Goal: Information Seeking & Learning: Learn about a topic

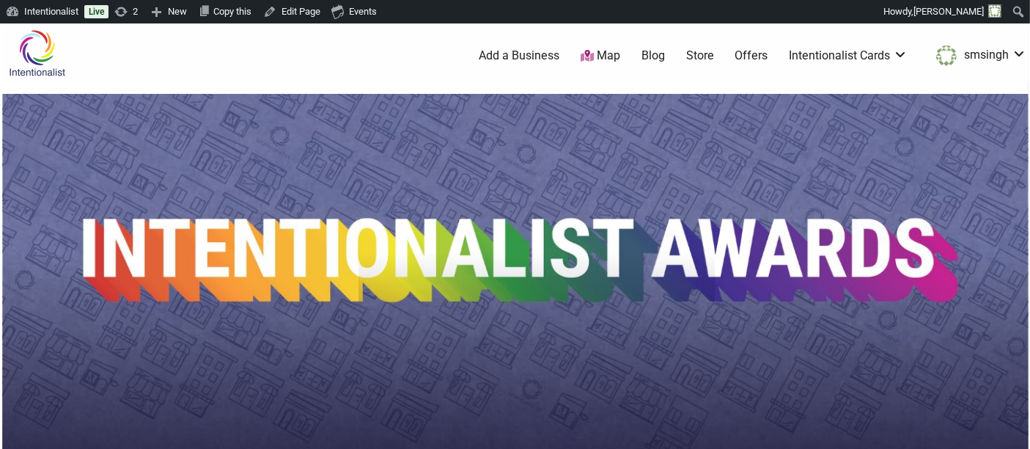
click at [35, 49] on img at bounding box center [37, 53] width 70 height 48
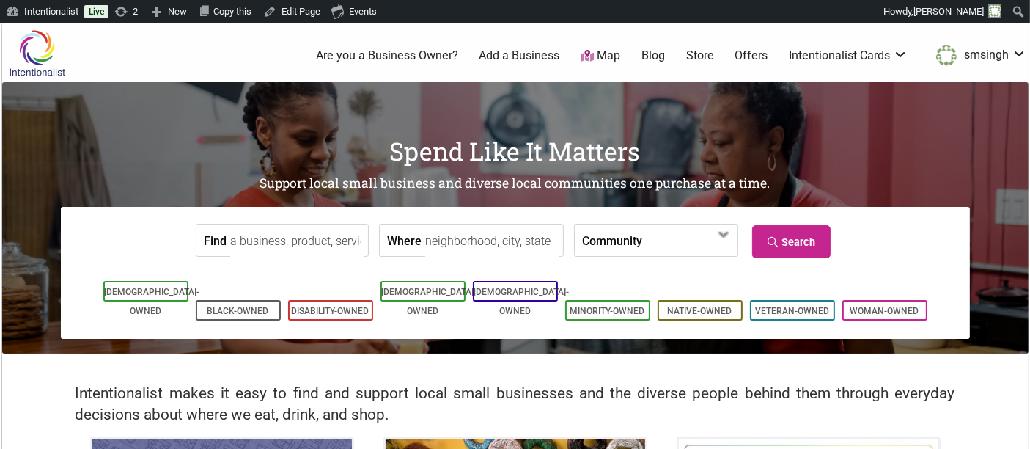
click at [275, 242] on input "Find" at bounding box center [297, 240] width 134 height 33
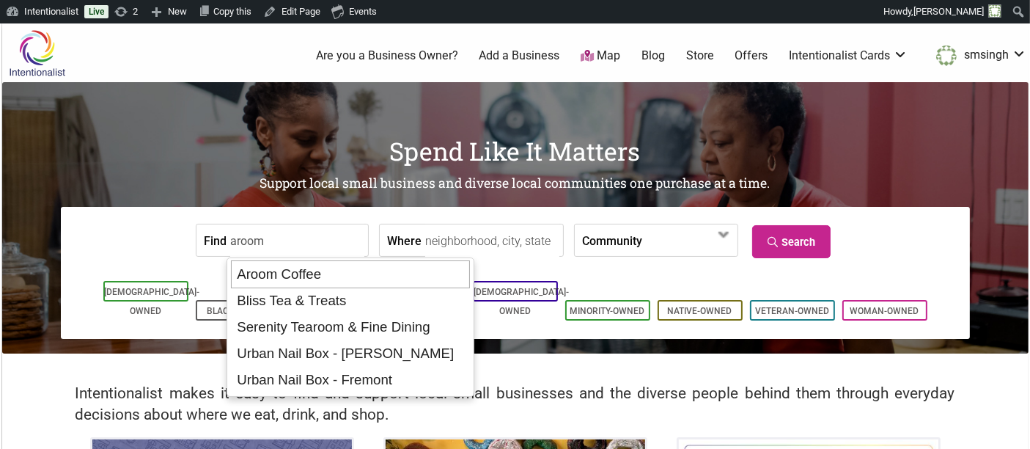
click at [288, 263] on div "Aroom Coffee" at bounding box center [350, 274] width 239 height 28
type input "Aroom Coffee"
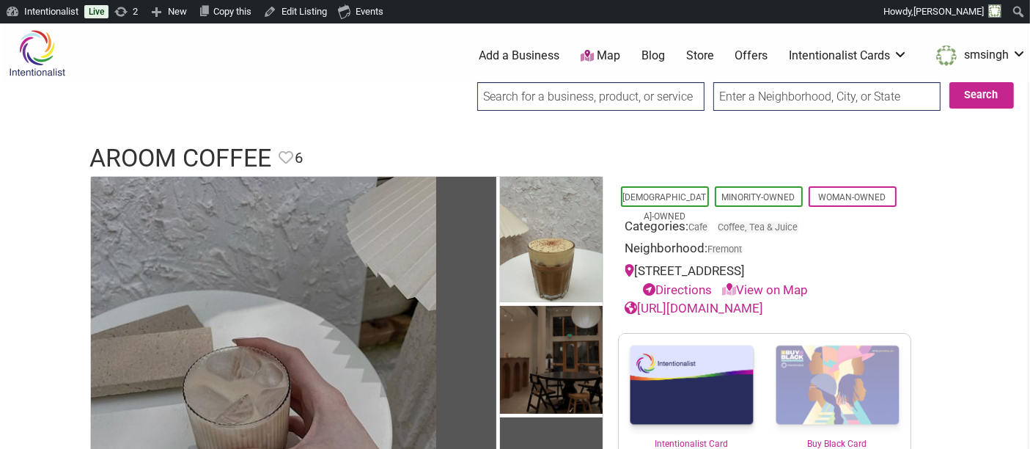
click at [501, 92] on input "search" at bounding box center [590, 96] width 227 height 29
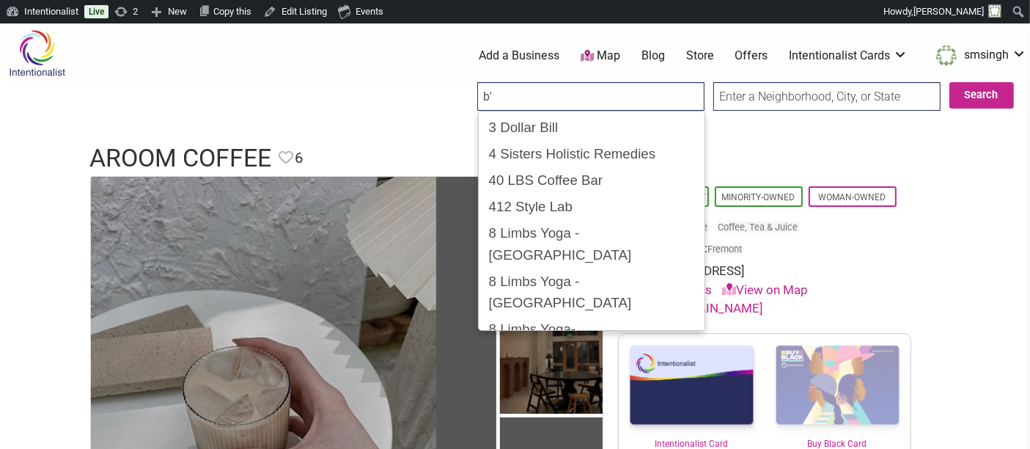
type input "b"
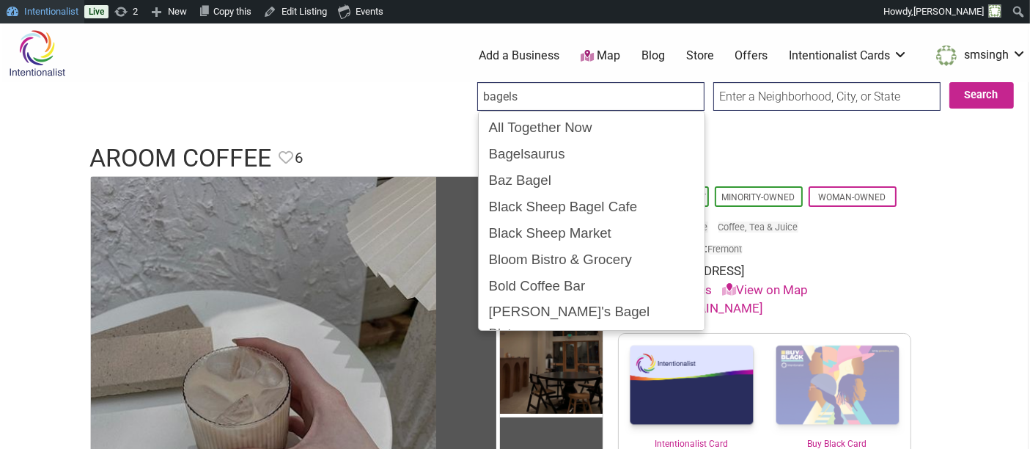
type input "bagels"
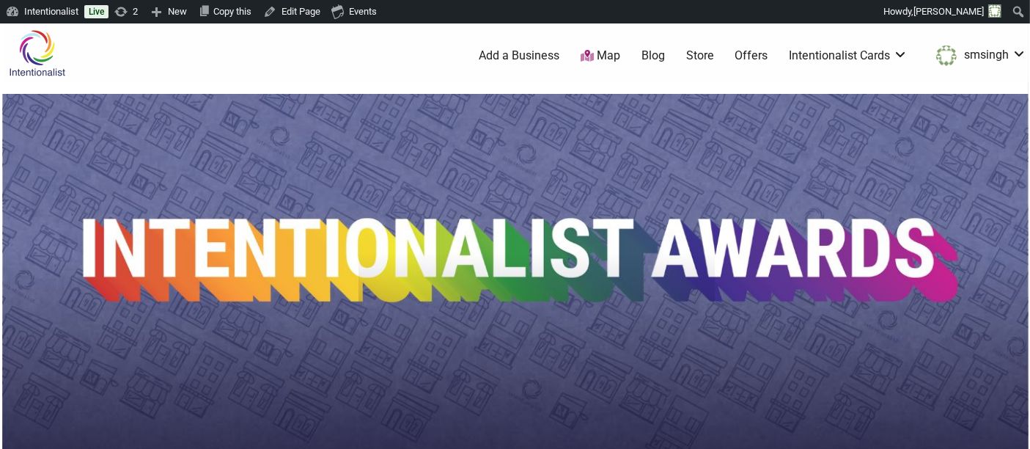
click at [36, 62] on img at bounding box center [37, 53] width 70 height 48
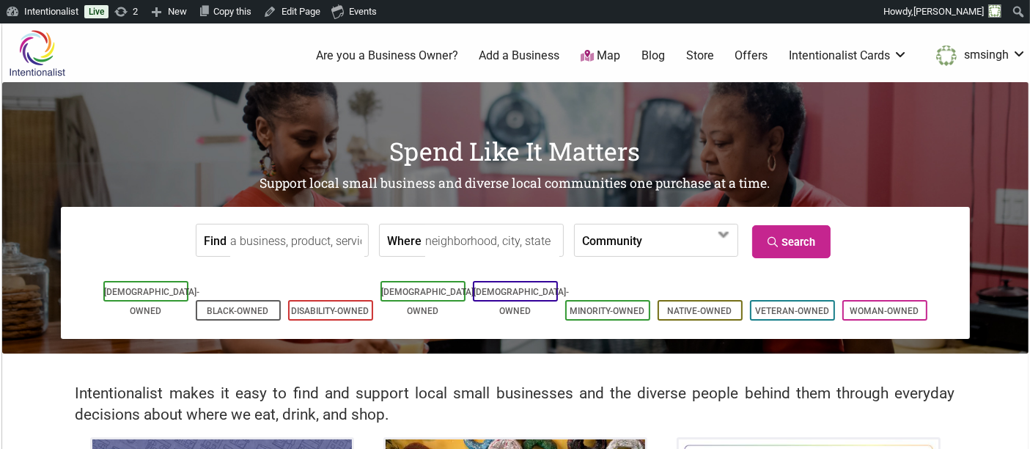
click at [266, 246] on input "Find" at bounding box center [297, 240] width 134 height 33
click at [279, 275] on div "be here now" at bounding box center [291, 274] width 121 height 28
type input "be here now"
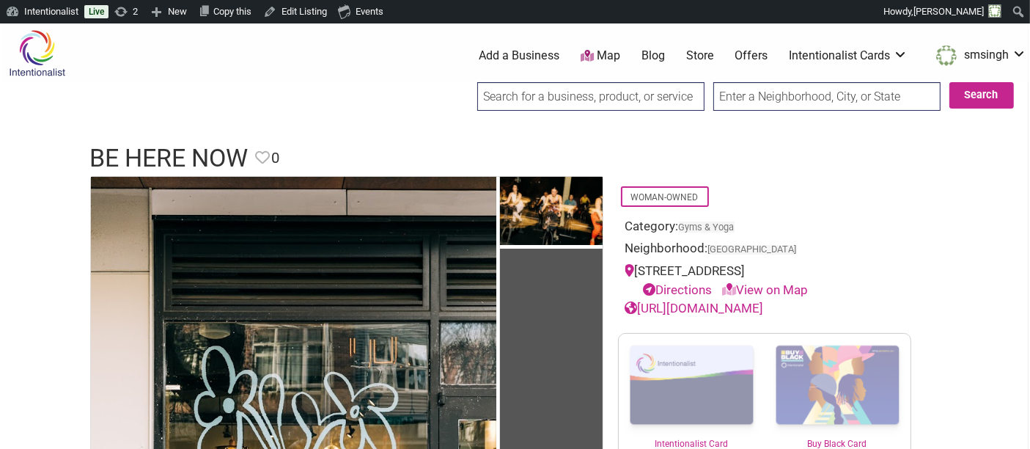
click at [637, 99] on input "search" at bounding box center [590, 96] width 227 height 29
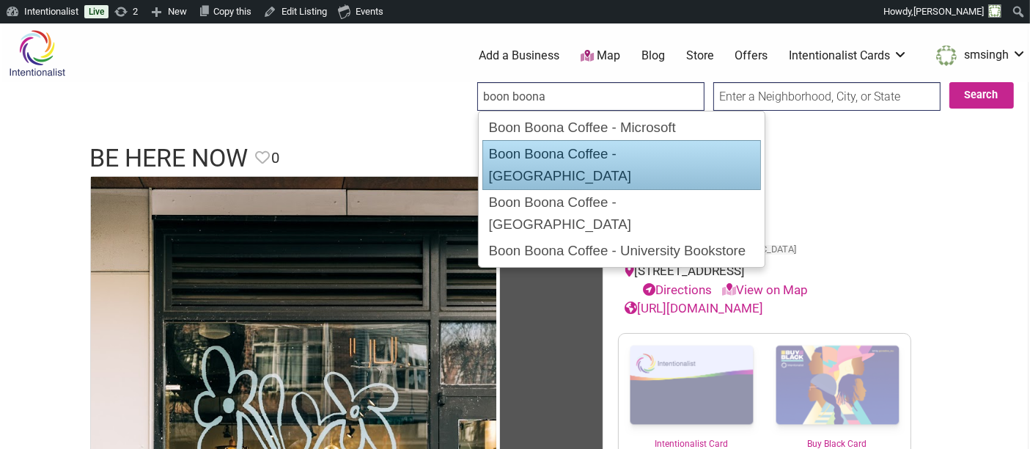
click at [564, 158] on div "Boon Boona Coffee - Renton" at bounding box center [622, 165] width 279 height 50
type input "Boon Boona Coffee - Renton"
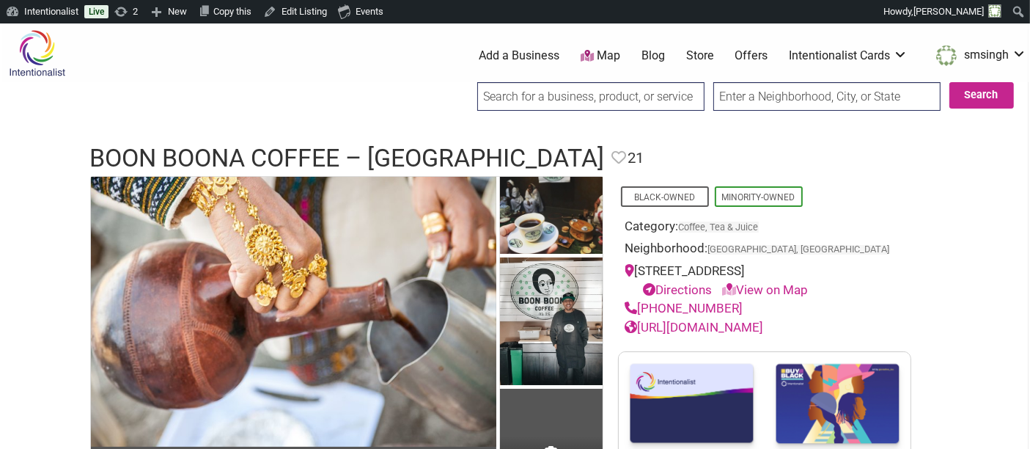
click at [524, 87] on input "search" at bounding box center [590, 96] width 227 height 29
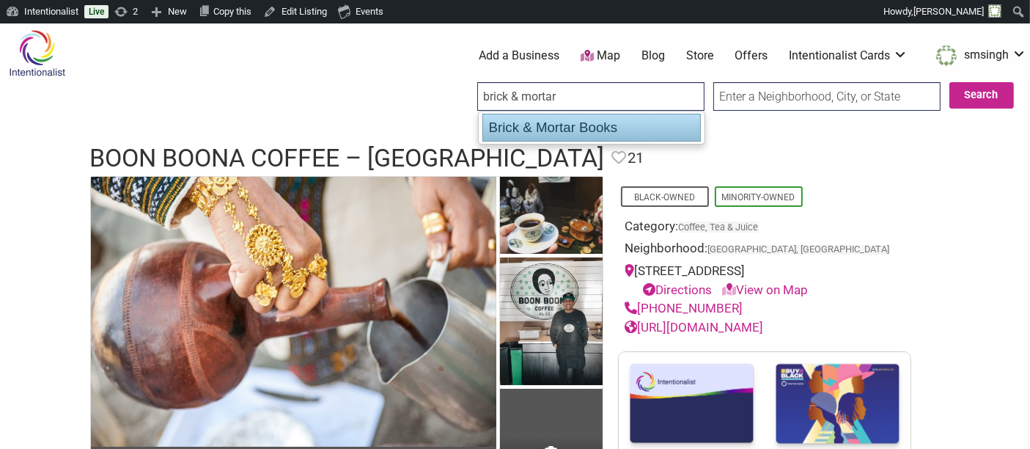
click at [543, 122] on div "Brick & Mortar Books" at bounding box center [592, 128] width 219 height 28
type input "Brick & Mortar Books"
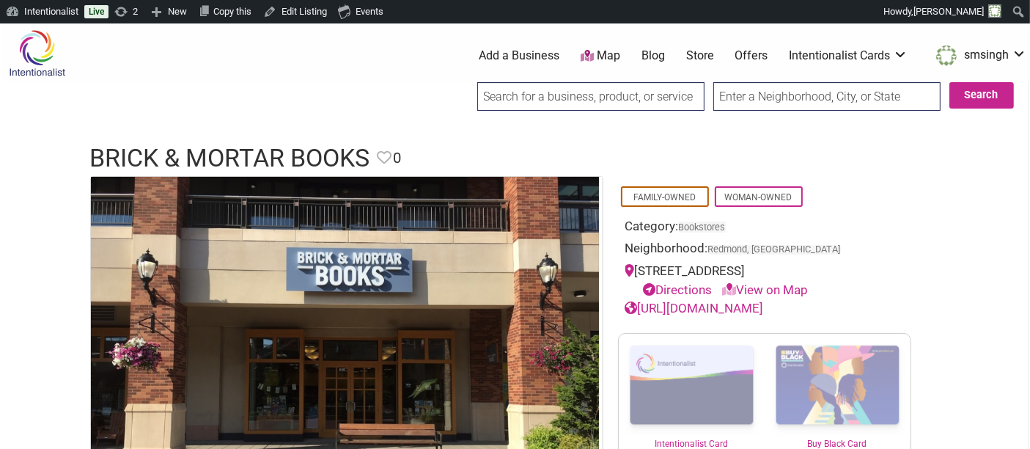
click at [597, 93] on input "search" at bounding box center [590, 96] width 227 height 29
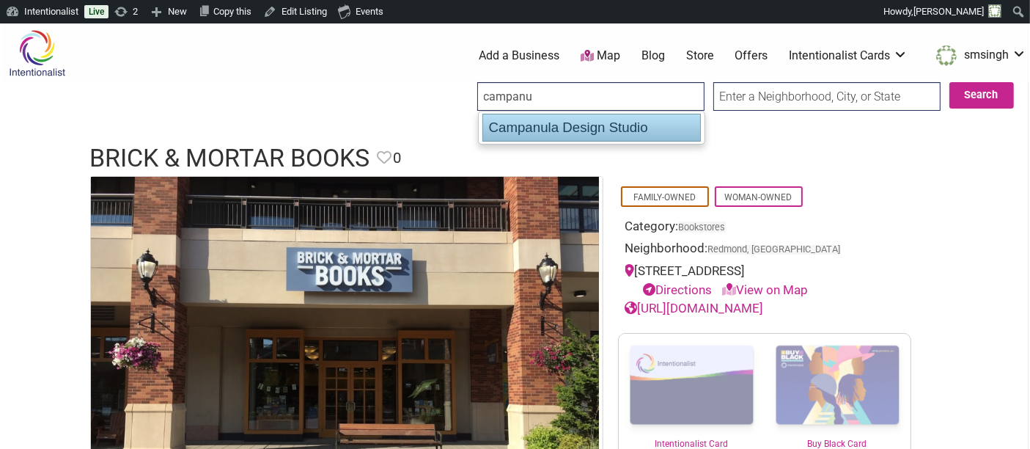
click at [592, 122] on div "Campanula Design Studio" at bounding box center [592, 128] width 219 height 28
type input "Campanula Design Studio"
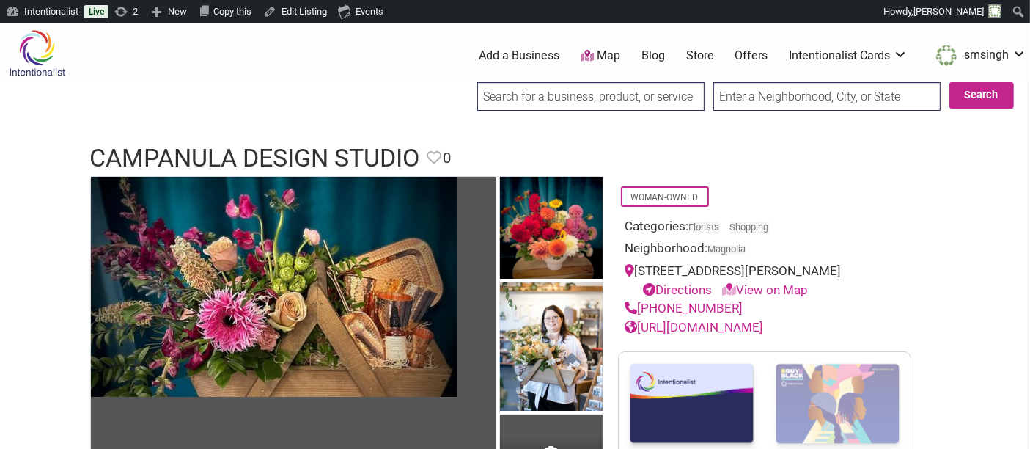
click at [656, 98] on input "search" at bounding box center [590, 96] width 227 height 29
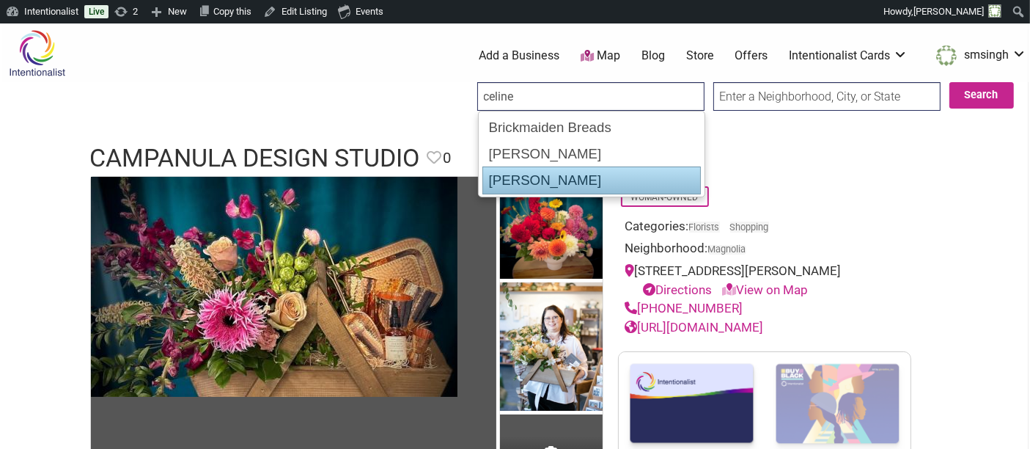
click at [585, 177] on div "Celine Waldmann" at bounding box center [592, 180] width 219 height 28
type input "Celine Waldmann"
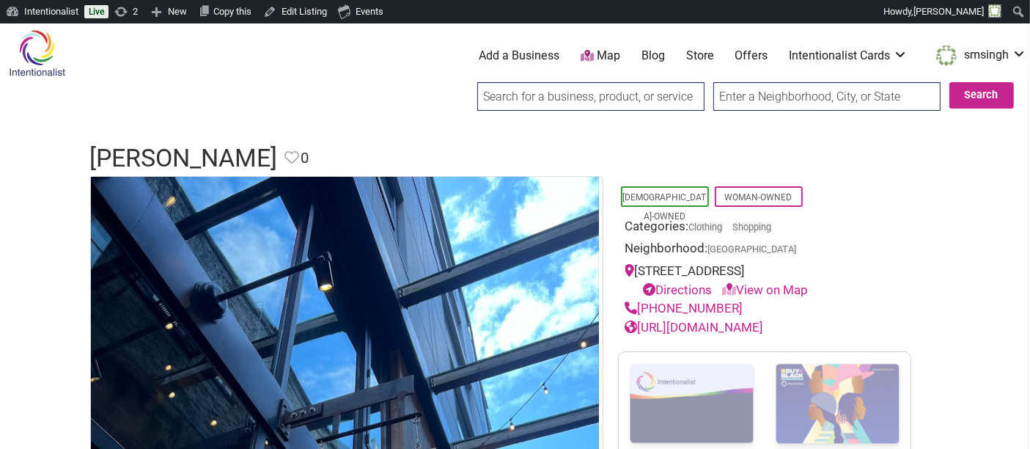
click at [559, 95] on input "search" at bounding box center [590, 96] width 227 height 29
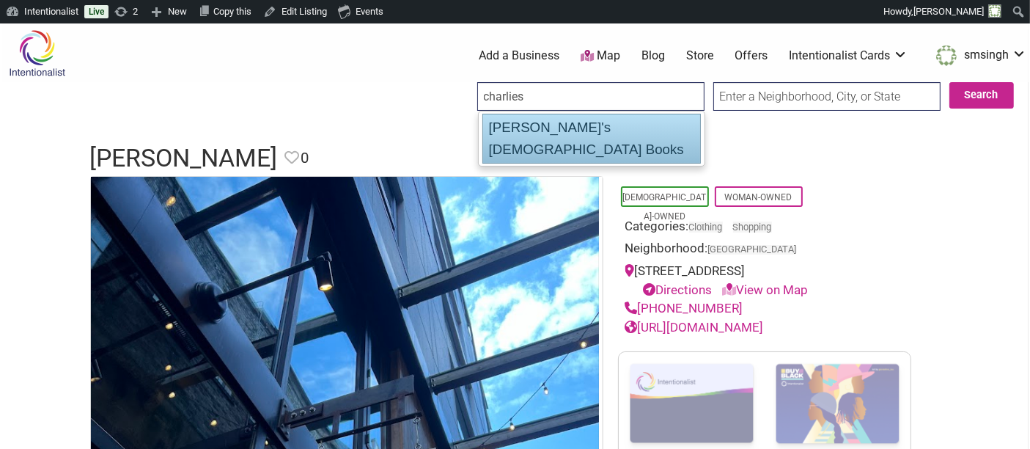
click at [547, 122] on div "Charlie's Queer Books" at bounding box center [592, 139] width 219 height 50
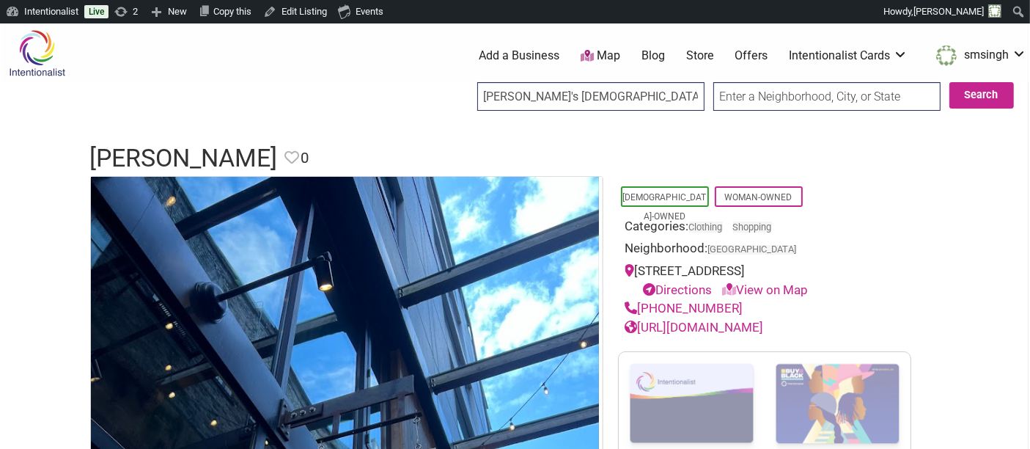
type input "Charlie's Queer Books"
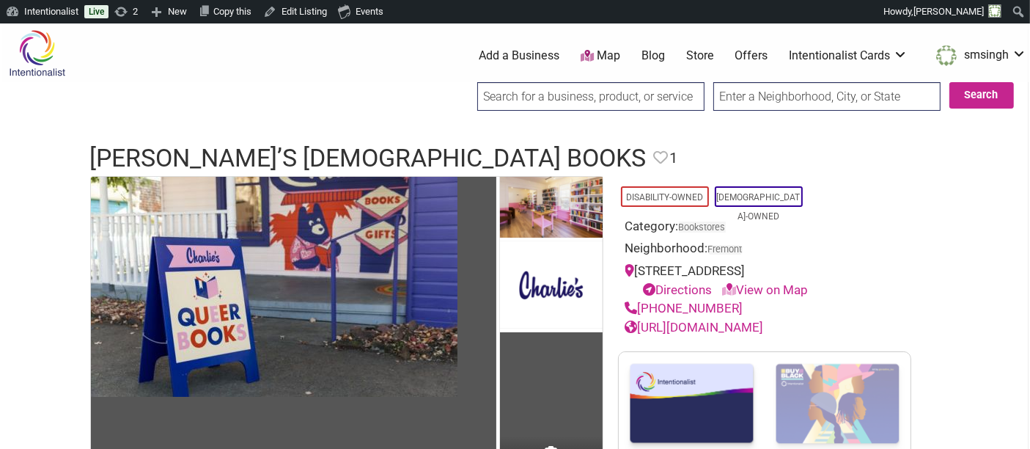
click at [565, 99] on input "search" at bounding box center [590, 96] width 227 height 29
type input "coffeetab"
click at [463, 82] on input "Search" at bounding box center [491, 97] width 56 height 30
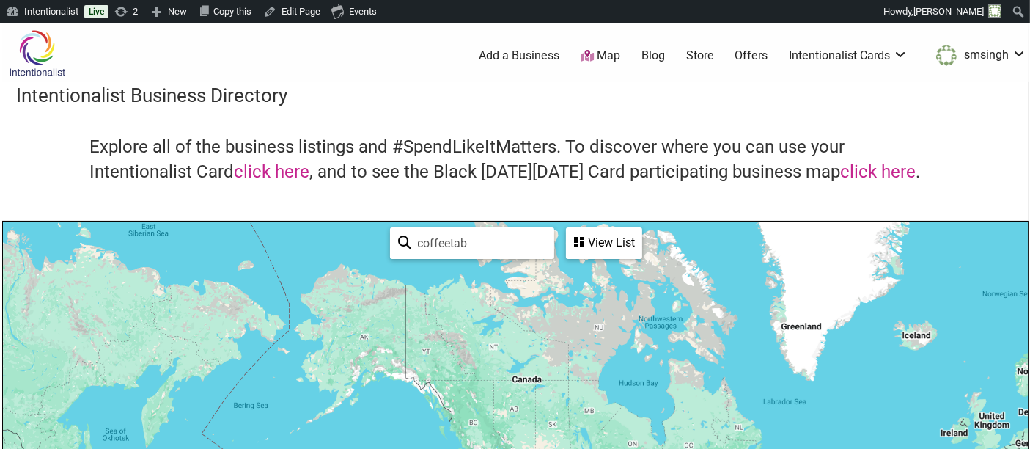
click at [588, 238] on div "View List" at bounding box center [604, 243] width 73 height 28
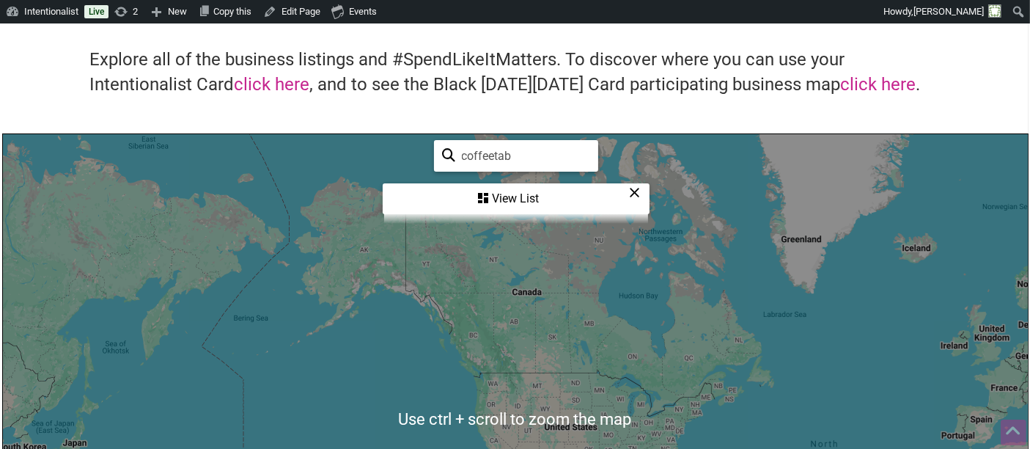
scroll to position [163, 0]
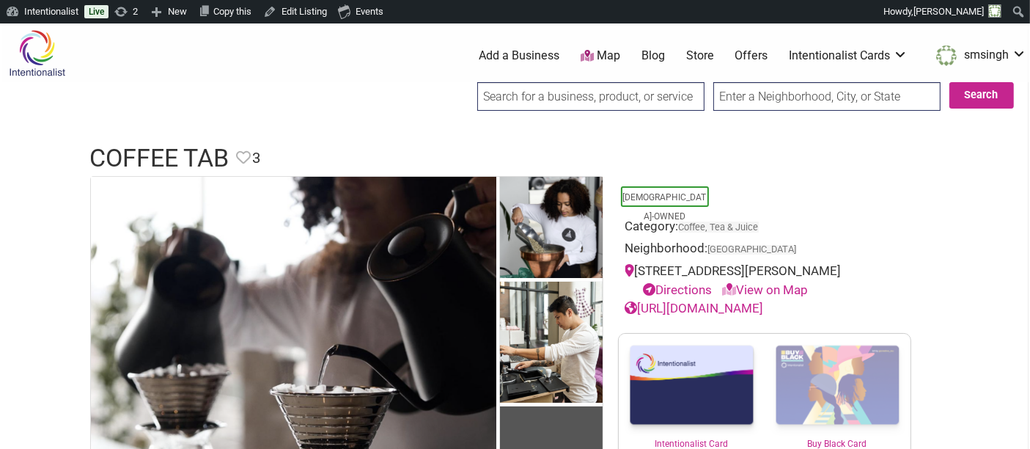
click at [587, 89] on input "search" at bounding box center [590, 96] width 227 height 29
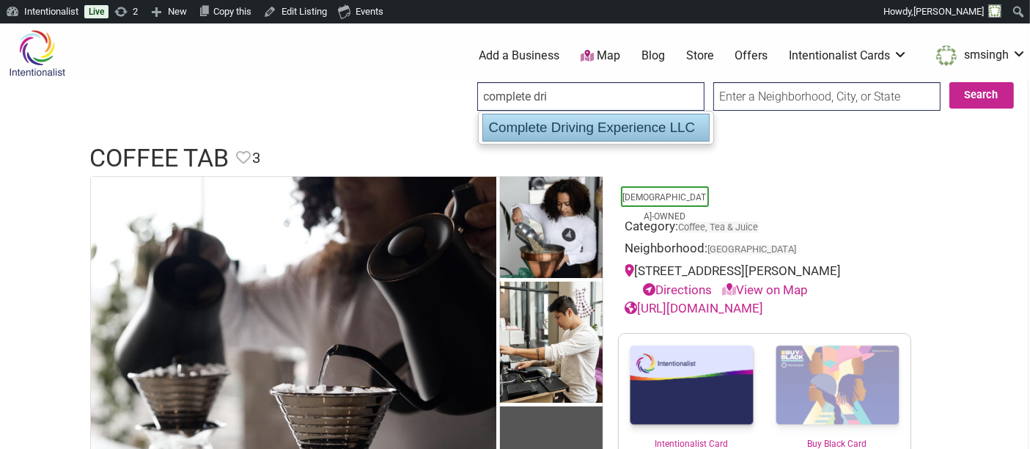
click at [580, 124] on div "Complete Driving Experience LLC" at bounding box center [596, 128] width 227 height 28
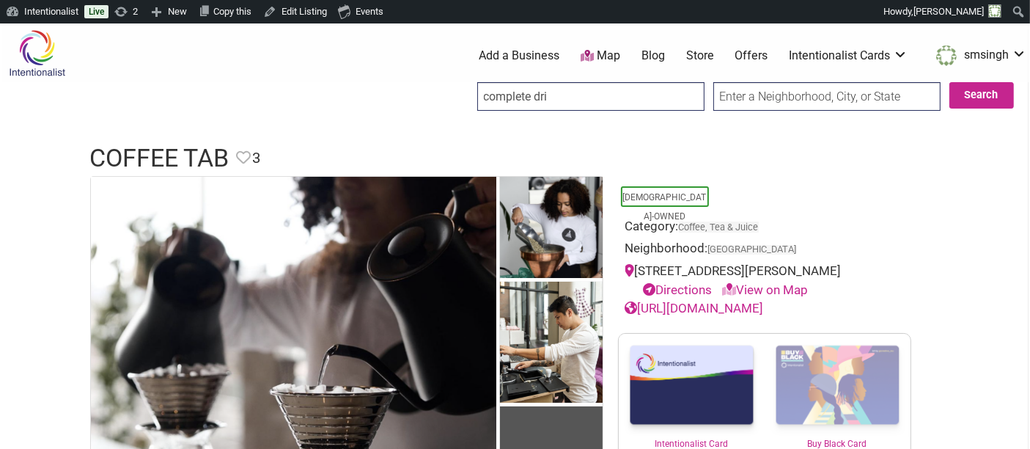
type input "Complete Driving Experience LLC"
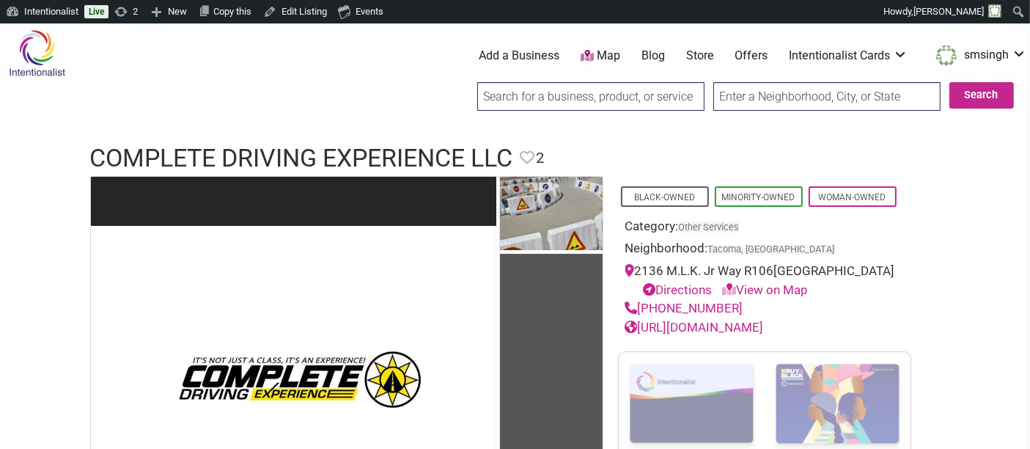
click at [582, 97] on input "search" at bounding box center [590, 96] width 227 height 29
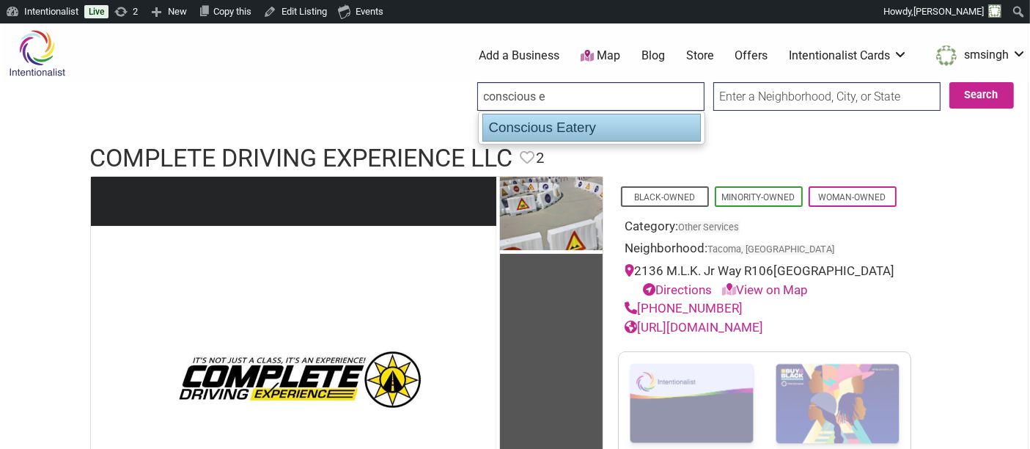
click at [572, 126] on div "Conscious Eatery" at bounding box center [592, 128] width 219 height 28
type input "Conscious Eatery"
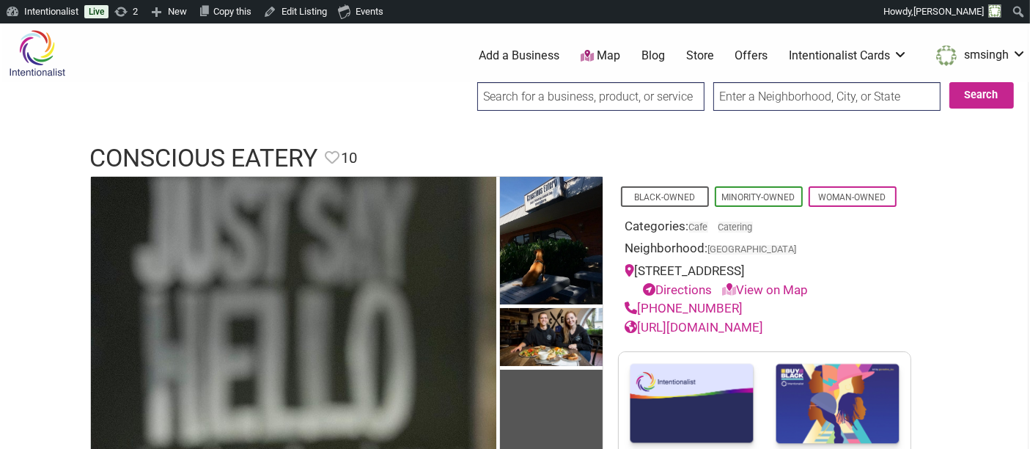
click at [643, 95] on input "search" at bounding box center [590, 96] width 227 height 29
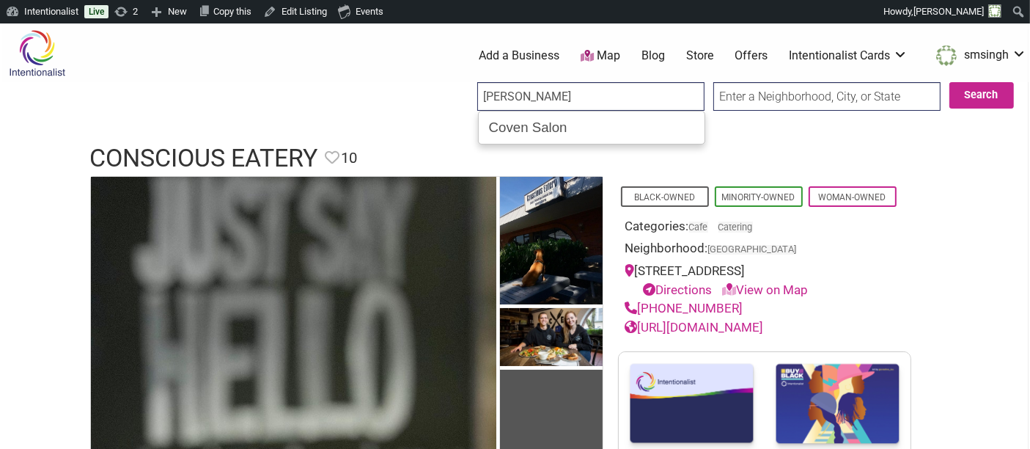
type input "Coven Salon"
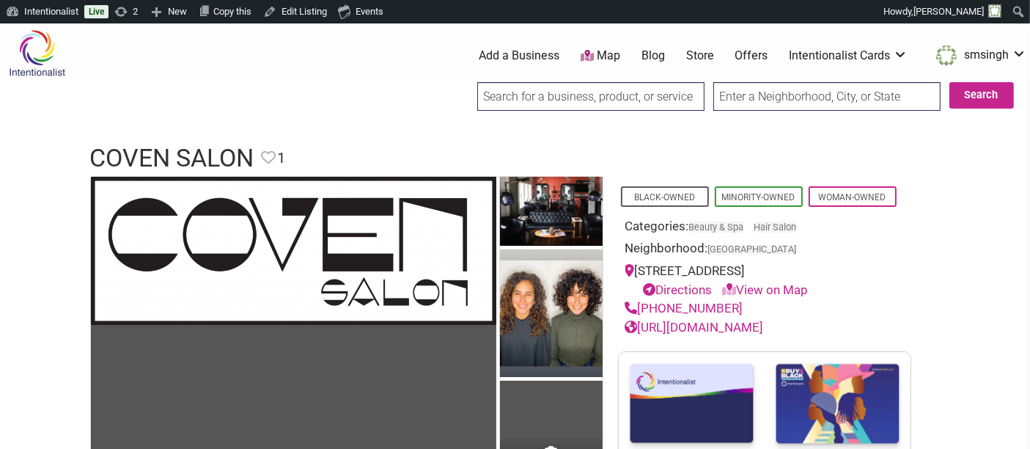
click at [587, 99] on input "search" at bounding box center [590, 96] width 227 height 29
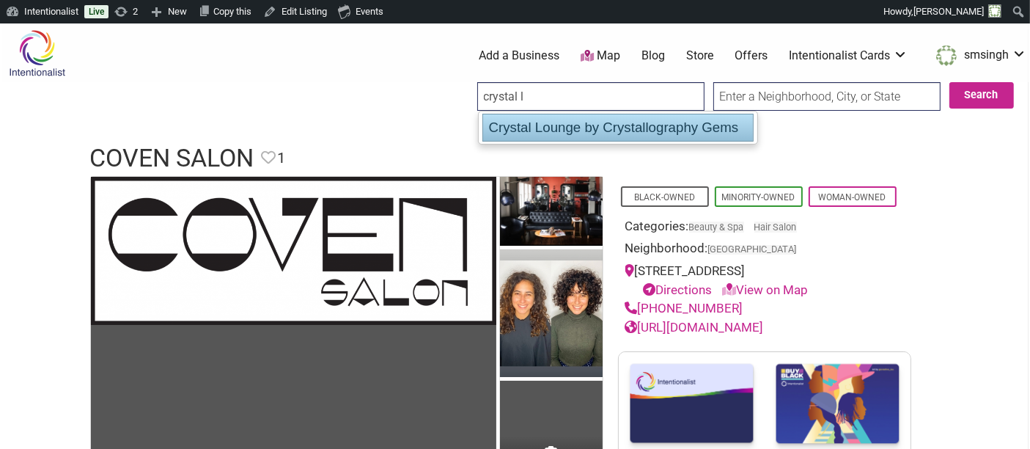
click at [587, 128] on div "Crystal Lounge by Crystallography Gems" at bounding box center [618, 128] width 271 height 28
type input "Crystal Lounge by Crystallography Gems"
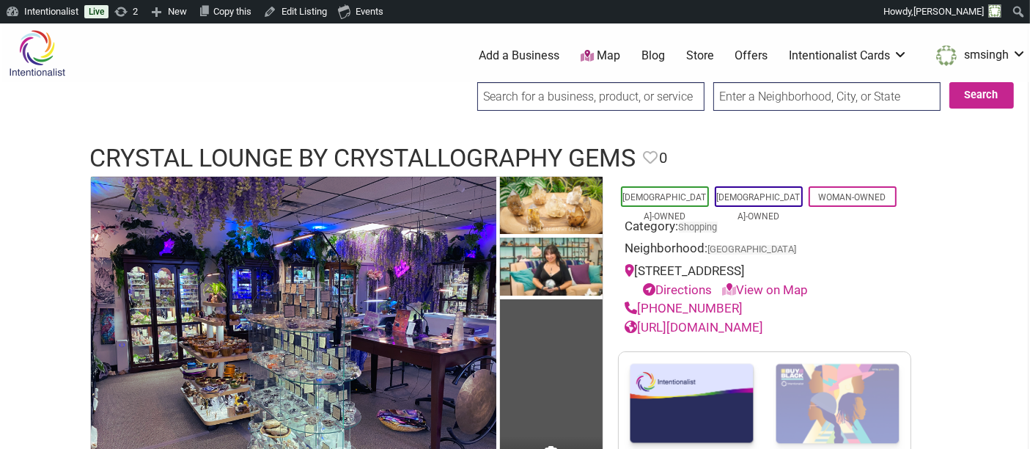
click at [655, 91] on input "search" at bounding box center [590, 96] width 227 height 29
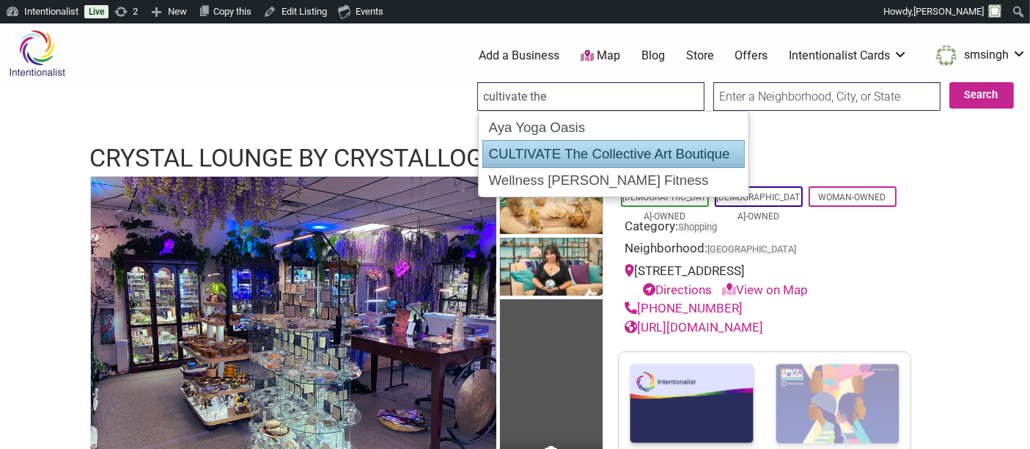
click at [638, 142] on div "CULTIVATE The Collective Art Boutique" at bounding box center [614, 154] width 263 height 28
type input "CULTIVATE The Collective Art Boutique"
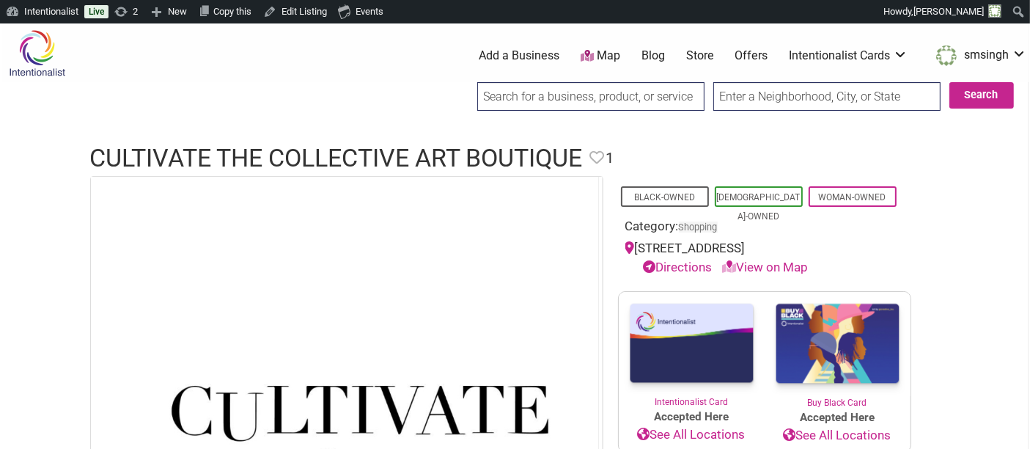
click at [560, 103] on input "search" at bounding box center [590, 96] width 227 height 29
type input "d"
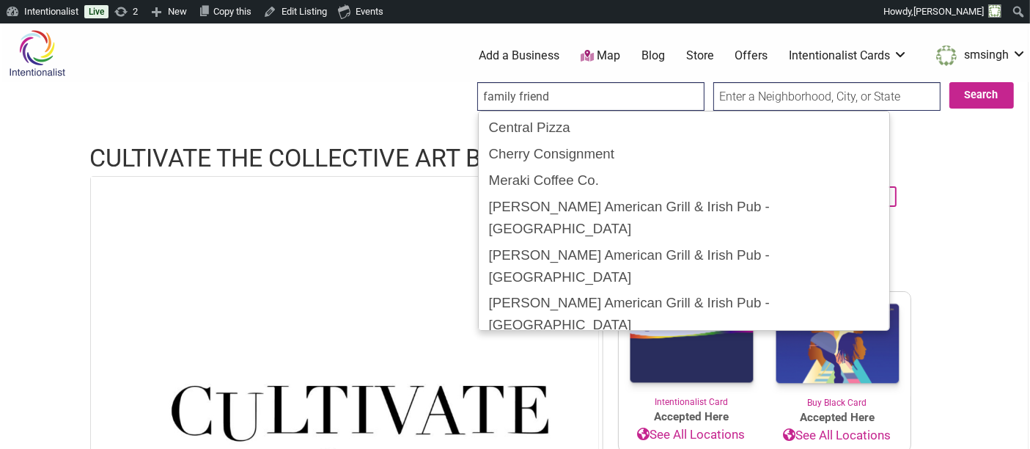
type input "family friend"
click at [463, 82] on input "Search" at bounding box center [491, 97] width 56 height 30
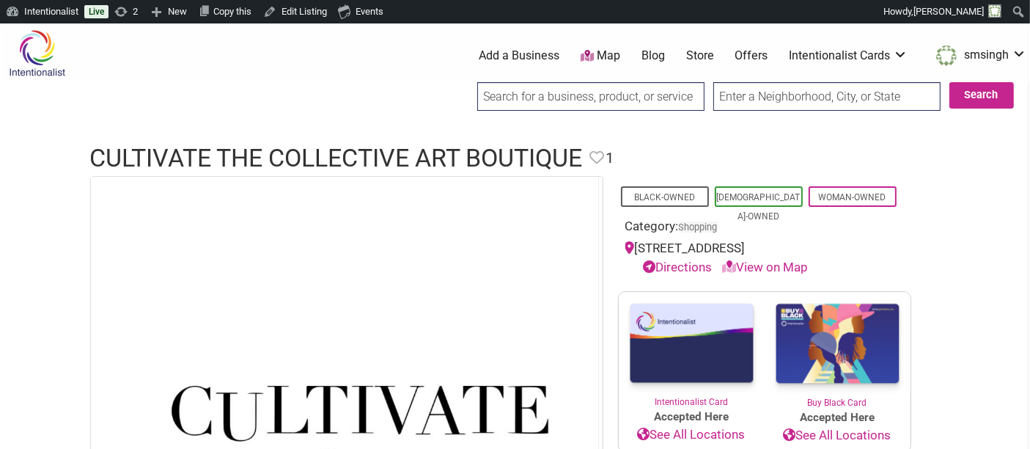
click at [565, 98] on input "search" at bounding box center [590, 96] width 227 height 29
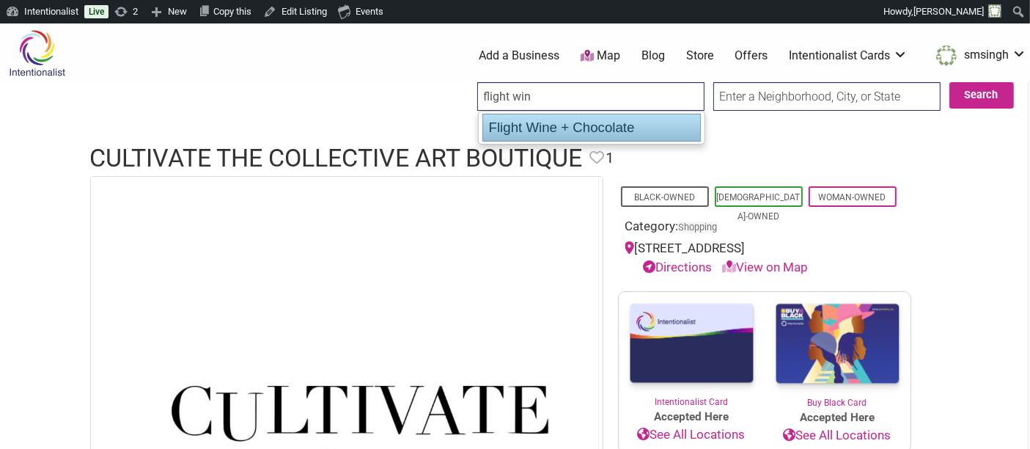
click at [563, 118] on div "Flight Wine + Chocolate" at bounding box center [592, 128] width 219 height 28
type input "Flight Wine + Chocolate"
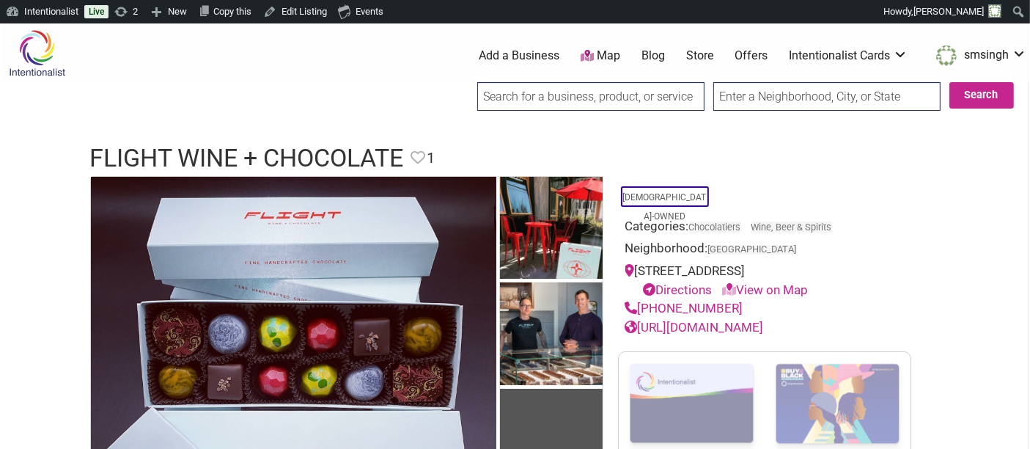
click at [637, 87] on input "search" at bounding box center [590, 96] width 227 height 29
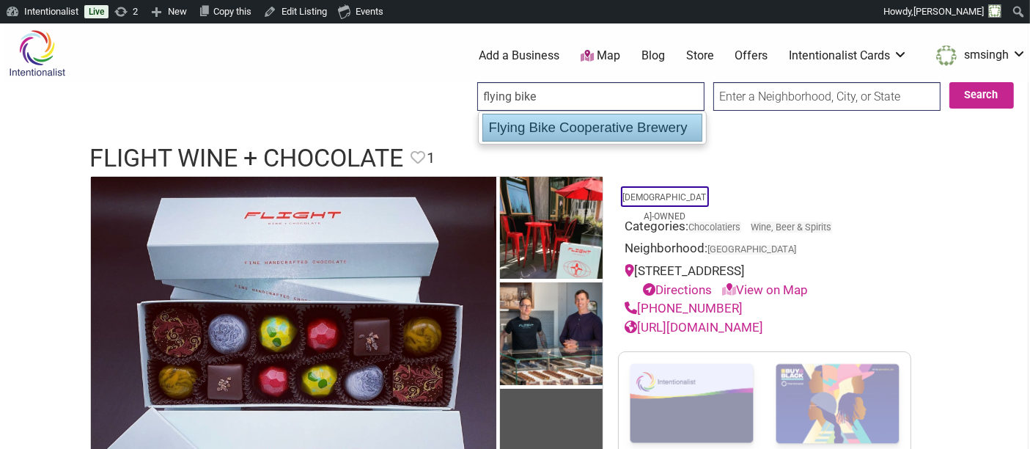
click at [631, 120] on div "Flying Bike Cooperative Brewery" at bounding box center [593, 128] width 220 height 28
type input "Flying Bike Cooperative Brewery"
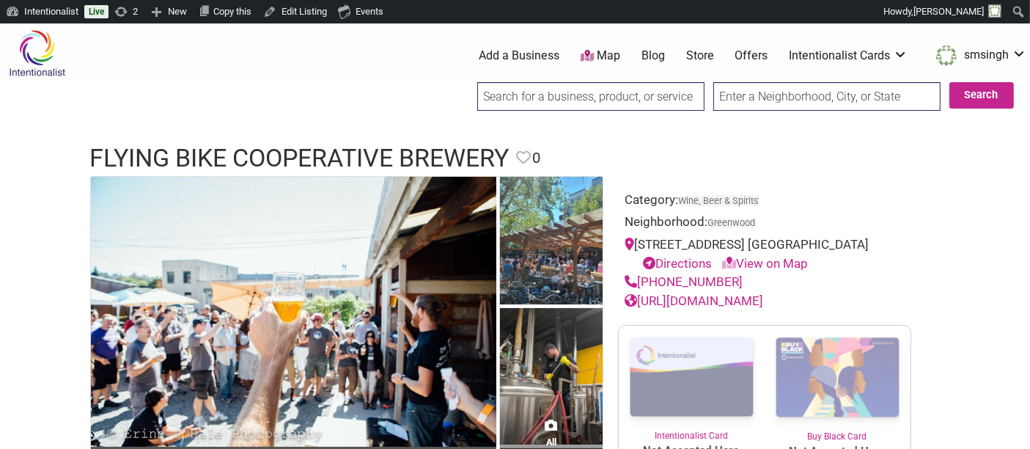
click at [611, 103] on input "search" at bounding box center [590, 96] width 227 height 29
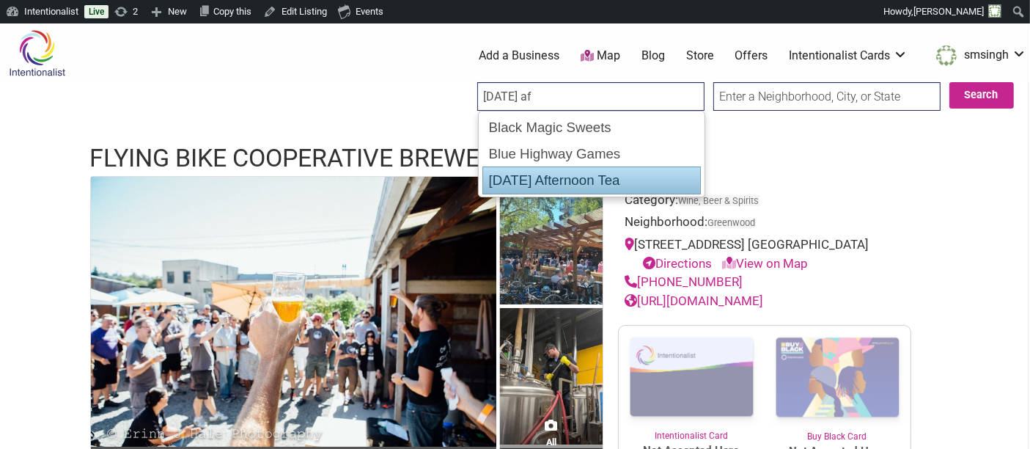
click at [538, 180] on div "Friday Afternoon Tea" at bounding box center [592, 180] width 219 height 28
type input "Friday Afternoon Tea"
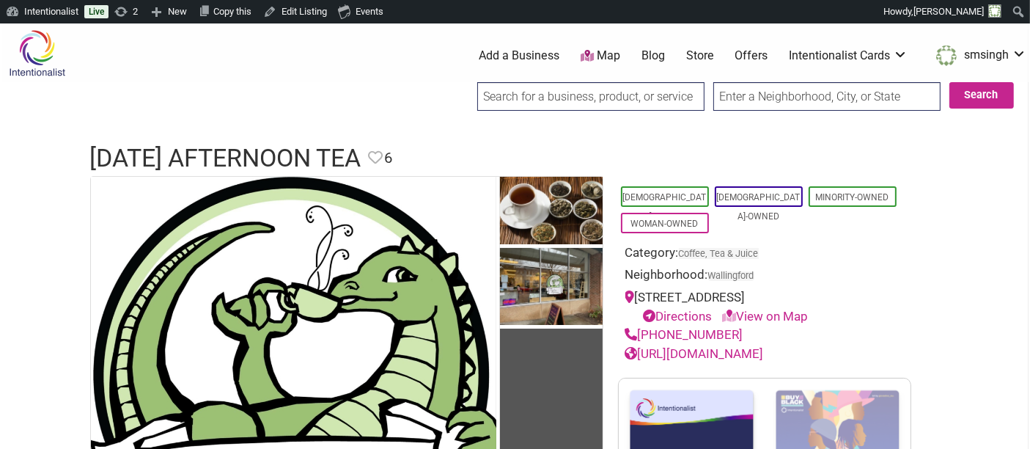
click at [516, 91] on input "search" at bounding box center [590, 96] width 227 height 29
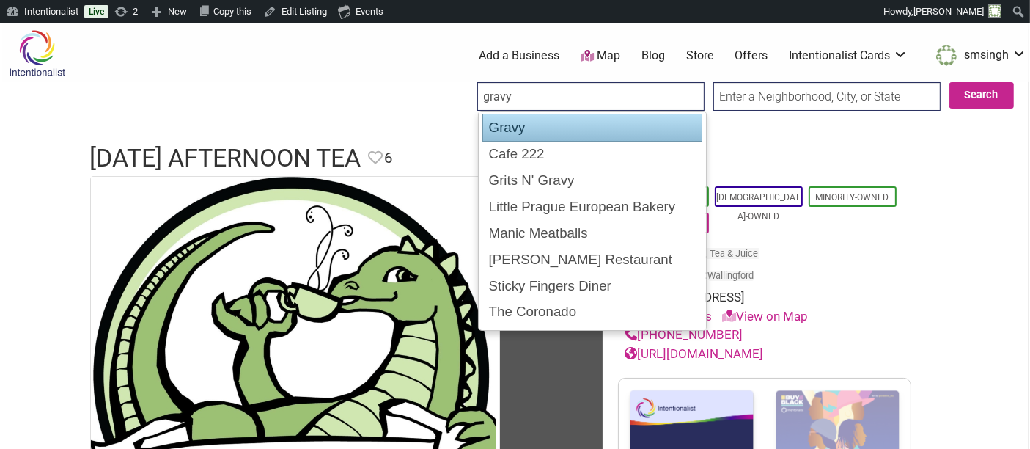
click at [521, 121] on div "Gravy" at bounding box center [593, 128] width 220 height 28
type input "Gravy"
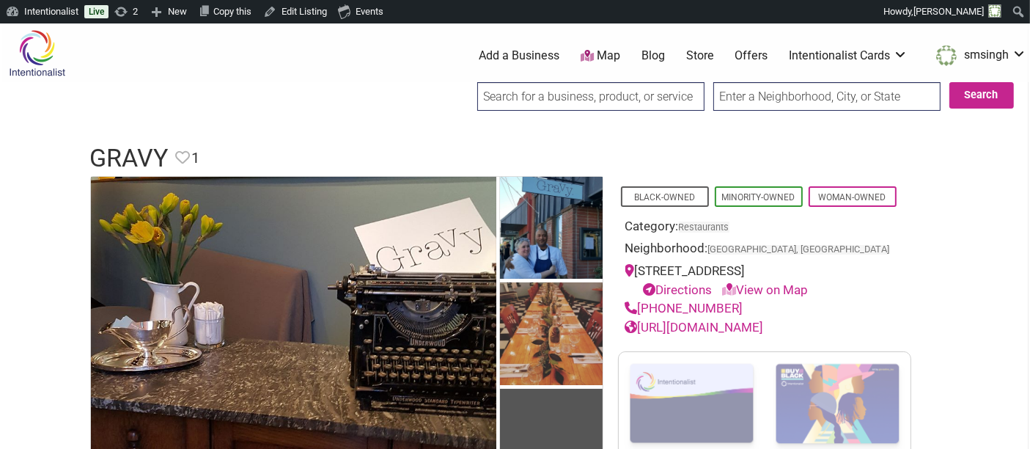
click at [590, 108] on input "search" at bounding box center [590, 96] width 227 height 29
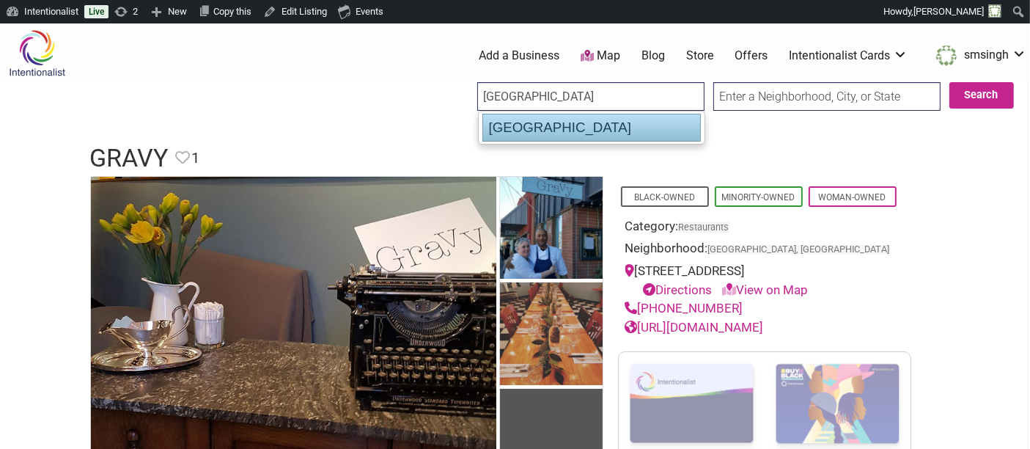
click at [582, 126] on div "[GEOGRAPHIC_DATA]" at bounding box center [592, 128] width 219 height 28
type input "[GEOGRAPHIC_DATA]"
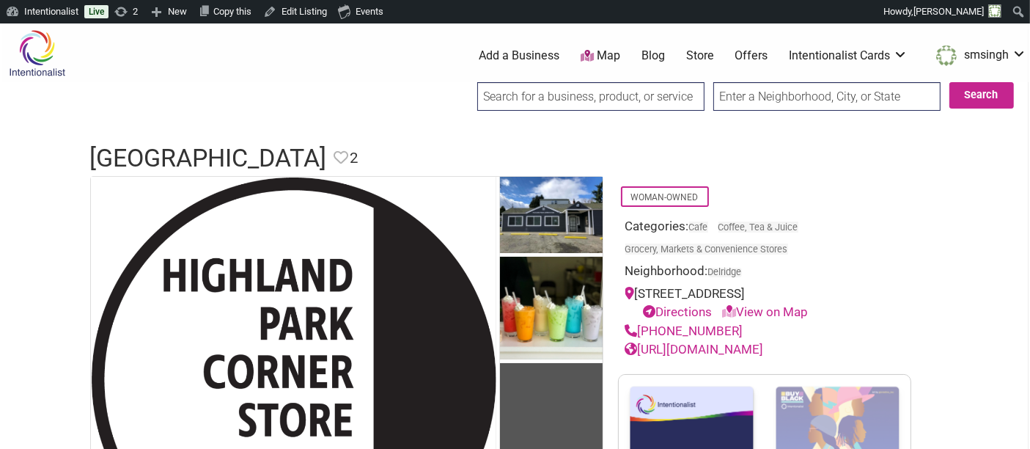
click at [637, 98] on input "search" at bounding box center [590, 96] width 227 height 29
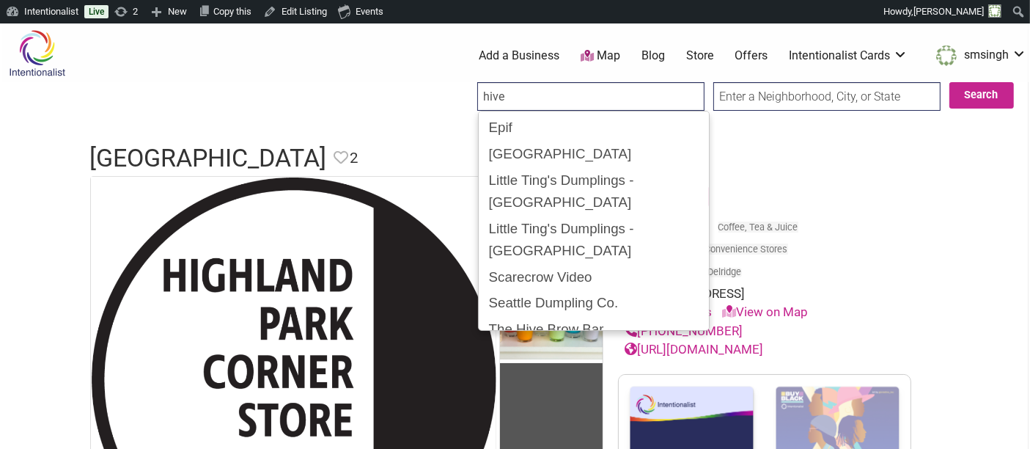
type input "hive"
click at [463, 82] on input "Search" at bounding box center [491, 97] width 56 height 30
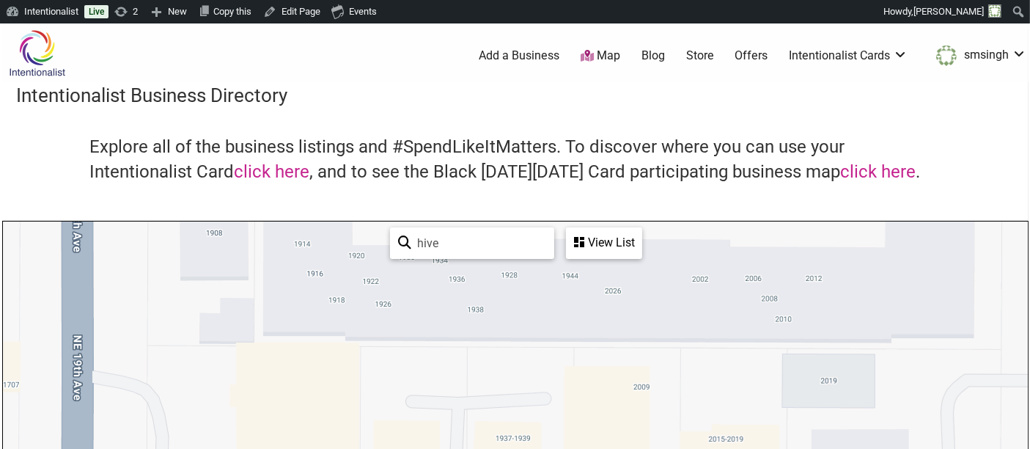
click at [616, 238] on div "View List" at bounding box center [604, 243] width 73 height 28
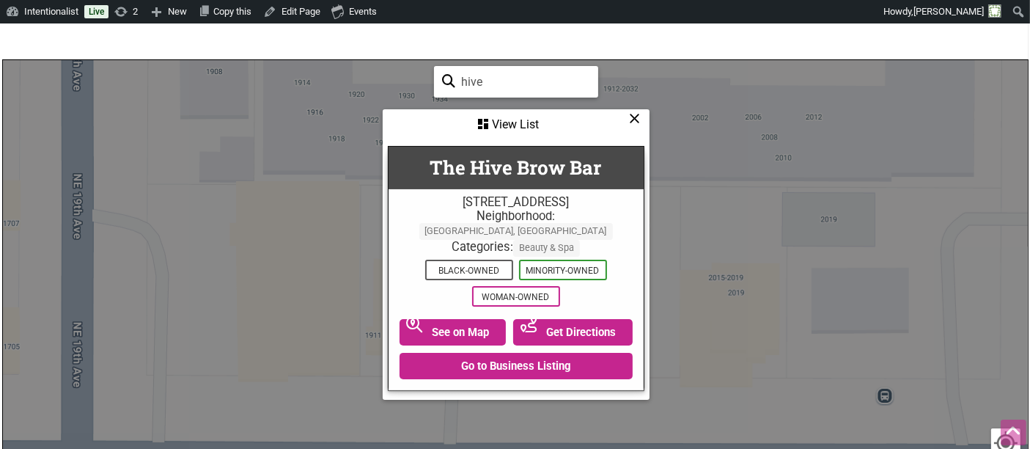
scroll to position [163, 0]
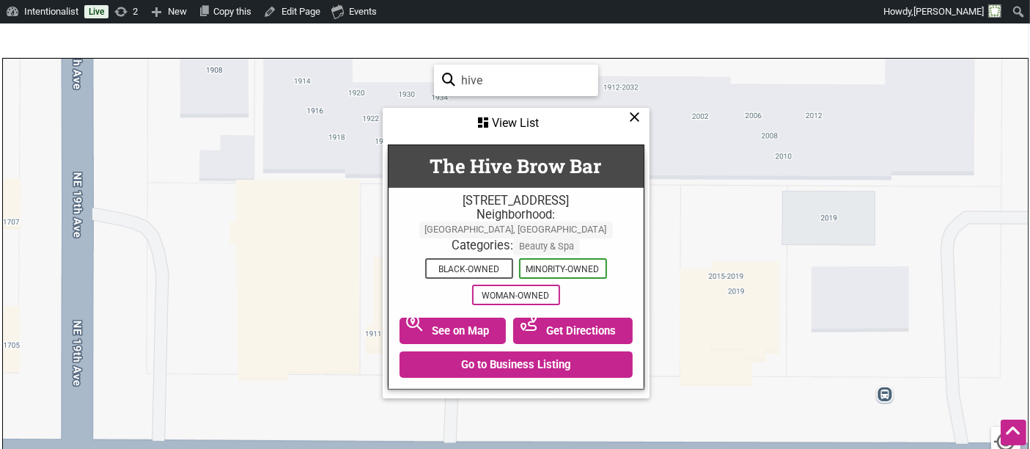
click at [534, 123] on div "View List" at bounding box center [516, 123] width 264 height 28
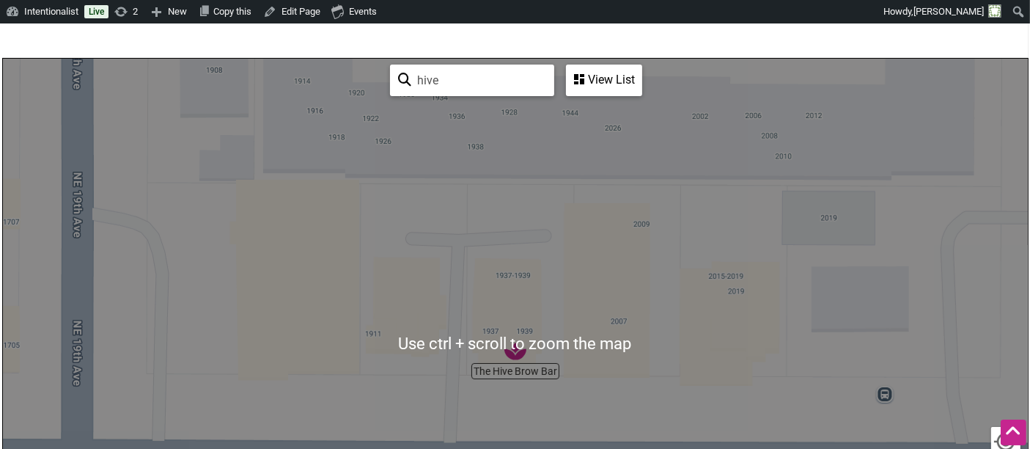
scroll to position [0, 0]
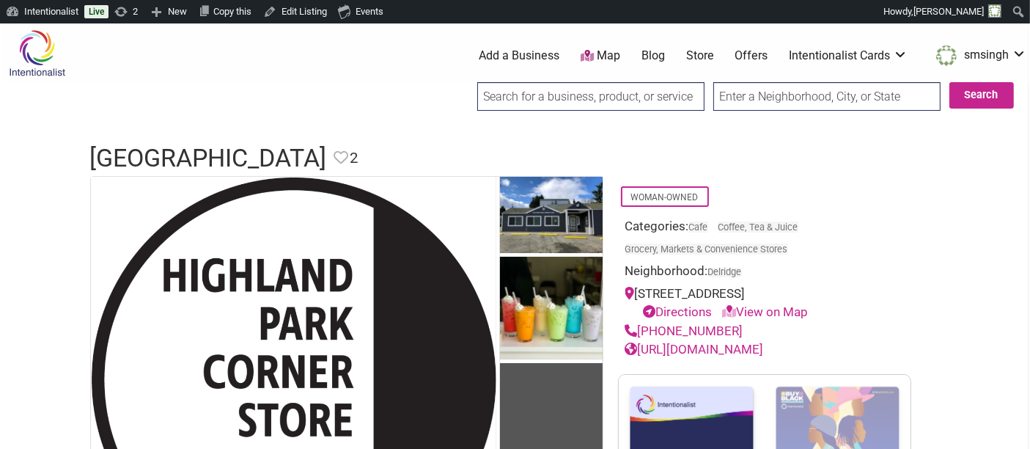
click at [625, 99] on input "search" at bounding box center [590, 96] width 227 height 29
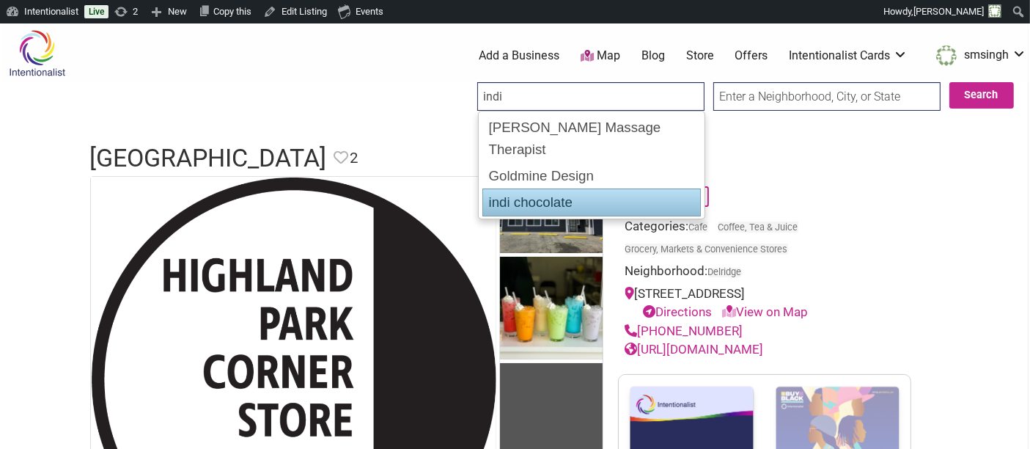
click at [544, 188] on div "indi chocolate" at bounding box center [592, 202] width 219 height 28
type input "indi chocolate"
click at [544, 170] on header "Highland Park Corner Store Favorite Favorite 2 Feature Listing" at bounding box center [515, 158] width 851 height 35
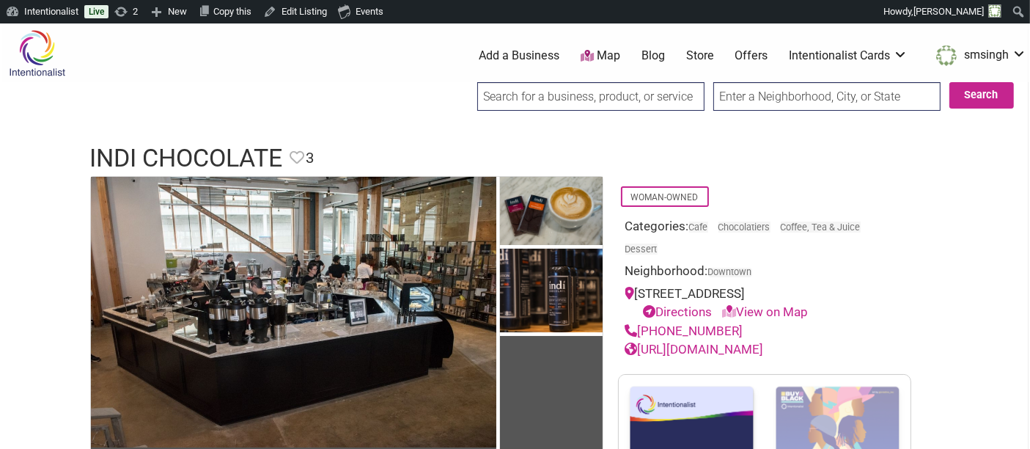
click at [578, 100] on input "search" at bounding box center [590, 96] width 227 height 29
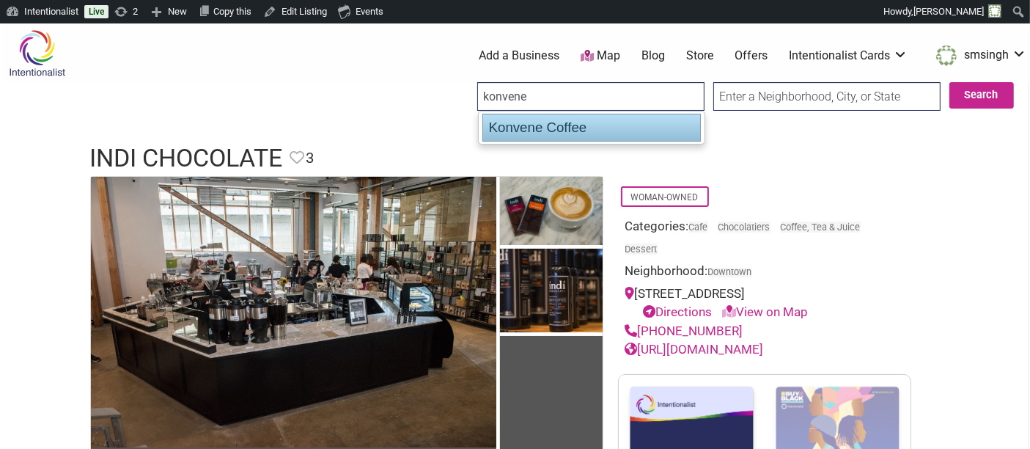
click at [570, 118] on div "Konvene Coffee" at bounding box center [592, 128] width 219 height 28
type input "Konvene Coffee"
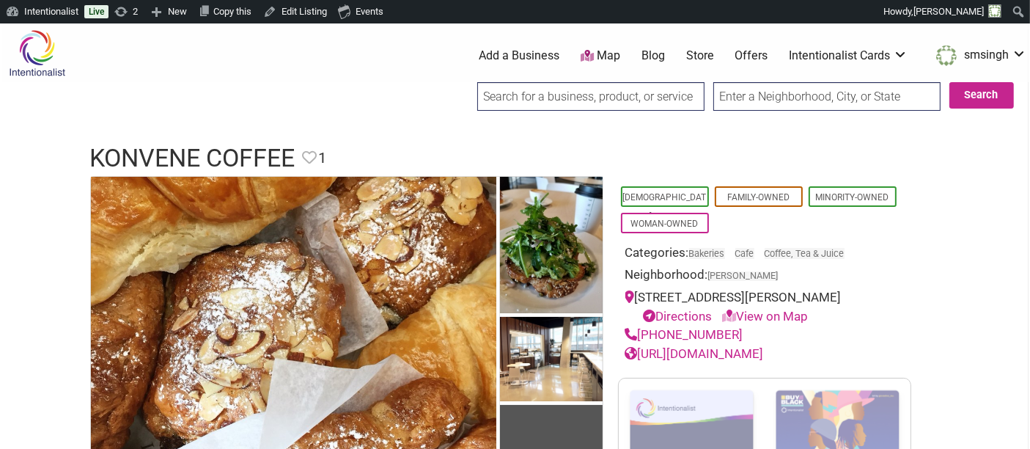
click at [595, 92] on input "search" at bounding box center [590, 96] width 227 height 29
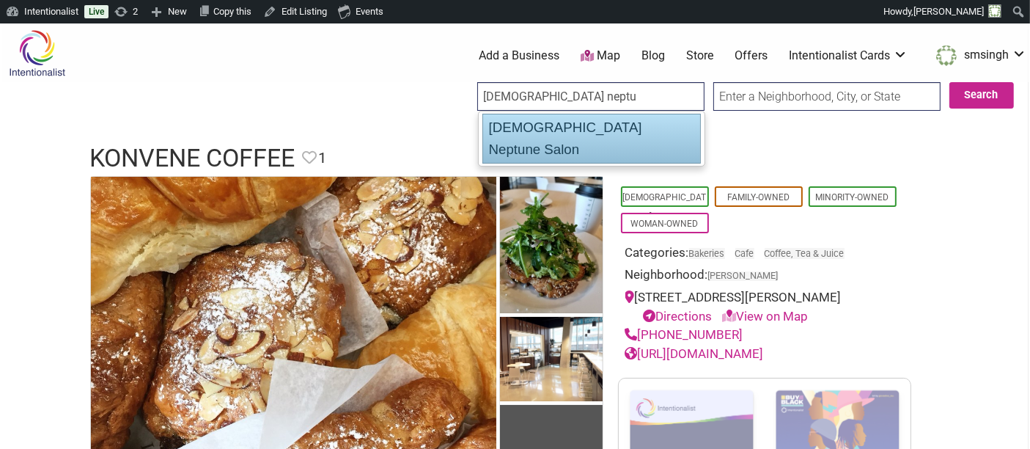
click at [642, 130] on div "Lady Neptune Salon" at bounding box center [592, 139] width 219 height 50
type input "Lady Neptune Salon"
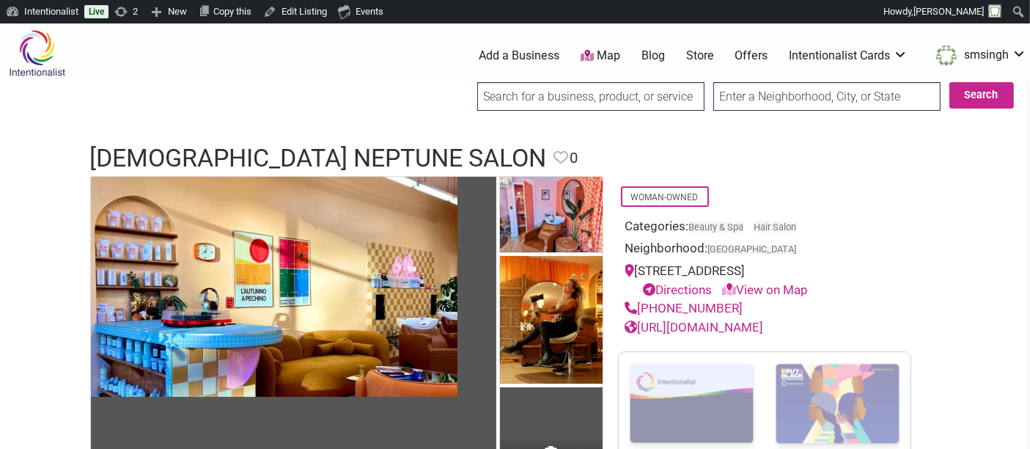
click at [585, 99] on input "search" at bounding box center [590, 96] width 227 height 29
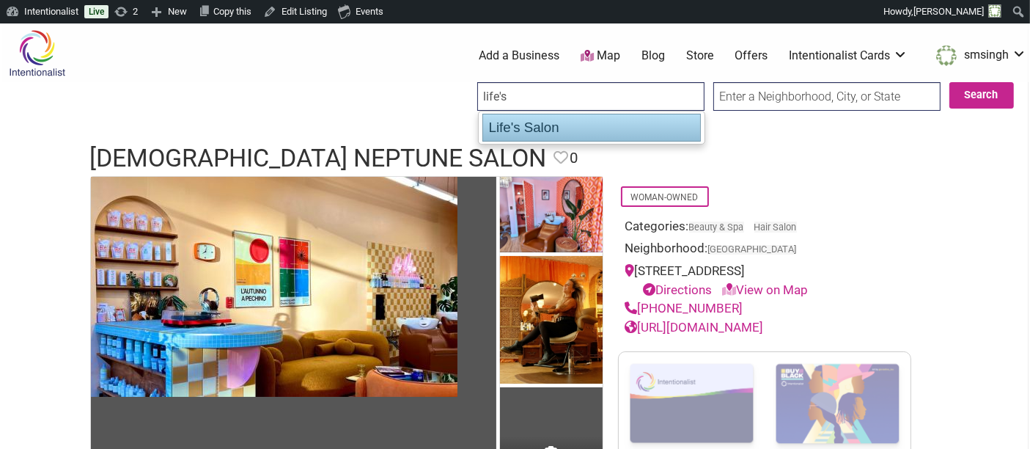
click at [586, 114] on div "Life's Salon" at bounding box center [592, 128] width 219 height 28
type input "Life's Salon"
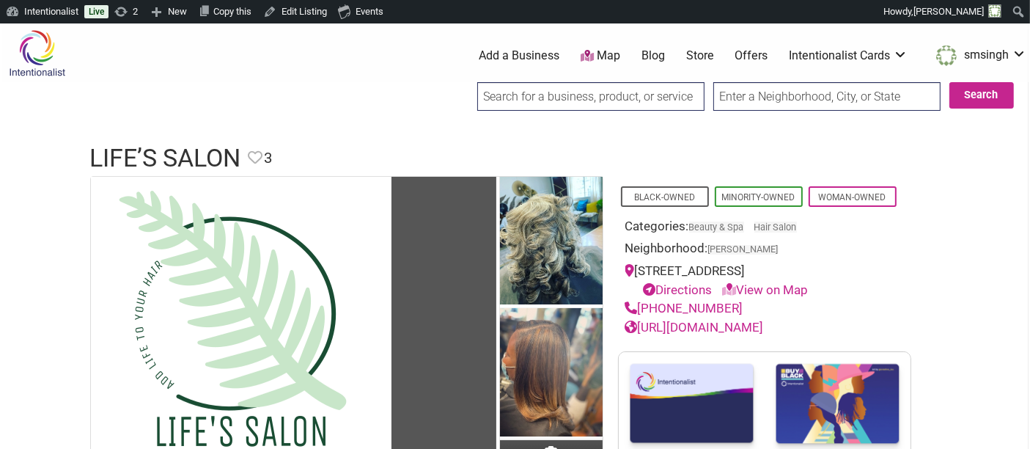
click at [580, 101] on input "search" at bounding box center [590, 96] width 227 height 29
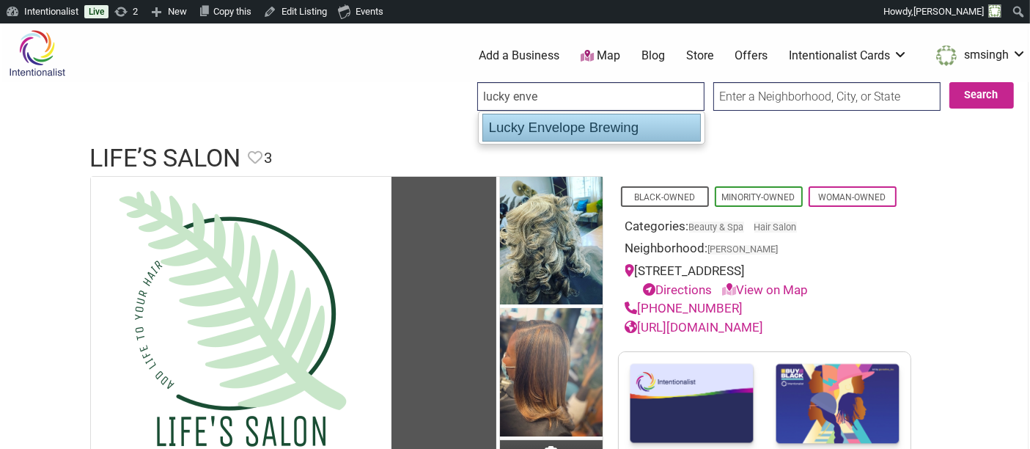
click at [583, 120] on div "Lucky Envelope Brewing" at bounding box center [592, 128] width 219 height 28
type input "Lucky Envelope Brewing"
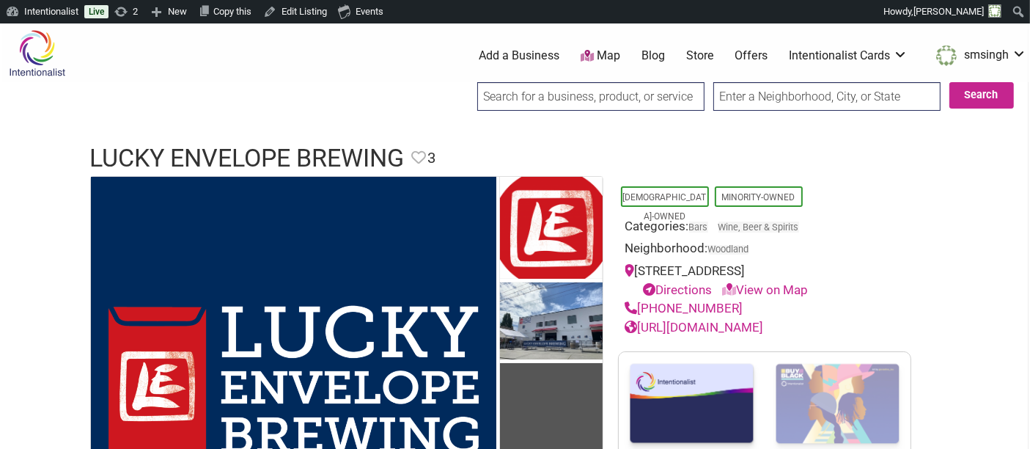
click at [616, 98] on input "search" at bounding box center [590, 96] width 227 height 29
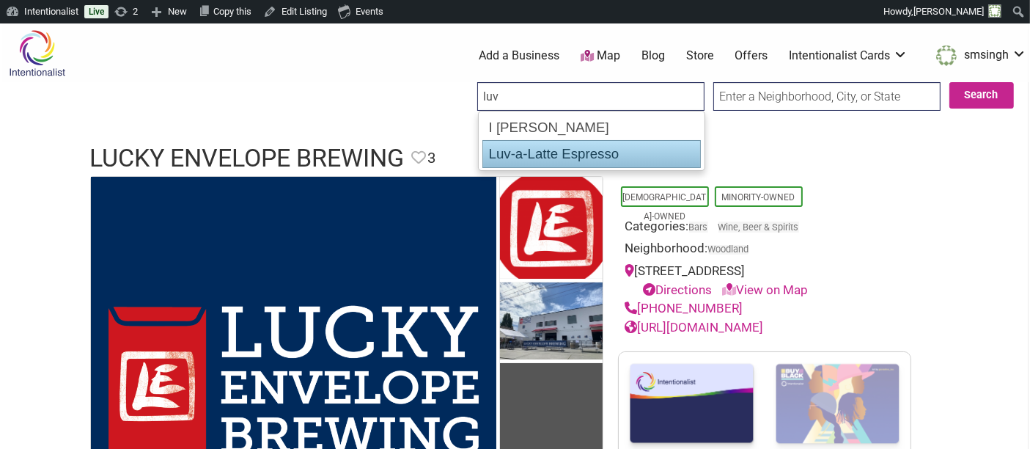
click at [616, 142] on div "Luv-a-Latte Espresso" at bounding box center [592, 154] width 219 height 28
type input "Luv-a-Latte Espresso"
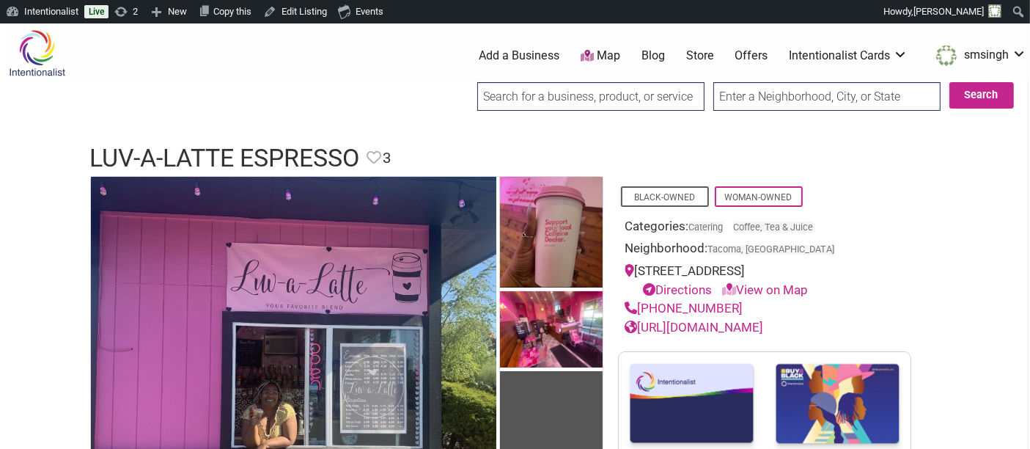
click at [580, 94] on input "search" at bounding box center [590, 96] width 227 height 29
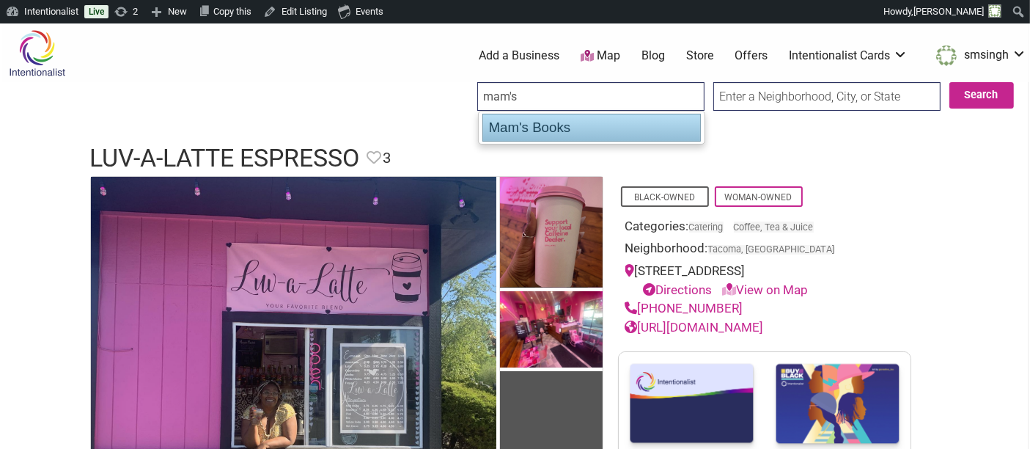
click at [571, 131] on div "Mam's Books" at bounding box center [592, 128] width 219 height 28
type input "Mam's Books"
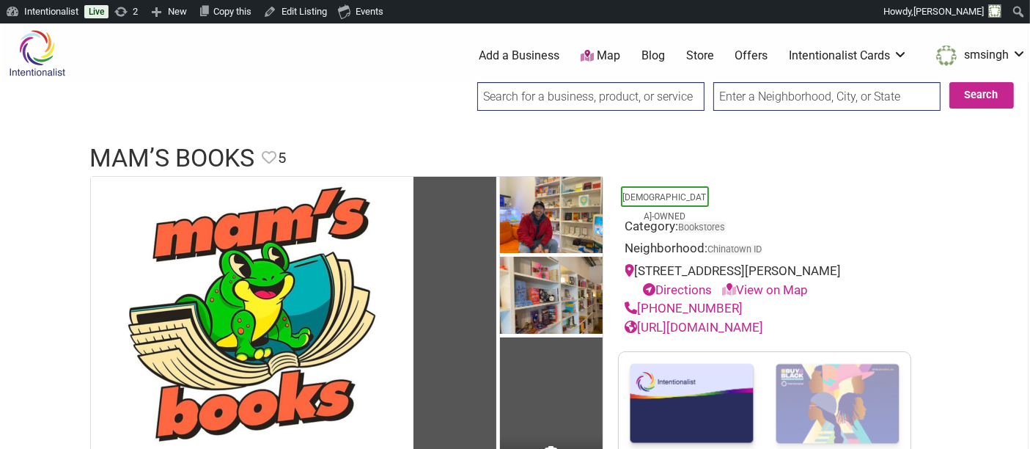
click at [601, 92] on input "search" at bounding box center [590, 96] width 227 height 29
type input "a"
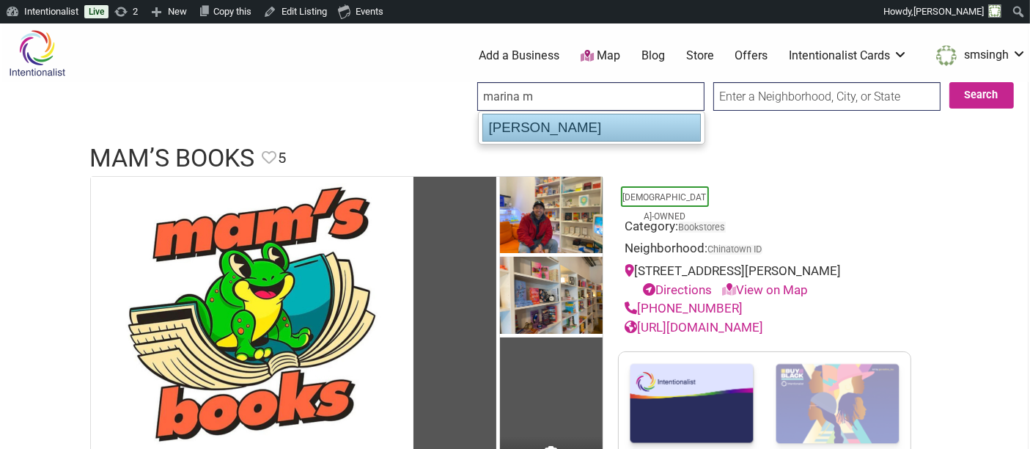
click at [530, 131] on div "Marina Mercantile" at bounding box center [592, 128] width 219 height 28
type input "Marina Mercantile"
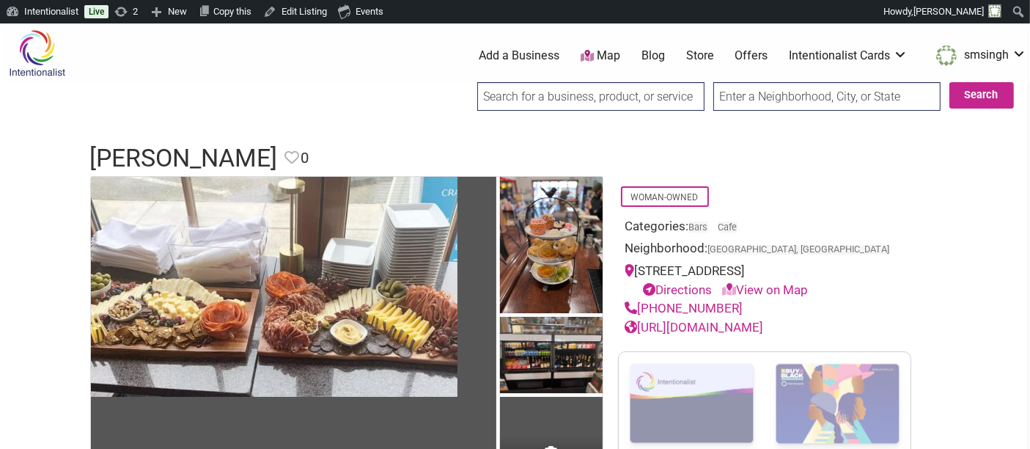
click at [594, 93] on input "search" at bounding box center [590, 96] width 227 height 29
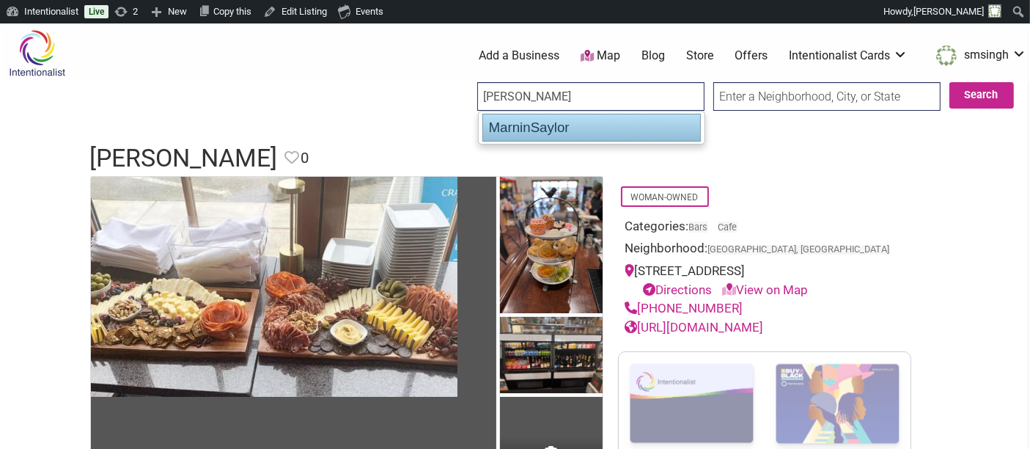
click at [588, 130] on div "MarninSaylor" at bounding box center [592, 128] width 219 height 28
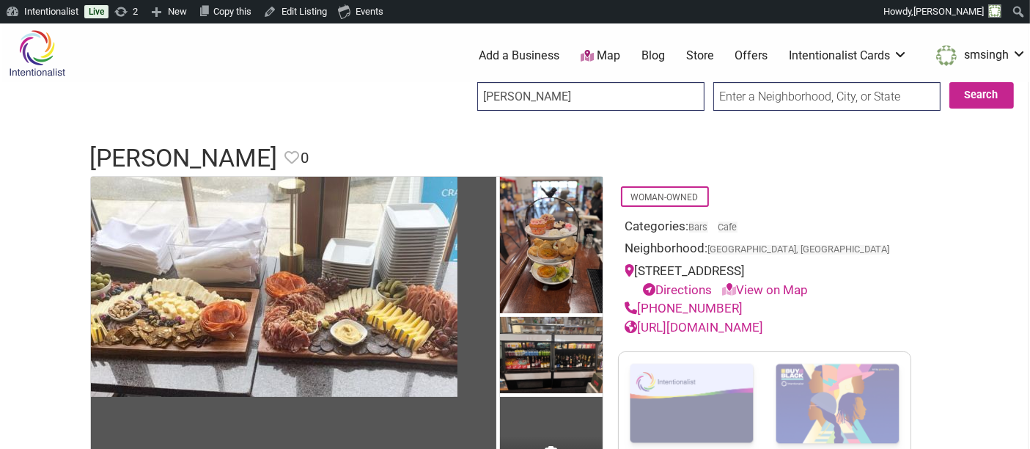
type input "MarninSaylor"
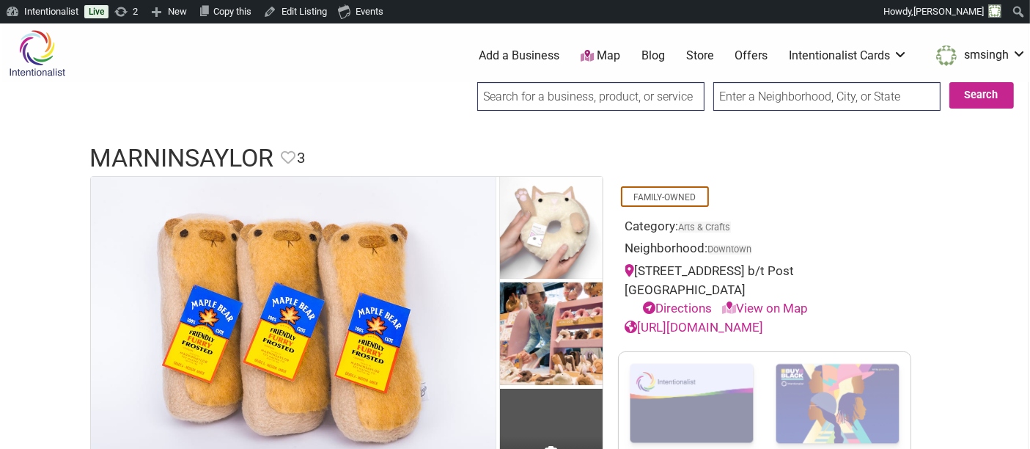
click at [570, 87] on input "search" at bounding box center [590, 96] width 227 height 29
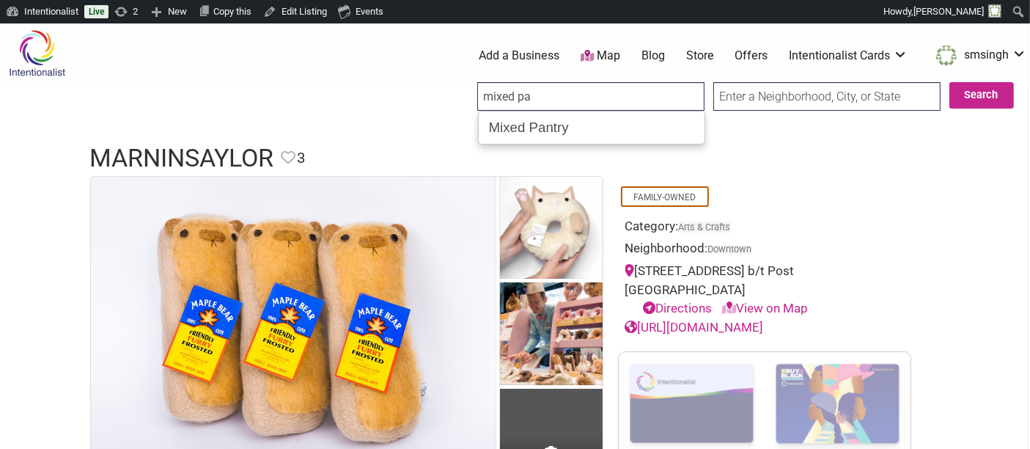
type input "Mixed Pantry"
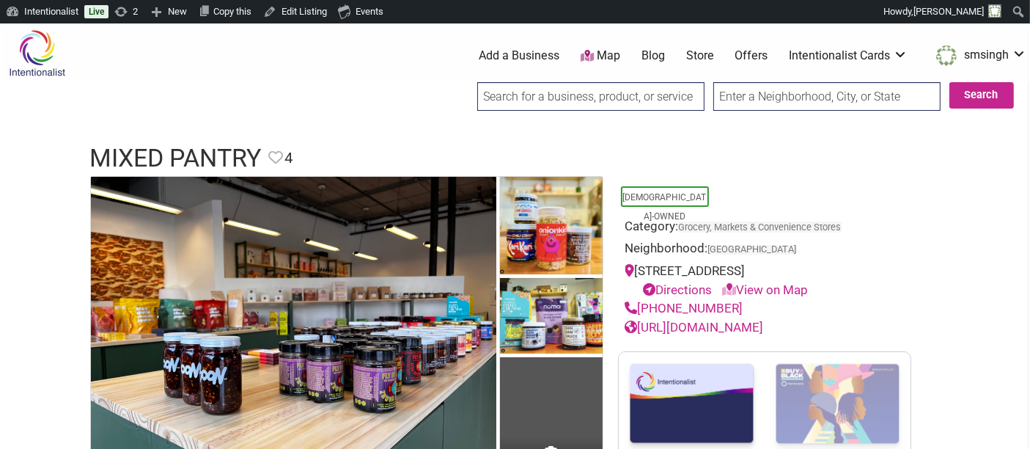
click at [607, 106] on input "search" at bounding box center [590, 96] width 227 height 29
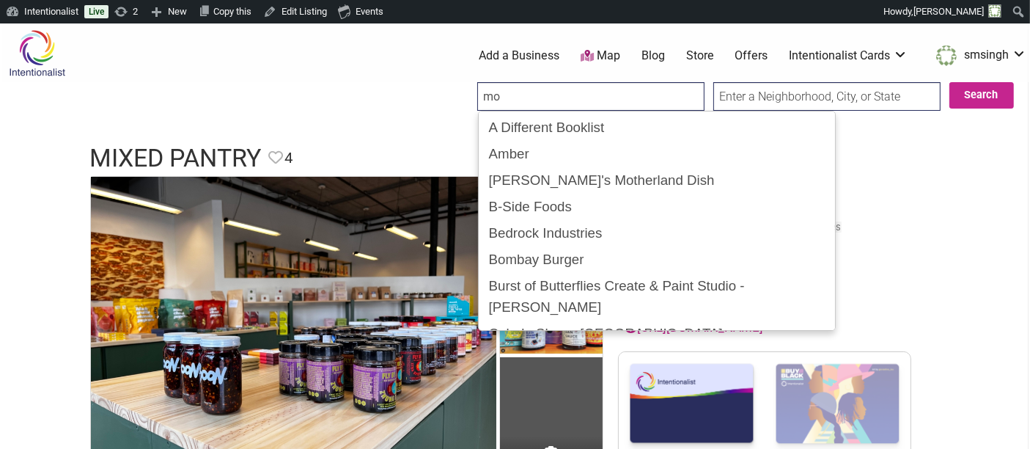
type input "m"
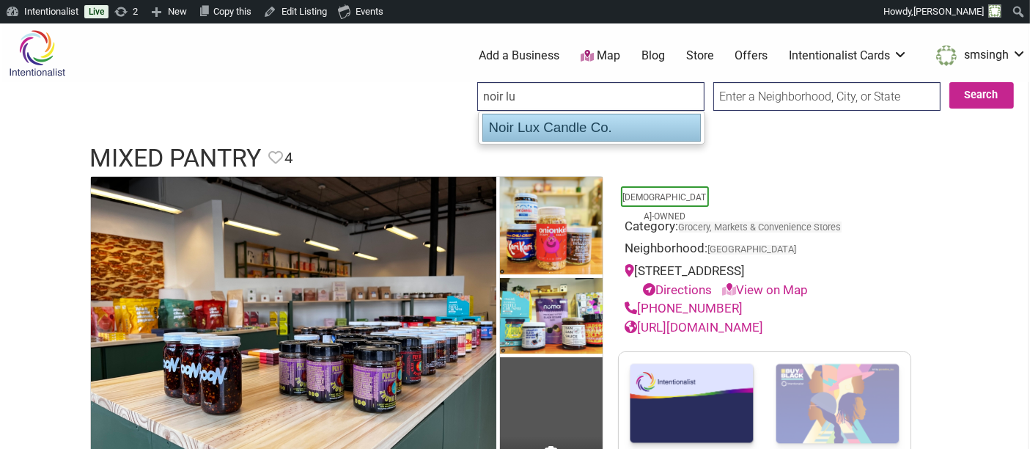
click at [639, 122] on div "Noir Lux Candle Co." at bounding box center [592, 128] width 219 height 28
type input "Noir Lux Candle Co."
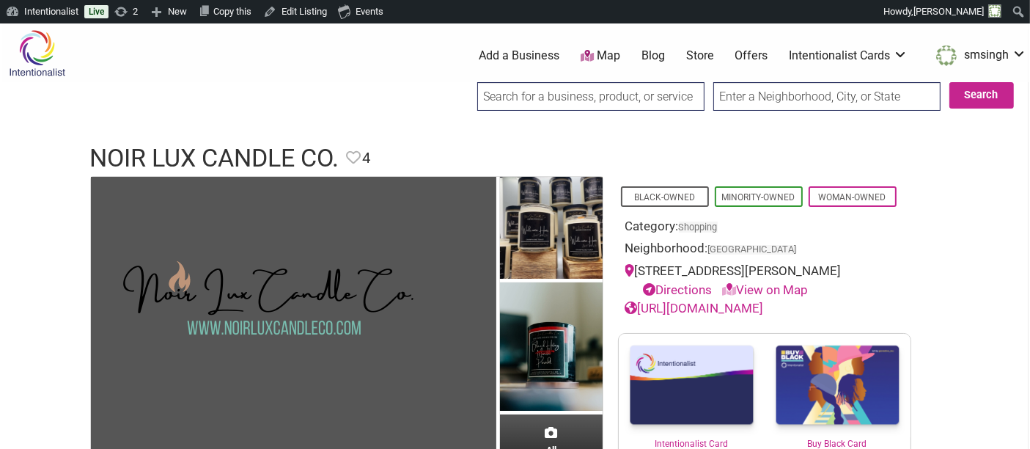
drag, startPoint x: 645, startPoint y: 100, endPoint x: 637, endPoint y: 100, distance: 8.1
click at [644, 100] on input "search" at bounding box center [590, 96] width 227 height 29
type input "p"
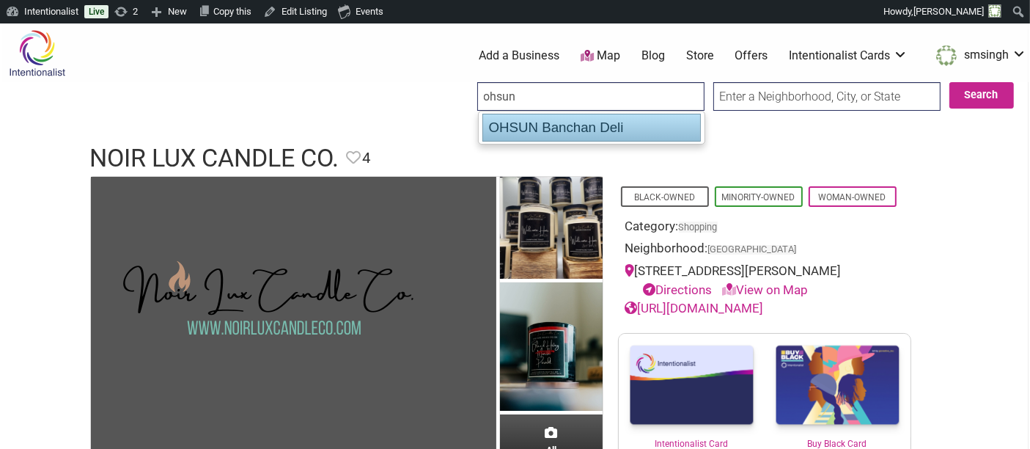
click at [590, 134] on div "OHSUN Banchan Deli" at bounding box center [592, 128] width 219 height 28
type input "OHSUN Banchan Deli"
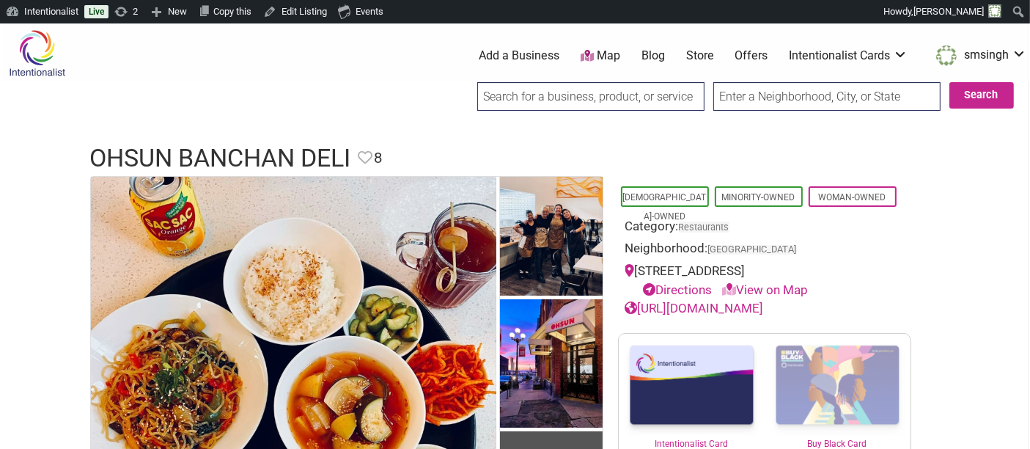
click at [637, 106] on input "search" at bounding box center [590, 96] width 227 height 29
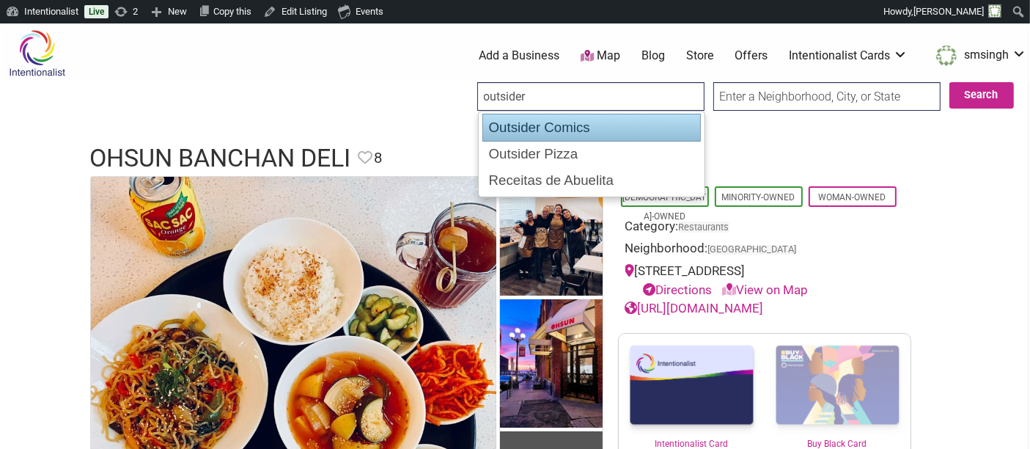
click at [628, 120] on div "Outsider Comics" at bounding box center [592, 128] width 219 height 28
type input "Outsider Comics"
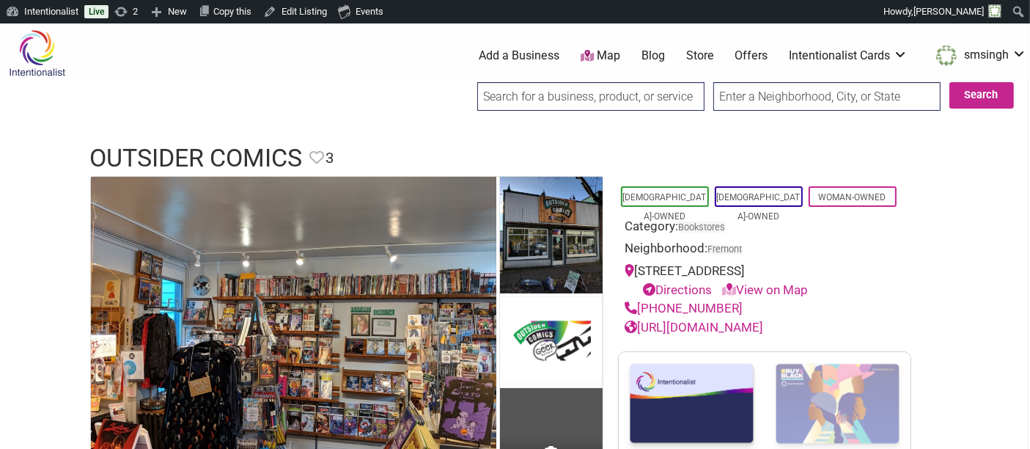
click at [576, 98] on input "search" at bounding box center [590, 96] width 227 height 29
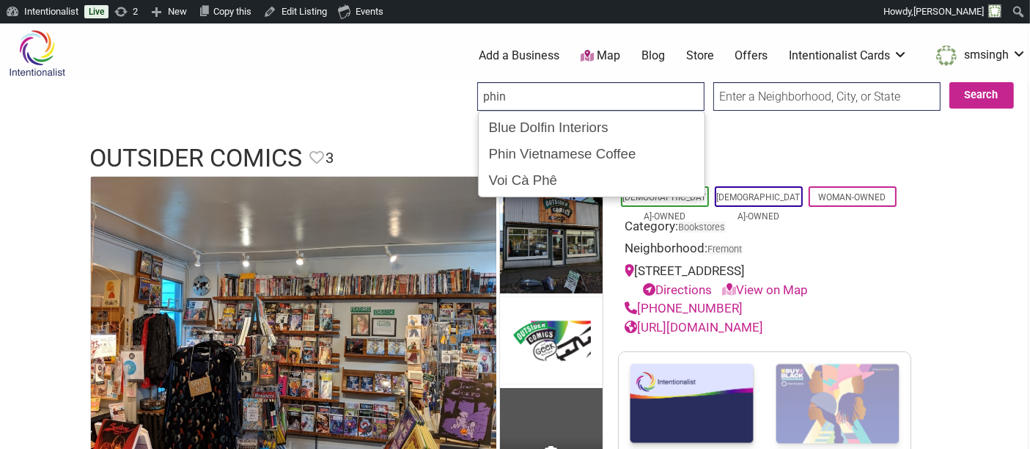
type input "phin"
click at [463, 82] on input "Search" at bounding box center [491, 97] width 56 height 30
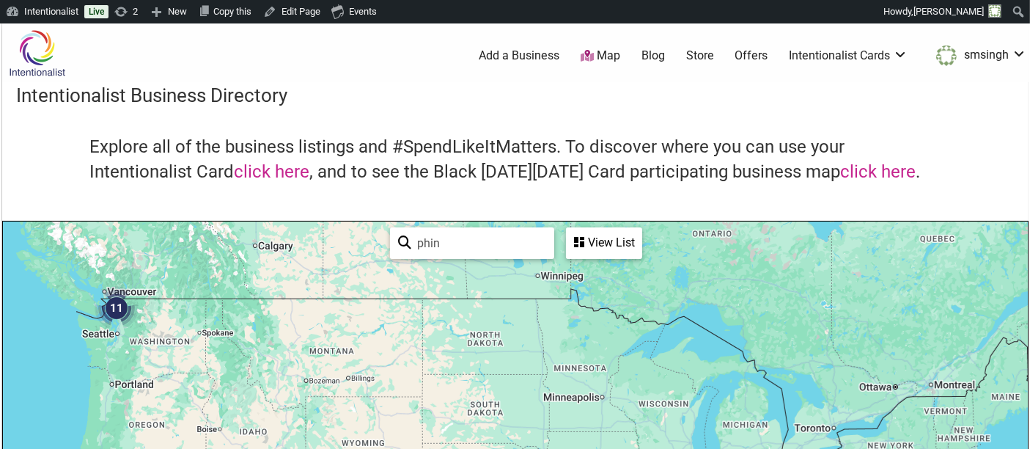
click at [608, 235] on div "View List" at bounding box center [604, 243] width 73 height 28
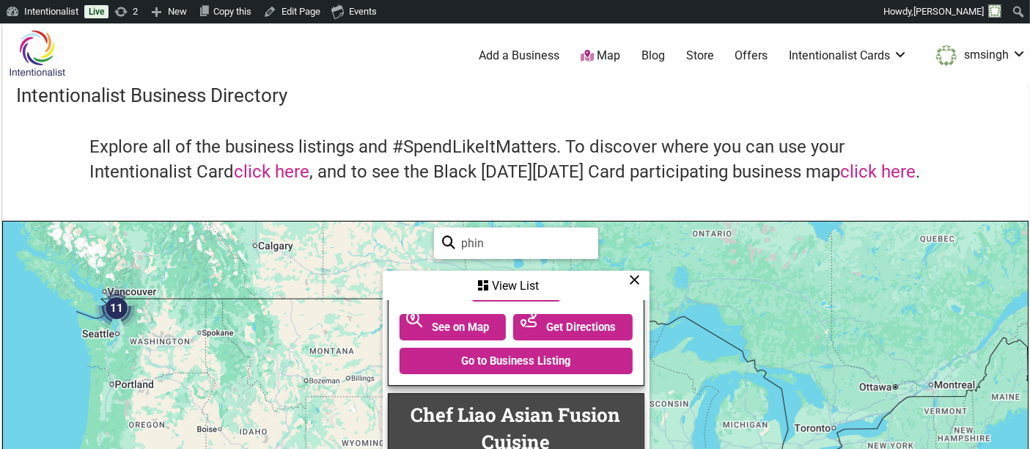
scroll to position [815, 0]
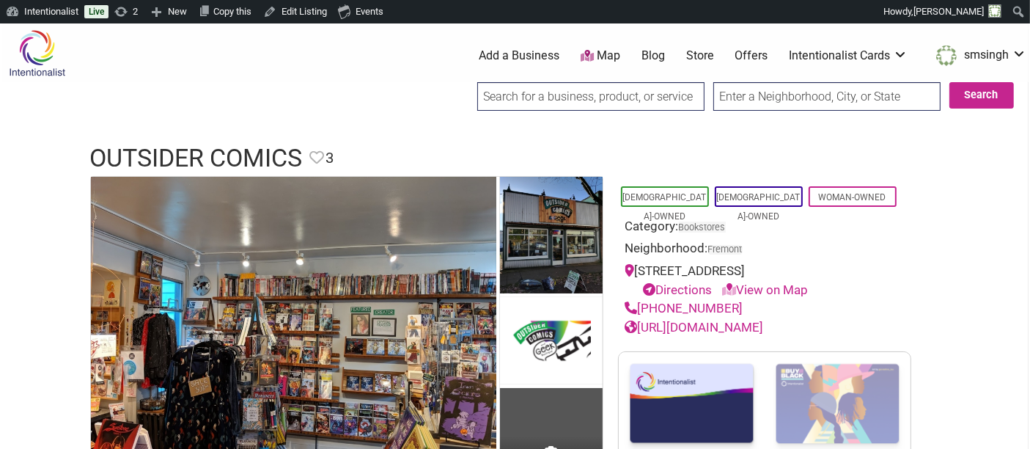
click at [535, 99] on input "search" at bounding box center [590, 96] width 227 height 29
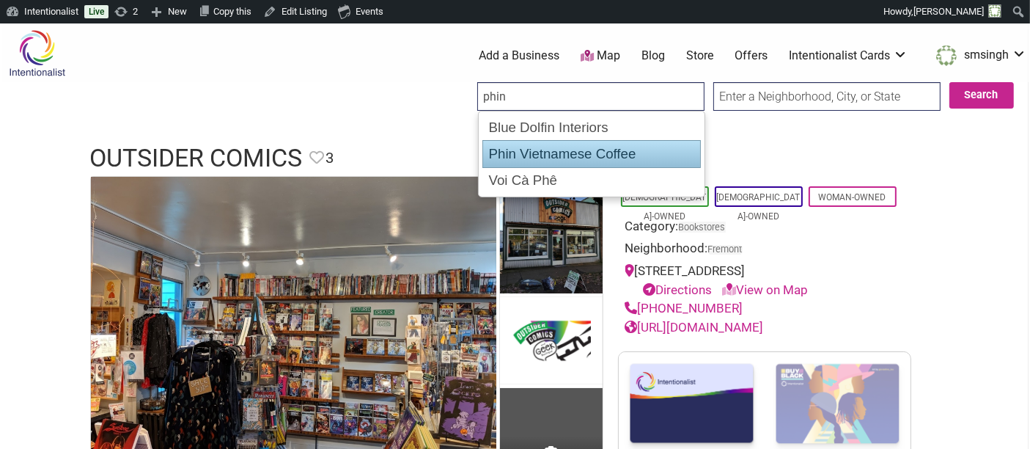
click at [548, 153] on div "Phin Vietnamese Coffee" at bounding box center [592, 154] width 219 height 28
type input "Phin Vietnamese Coffee"
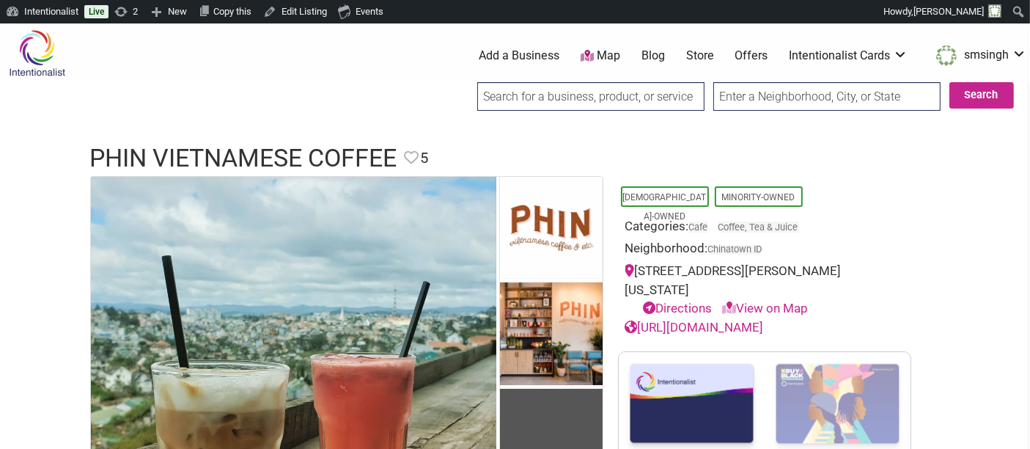
click at [624, 99] on input "search" at bounding box center [590, 96] width 227 height 29
type input "a"
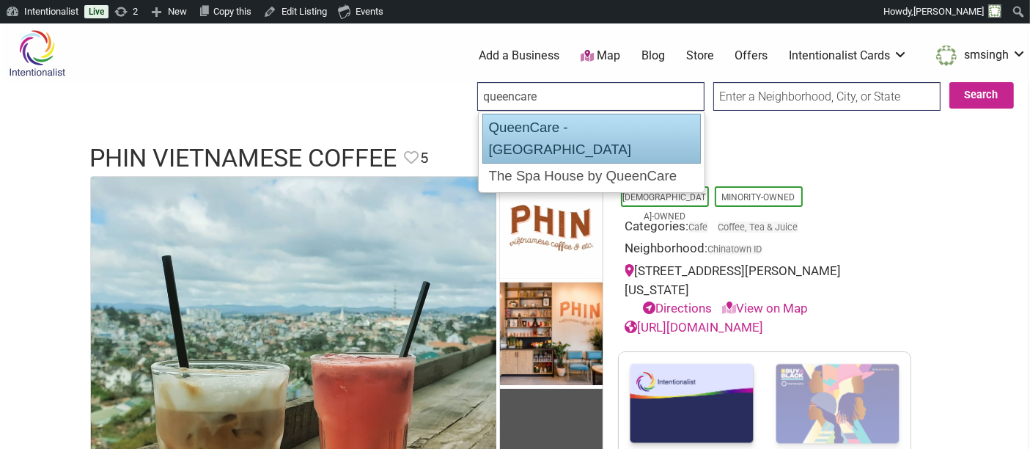
click at [637, 129] on div "QueenCare - Central District" at bounding box center [592, 139] width 219 height 50
type input "QueenCare - Central District"
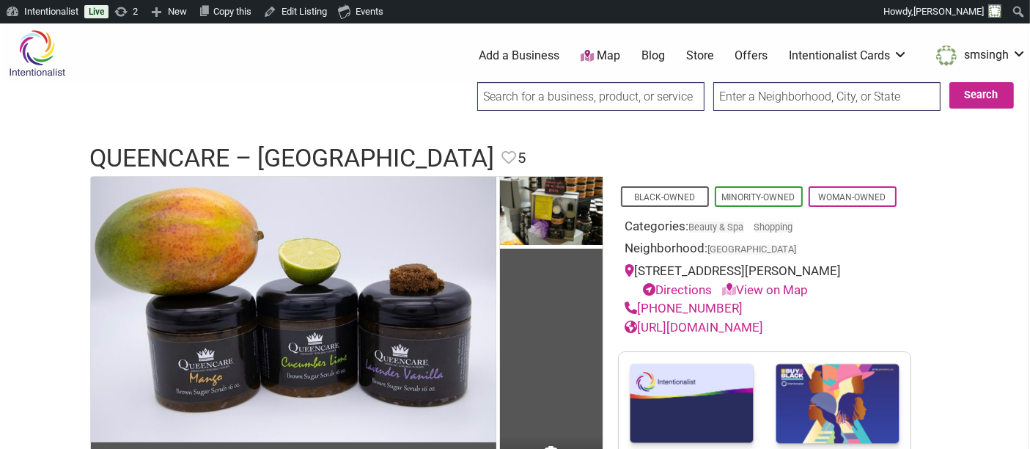
click at [568, 99] on input "search" at bounding box center [590, 96] width 227 height 29
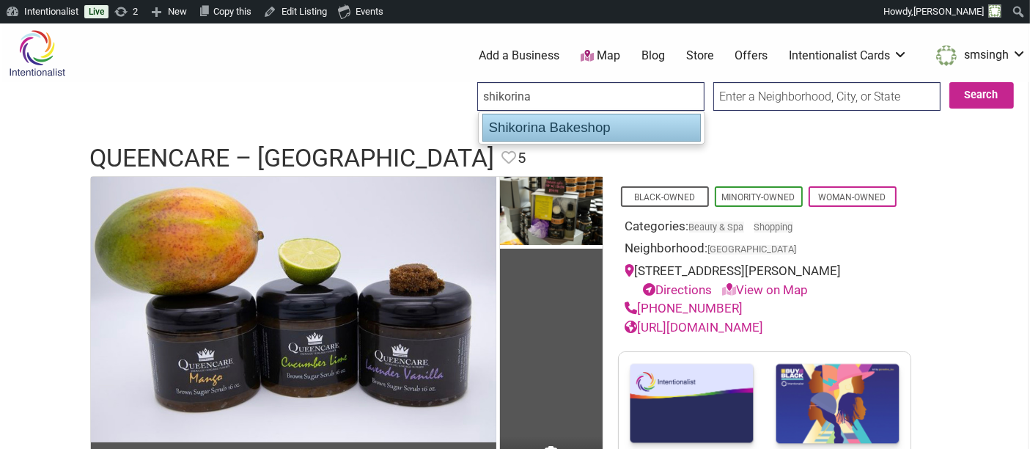
click at [568, 129] on div "Shikorina Bakeshop" at bounding box center [592, 128] width 219 height 28
type input "Shikorina Bakeshop"
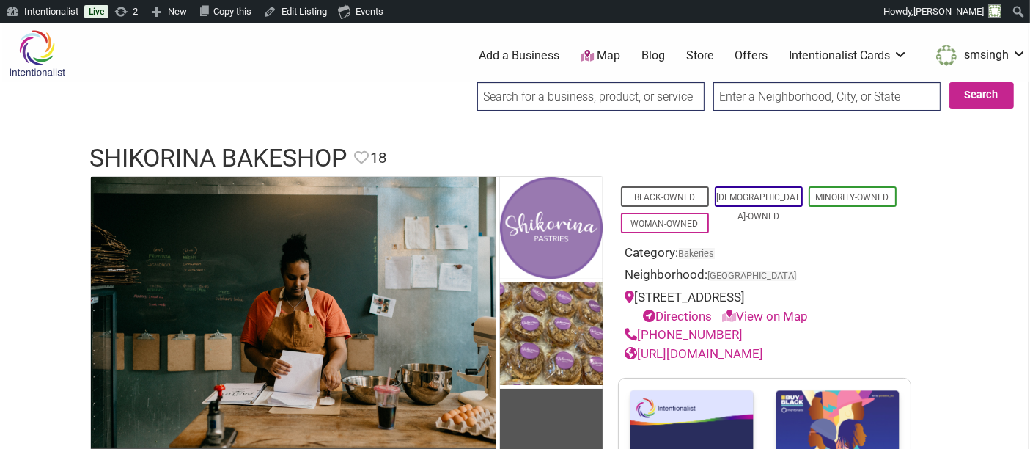
click at [569, 93] on input "search" at bounding box center [590, 96] width 227 height 29
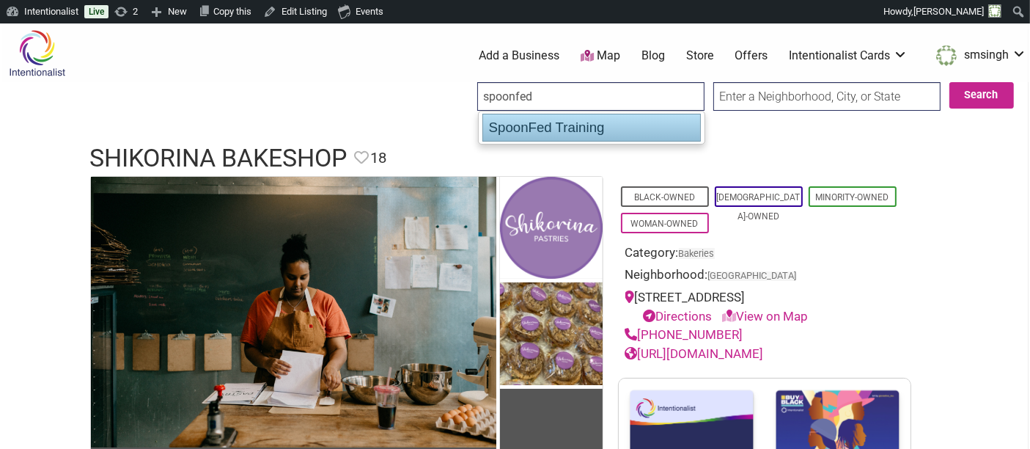
click at [569, 130] on div "SpoonFed Training" at bounding box center [592, 128] width 219 height 28
type input "SpoonFed Training"
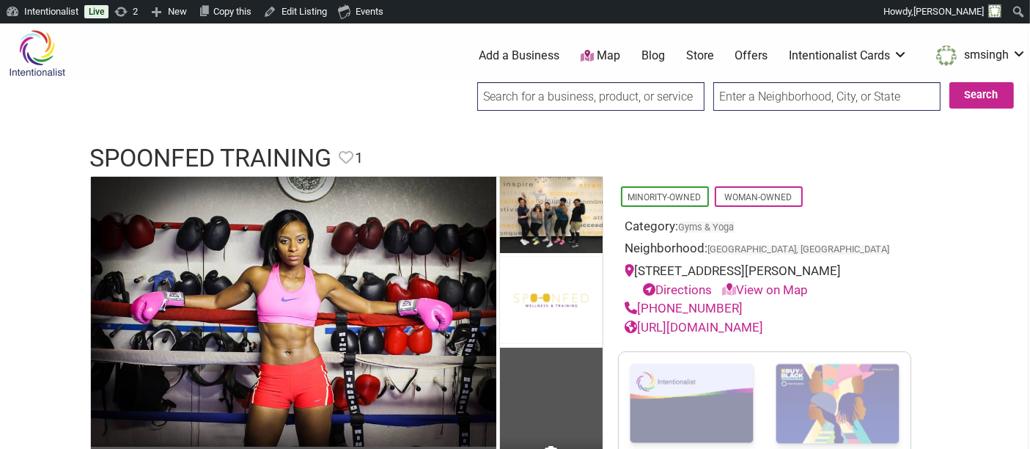
click at [581, 94] on input "search" at bounding box center [590, 96] width 227 height 29
type input "the west seattle salon"
click at [463, 82] on input "Search" at bounding box center [491, 97] width 56 height 30
click at [610, 92] on input "search" at bounding box center [590, 96] width 227 height 29
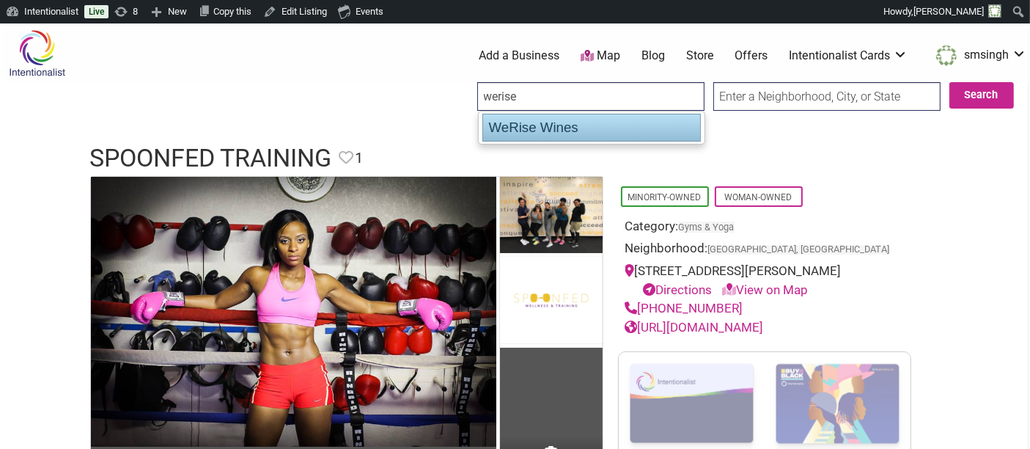
click at [583, 122] on div "WeRise Wines" at bounding box center [592, 128] width 219 height 28
type input "WeRise Wines"
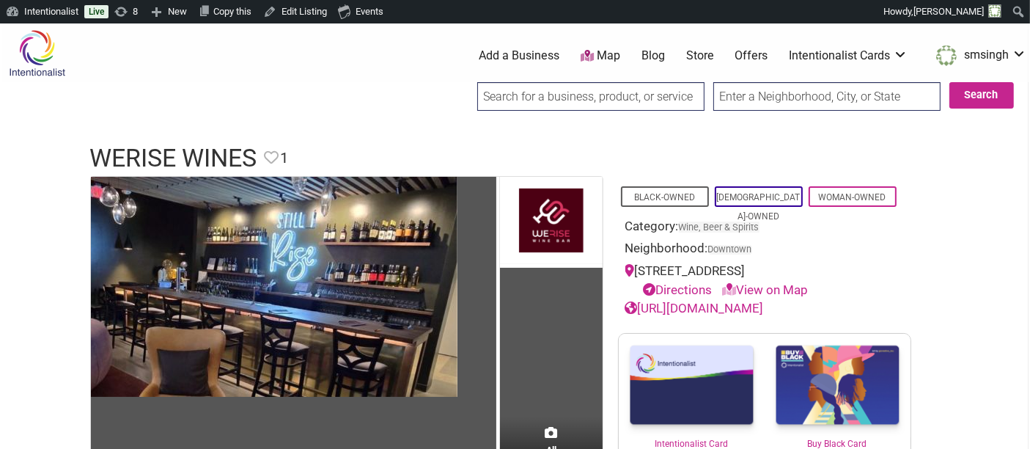
click at [607, 103] on input "search" at bounding box center [590, 96] width 227 height 29
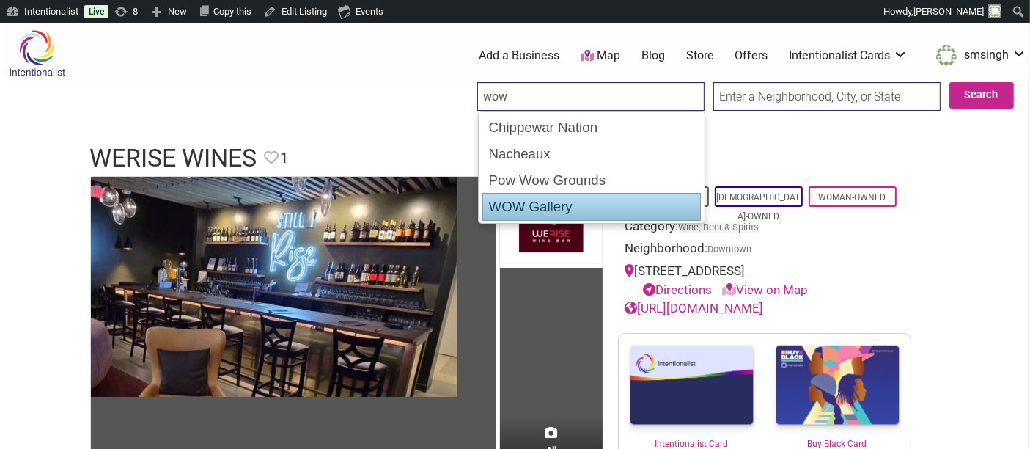
click at [539, 199] on div "WOW Gallery" at bounding box center [592, 207] width 219 height 28
type input "WOW Gallery"
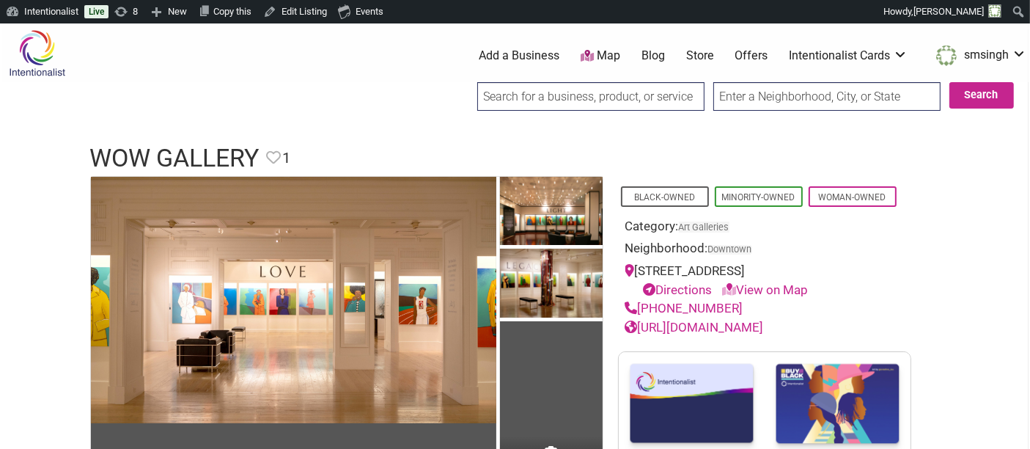
click at [624, 100] on input "search" at bounding box center [590, 96] width 227 height 29
type input "a"
type input "b"
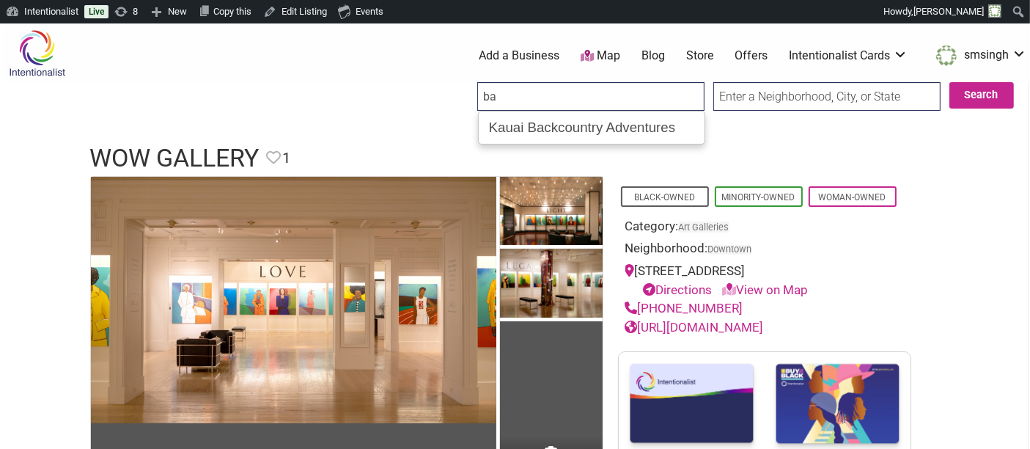
type input "b"
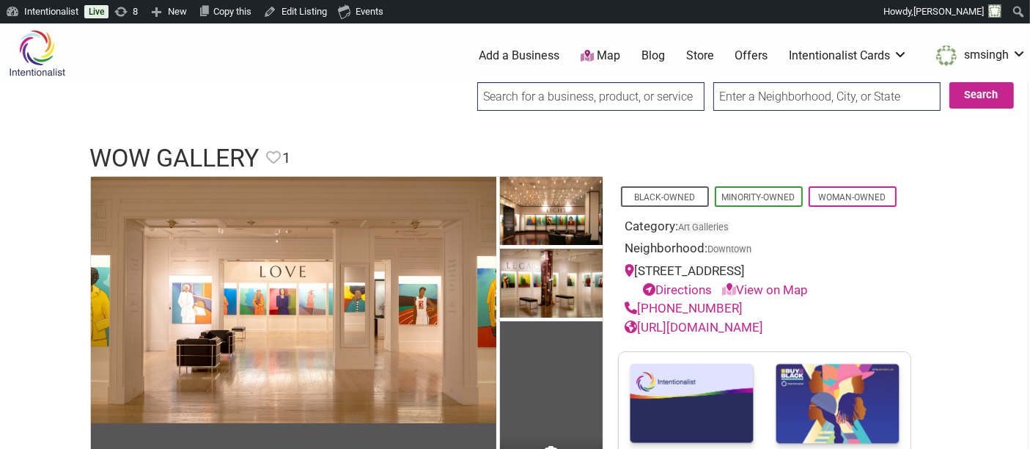
type input "d"
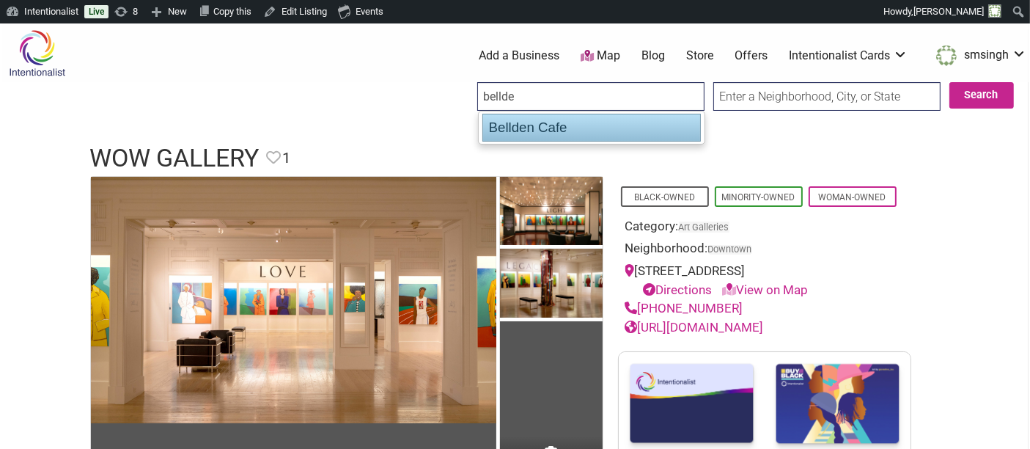
click at [609, 130] on div "Bellden Cafe" at bounding box center [592, 128] width 219 height 28
type input "Bellden Cafe"
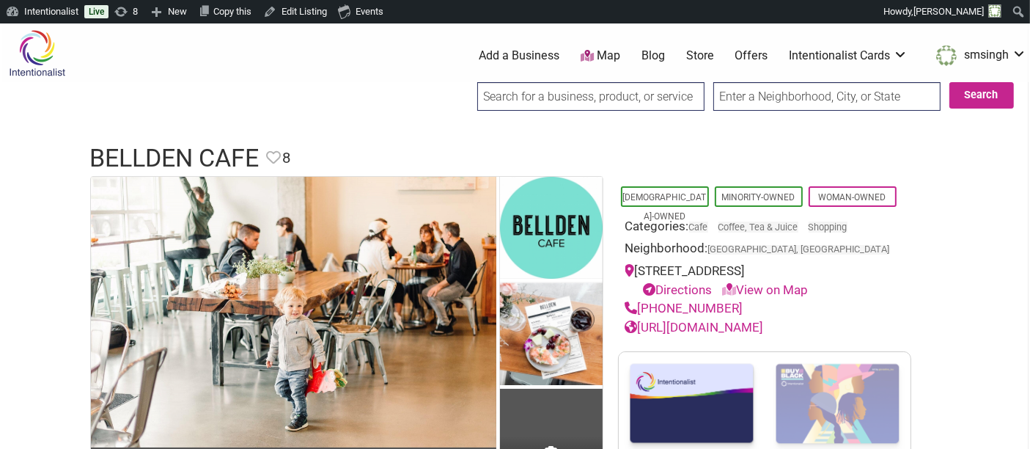
click at [625, 99] on input "search" at bounding box center [590, 96] width 227 height 29
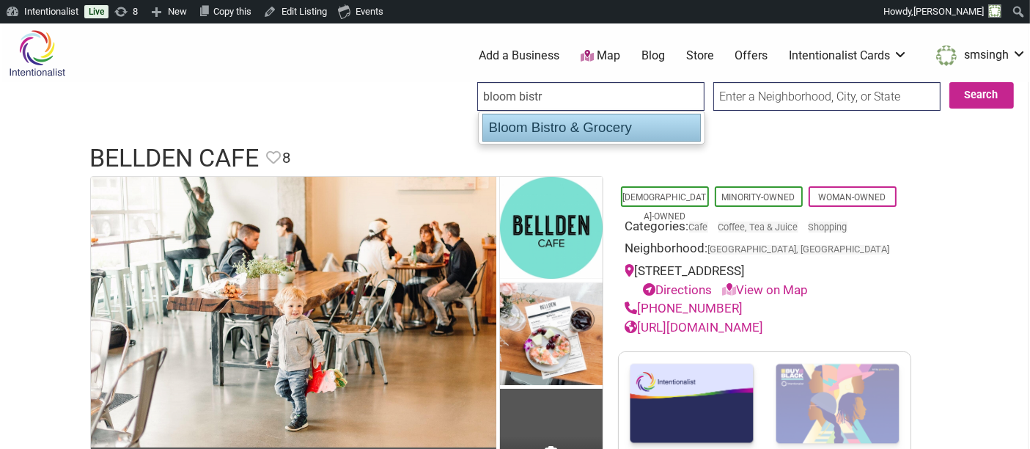
click at [623, 128] on div "Bloom Bistro & Grocery" at bounding box center [592, 128] width 219 height 28
type input "Bloom Bistro & Grocery"
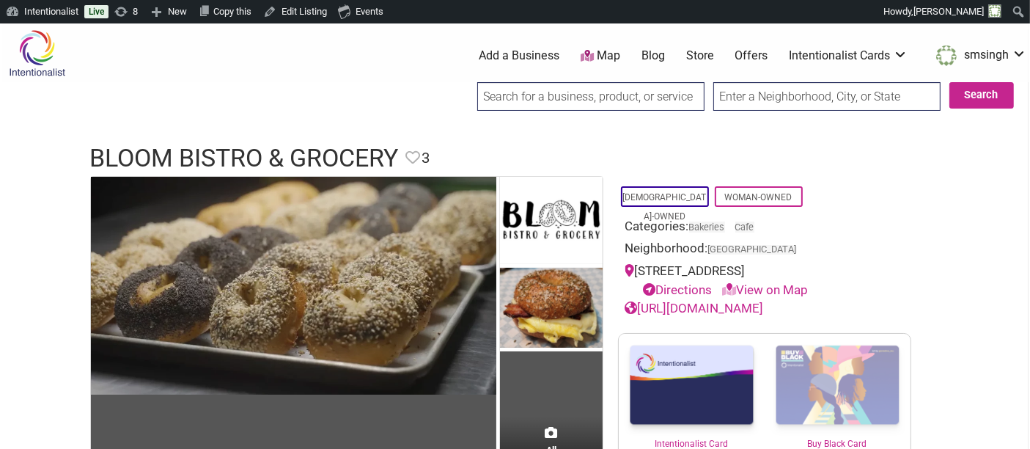
click at [576, 91] on input "search" at bounding box center [590, 96] width 227 height 29
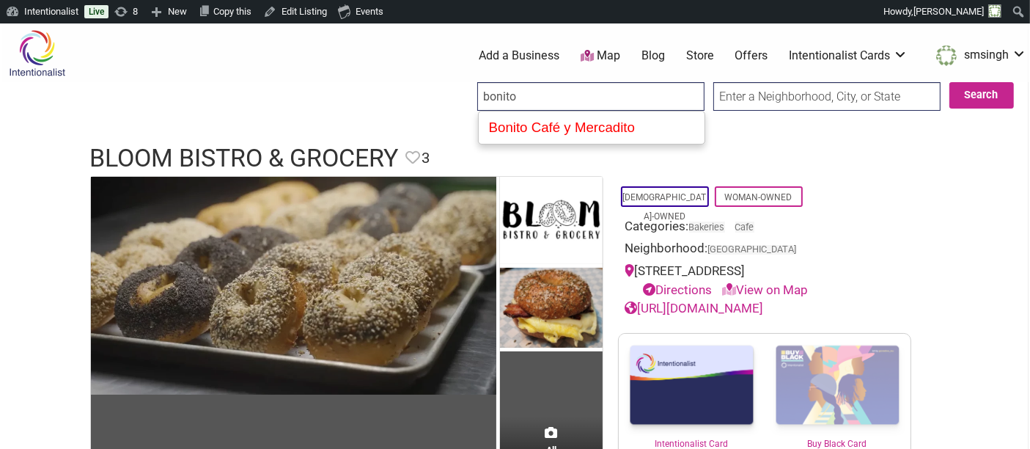
click at [568, 114] on div "Bonito Café y Mercadito" at bounding box center [591, 127] width 217 height 26
type input "Bonito Café y Mercadito"
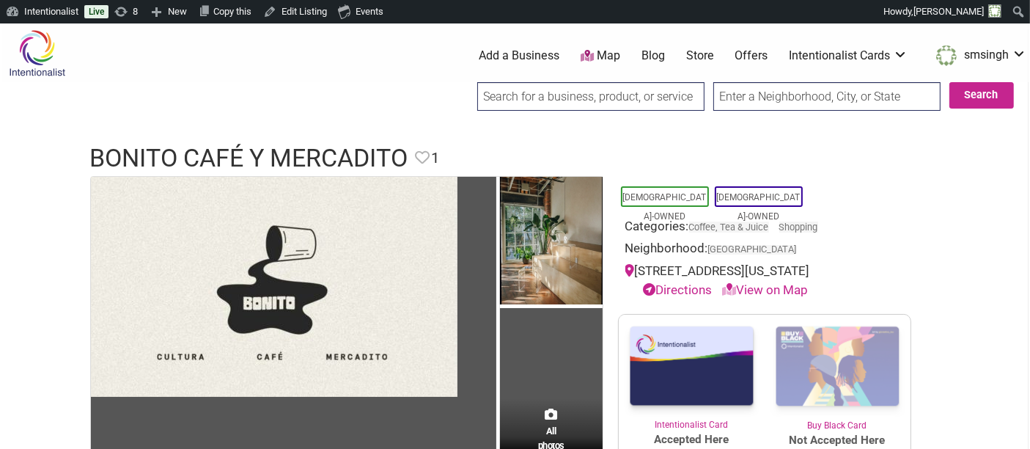
click at [623, 95] on input "search" at bounding box center [590, 96] width 227 height 29
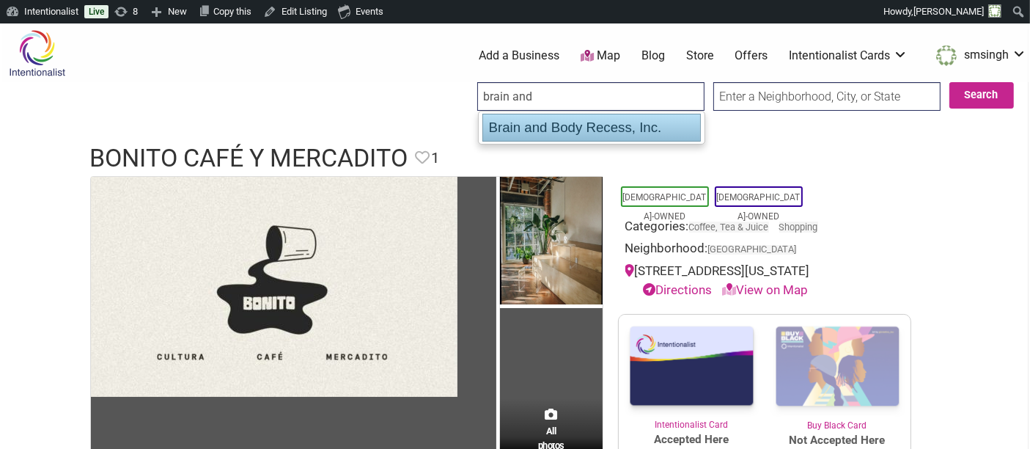
click at [620, 128] on div "Brain and Body Recess, Inc." at bounding box center [592, 128] width 219 height 28
type input "Brain and Body Recess, Inc."
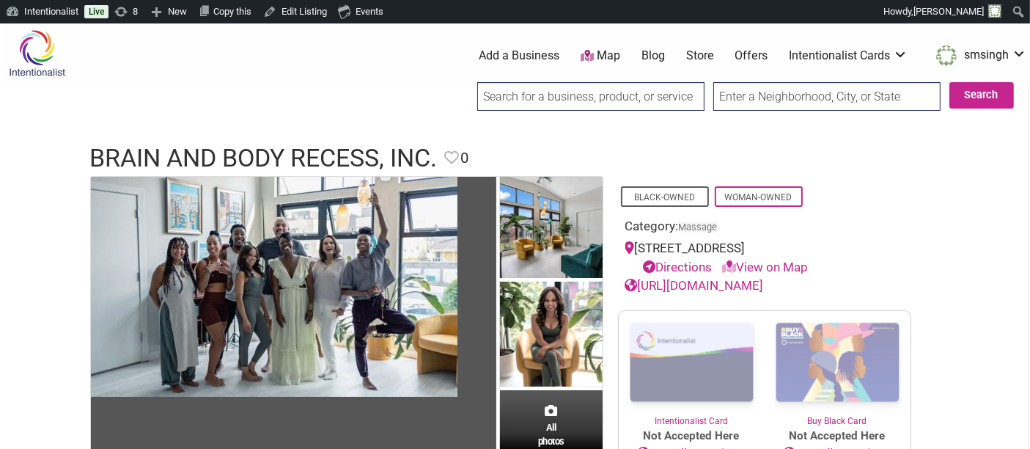
click at [562, 94] on input "search" at bounding box center [590, 96] width 227 height 29
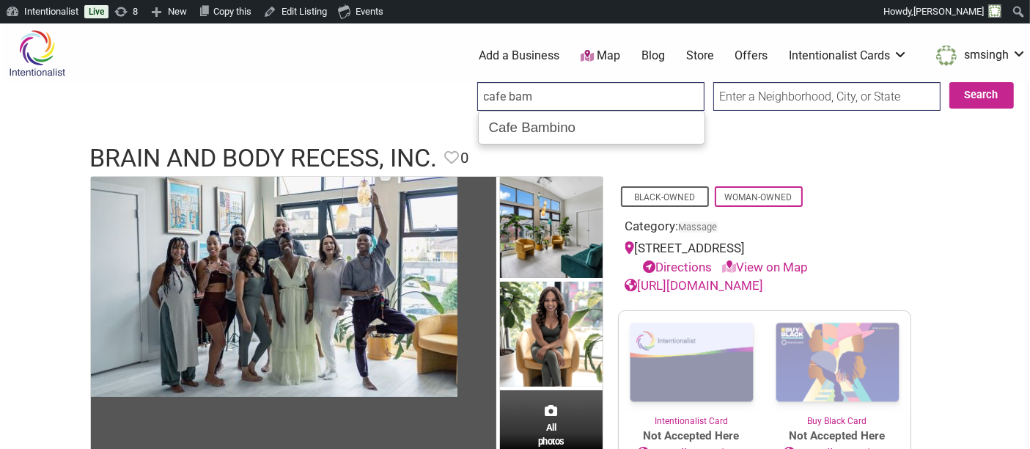
type input "Cafe Bambino"
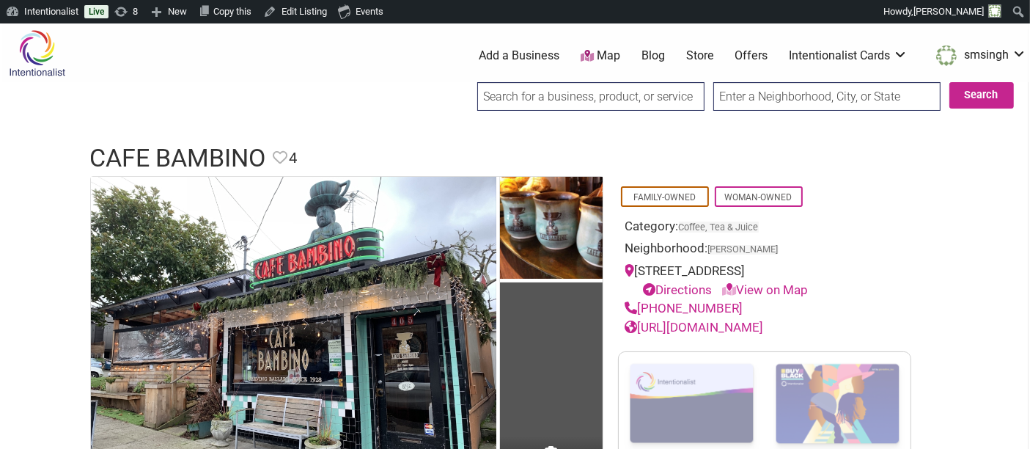
click at [662, 84] on input "search" at bounding box center [590, 96] width 227 height 29
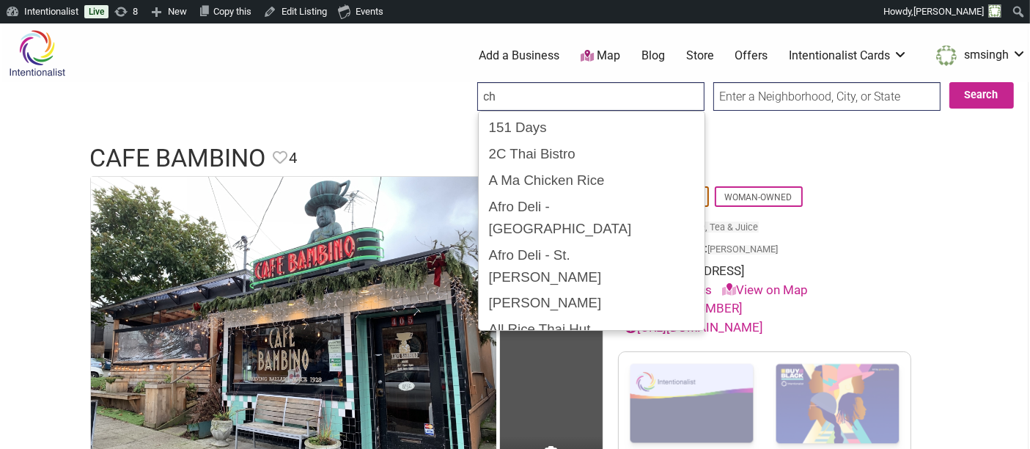
type input "c"
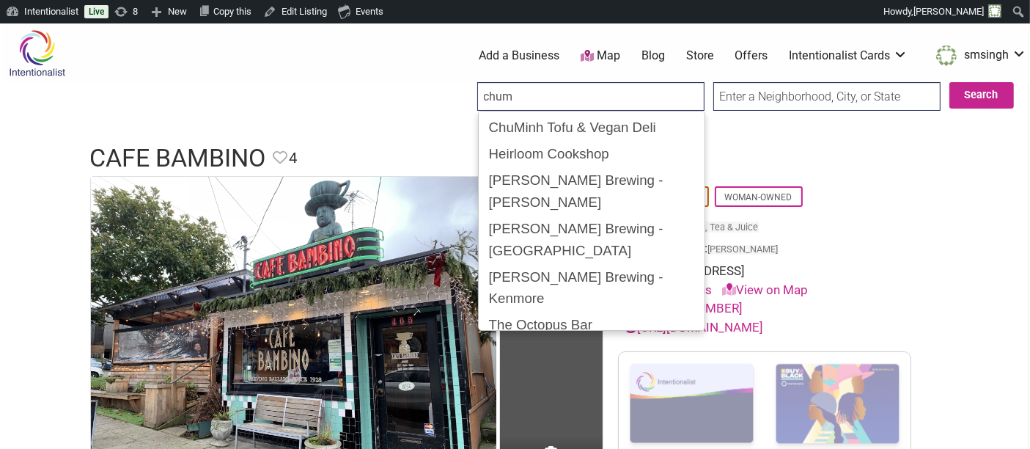
type input "ChuMinh Tofu & Vegan Deli"
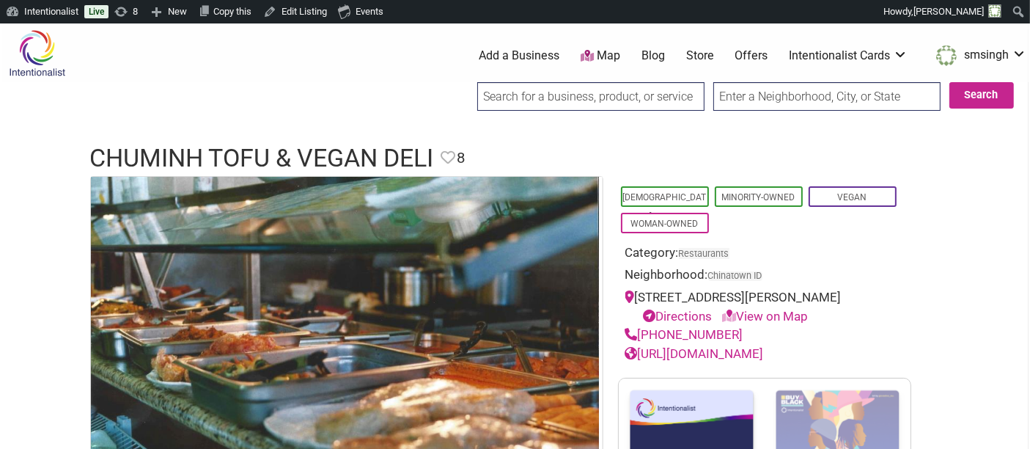
click at [655, 98] on input "search" at bounding box center [590, 96] width 227 height 29
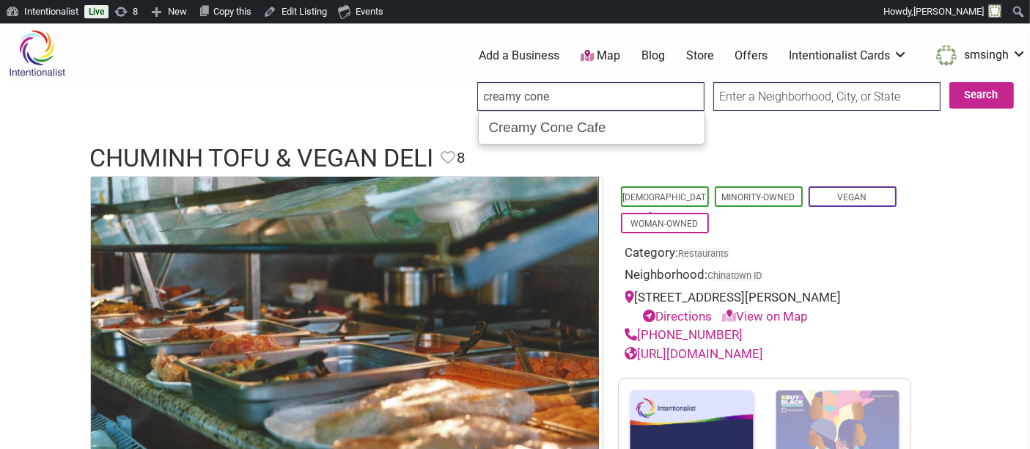
type input "Creamy Cone Cafe"
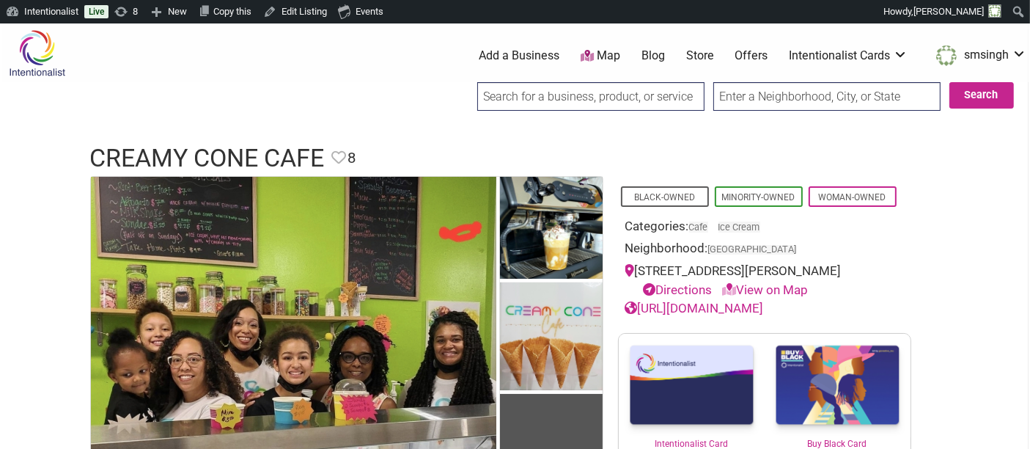
click at [549, 98] on input "search" at bounding box center [590, 96] width 227 height 29
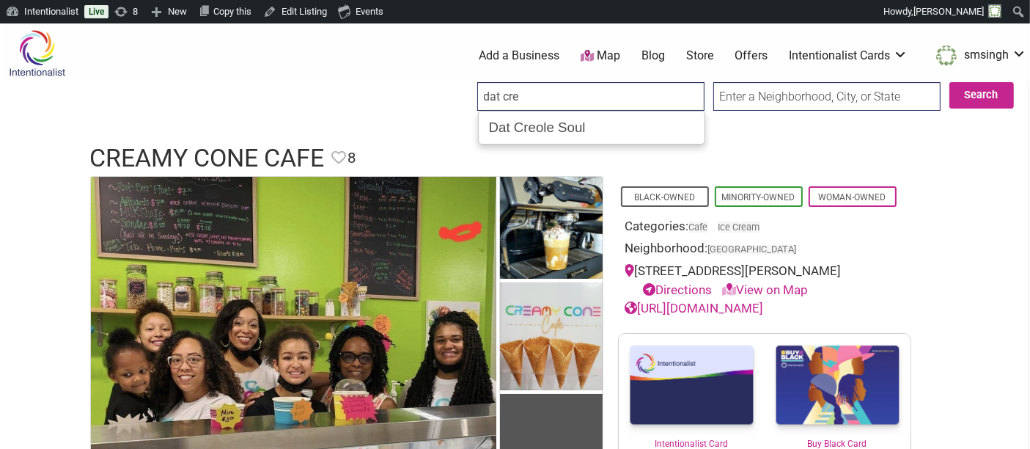
type input "Dat Creole Soul"
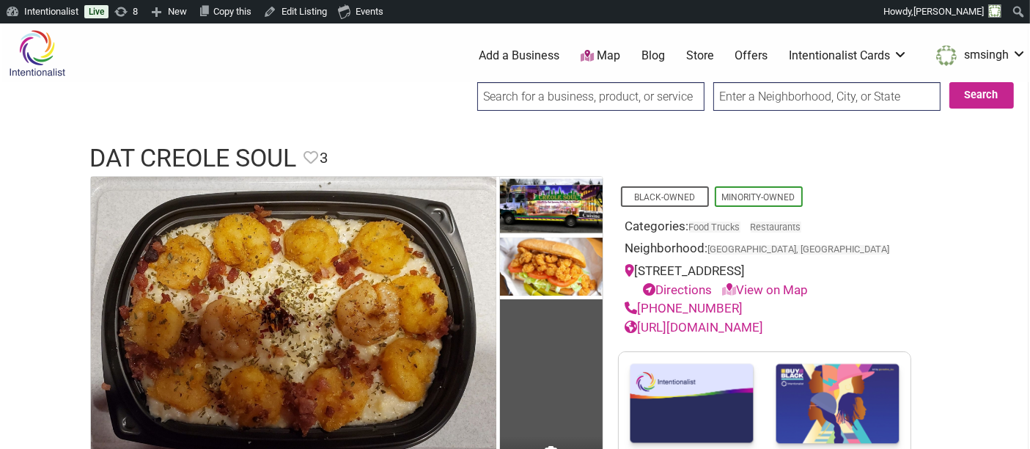
click at [526, 97] on input "search" at bounding box center [590, 96] width 227 height 29
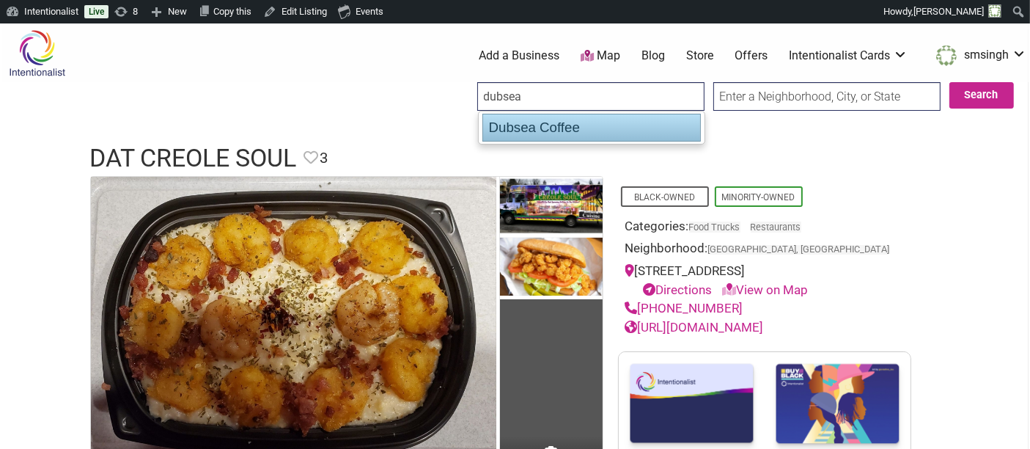
click at [527, 121] on div "Dubsea Coffee" at bounding box center [592, 128] width 219 height 28
type input "Dubsea Coffee"
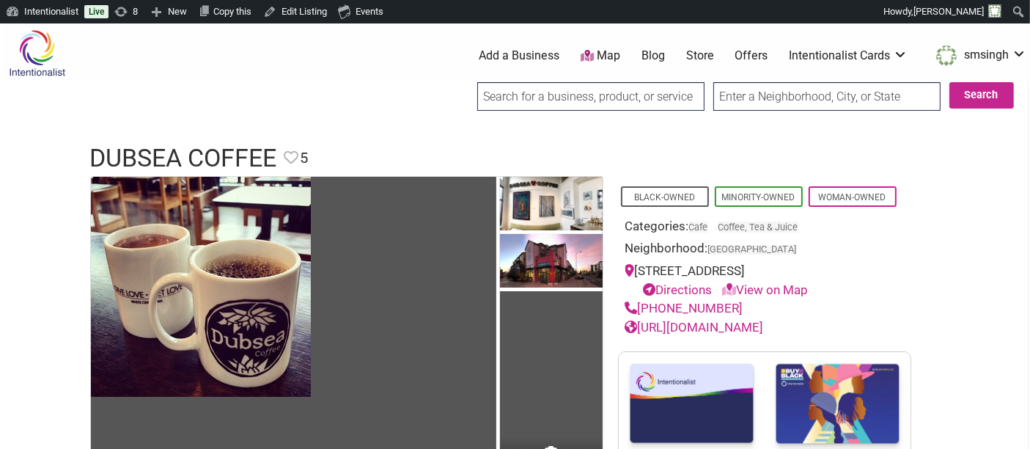
click at [609, 91] on input "search" at bounding box center [590, 96] width 227 height 29
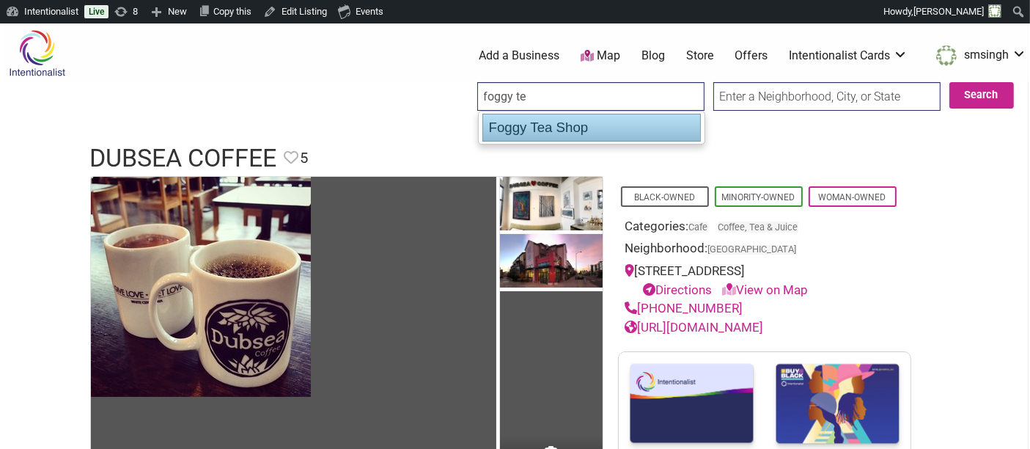
click at [616, 127] on div "Foggy Tea Shop" at bounding box center [592, 128] width 219 height 28
type input "Foggy Tea Shop"
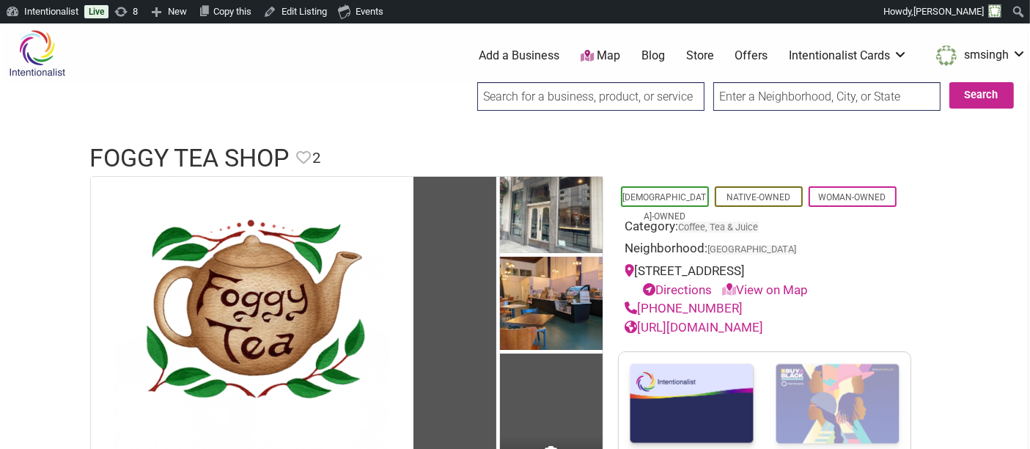
click at [604, 95] on input "search" at bounding box center [590, 96] width 227 height 29
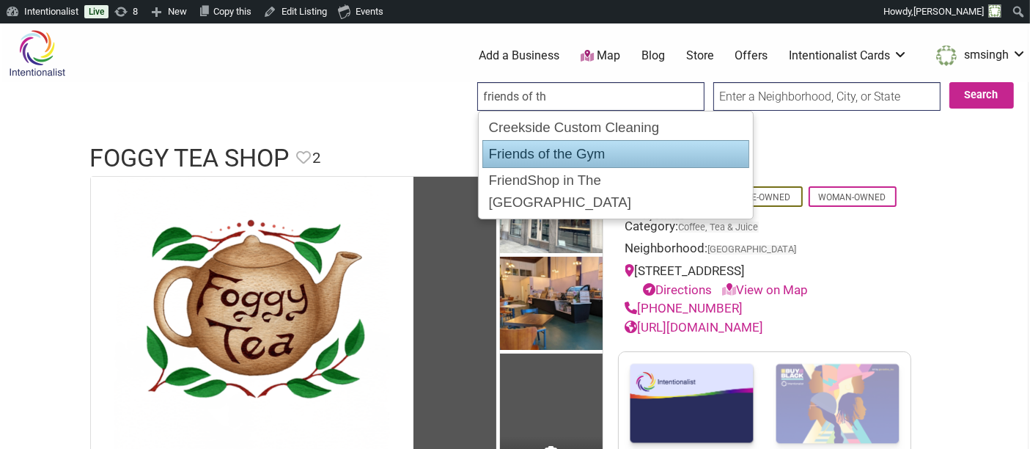
click at [574, 141] on div "Friends of the Gym" at bounding box center [616, 154] width 267 height 28
type input "Friends of the Gym"
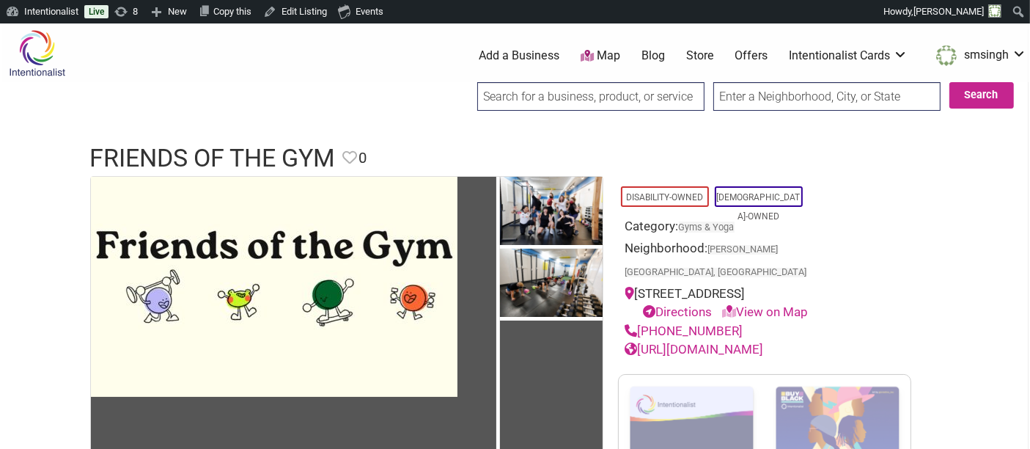
click at [607, 97] on input "search" at bounding box center [590, 96] width 227 height 29
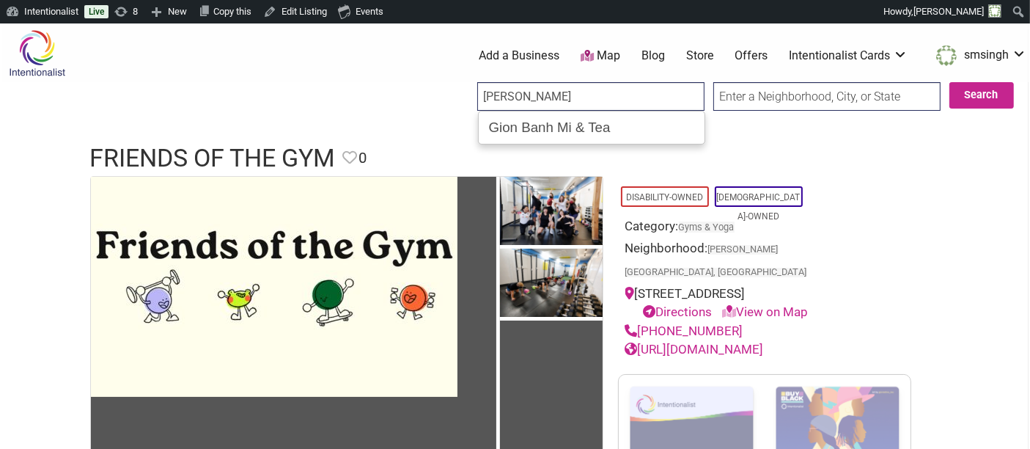
type input "Gion Banh Mi & Tea"
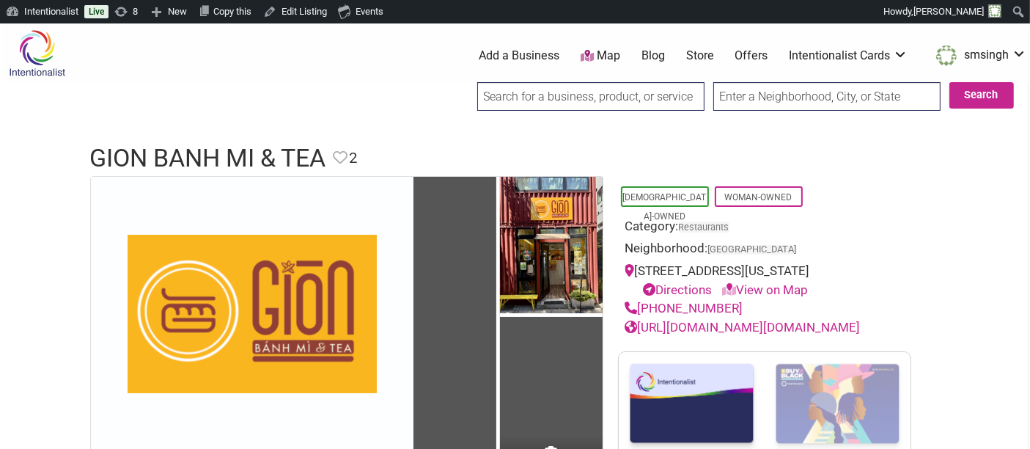
click at [612, 99] on input "search" at bounding box center [590, 96] width 227 height 29
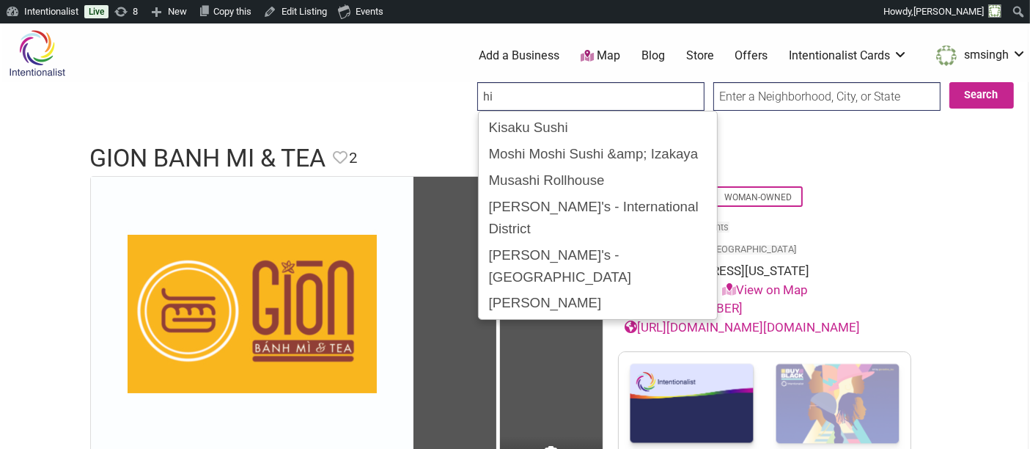
type input "h"
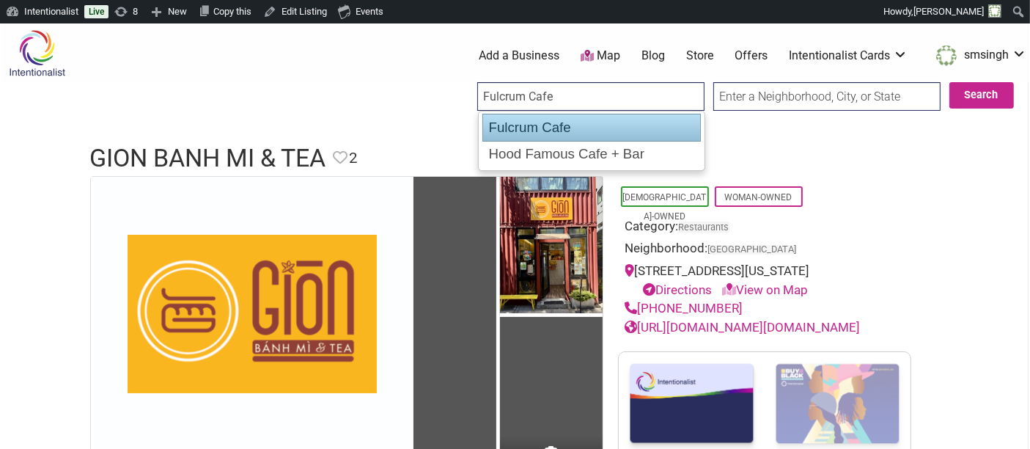
type input "Hood Famous Cafe + Bar"
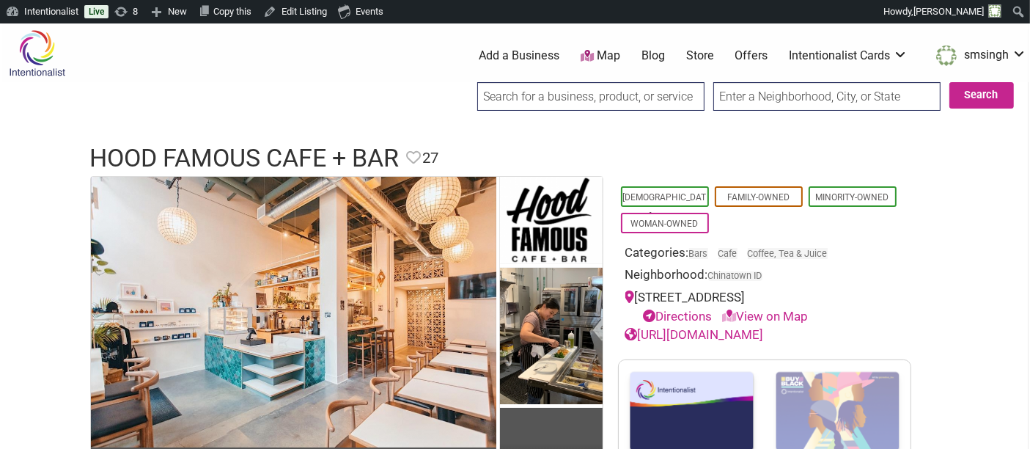
click at [571, 95] on input "search" at bounding box center [590, 96] width 227 height 29
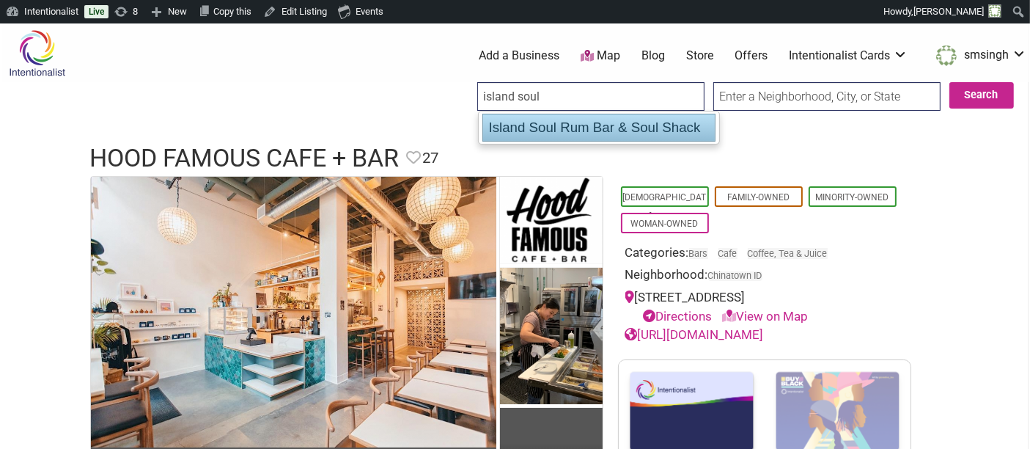
click at [581, 120] on div "Island Soul Rum Bar & Soul Shack" at bounding box center [599, 128] width 233 height 28
type input "Island Soul Rum Bar & Soul Shack"
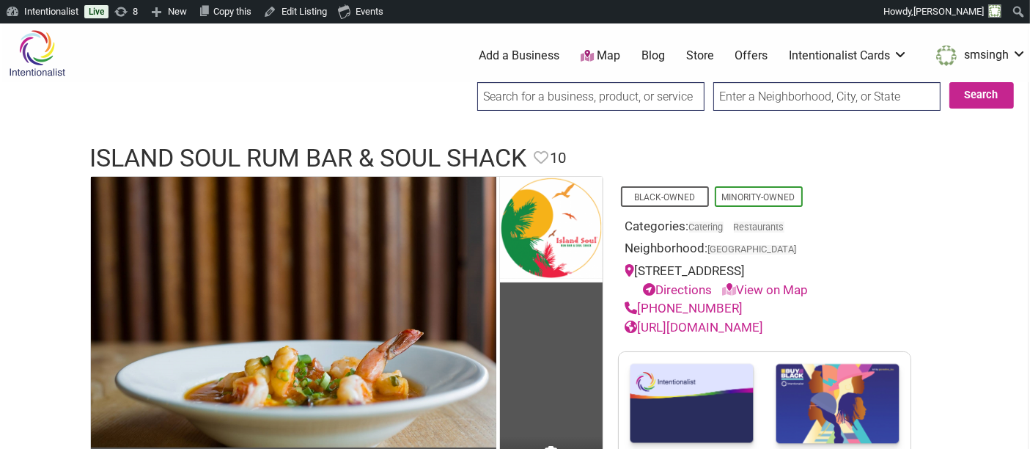
click at [542, 103] on input "search" at bounding box center [590, 96] width 227 height 29
drag, startPoint x: 549, startPoint y: 93, endPoint x: 449, endPoint y: 91, distance: 100.5
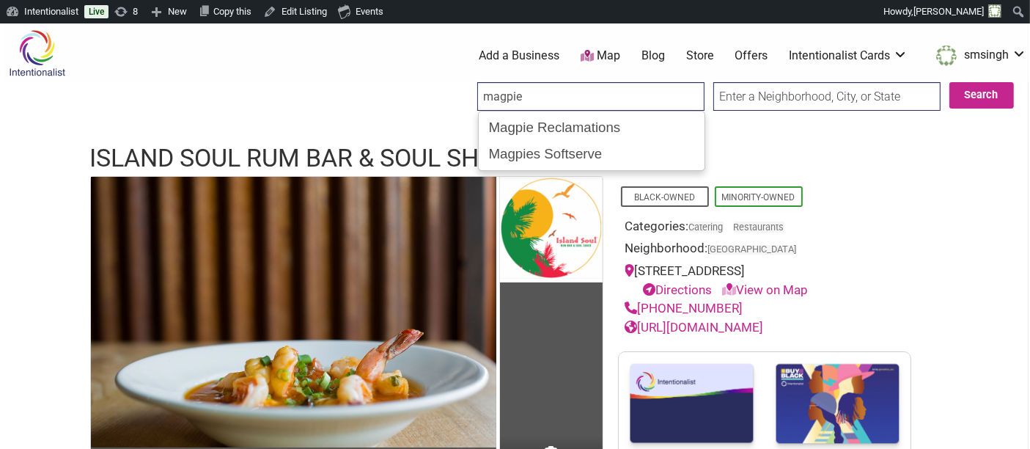
type input "Magpie Reclamations"
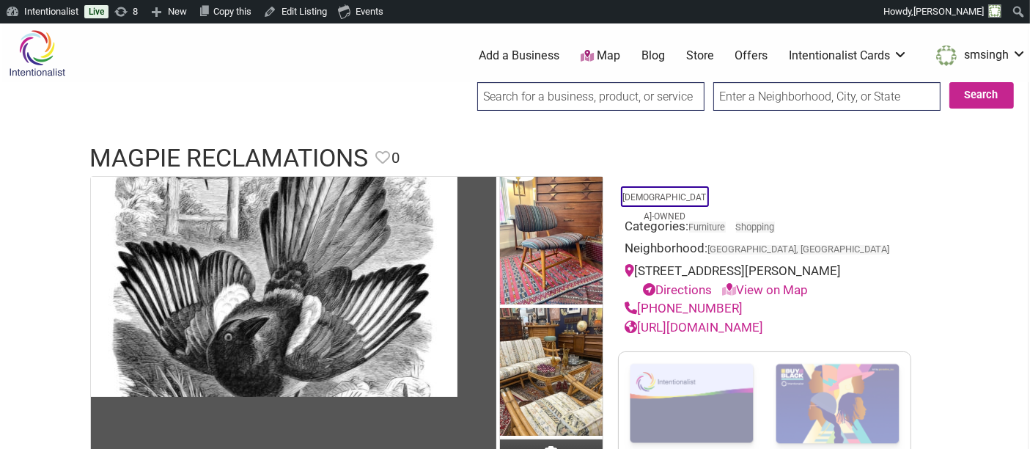
click at [508, 95] on input "search" at bounding box center [590, 96] width 227 height 29
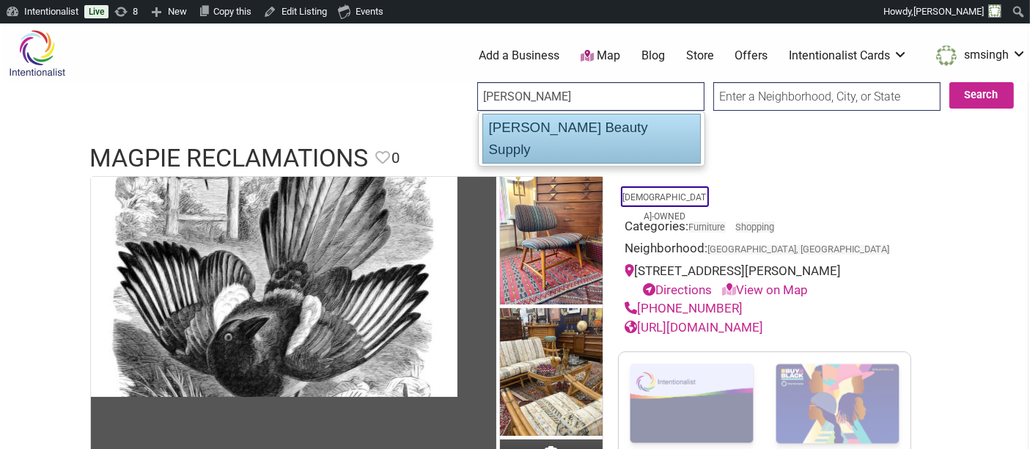
click at [534, 121] on div "[PERSON_NAME] Beauty Supply" at bounding box center [592, 139] width 219 height 50
type input "[PERSON_NAME] Beauty Supply"
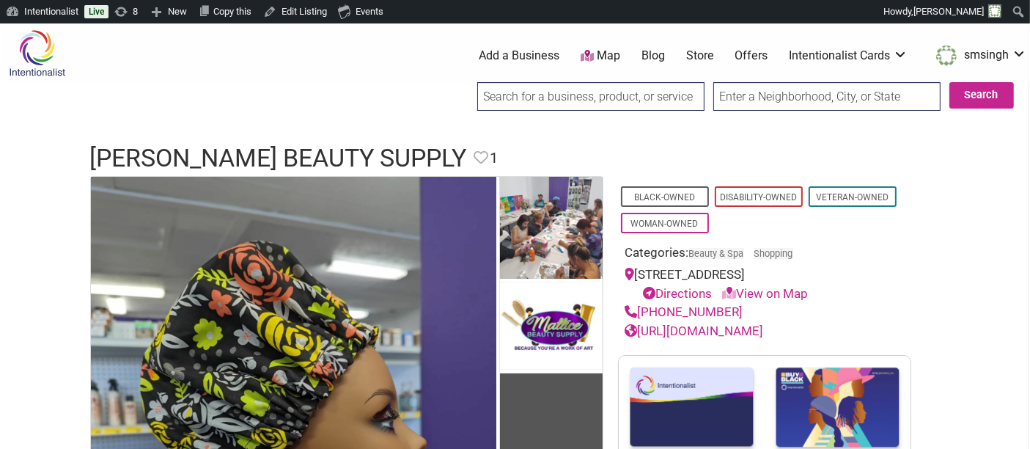
click at [543, 90] on input "search" at bounding box center [590, 96] width 227 height 29
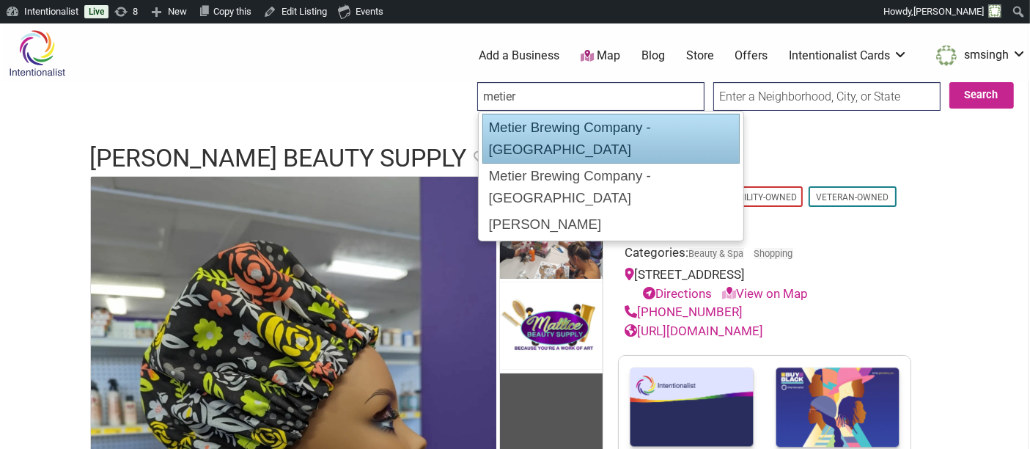
click at [572, 122] on div "Metier Brewing Company - [GEOGRAPHIC_DATA]" at bounding box center [611, 139] width 257 height 50
type input "Metier Brewing Company - [GEOGRAPHIC_DATA]"
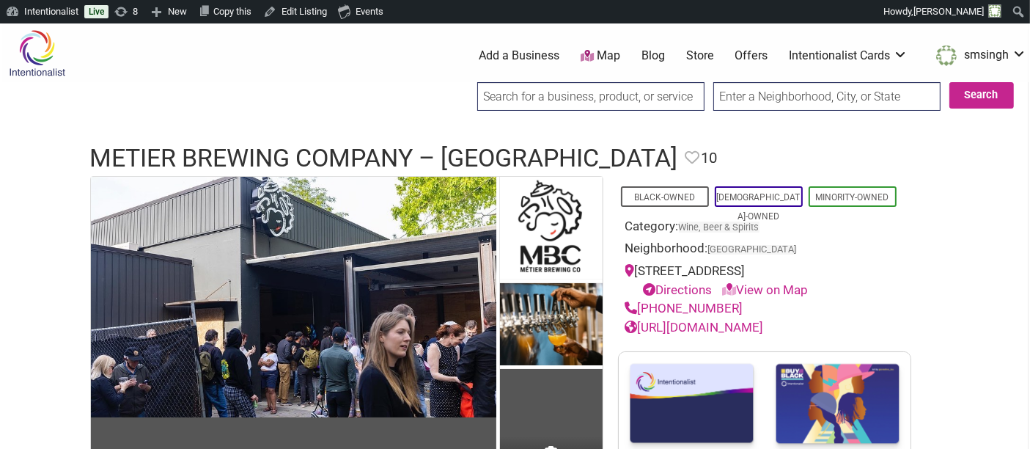
click at [599, 95] on input "search" at bounding box center [590, 96] width 227 height 29
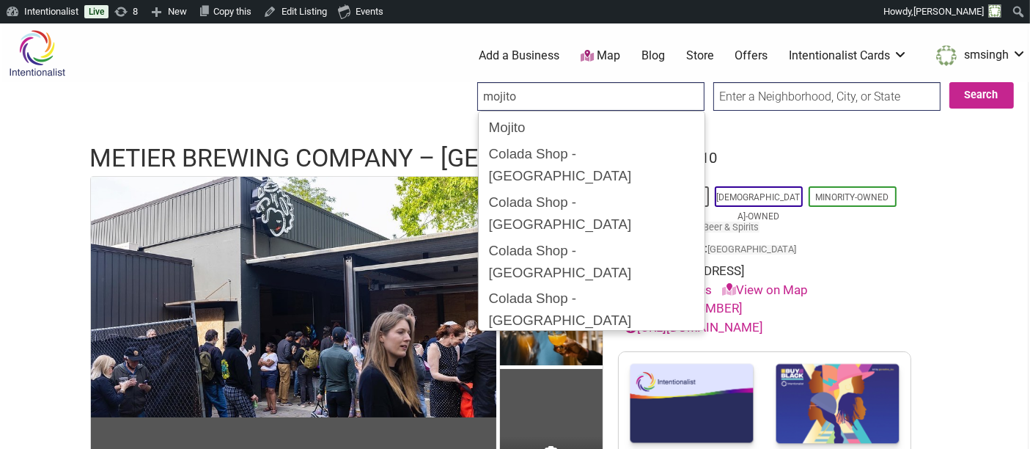
type input "Mojito"
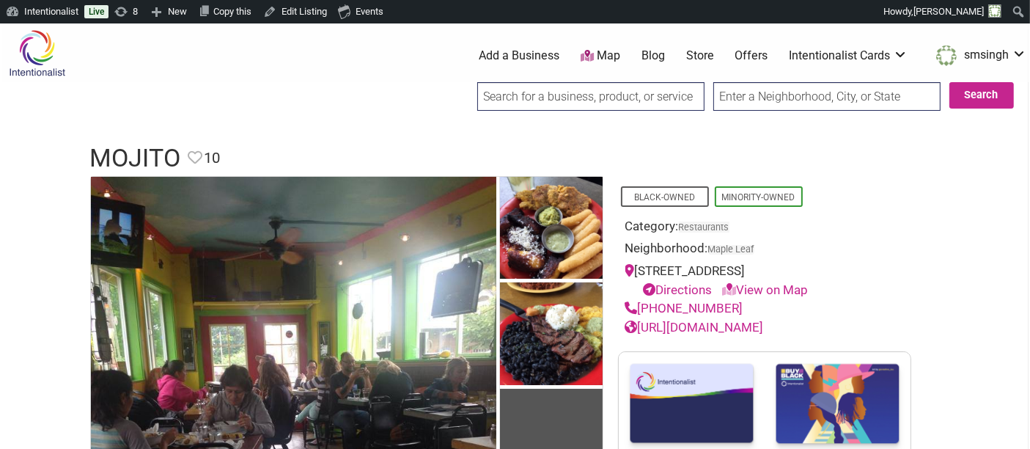
click at [585, 106] on input "search" at bounding box center [590, 96] width 227 height 29
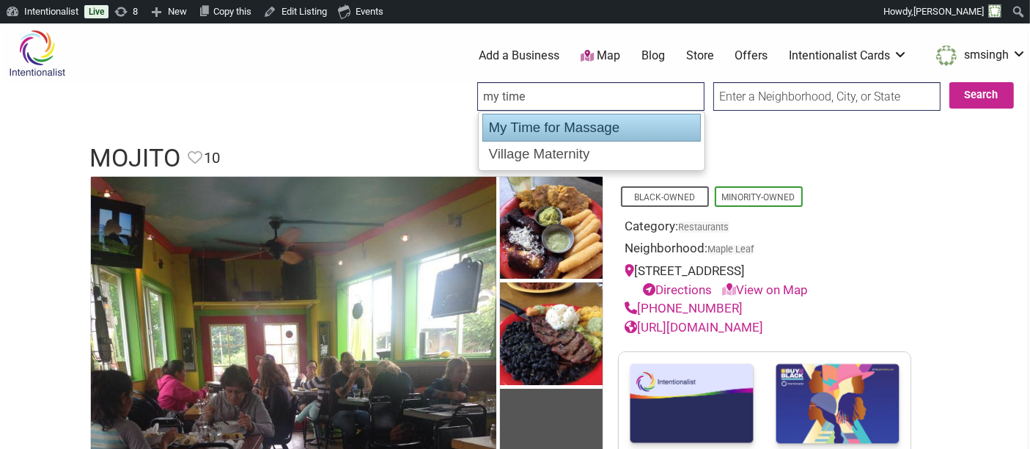
click at [620, 126] on div "My Time for Massage" at bounding box center [592, 128] width 219 height 28
type input "My Time for Massage"
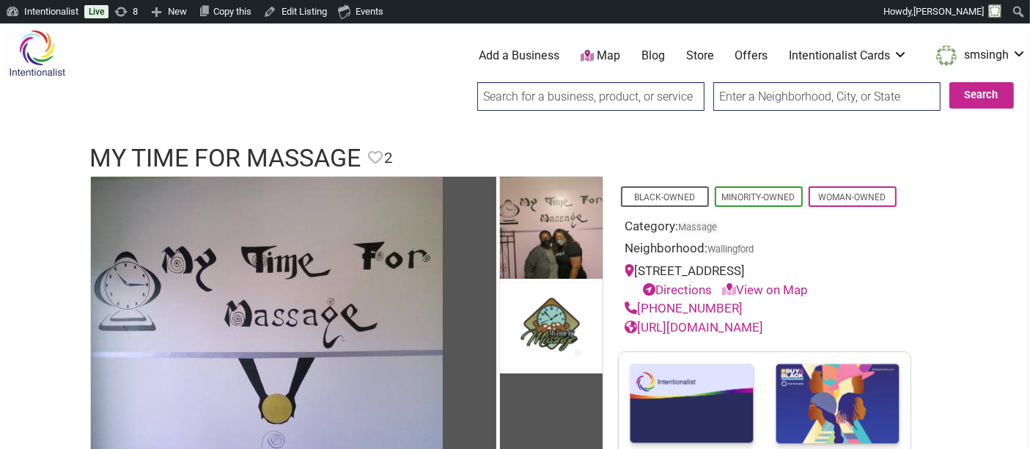
click at [583, 91] on input "search" at bounding box center [590, 96] width 227 height 29
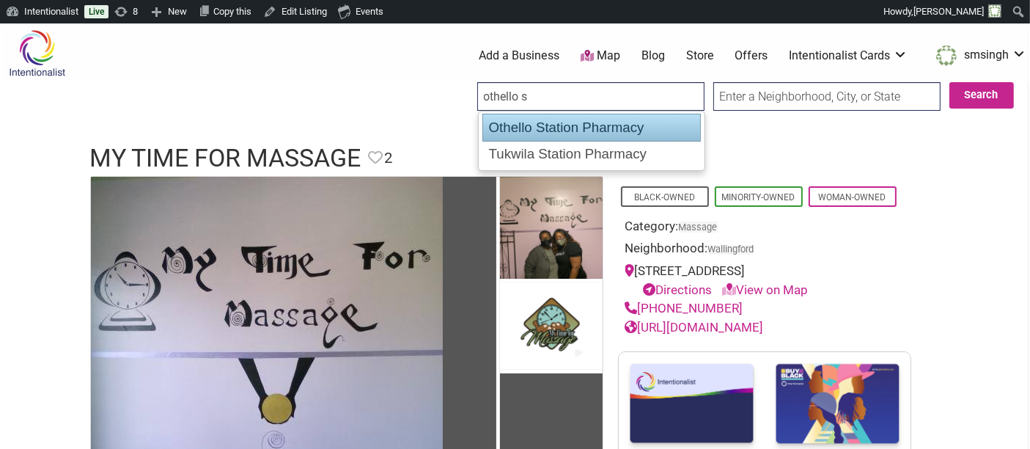
click at [564, 128] on div "Othello Station Pharmacy" at bounding box center [592, 128] width 219 height 28
type input "Othello Station Pharmacy"
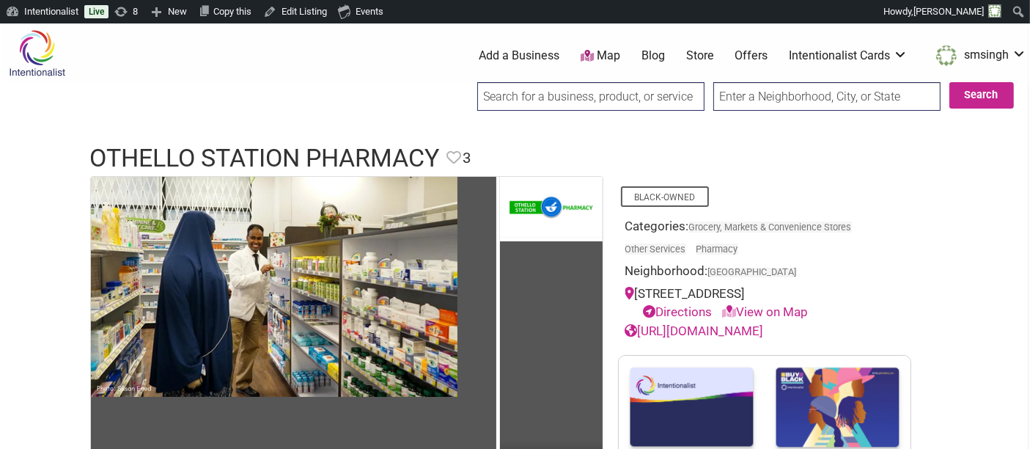
click at [660, 100] on input "search" at bounding box center [590, 96] width 227 height 29
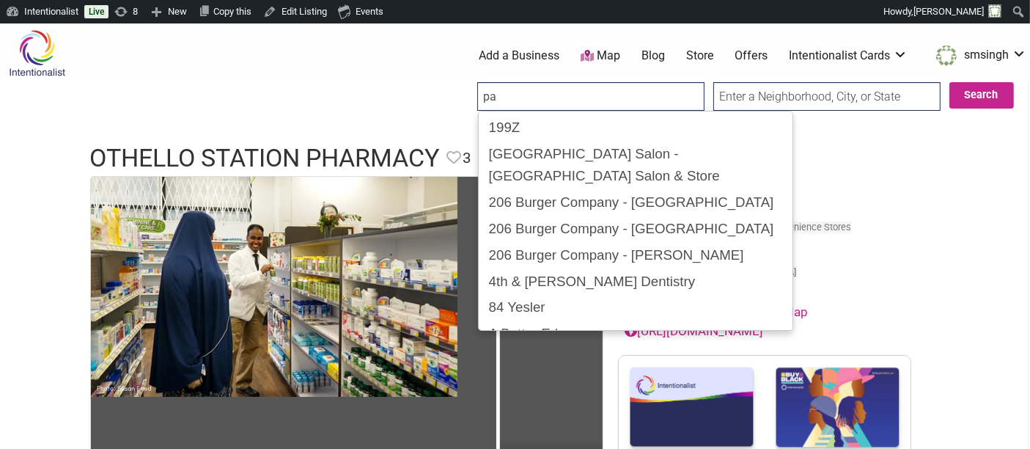
type input "p"
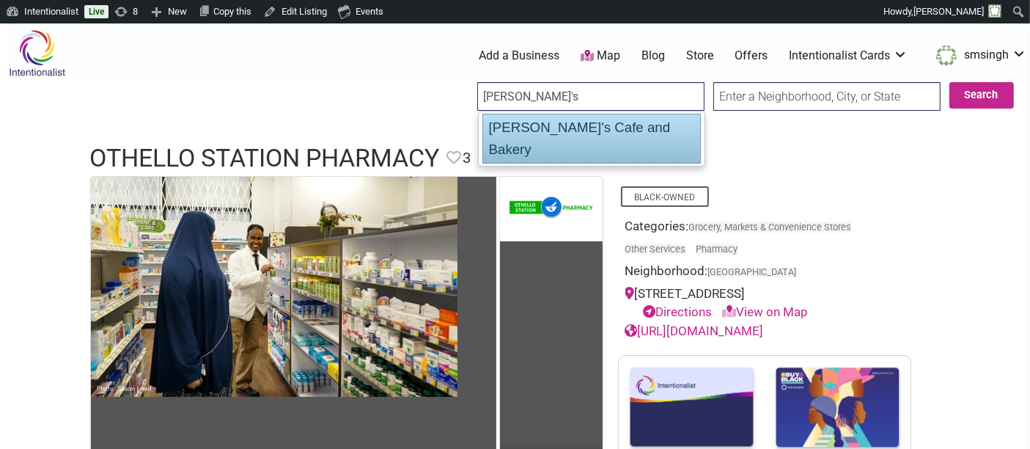
click at [647, 126] on div "[PERSON_NAME]'s Cafe and Bakery" at bounding box center [592, 139] width 219 height 50
type input "[PERSON_NAME]'s Cafe and Bakery"
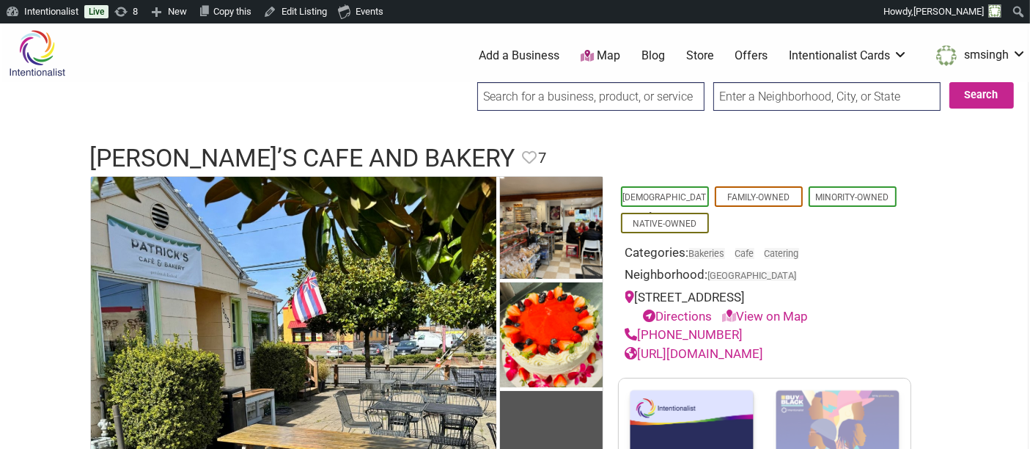
click at [592, 106] on input "search" at bounding box center [590, 96] width 227 height 29
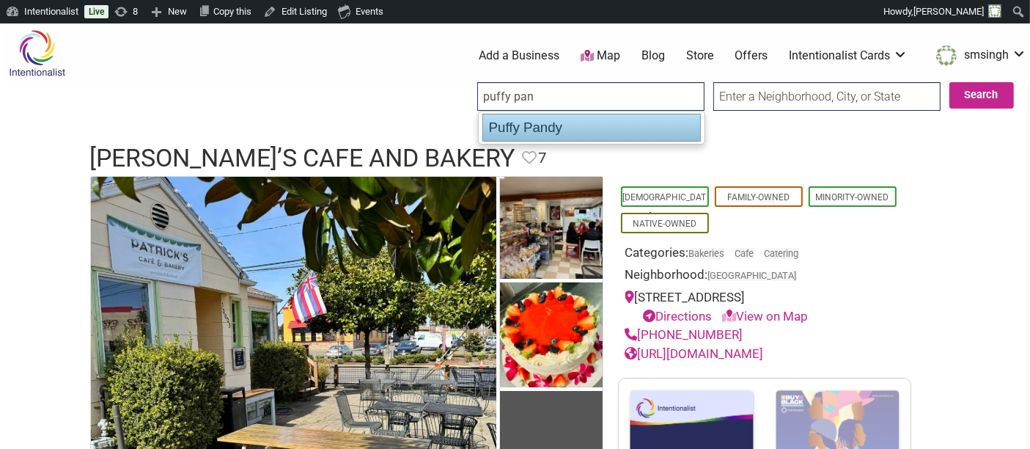
click at [581, 126] on div "Puffy Pandy" at bounding box center [592, 128] width 219 height 28
type input "Puffy Pandy"
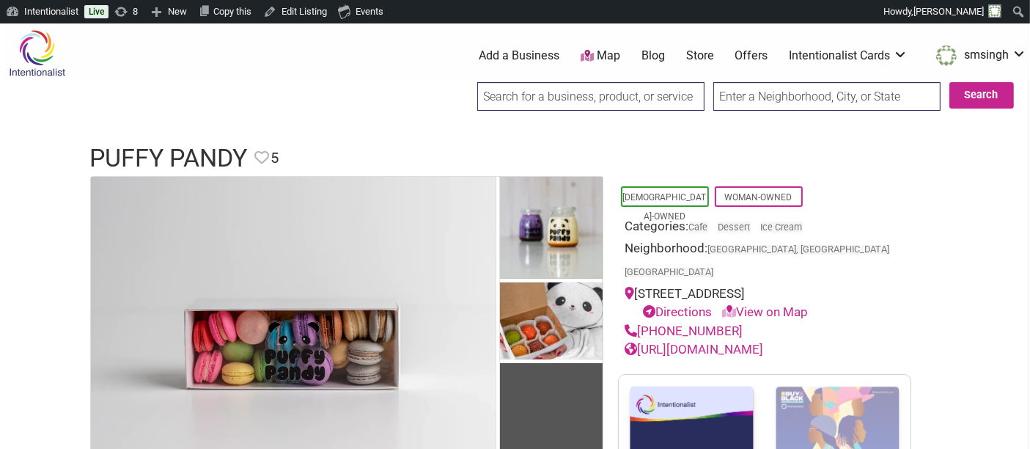
click at [629, 91] on input "search" at bounding box center [590, 96] width 227 height 29
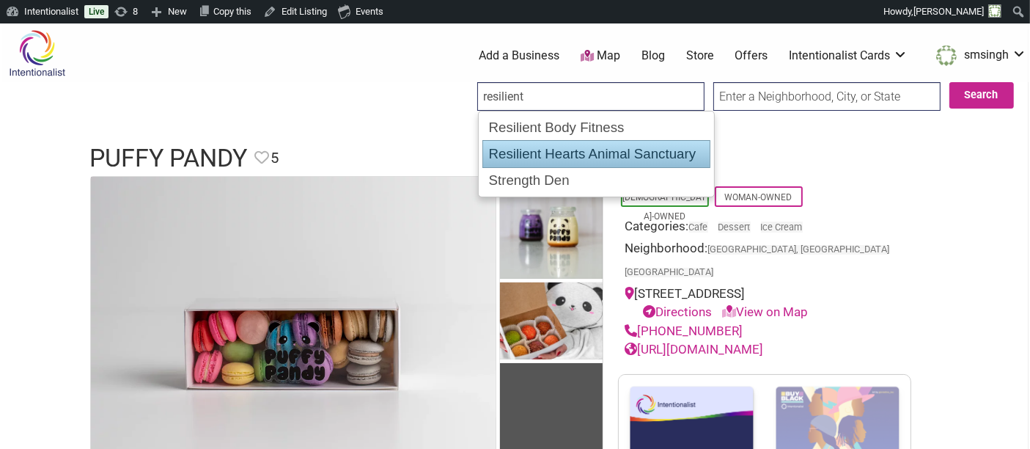
click at [629, 154] on div "Resilient Hearts Animal Sanctuary" at bounding box center [597, 154] width 228 height 28
type input "Resilient Hearts Animal Sanctuary"
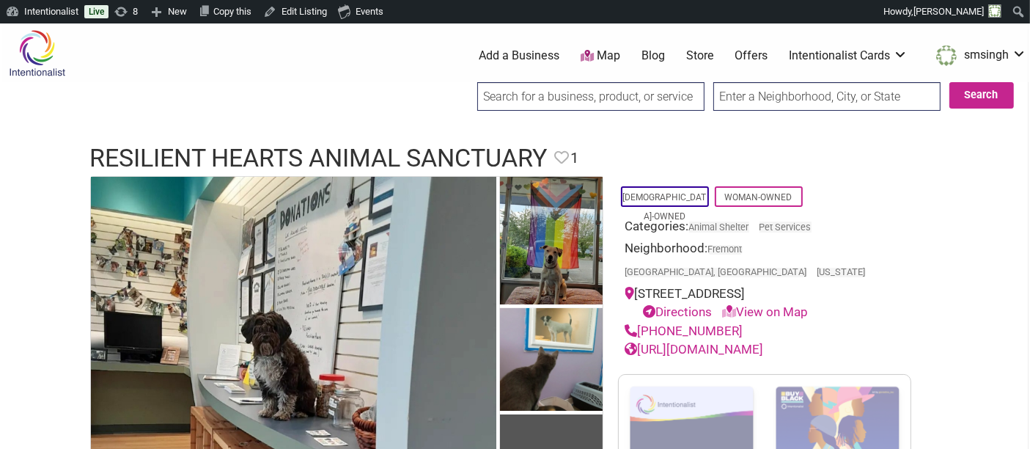
click at [631, 92] on input "search" at bounding box center [590, 96] width 227 height 29
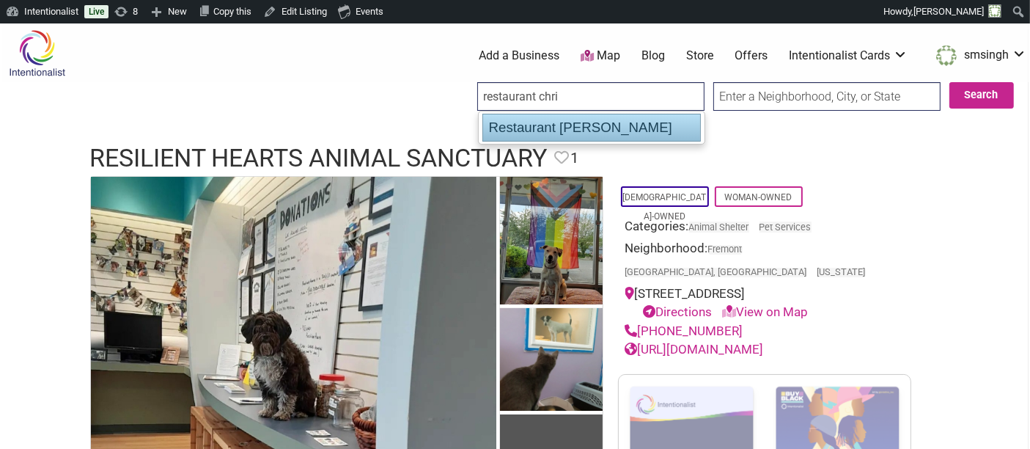
click at [618, 128] on div "Restaurant Christine" at bounding box center [592, 128] width 219 height 28
type input "Restaurant Christine"
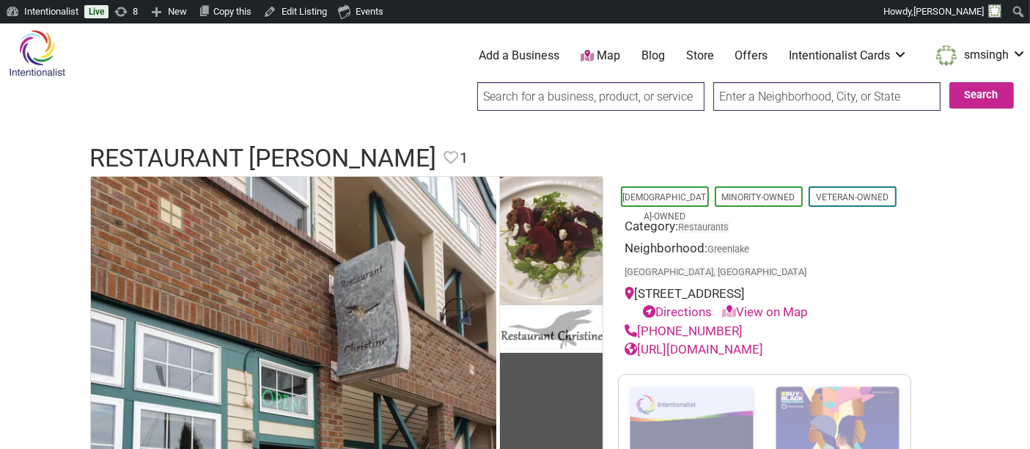
click at [563, 100] on input "search" at bounding box center [590, 96] width 227 height 29
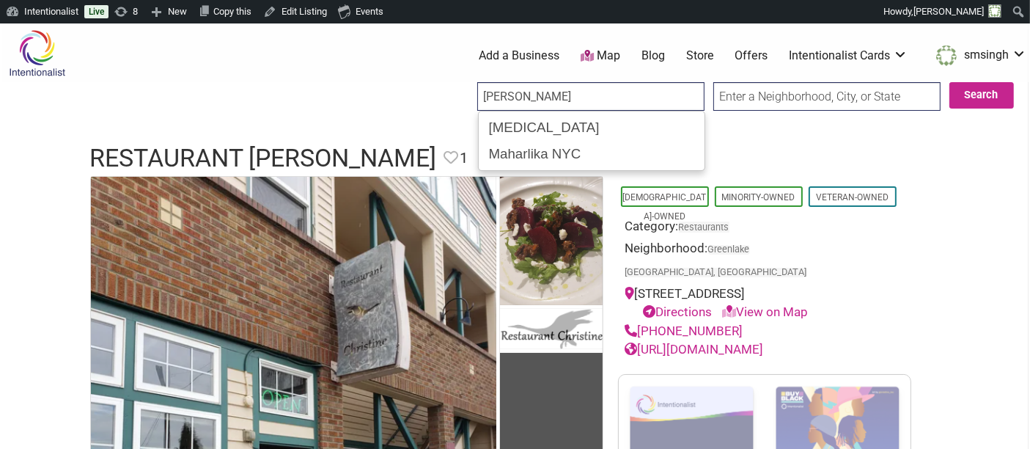
type input "[PERSON_NAME]"
click at [463, 82] on input "Search" at bounding box center [491, 97] width 56 height 30
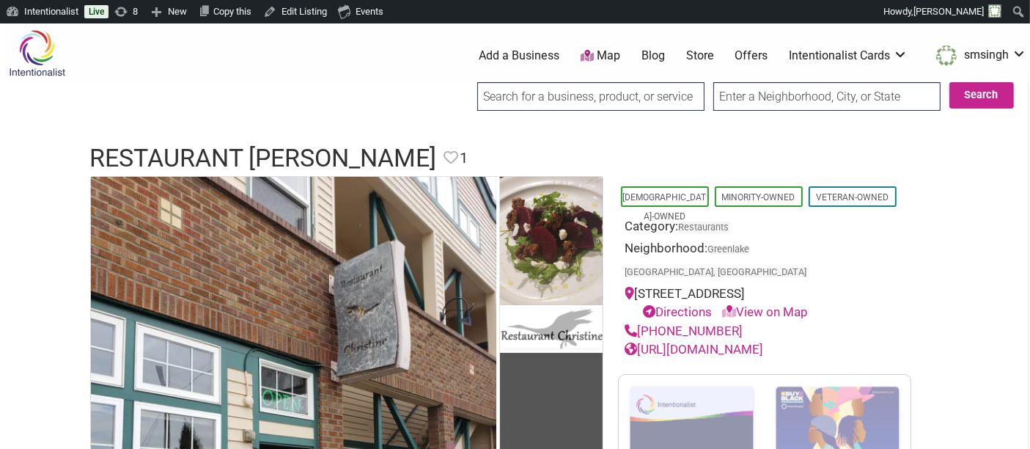
click at [597, 101] on input "search" at bounding box center [590, 96] width 227 height 29
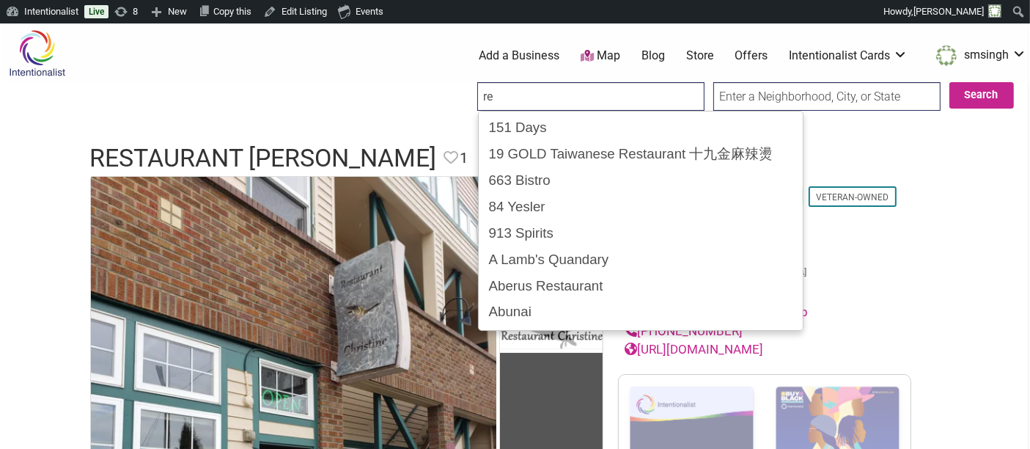
type input "r"
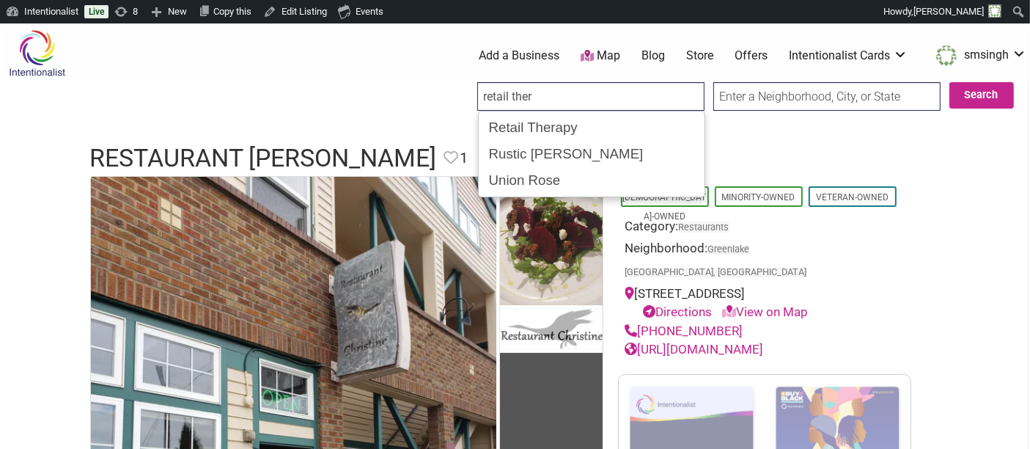
type input "Retail Therapy"
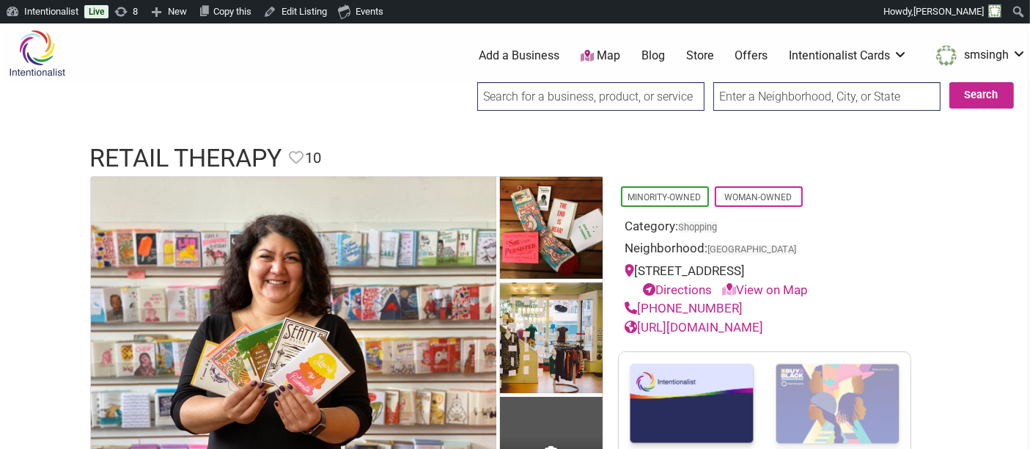
click at [588, 95] on input "search" at bounding box center [590, 96] width 227 height 29
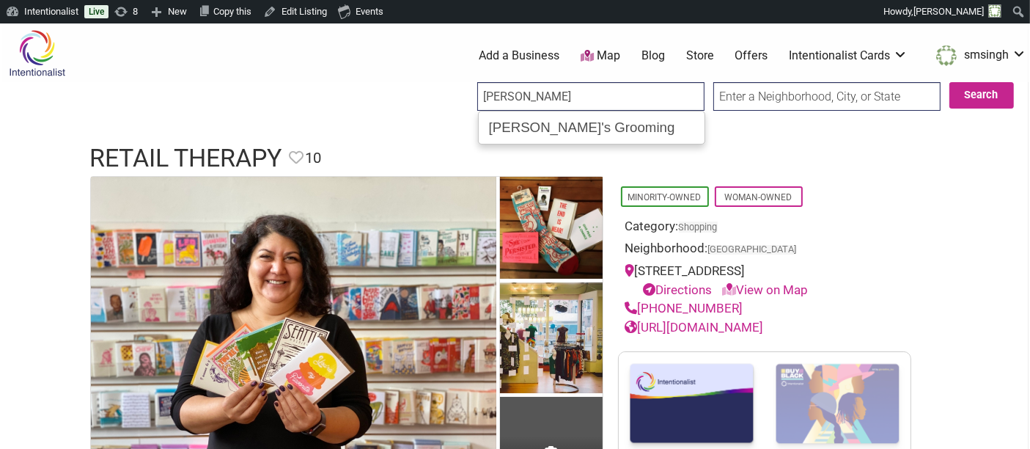
type input "[PERSON_NAME]'s Grooming"
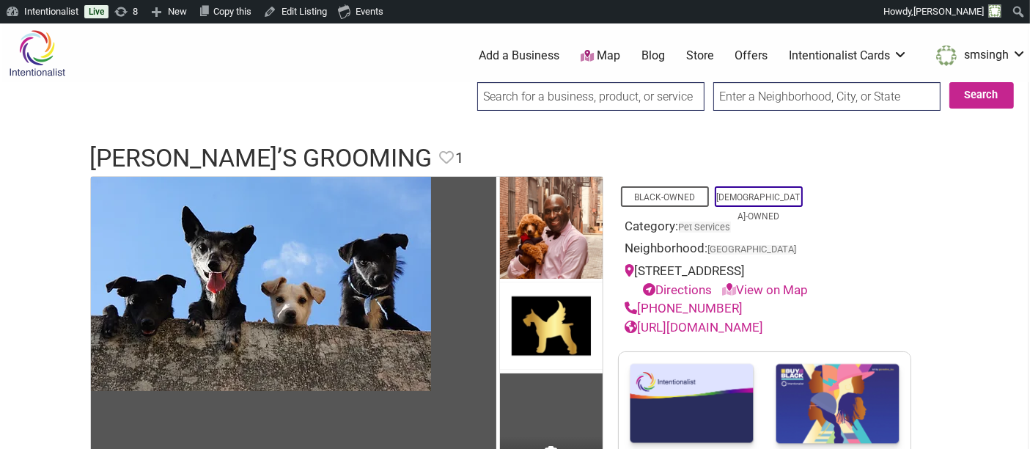
click at [589, 94] on input "search" at bounding box center [590, 96] width 227 height 29
type input "r"
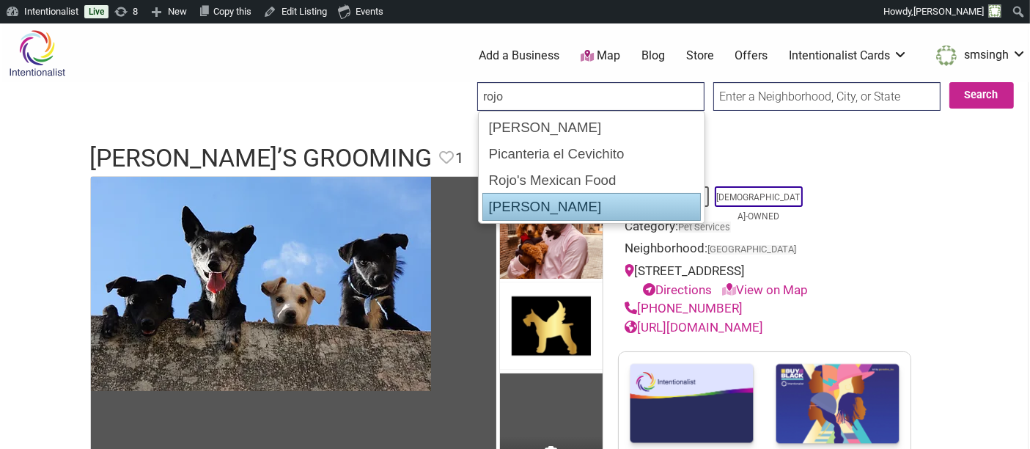
click at [536, 199] on div "[PERSON_NAME]" at bounding box center [592, 207] width 219 height 28
type input "[PERSON_NAME]"
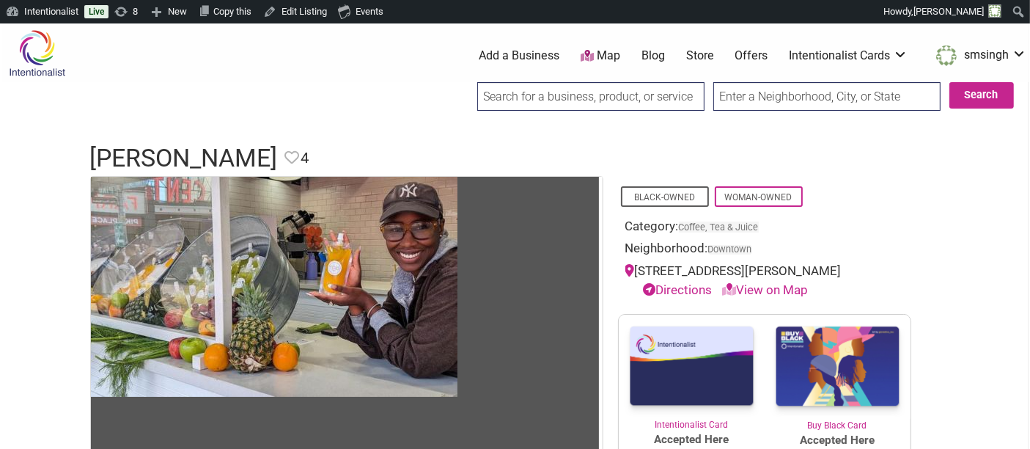
click at [628, 105] on input "search" at bounding box center [590, 96] width 227 height 29
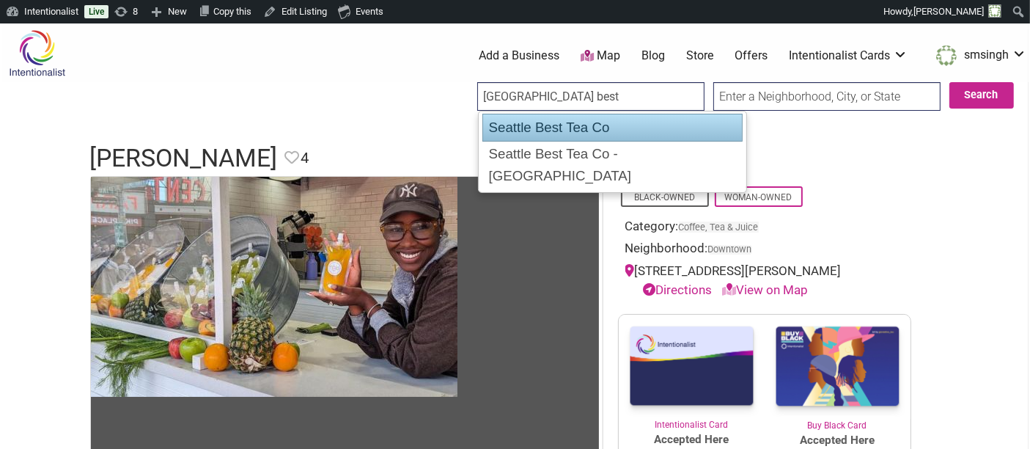
click at [614, 124] on div "Seattle Best Tea Co" at bounding box center [613, 128] width 260 height 28
type input "Seattle Best Tea Co"
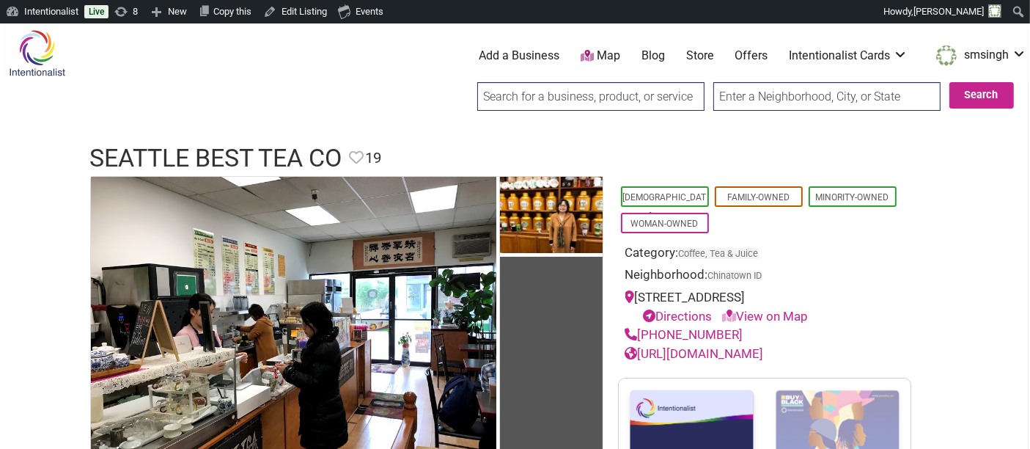
click at [657, 101] on input "search" at bounding box center [590, 96] width 227 height 29
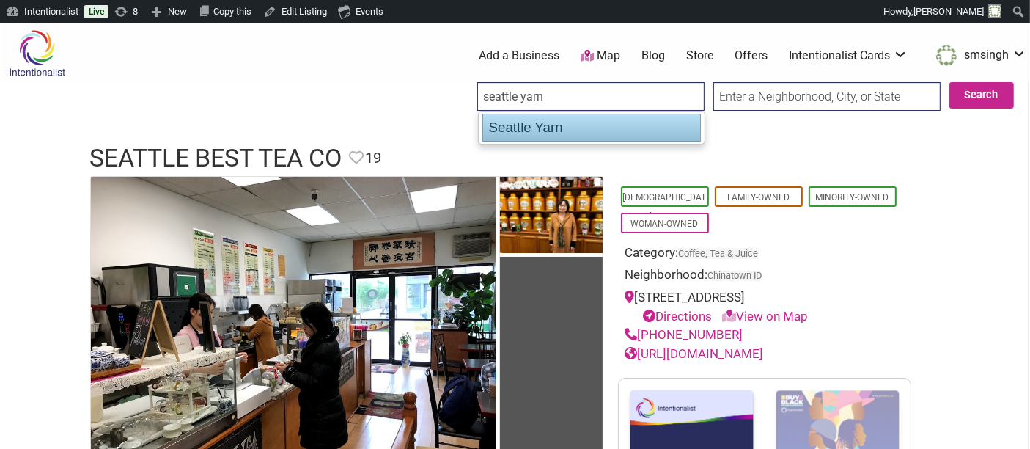
click at [645, 128] on div "Seattle Yarn" at bounding box center [592, 128] width 219 height 28
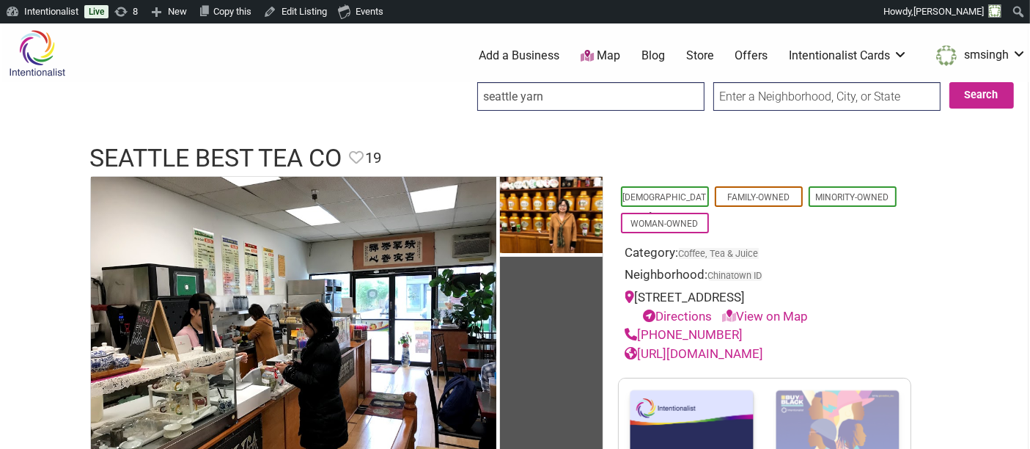
type input "Seattle Yarn"
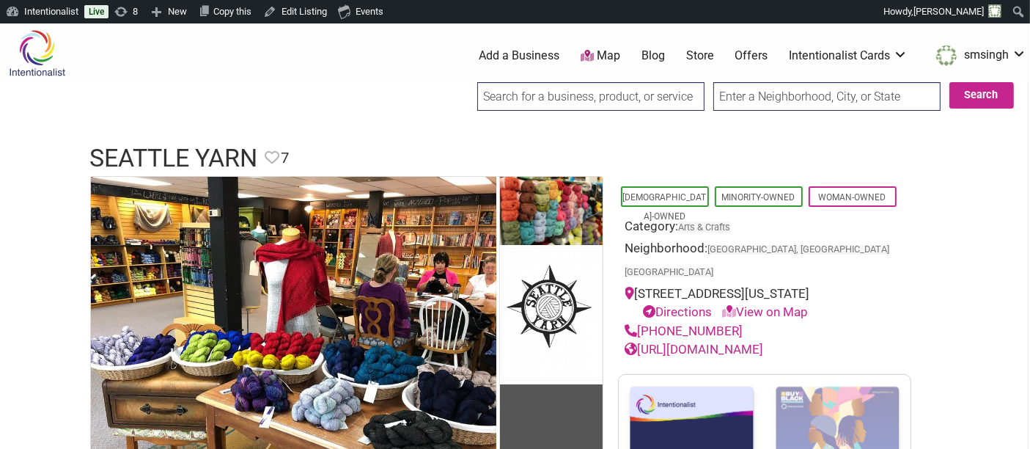
click at [553, 111] on div at bounding box center [590, 101] width 227 height 38
click at [551, 101] on input "search" at bounding box center [590, 96] width 227 height 29
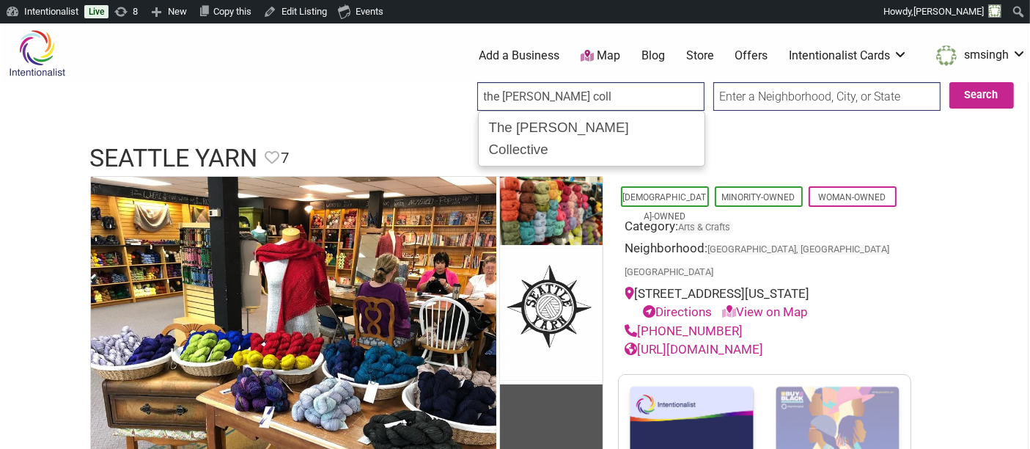
type input "The [PERSON_NAME] Collective"
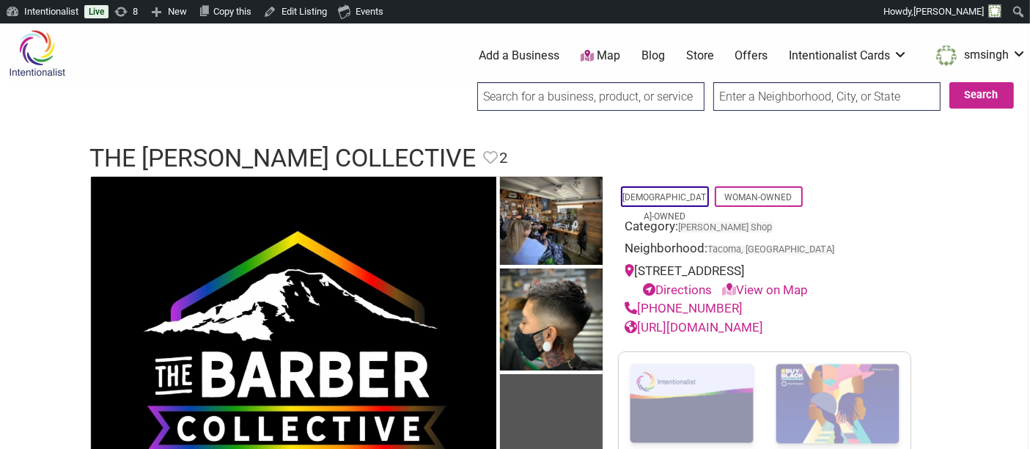
click at [546, 95] on input "search" at bounding box center [590, 96] width 227 height 29
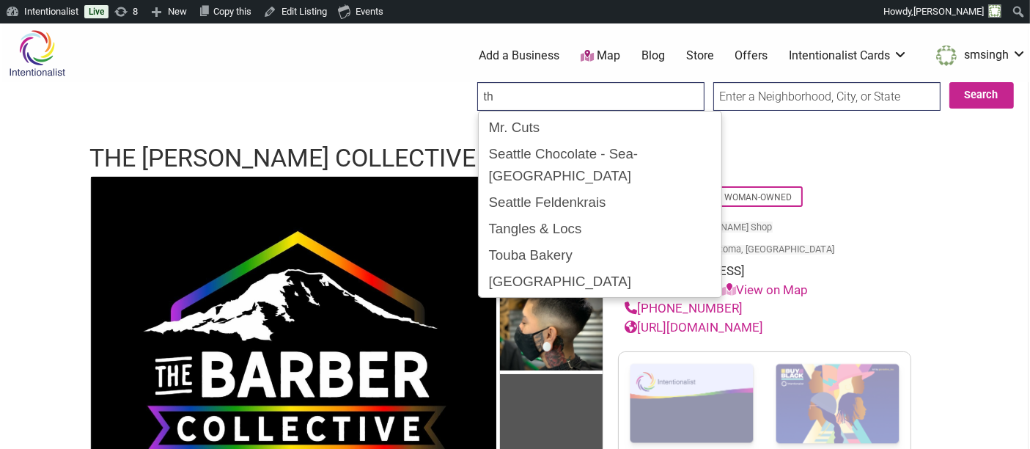
type input "t"
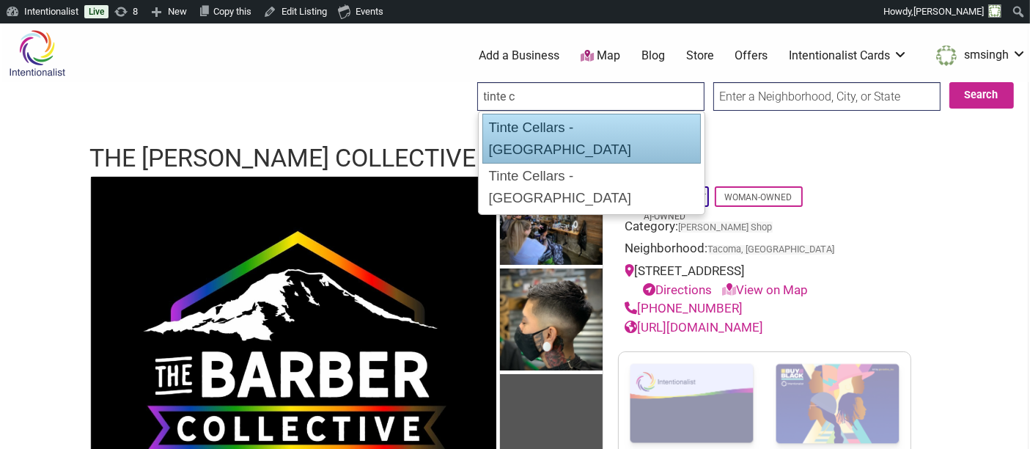
click at [549, 125] on div "Tinte Cellars - [GEOGRAPHIC_DATA]" at bounding box center [592, 139] width 219 height 50
type input "Tinte Cellars - [GEOGRAPHIC_DATA]"
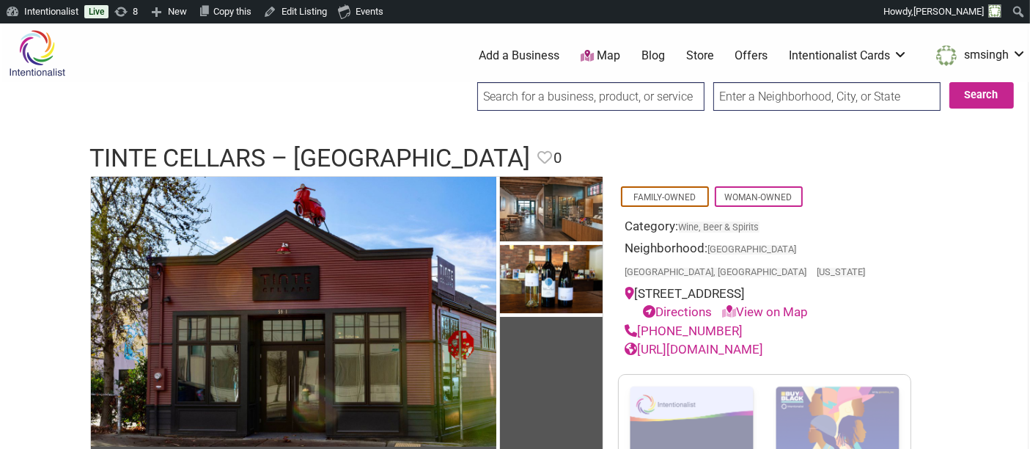
click at [585, 92] on input "search" at bounding box center [590, 96] width 227 height 29
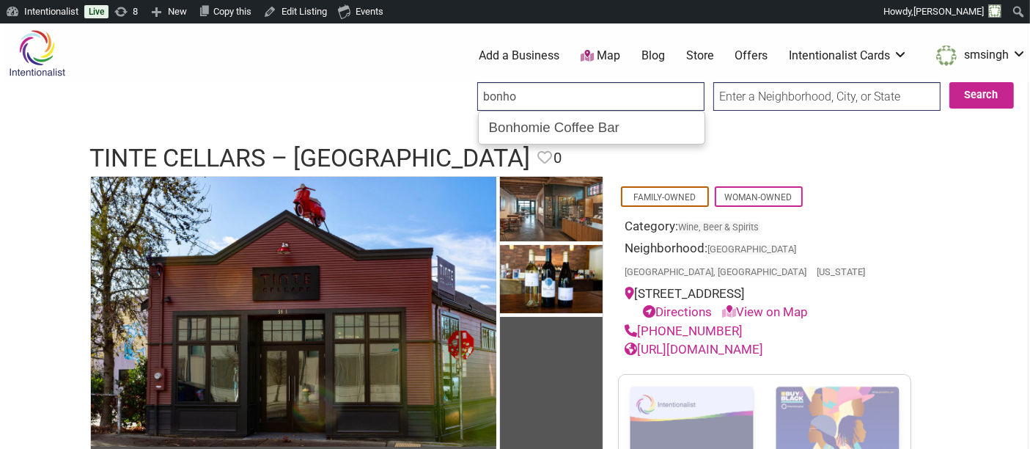
type input "Bonhomie Coffee Bar"
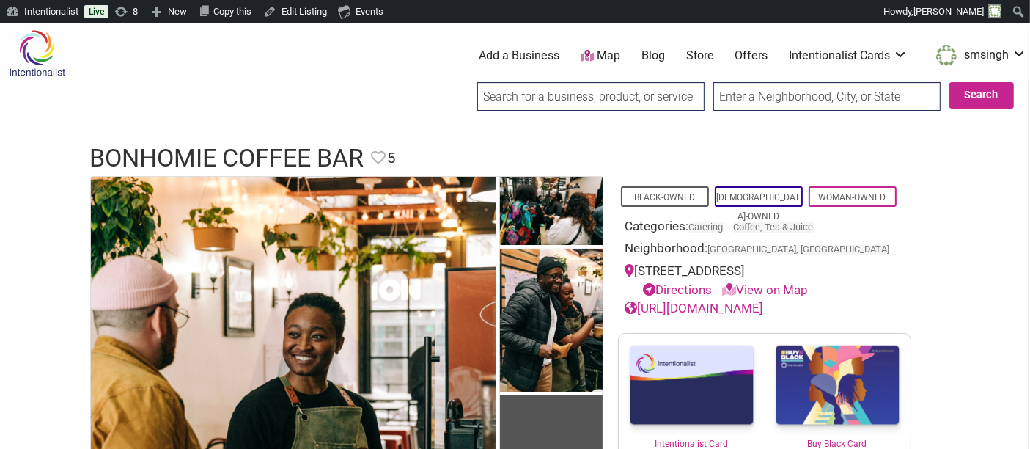
click at [647, 101] on input "search" at bounding box center [590, 96] width 227 height 29
click at [597, 97] on input "search" at bounding box center [590, 96] width 227 height 29
type input "c"
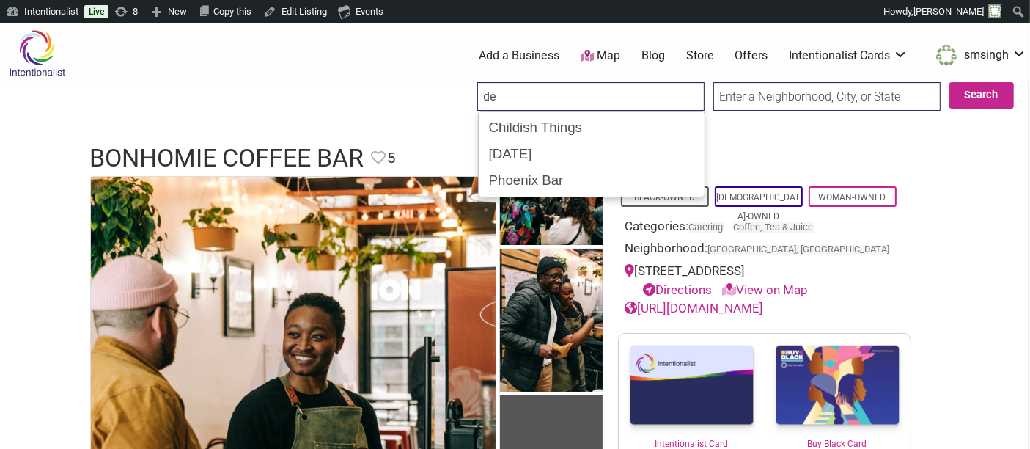
type input "d"
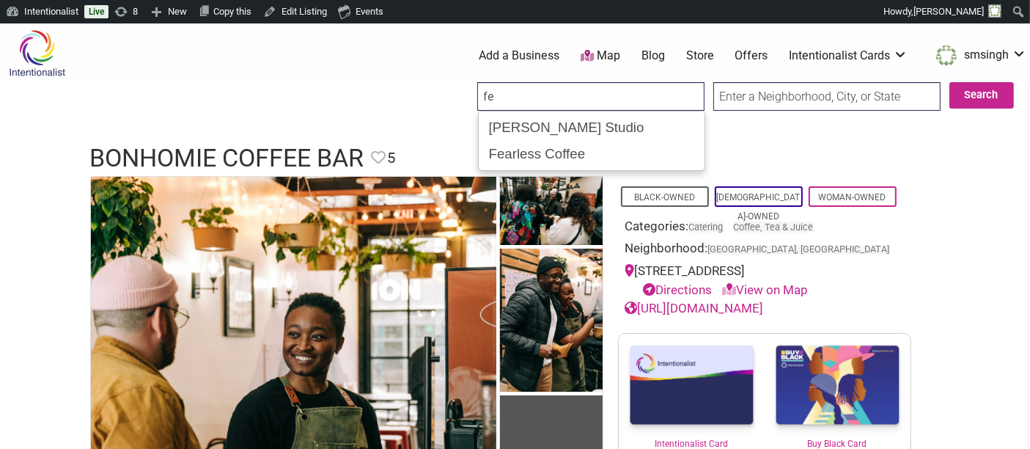
type input "f"
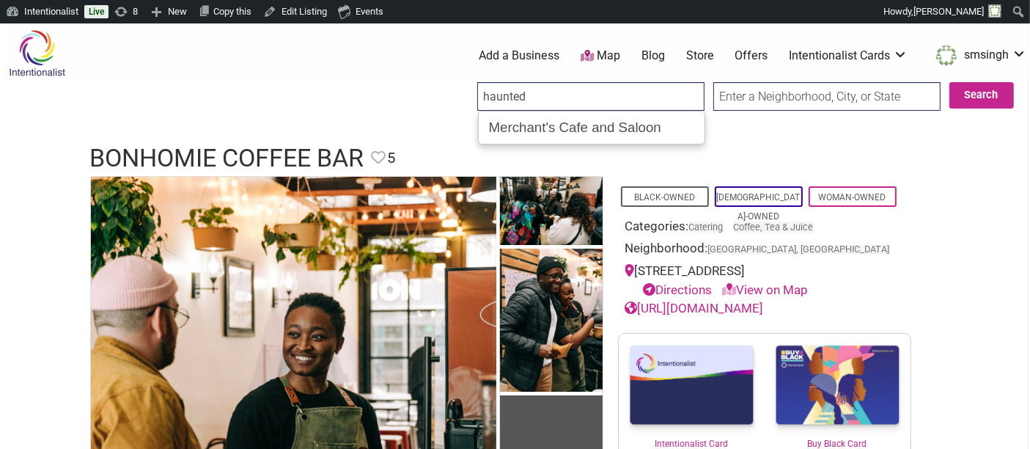
click at [587, 95] on input "haunted" at bounding box center [590, 96] width 227 height 29
click at [521, 98] on input "haunted" at bounding box center [590, 96] width 227 height 29
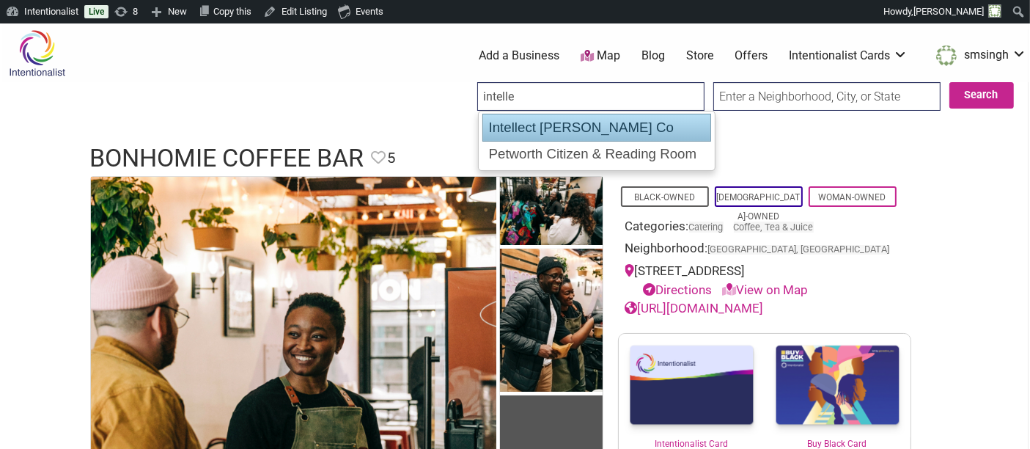
click at [526, 126] on div "Intellect Barber Co" at bounding box center [597, 128] width 229 height 28
type input "Intellect Barber Co"
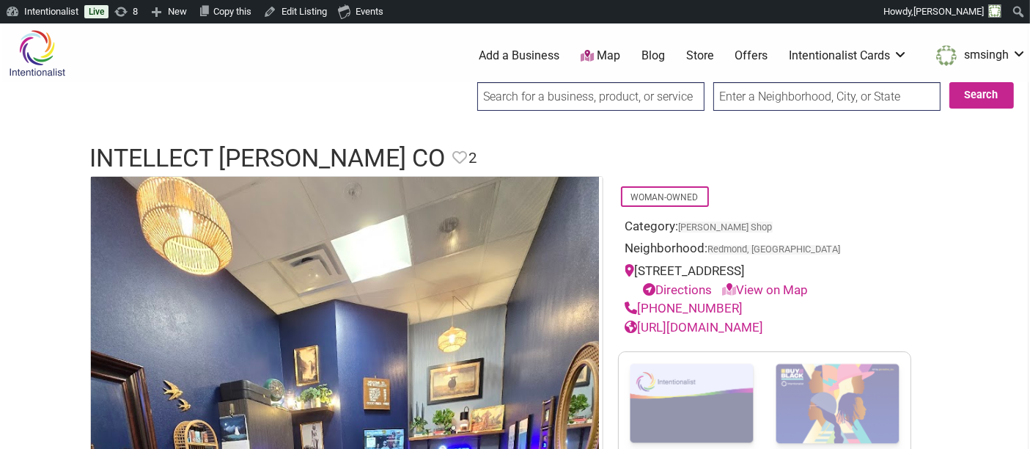
click at [553, 101] on input "search" at bounding box center [590, 96] width 227 height 29
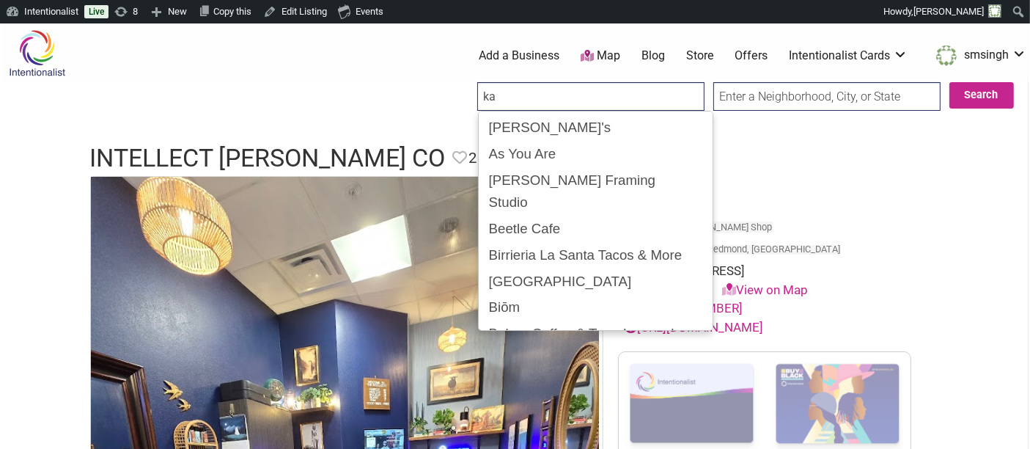
type input "k"
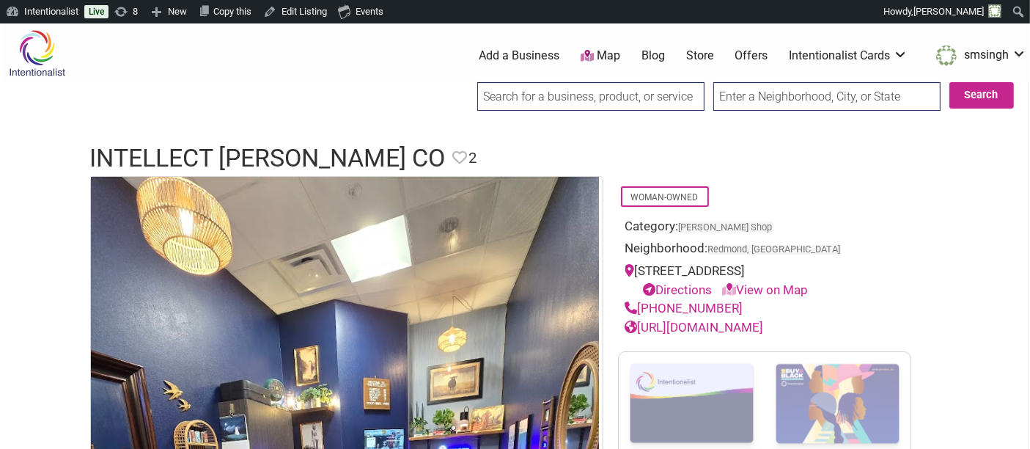
click at [601, 87] on input "search" at bounding box center [590, 96] width 227 height 29
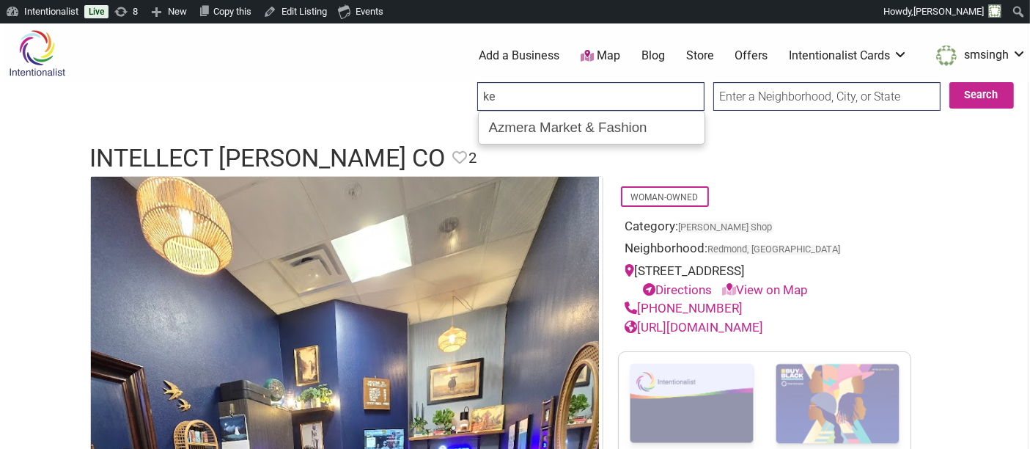
type input "k"
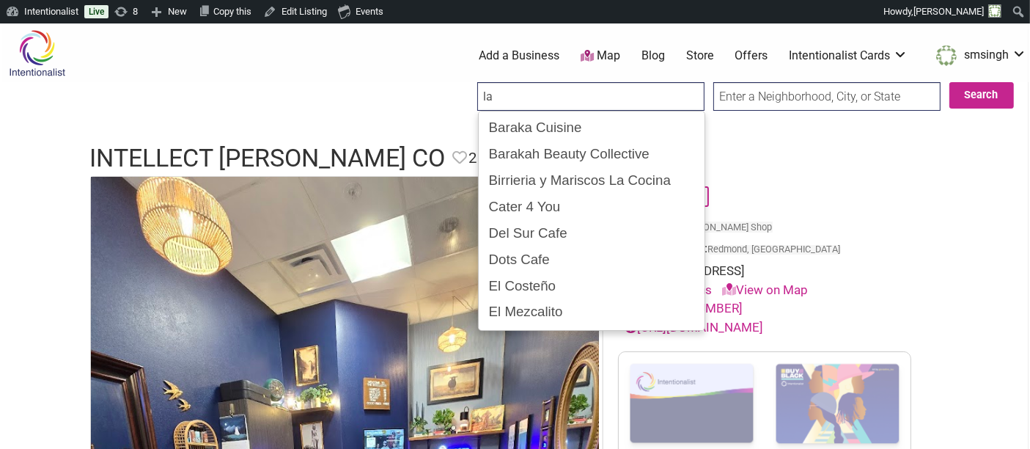
type input "l"
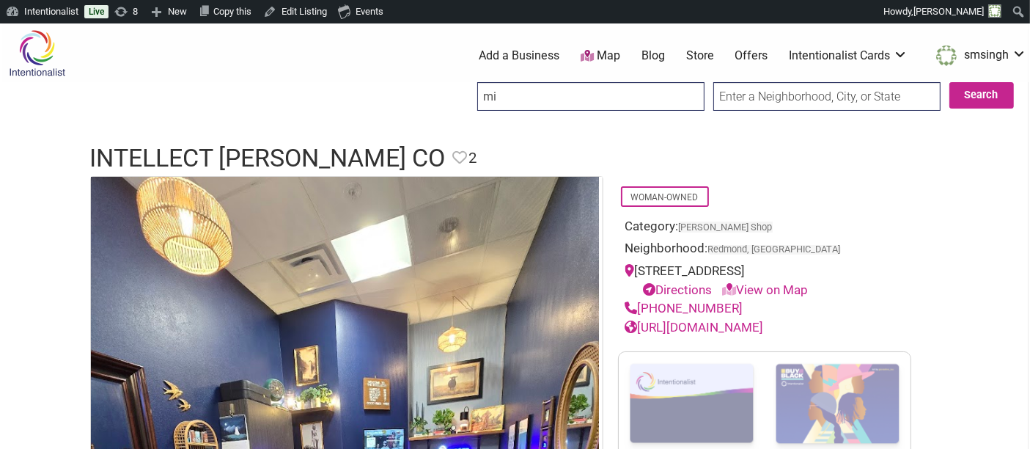
type input "m"
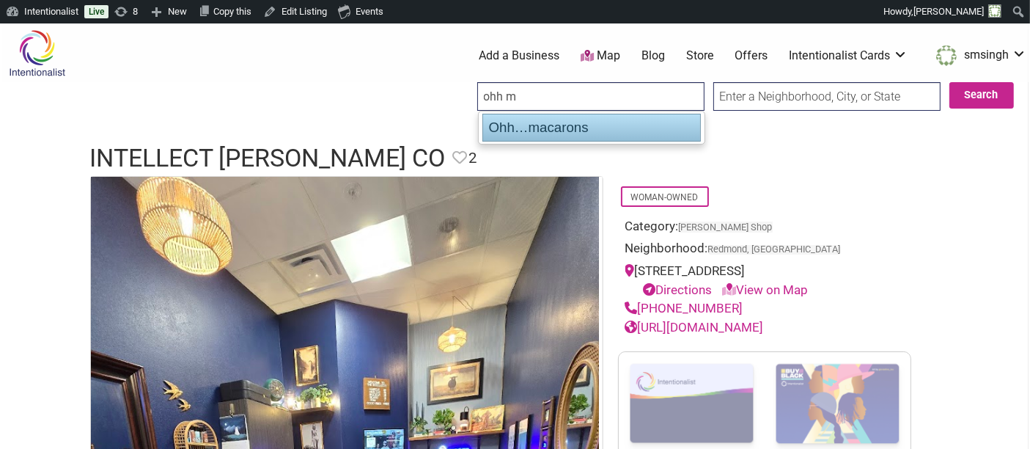
click at [626, 131] on div "Ohh…macarons" at bounding box center [592, 128] width 219 height 28
type input "Ohh…macarons"
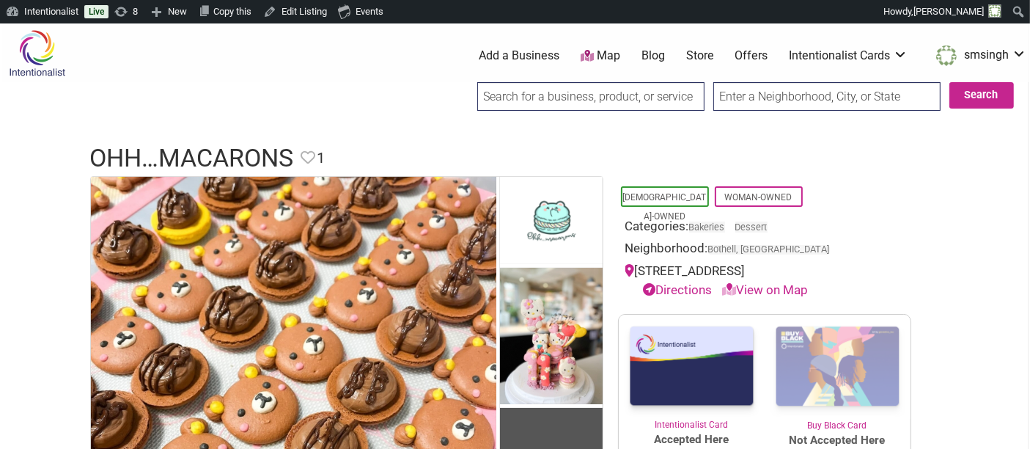
click at [593, 97] on input "search" at bounding box center [590, 96] width 227 height 29
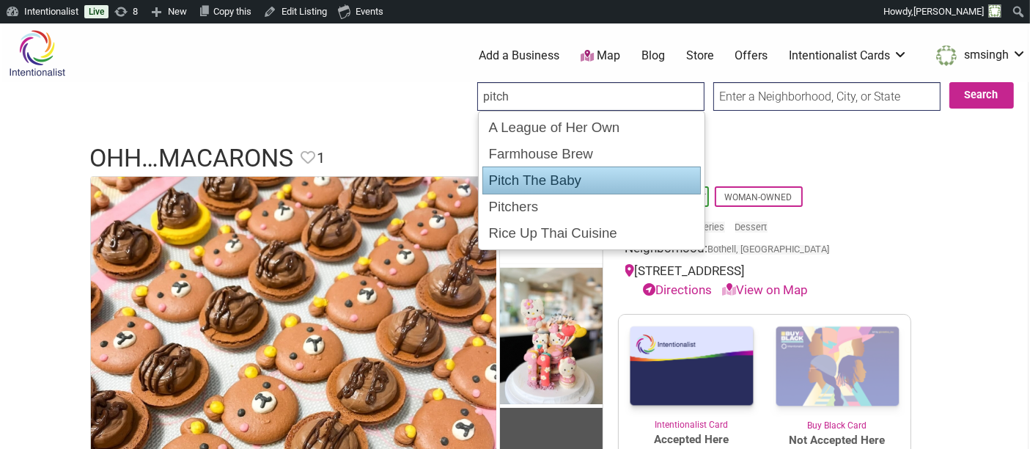
click at [560, 176] on div "Pitch The Baby" at bounding box center [592, 180] width 219 height 28
type input "Pitch The Baby"
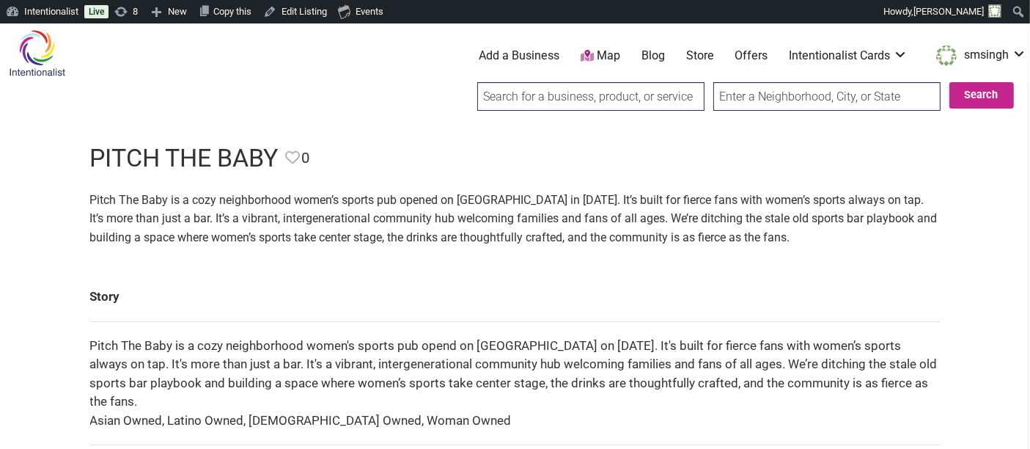
click at [574, 91] on input "search" at bounding box center [590, 96] width 227 height 29
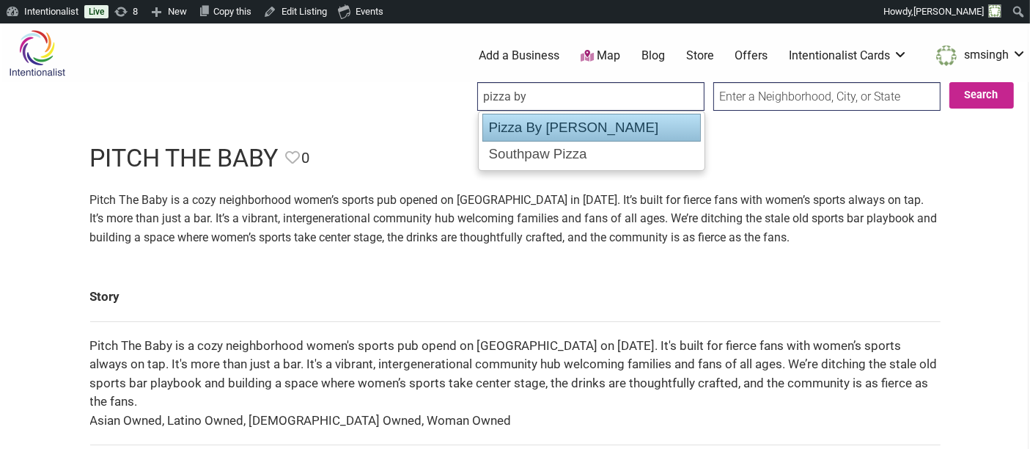
click at [563, 125] on div "Pizza By Ruffin" at bounding box center [592, 128] width 219 height 28
type input "Pizza By Ruffin"
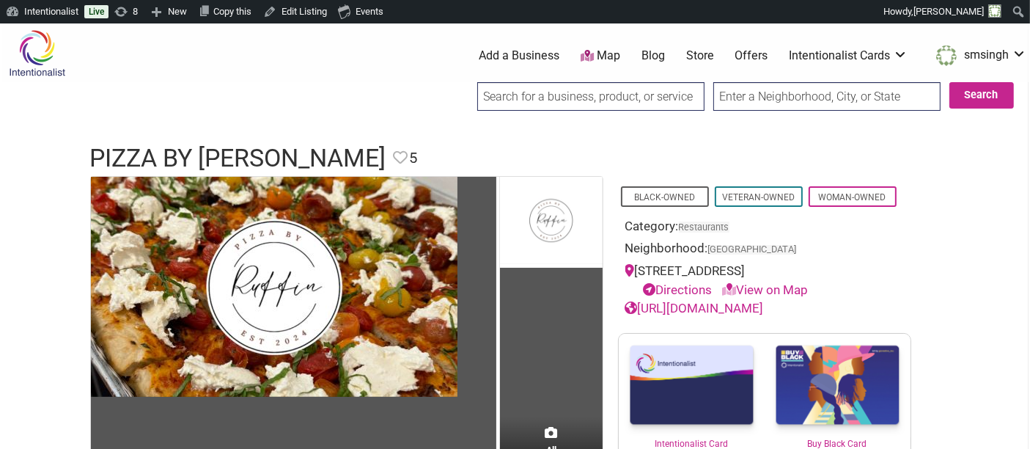
click at [553, 91] on input "search" at bounding box center [590, 96] width 227 height 29
click at [612, 100] on input "search" at bounding box center [590, 96] width 227 height 29
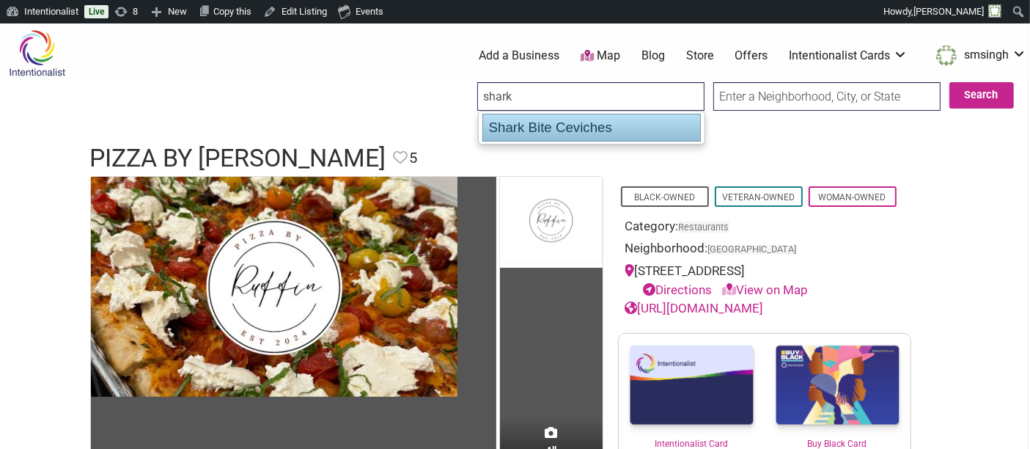
click at [618, 119] on div "Shark Bite Ceviches" at bounding box center [592, 128] width 219 height 28
type input "Shark Bite Ceviches"
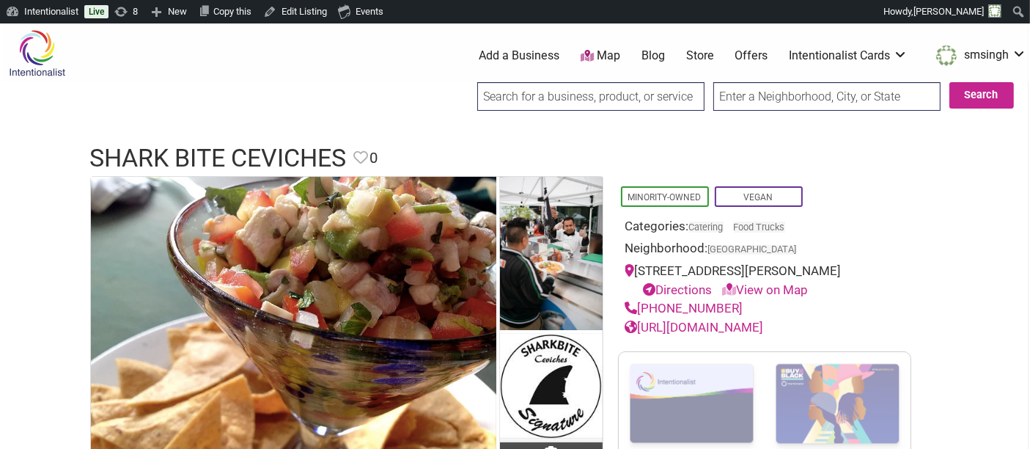
click at [670, 96] on input "search" at bounding box center [590, 96] width 227 height 29
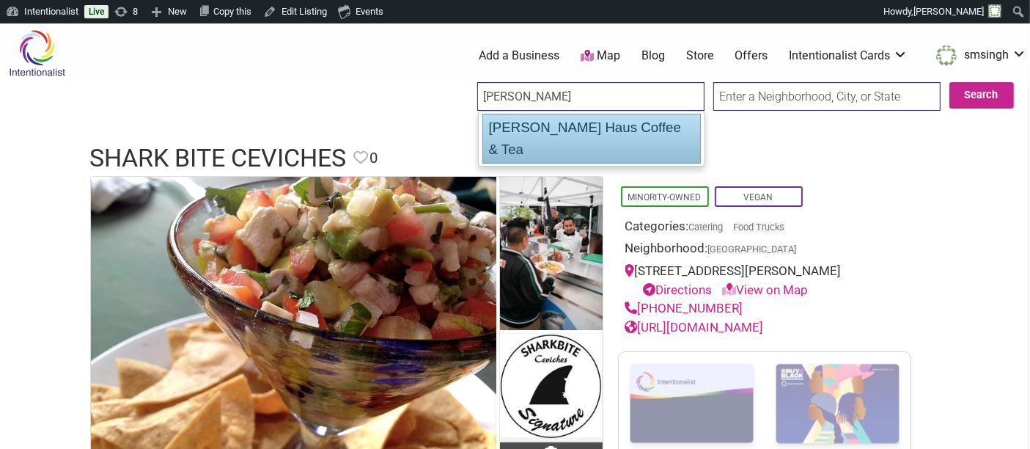
click at [645, 117] on div "[PERSON_NAME] Haus Coffee & Tea" at bounding box center [592, 139] width 219 height 50
type input "[PERSON_NAME] Haus Coffee & Tea"
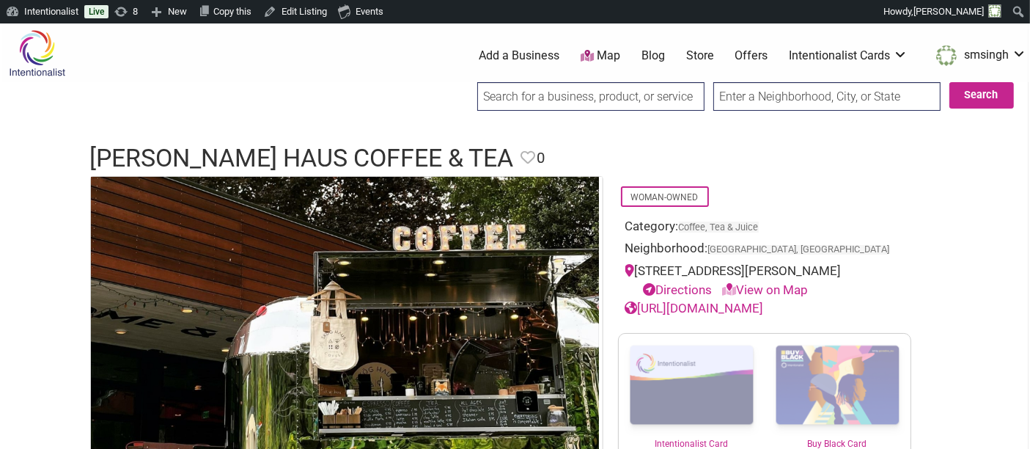
click at [615, 110] on input "search" at bounding box center [590, 96] width 227 height 29
type input "t"
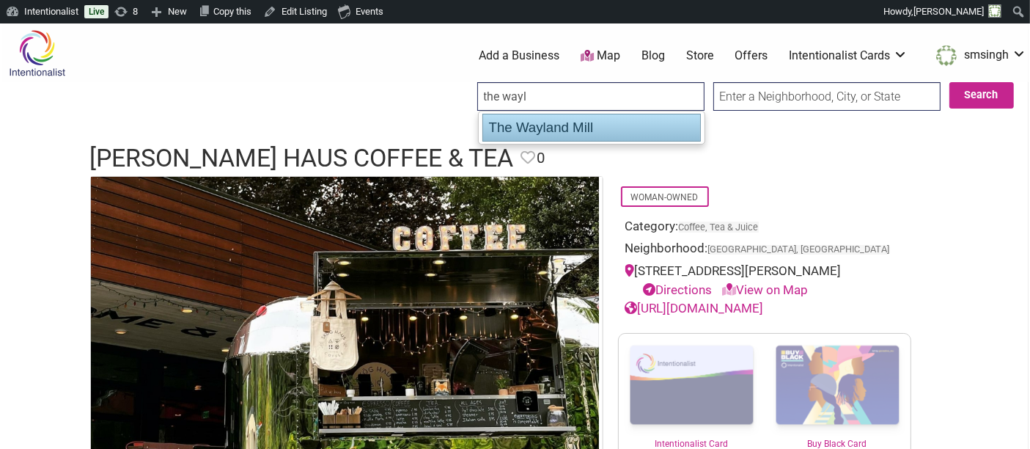
click at [590, 133] on div "The Wayland Mill" at bounding box center [592, 128] width 219 height 28
type input "The Wayland Mill"
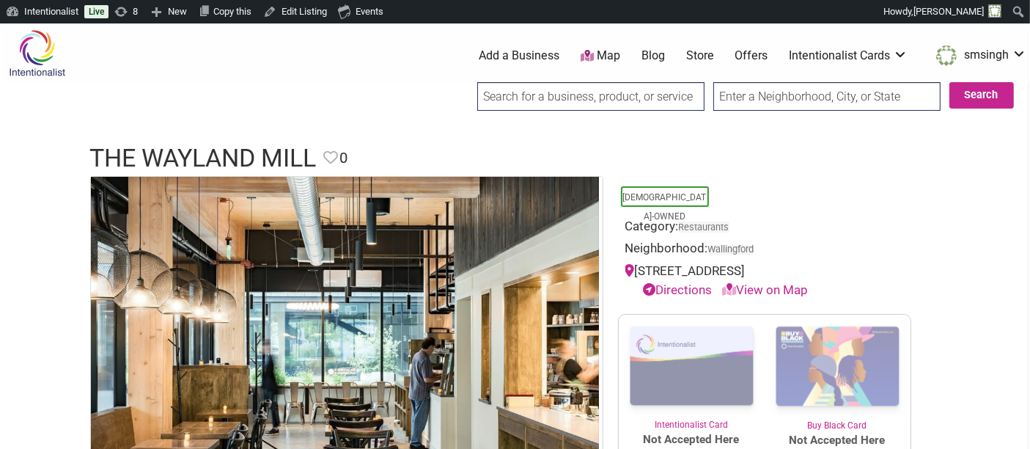
click at [632, 89] on input "search" at bounding box center [590, 96] width 227 height 29
type input "t"
type input "w"
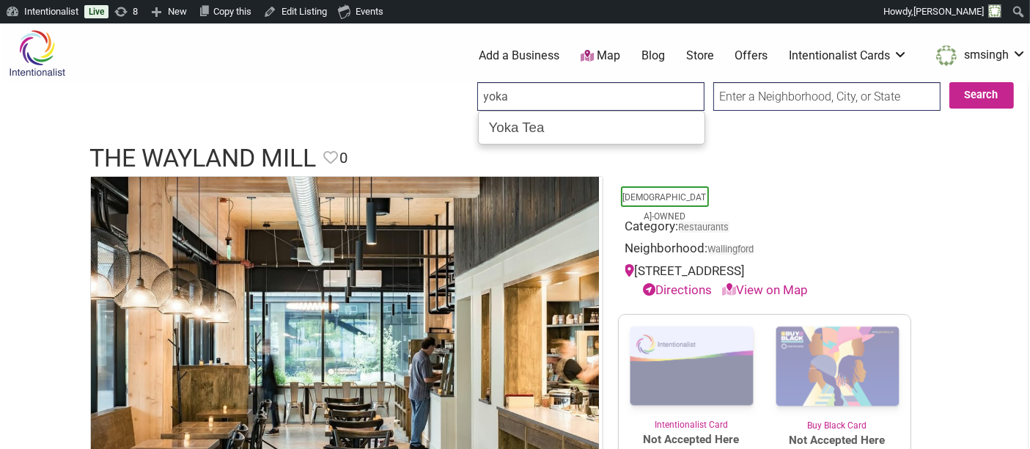
type input "Yoka Tea"
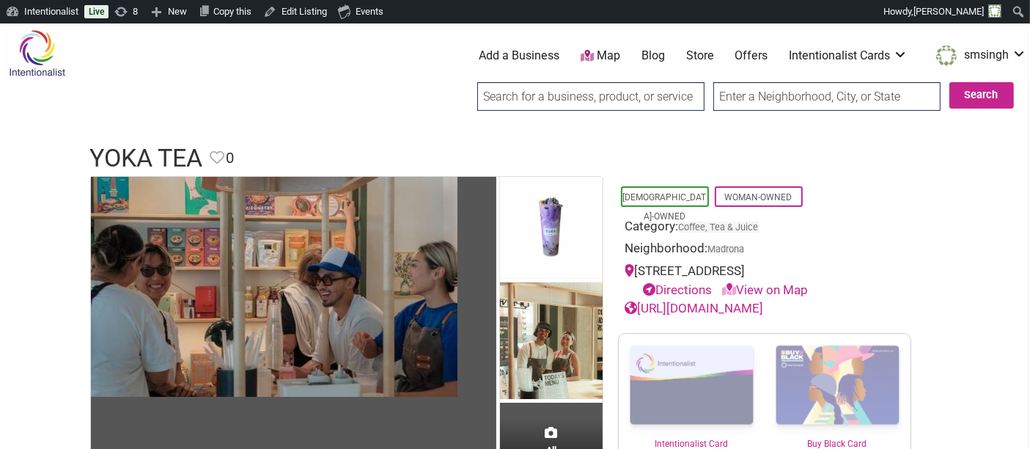
click at [586, 89] on input "search" at bounding box center [590, 96] width 227 height 29
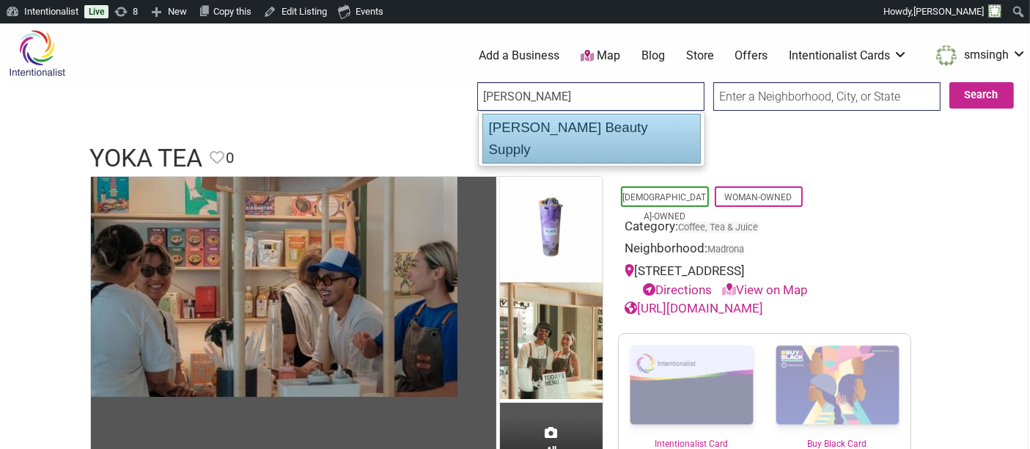
click at [576, 122] on div "[PERSON_NAME] Beauty Supply" at bounding box center [592, 139] width 219 height 50
type input "[PERSON_NAME] Beauty Supply"
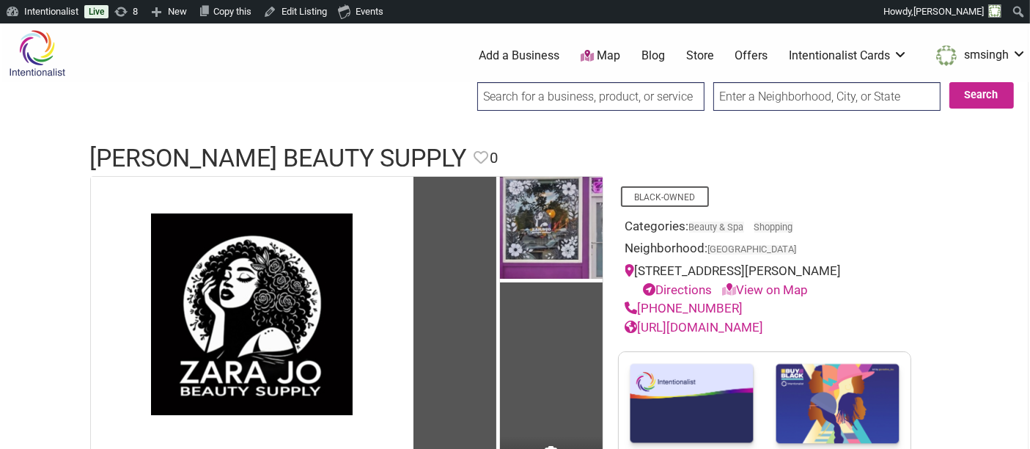
click at [570, 91] on input "search" at bounding box center [590, 96] width 227 height 29
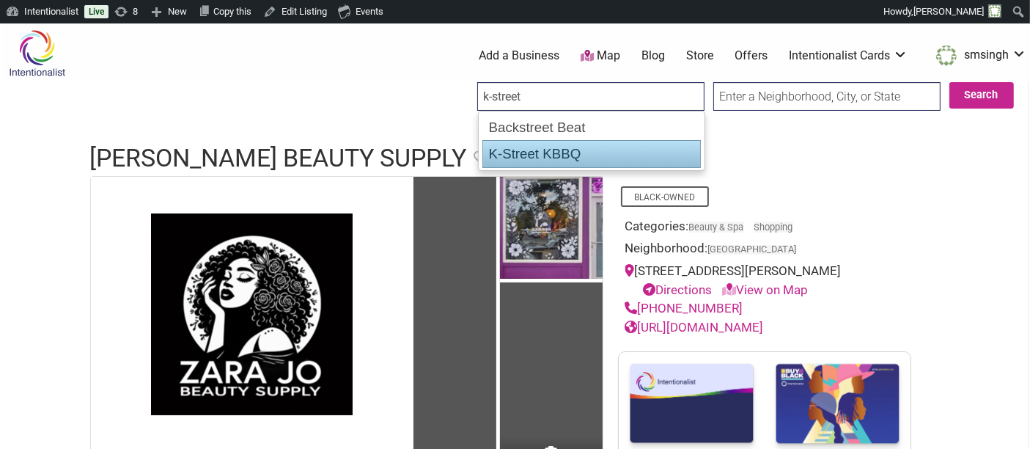
click at [579, 151] on div "K-Street KBBQ" at bounding box center [592, 154] width 219 height 28
type input "K-Street KBBQ"
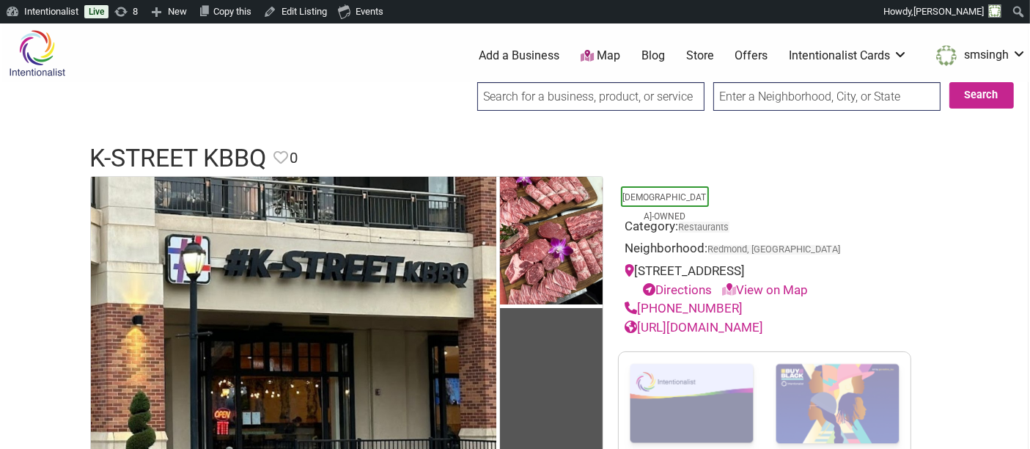
click at [585, 98] on input "search" at bounding box center [590, 96] width 227 height 29
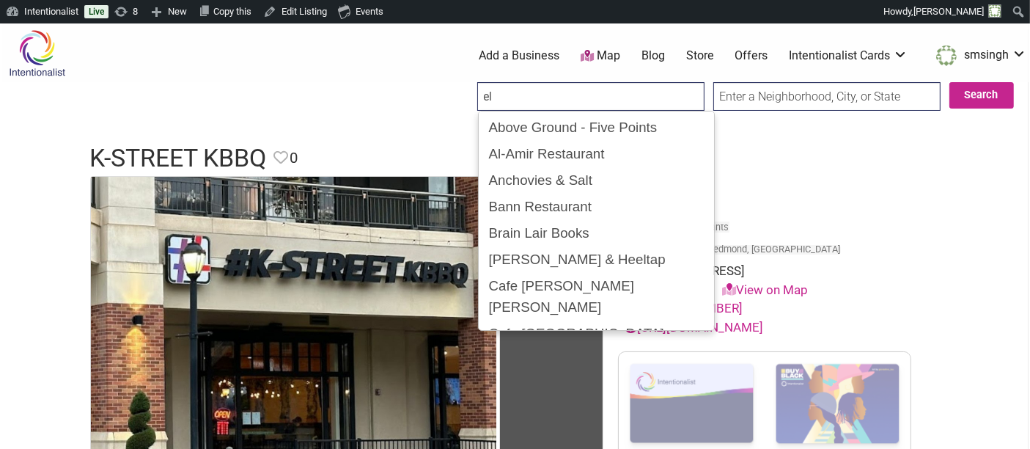
type input "e"
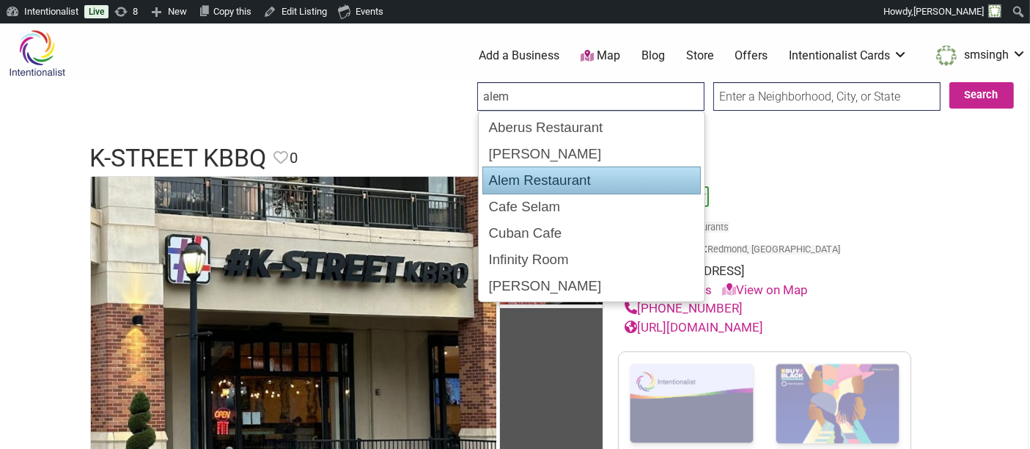
click at [544, 170] on div "Alem Restaurant" at bounding box center [592, 180] width 219 height 28
type input "Alem Restaurant"
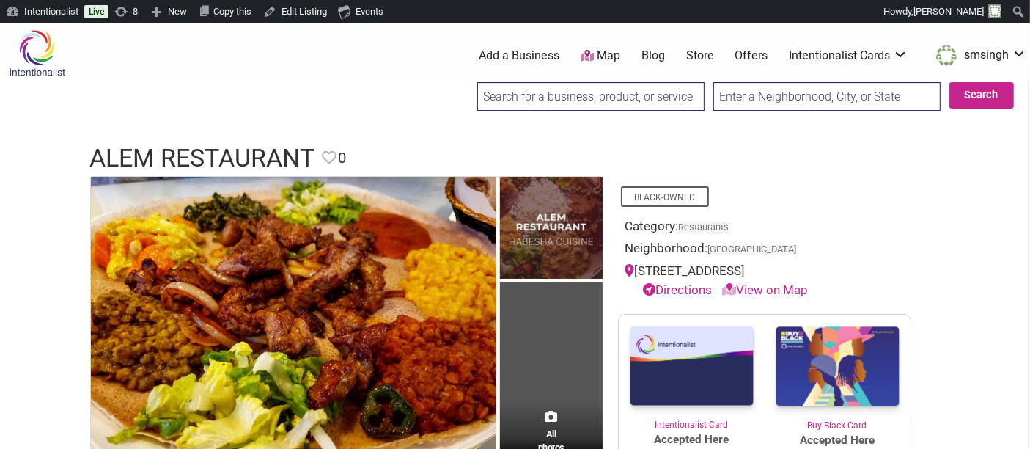
click at [536, 103] on input "search" at bounding box center [590, 96] width 227 height 29
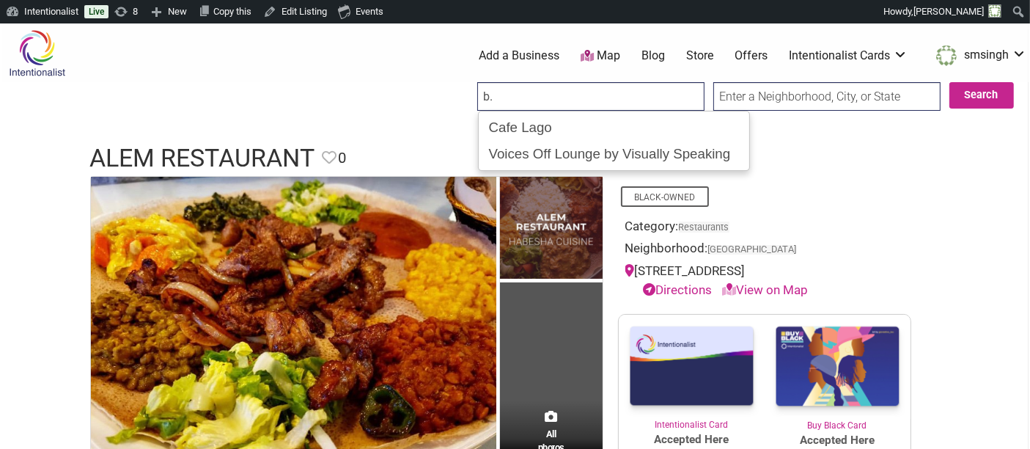
type input "b"
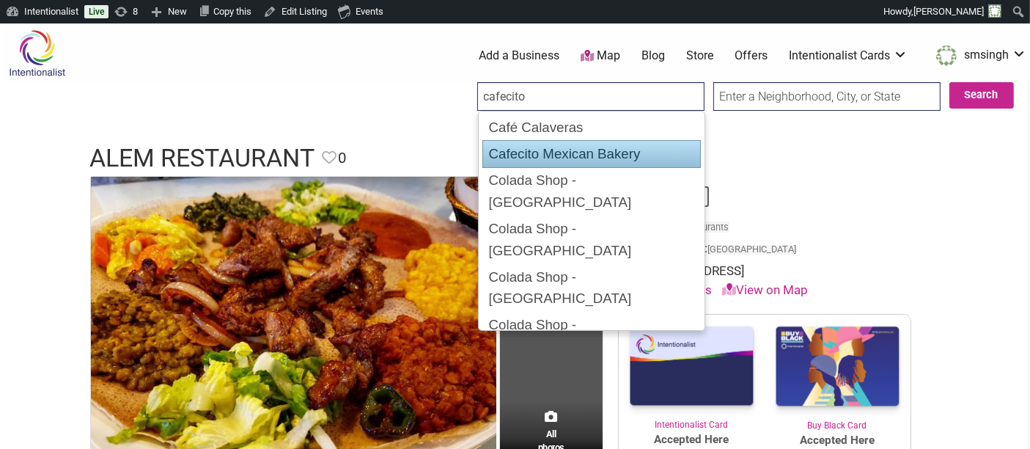
click at [538, 150] on div "Cafecito Mexican Bakery" at bounding box center [592, 154] width 219 height 28
type input "Cafecito Mexican Bakery"
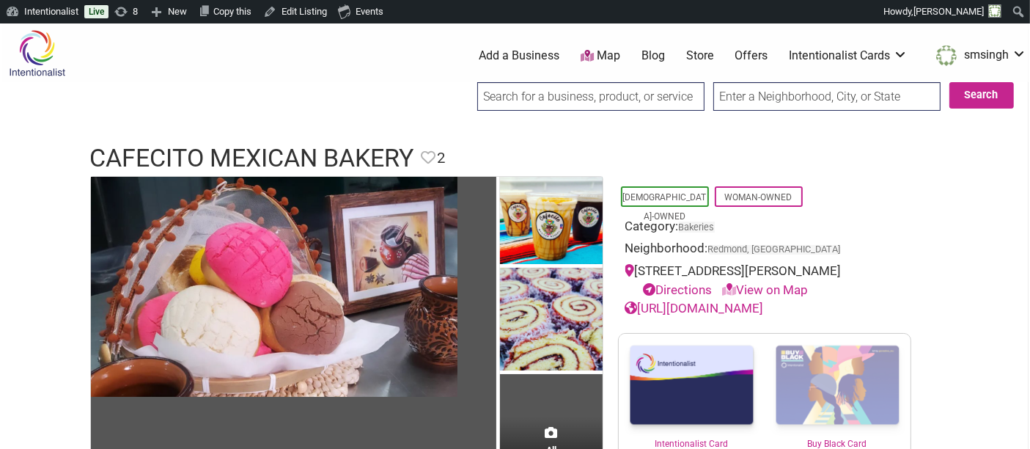
click at [532, 87] on input "search" at bounding box center [590, 96] width 227 height 29
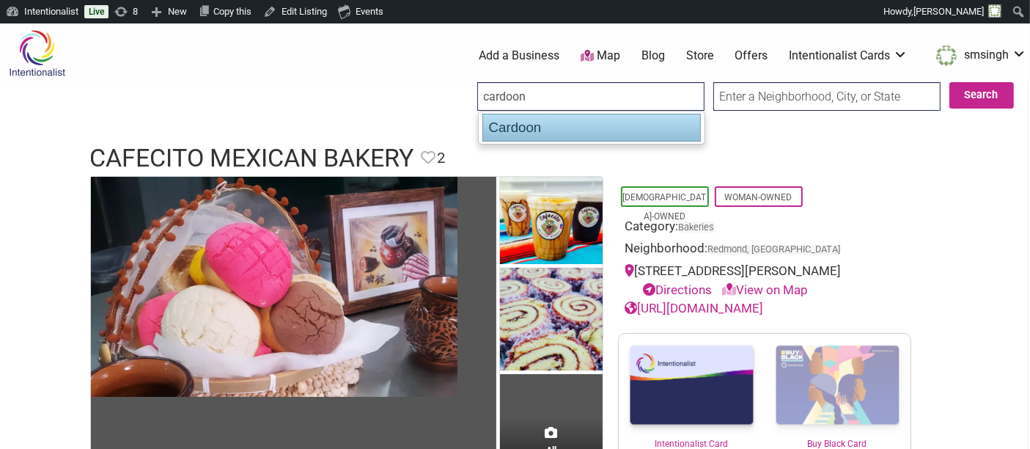
click at [527, 128] on div "Cardoon" at bounding box center [592, 128] width 219 height 28
type input "Cardoon"
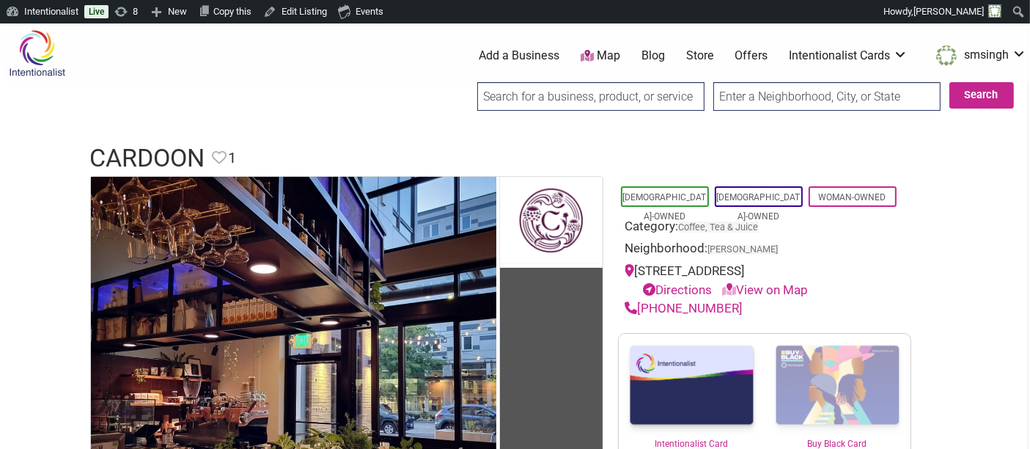
click at [618, 98] on input "search" at bounding box center [590, 96] width 227 height 29
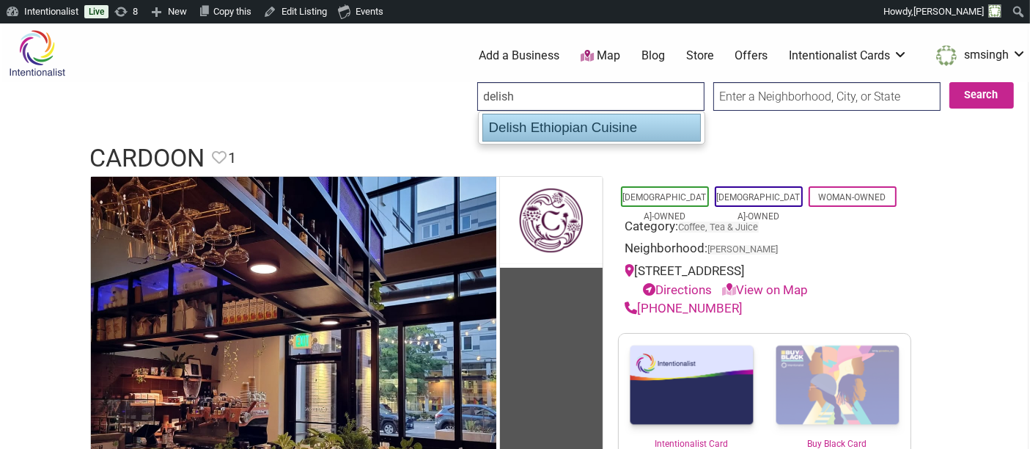
click at [603, 127] on div "Delish Ethiopian Cuisine" at bounding box center [592, 128] width 219 height 28
type input "Delish Ethiopian Cuisine"
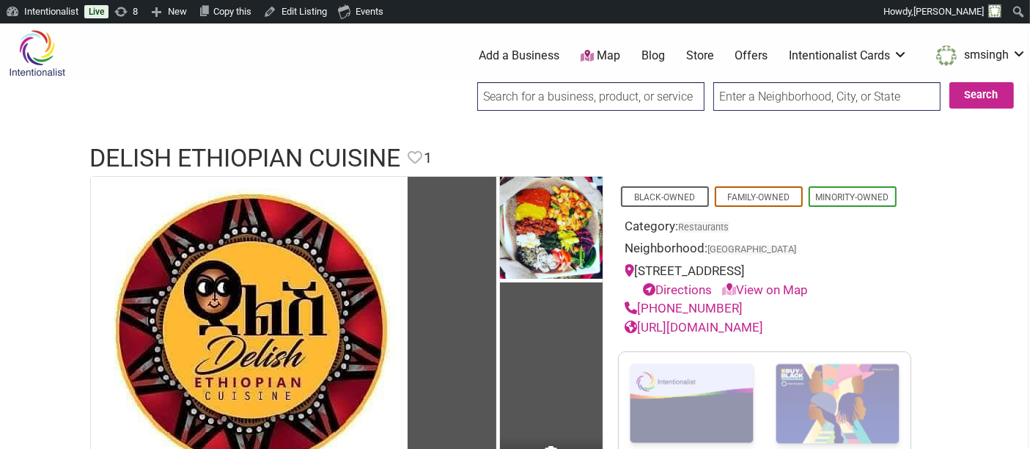
click at [626, 96] on input "search" at bounding box center [590, 96] width 227 height 29
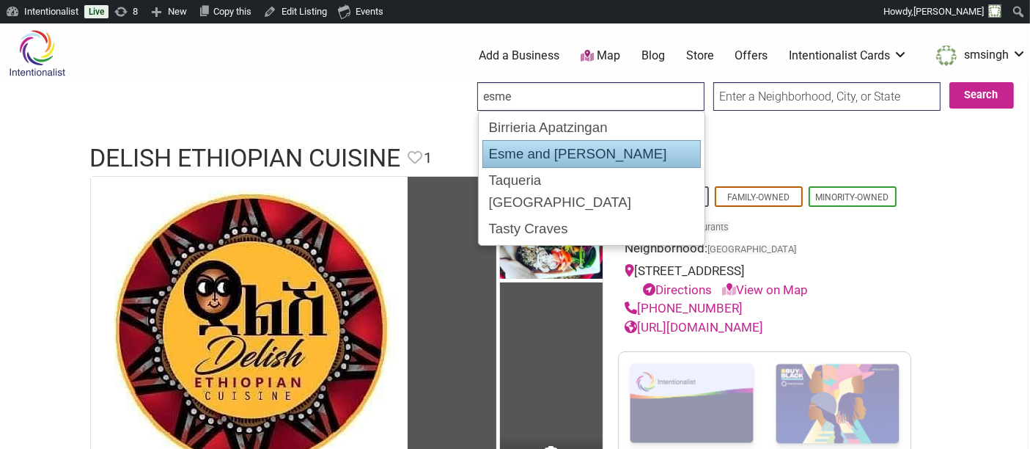
click at [597, 155] on div "Esme and [PERSON_NAME]" at bounding box center [592, 154] width 219 height 28
type input "Esme and [PERSON_NAME]"
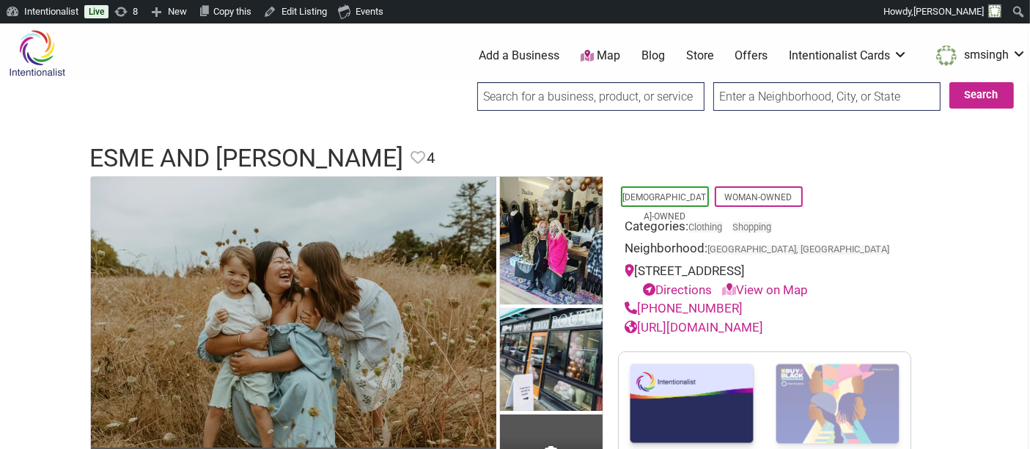
click at [680, 103] on input "search" at bounding box center [590, 96] width 227 height 29
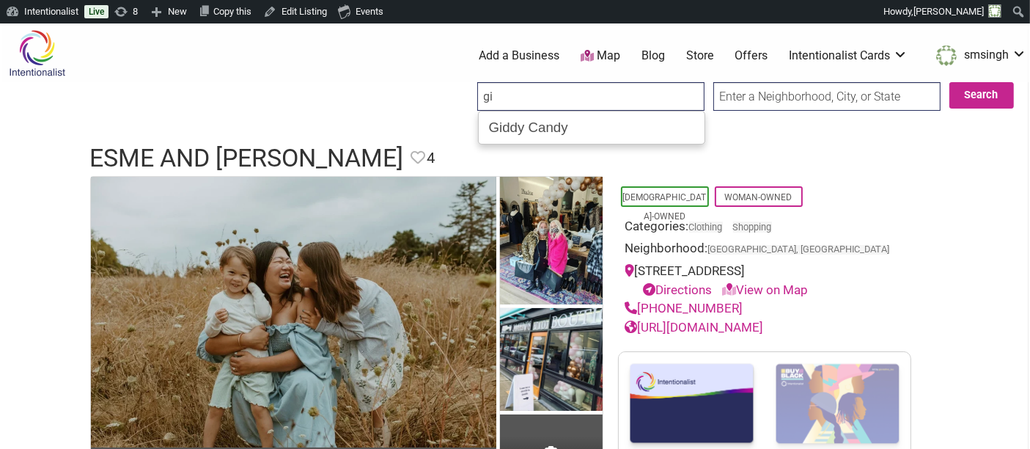
type input "g"
type input "Gion Banh Mi & Tea"
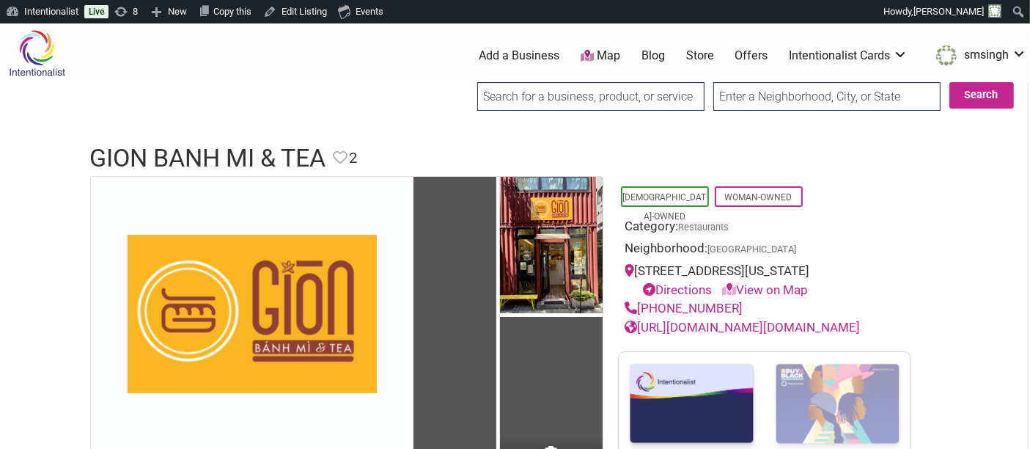
click at [618, 93] on input "search" at bounding box center [590, 96] width 227 height 29
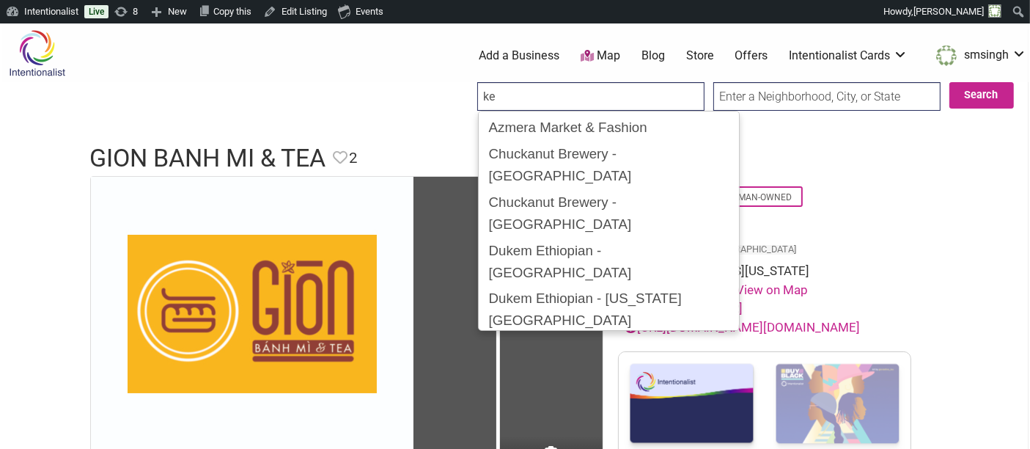
type input "k"
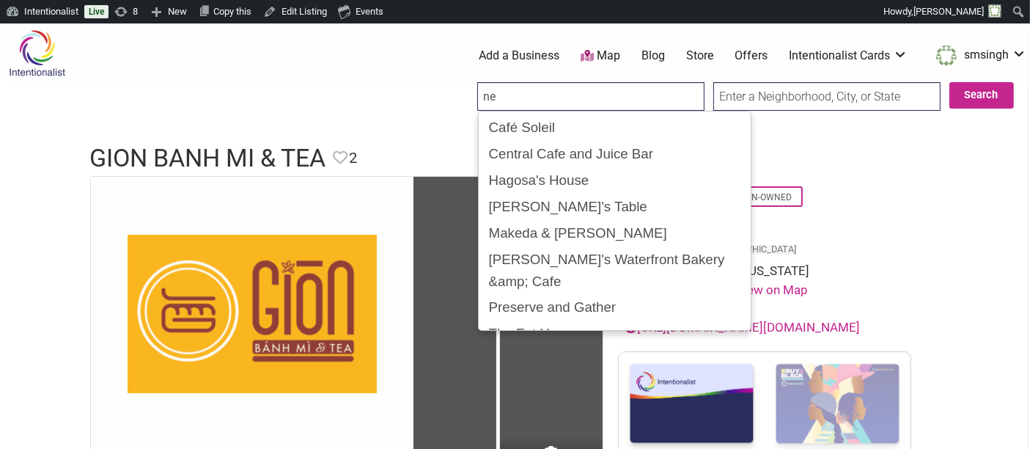
type input "n"
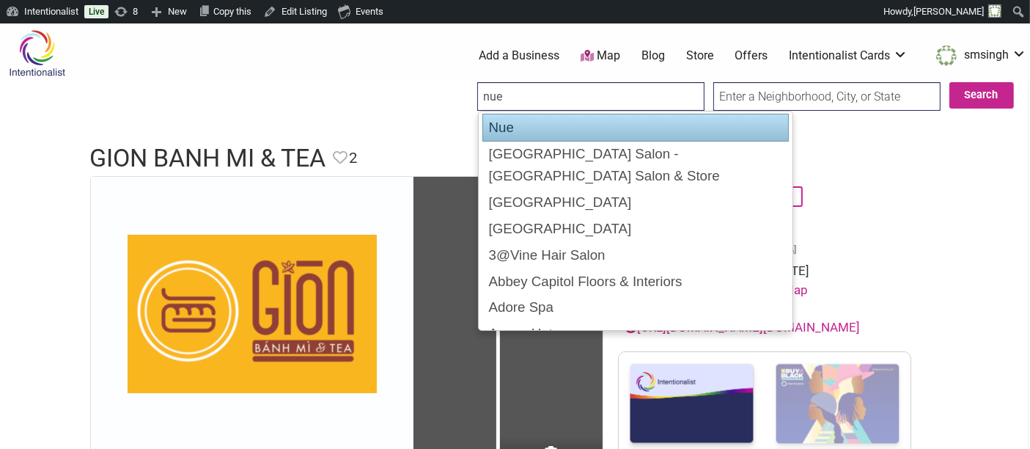
click at [605, 129] on div "Nue" at bounding box center [636, 128] width 307 height 28
type input "Nue"
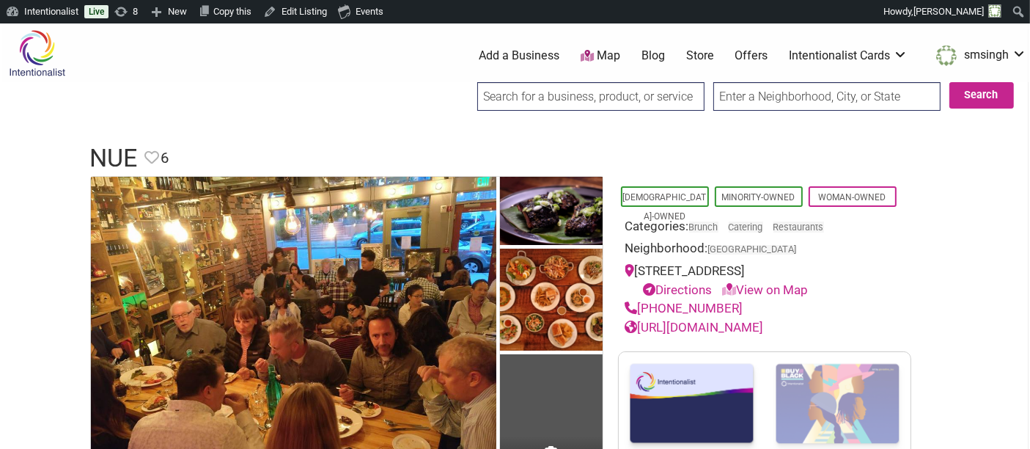
click at [648, 95] on input "search" at bounding box center [590, 96] width 227 height 29
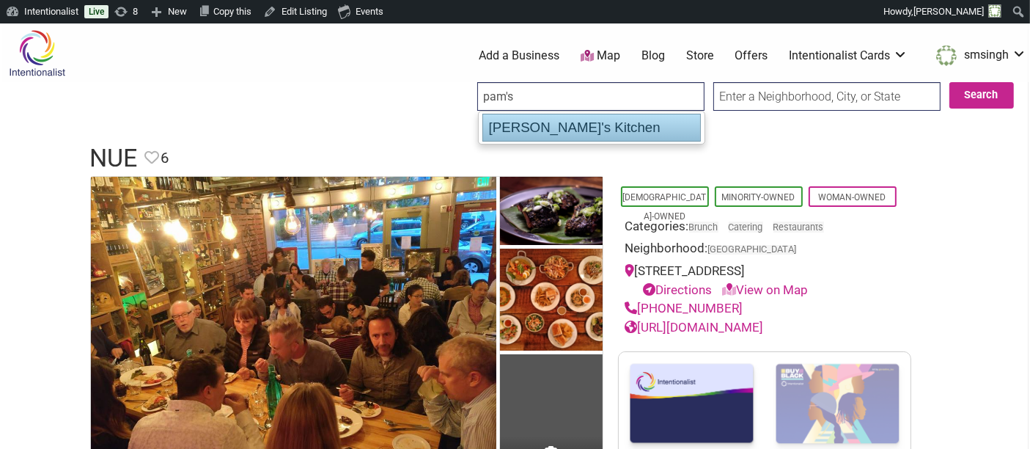
click at [584, 120] on div "[PERSON_NAME]'s Kitchen" at bounding box center [592, 128] width 219 height 28
type input "[PERSON_NAME]'s Kitchen"
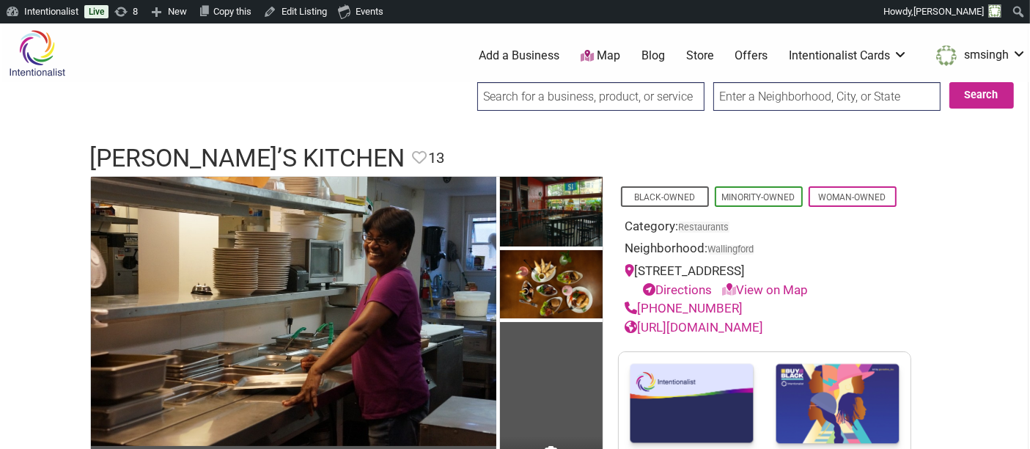
click at [593, 106] on input "search" at bounding box center [590, 96] width 227 height 29
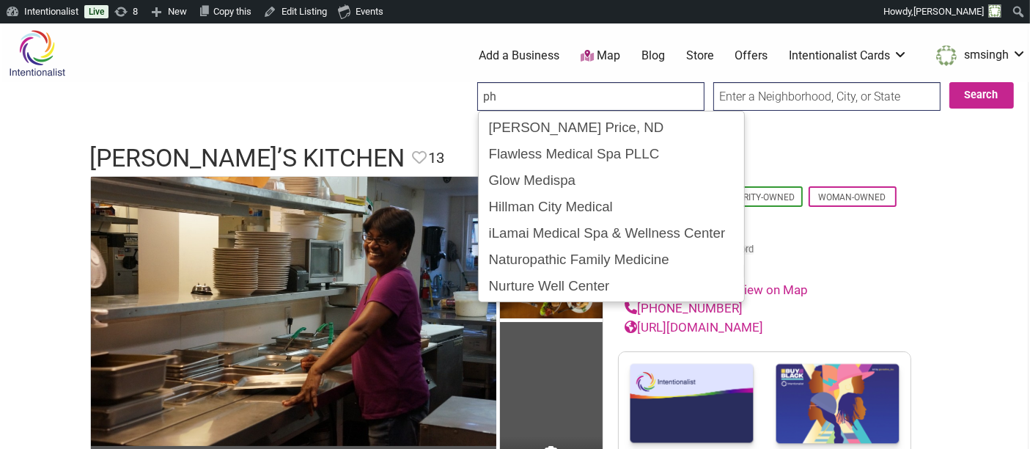
type input "p"
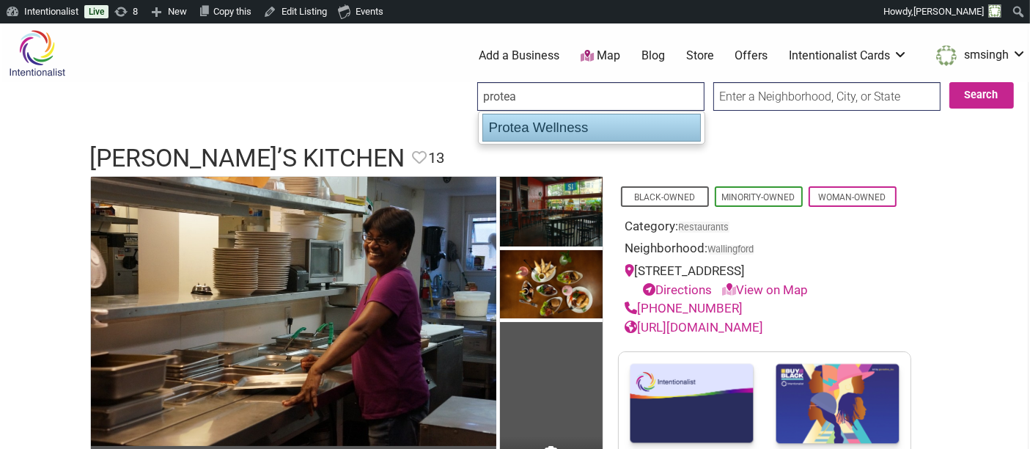
click at [593, 124] on div "Protea Wellness" at bounding box center [592, 128] width 219 height 28
type input "Protea Wellness"
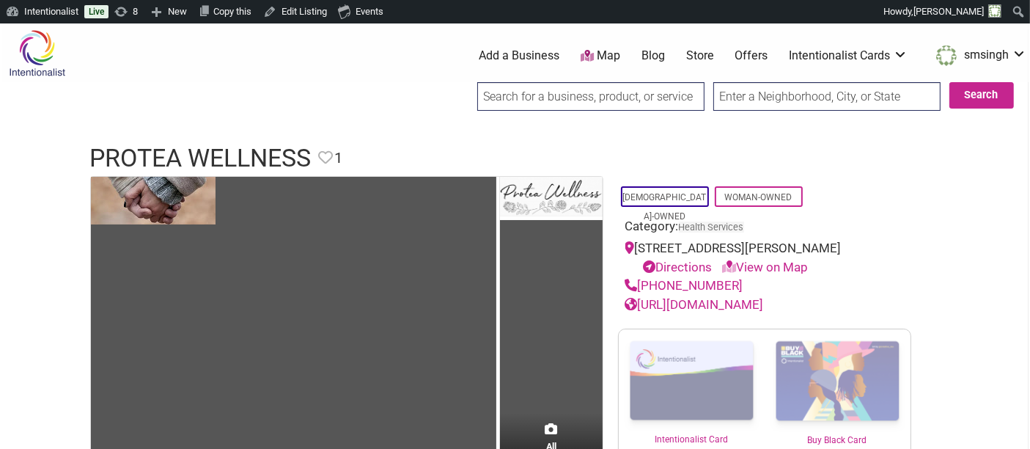
click at [598, 97] on input "search" at bounding box center [590, 96] width 227 height 29
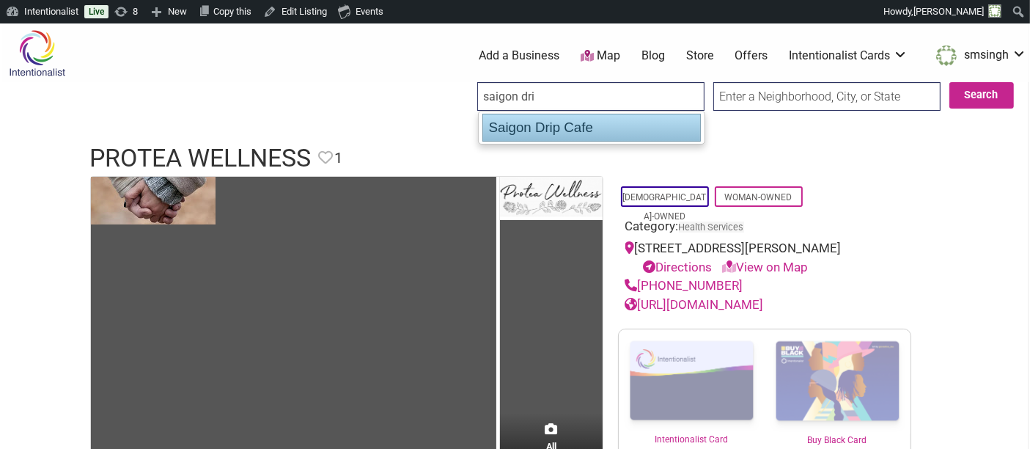
click at [585, 128] on div "Saigon Drip Cafe" at bounding box center [592, 128] width 219 height 28
type input "Saigon Drip Cafe"
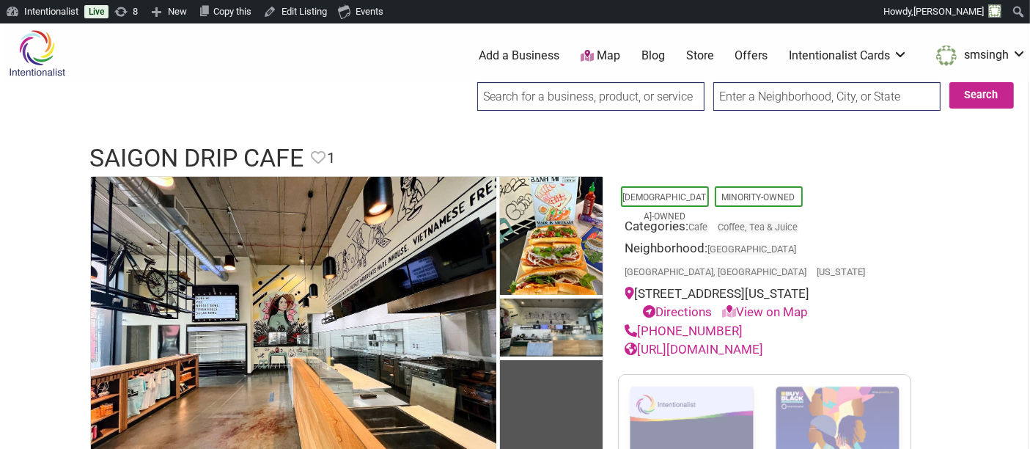
click at [653, 104] on input "search" at bounding box center [590, 96] width 227 height 29
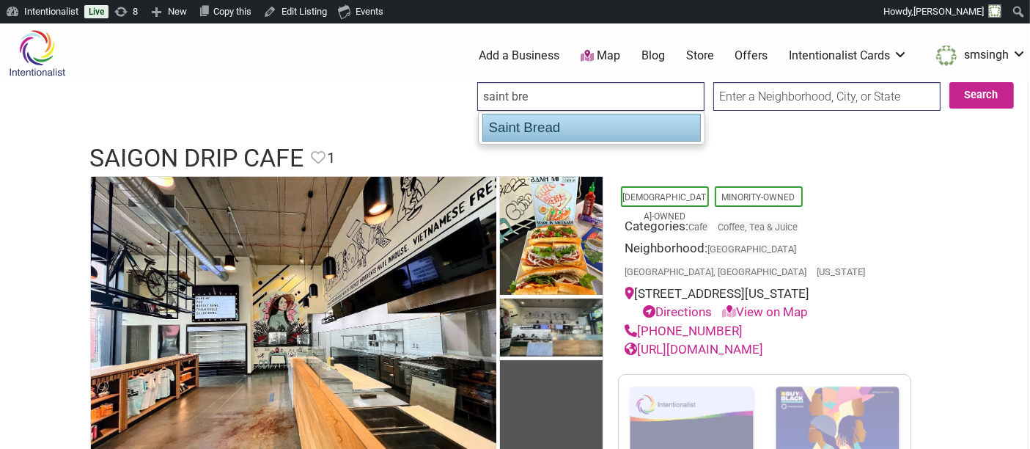
click at [637, 128] on div "Saint Bread" at bounding box center [592, 128] width 219 height 28
type input "Saint Bread"
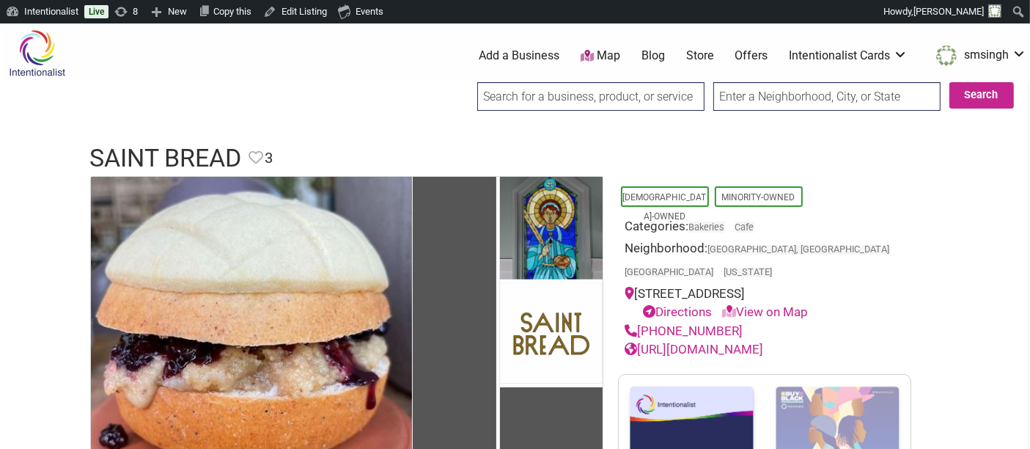
click at [608, 97] on input "search" at bounding box center [590, 96] width 227 height 29
type input "s"
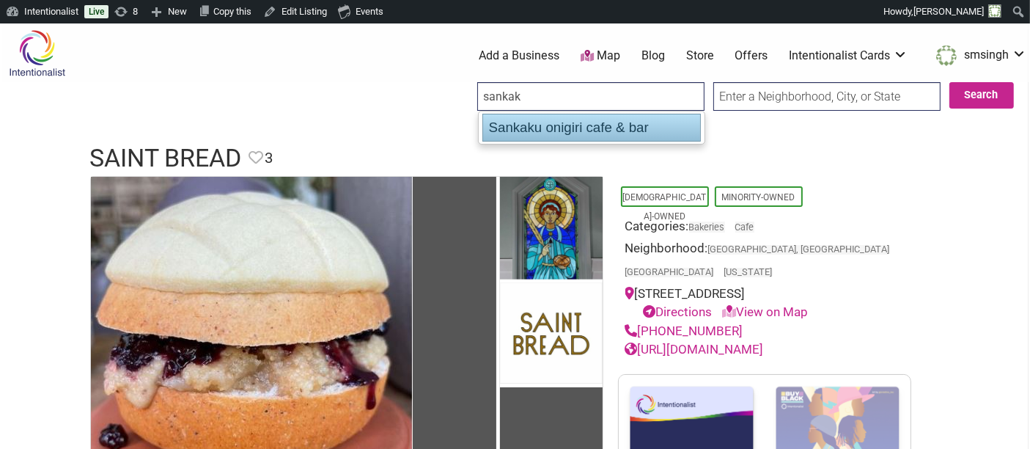
click at [623, 119] on div "Sankaku onigiri cafe & bar" at bounding box center [592, 128] width 219 height 28
type input "Sankaku onigiri cafe & bar"
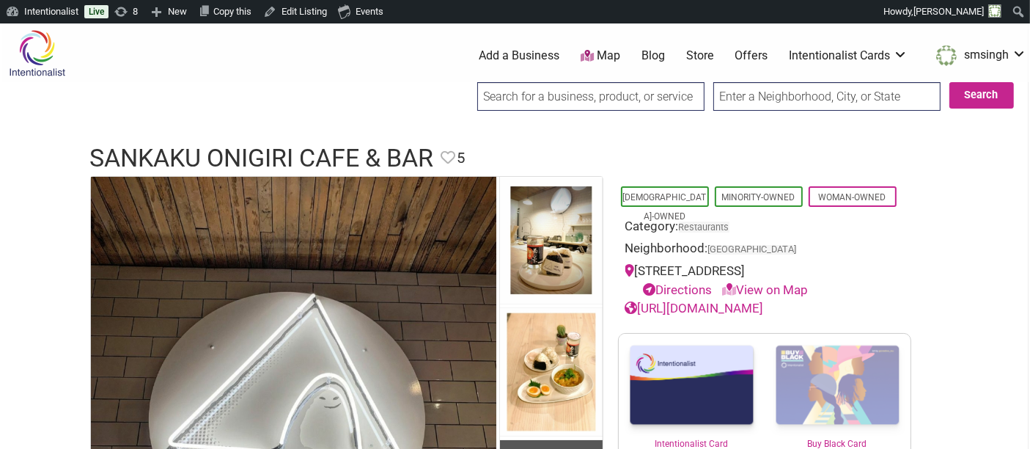
click at [524, 105] on input "search" at bounding box center [590, 96] width 227 height 29
type input "y"
click at [607, 92] on input "zain" at bounding box center [590, 96] width 227 height 29
click at [502, 91] on input "zain" at bounding box center [590, 96] width 227 height 29
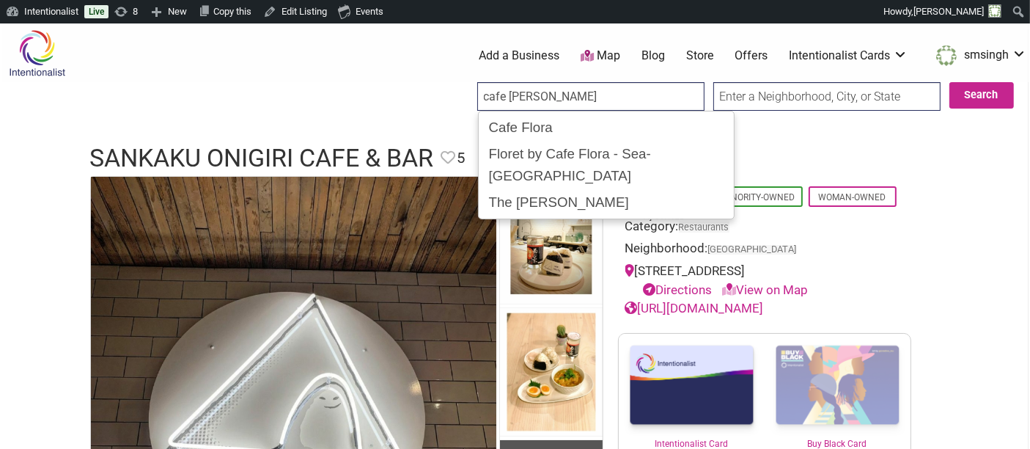
type input "Cafe Flora"
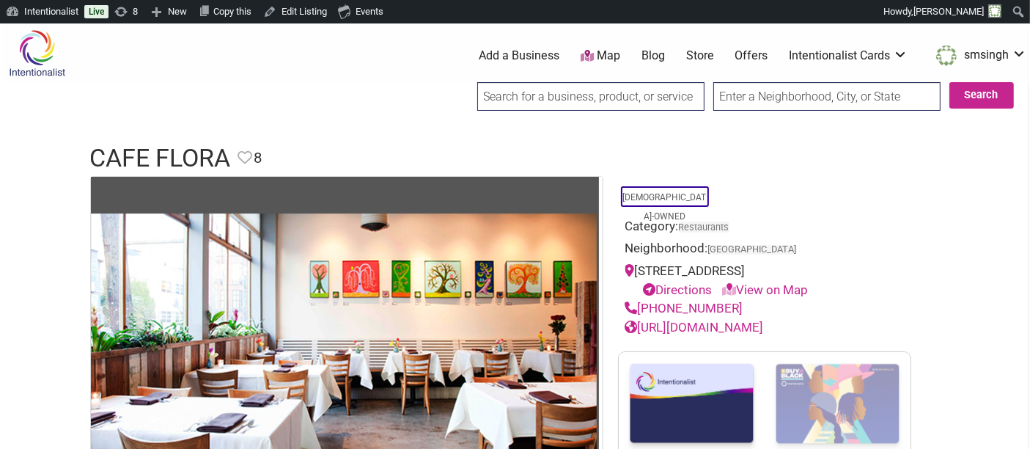
click at [623, 92] on input "search" at bounding box center [590, 96] width 227 height 29
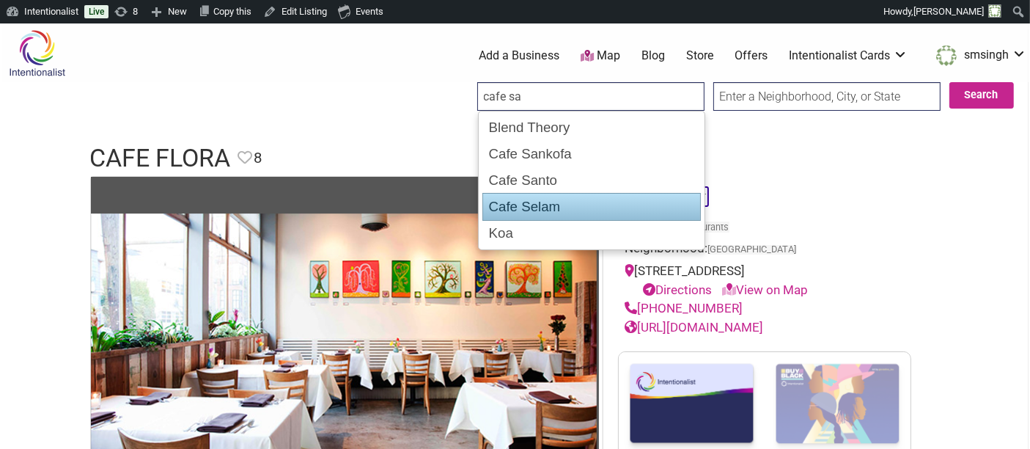
click at [590, 196] on div "Cafe Selam" at bounding box center [592, 207] width 219 height 28
type input "Cafe Selam"
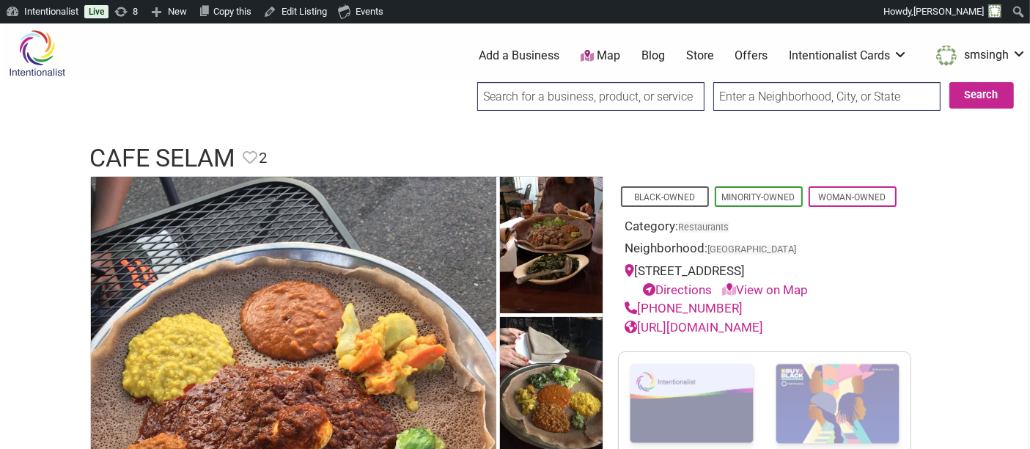
click at [598, 96] on input "search" at bounding box center [590, 96] width 227 height 29
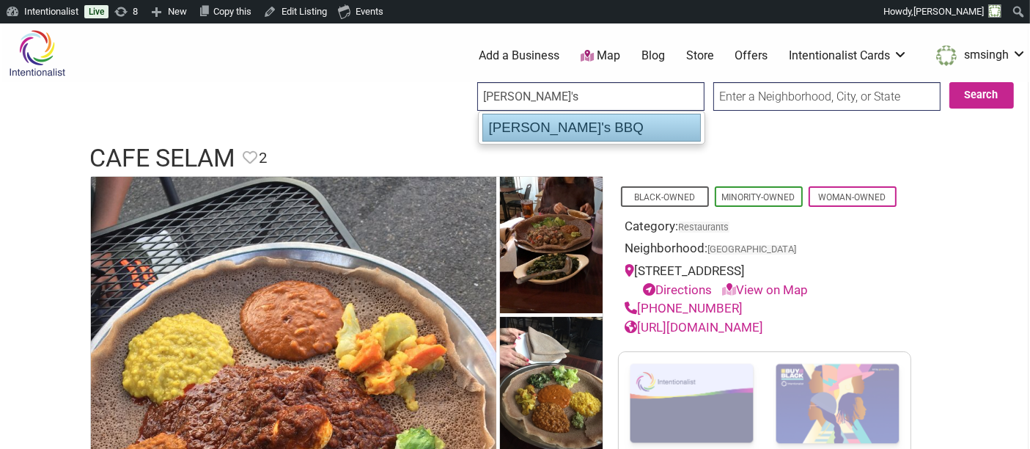
click at [583, 119] on div "Emma's BBQ" at bounding box center [592, 128] width 219 height 28
type input "Emma's BBQ"
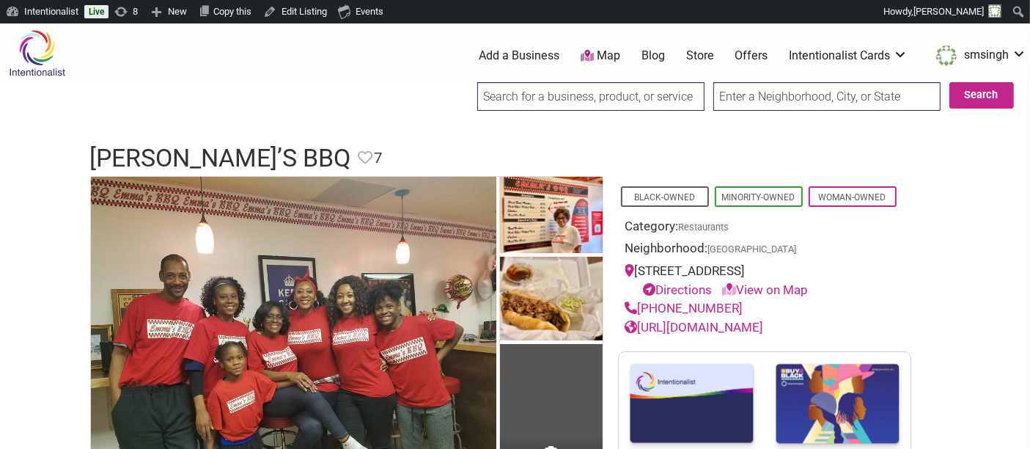
click at [615, 102] on input "search" at bounding box center [590, 96] width 227 height 29
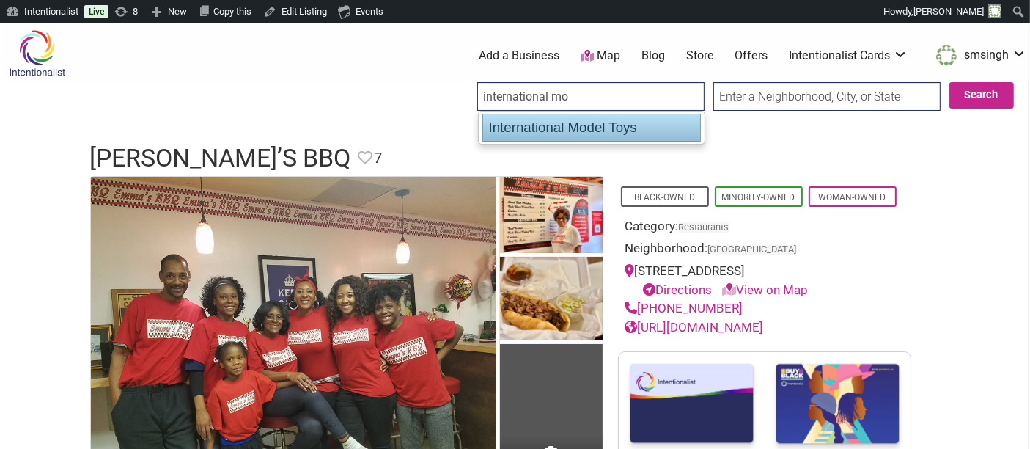
click at [611, 130] on div "International Model Toys" at bounding box center [592, 128] width 219 height 28
type input "International Model Toys"
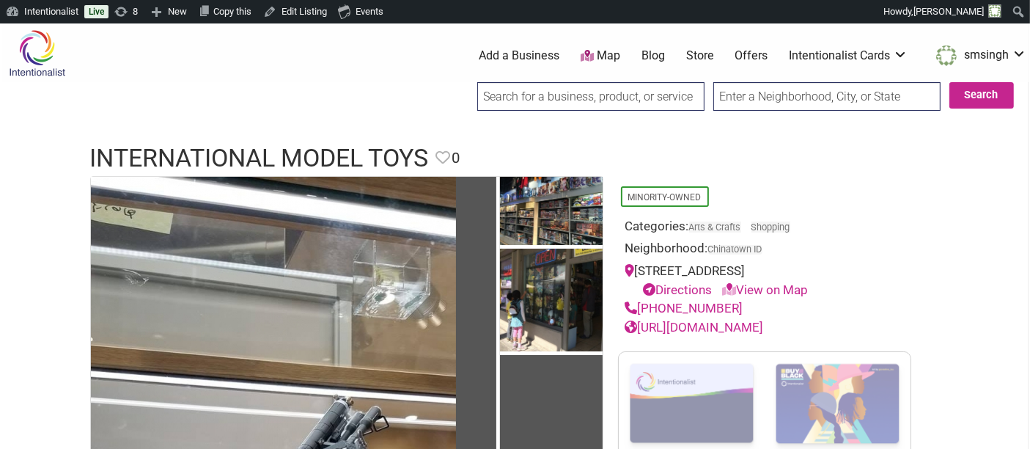
drag, startPoint x: 616, startPoint y: 100, endPoint x: 608, endPoint y: 99, distance: 8.2
click at [616, 99] on input "search" at bounding box center [590, 96] width 227 height 29
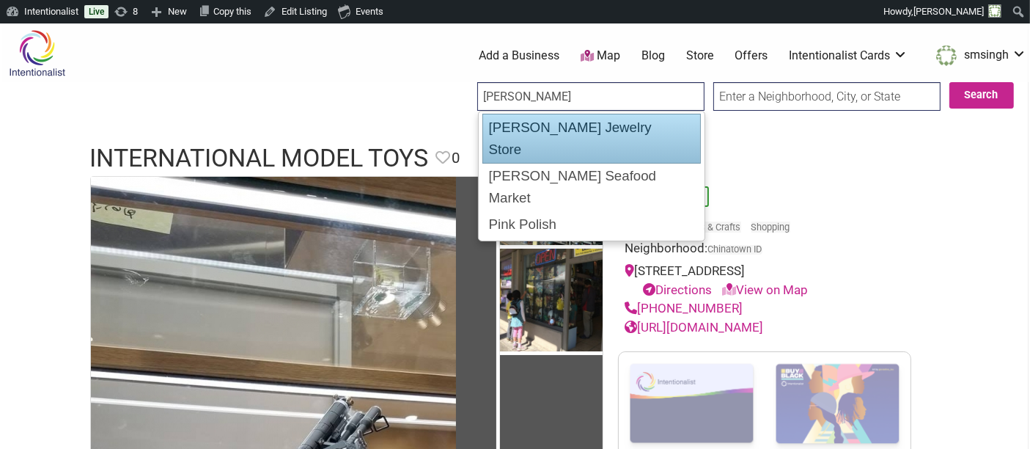
click at [571, 118] on div "[PERSON_NAME] Jewelry Store" at bounding box center [592, 139] width 219 height 50
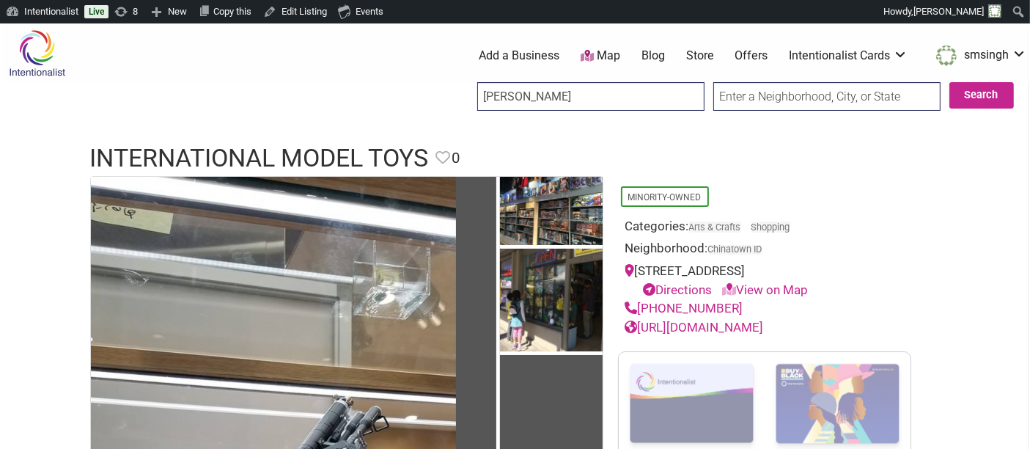
type input "[PERSON_NAME] Jewelry Store"
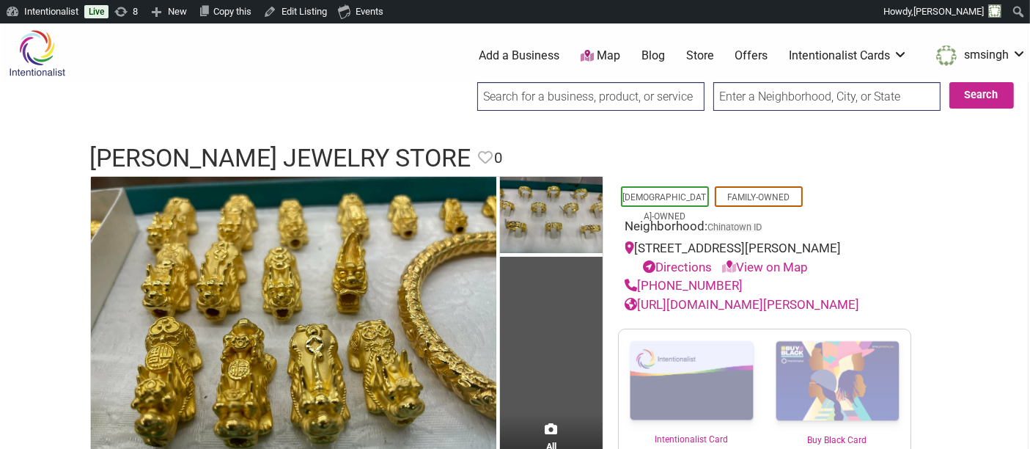
click at [587, 89] on input "search" at bounding box center [590, 96] width 227 height 29
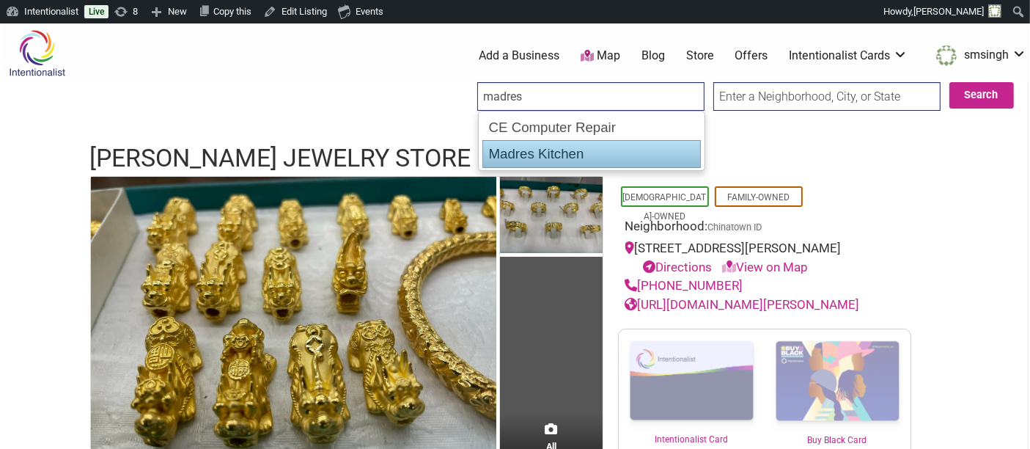
click at [563, 160] on div "Madres Kitchen" at bounding box center [592, 154] width 219 height 28
type input "Madres Kitchen"
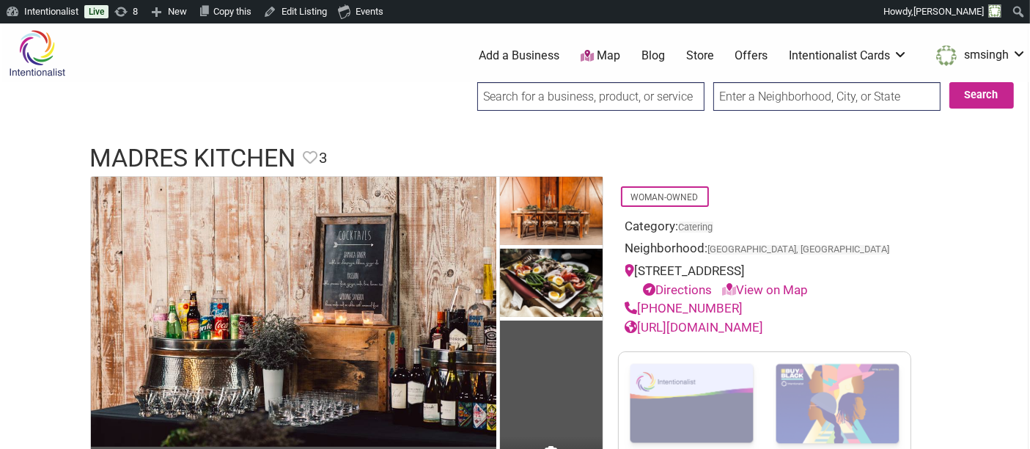
click at [622, 88] on input "search" at bounding box center [590, 96] width 227 height 29
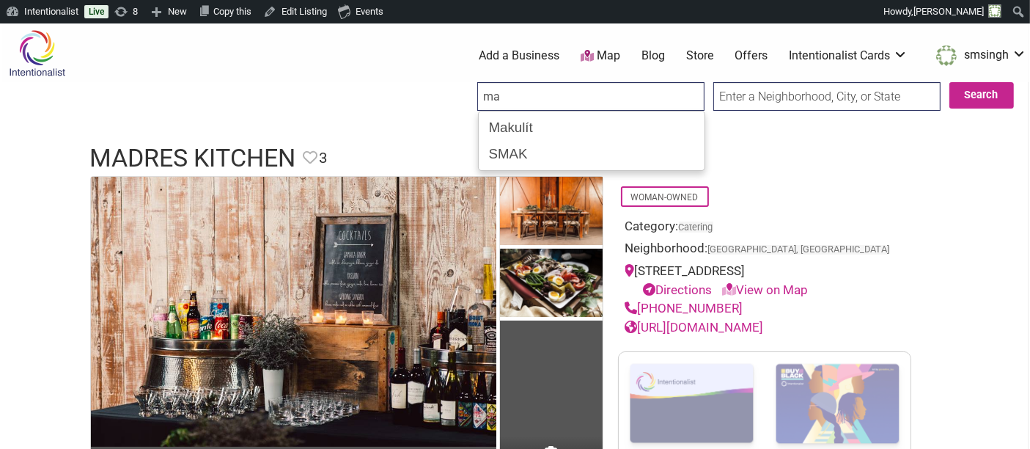
type input "m"
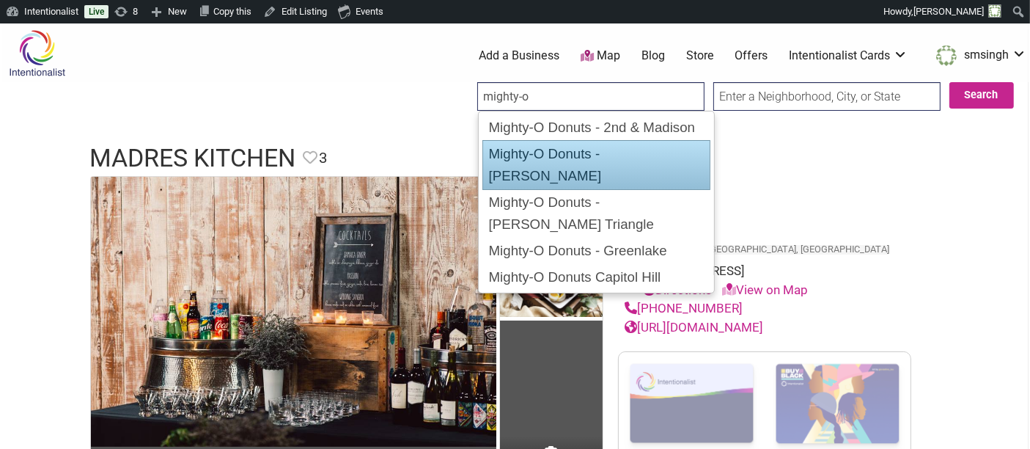
click at [632, 156] on div "Mighty-O Donuts - Ballard" at bounding box center [597, 165] width 228 height 50
type input "Mighty-O Donuts - Ballard"
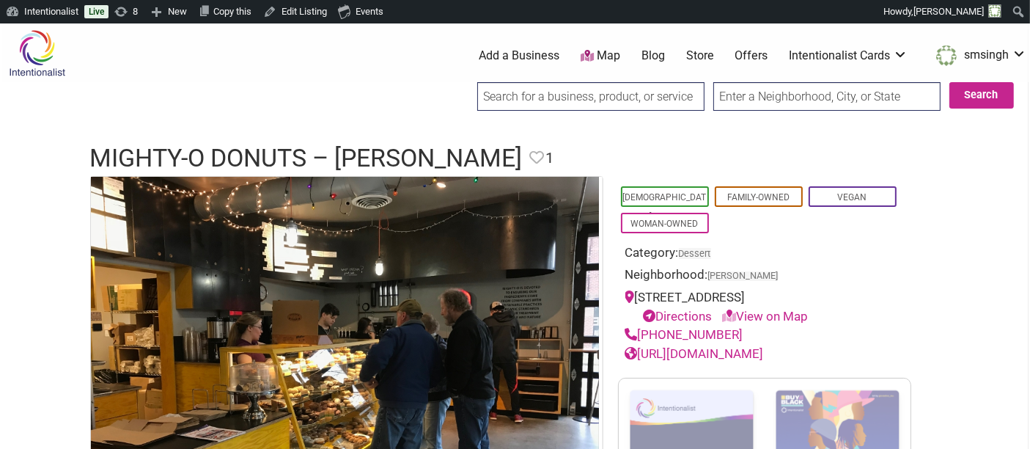
drag, startPoint x: 579, startPoint y: 98, endPoint x: 572, endPoint y: 91, distance: 10.4
click at [576, 95] on input "search" at bounding box center [590, 96] width 227 height 29
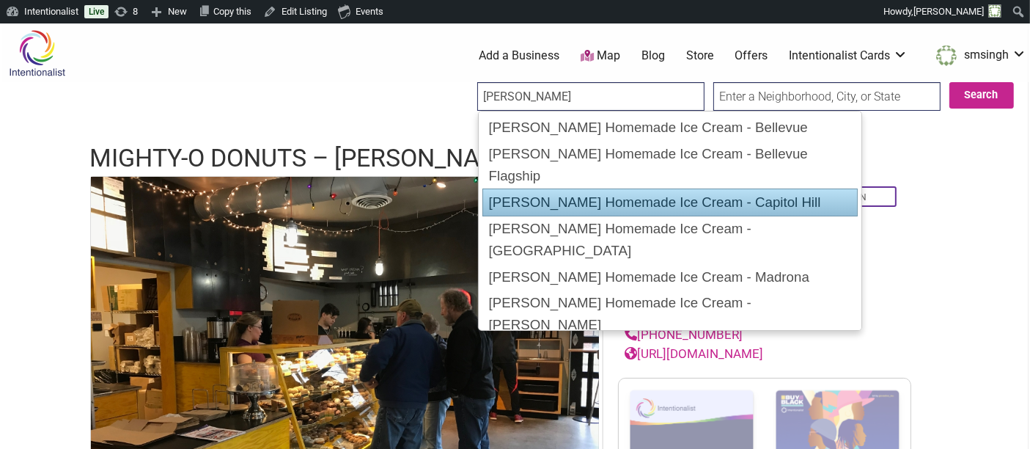
click at [656, 188] on div "[PERSON_NAME] Homemade Ice Cream - Capitol Hill" at bounding box center [671, 202] width 376 height 28
type input "[PERSON_NAME] Homemade Ice Cream - Capitol Hill"
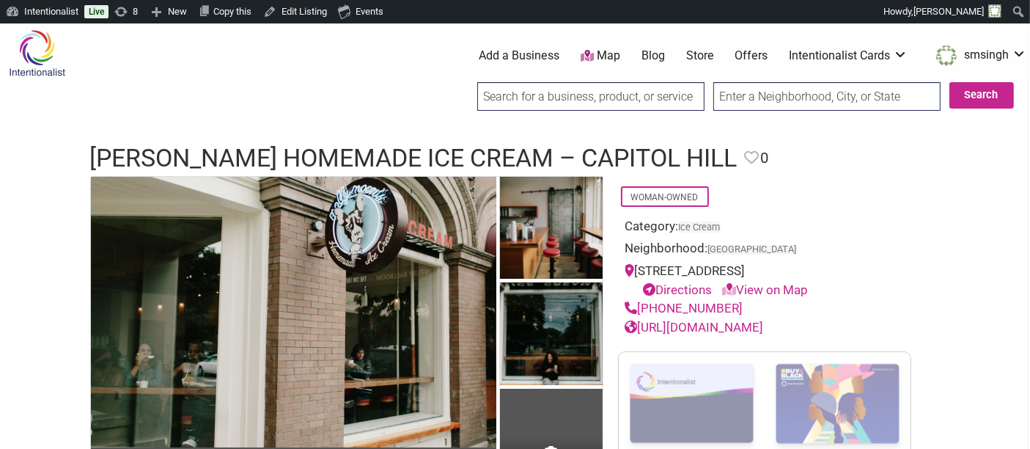
click at [616, 106] on input "search" at bounding box center [590, 96] width 227 height 29
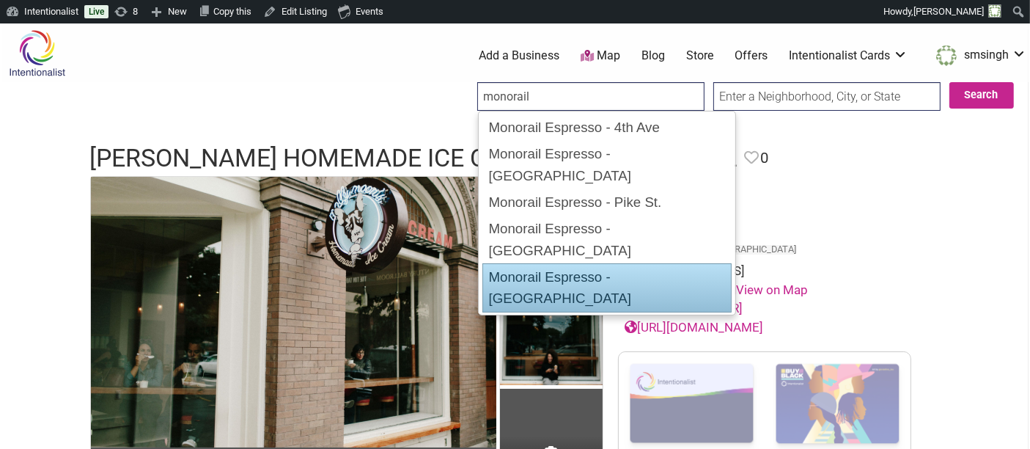
click at [603, 263] on div "Monorail Espresso - [GEOGRAPHIC_DATA]" at bounding box center [607, 288] width 249 height 50
type input "Monorail Espresso - [GEOGRAPHIC_DATA]"
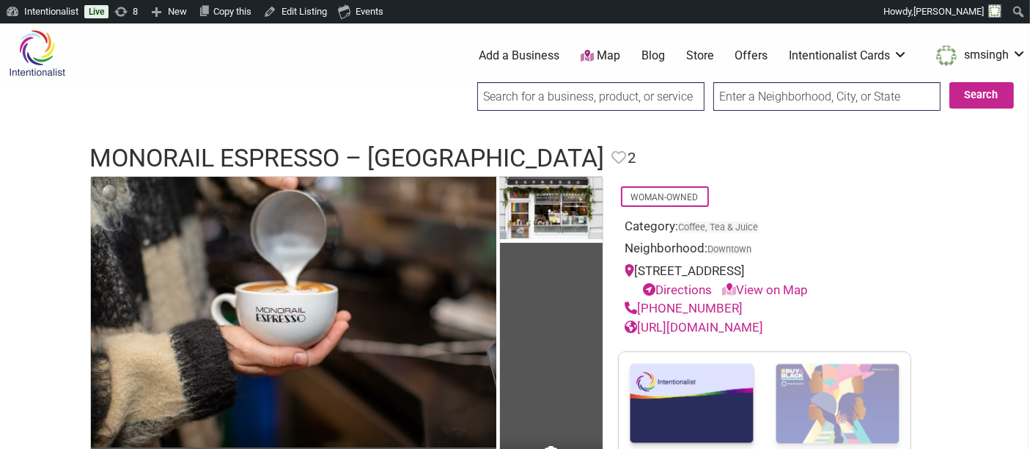
click at [641, 99] on input "search" at bounding box center [590, 96] width 227 height 29
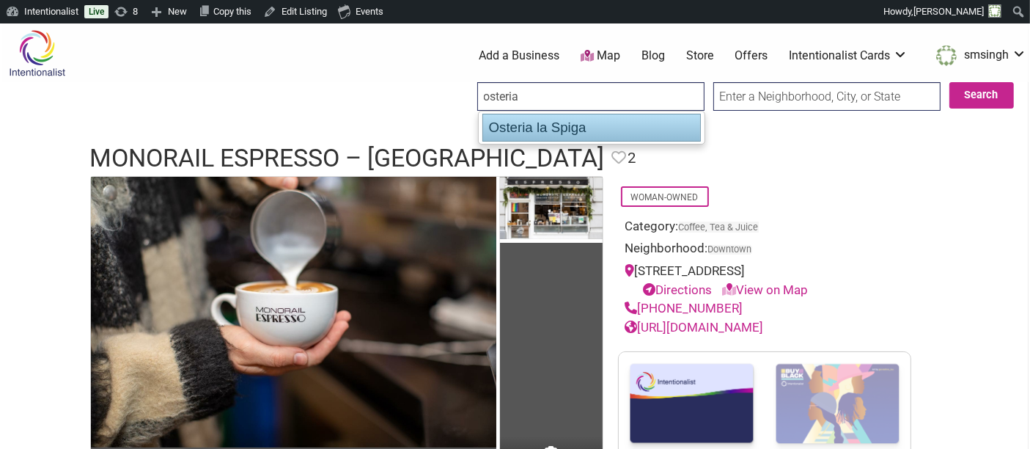
click at [647, 122] on div "Osteria la Spiga" at bounding box center [592, 128] width 219 height 28
type input "Osteria la Spiga"
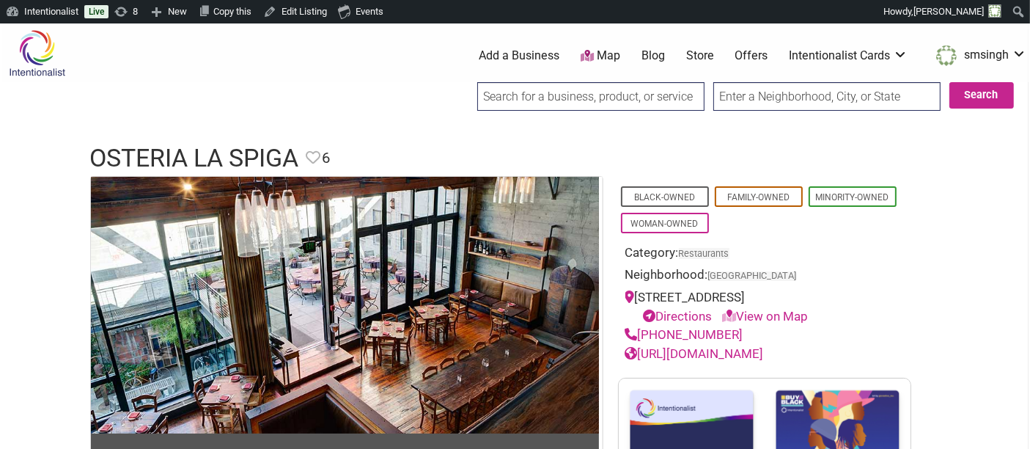
click at [643, 101] on input "search" at bounding box center [590, 96] width 227 height 29
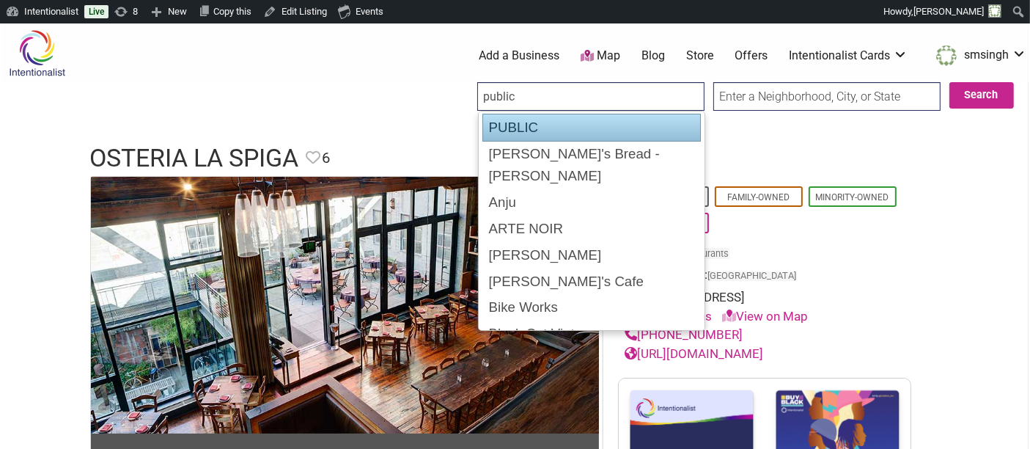
click at [551, 120] on div "PUBLIC" at bounding box center [592, 128] width 219 height 28
type input "PUBLIC"
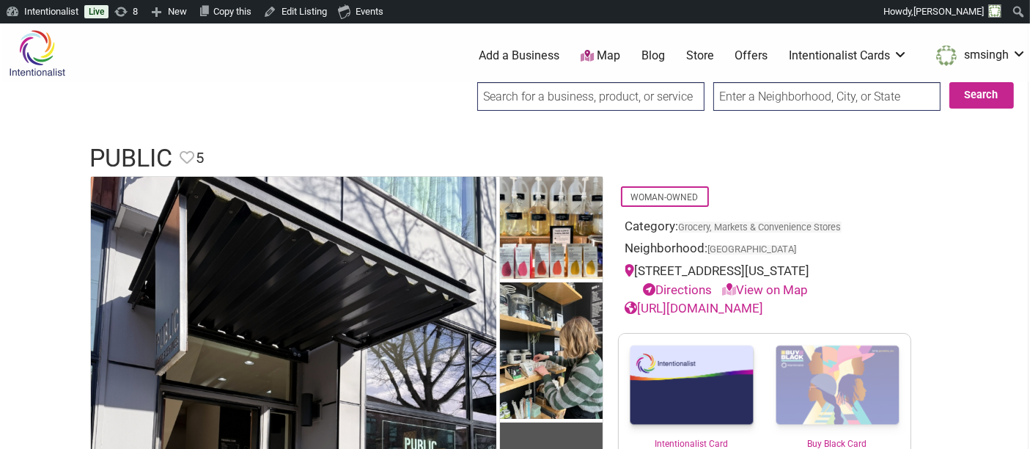
click at [555, 102] on input "search" at bounding box center [590, 96] width 227 height 29
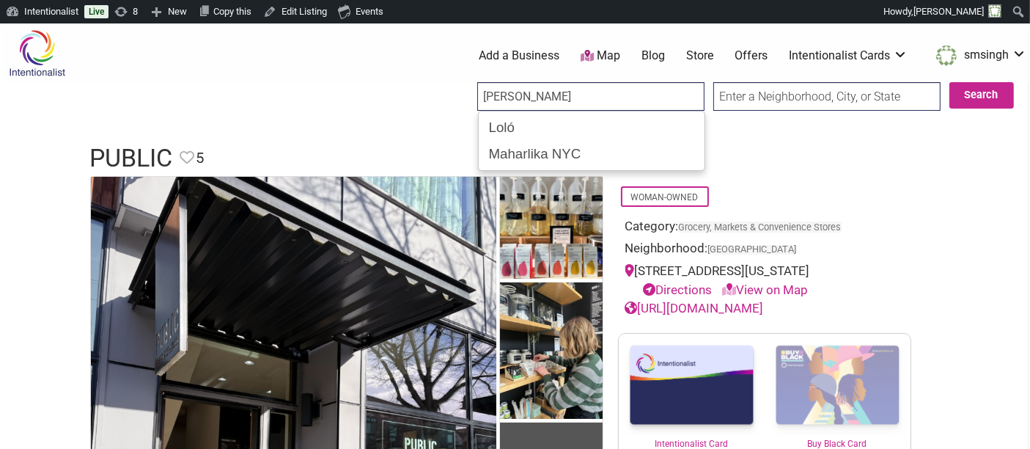
type input "[PERSON_NAME]"
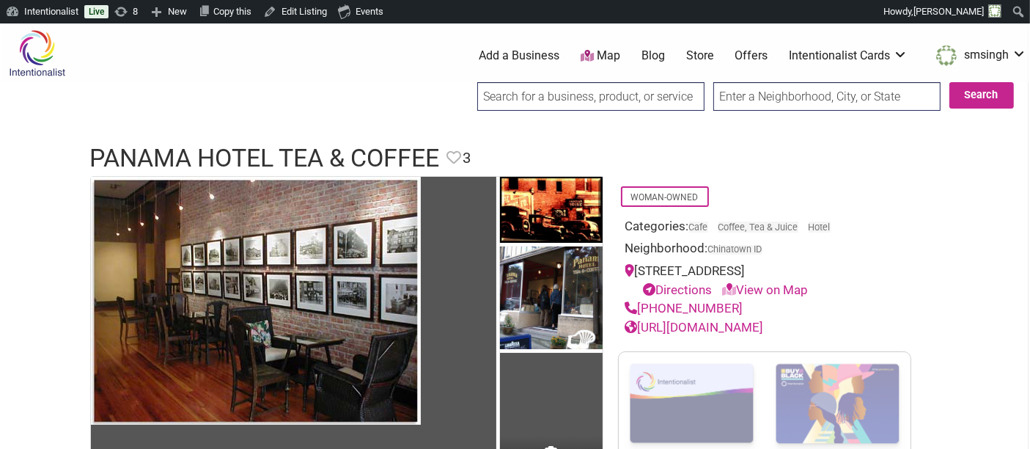
click at [528, 96] on input "search" at bounding box center [590, 96] width 227 height 29
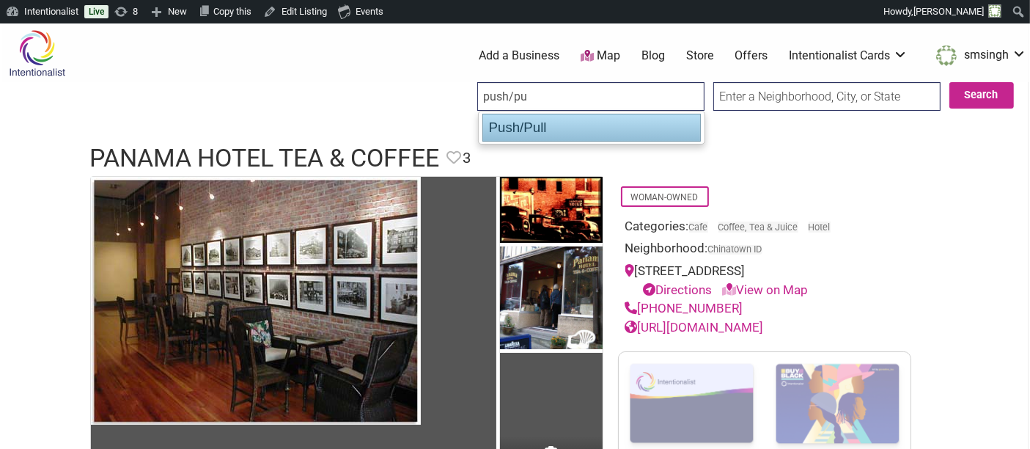
click at [532, 125] on div "Push/Pull" at bounding box center [592, 128] width 219 height 28
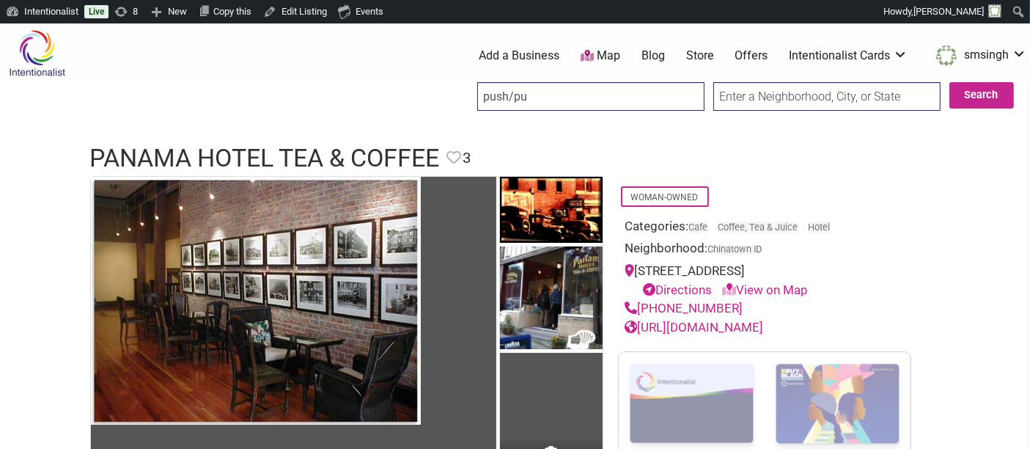
type input "Push/Pull"
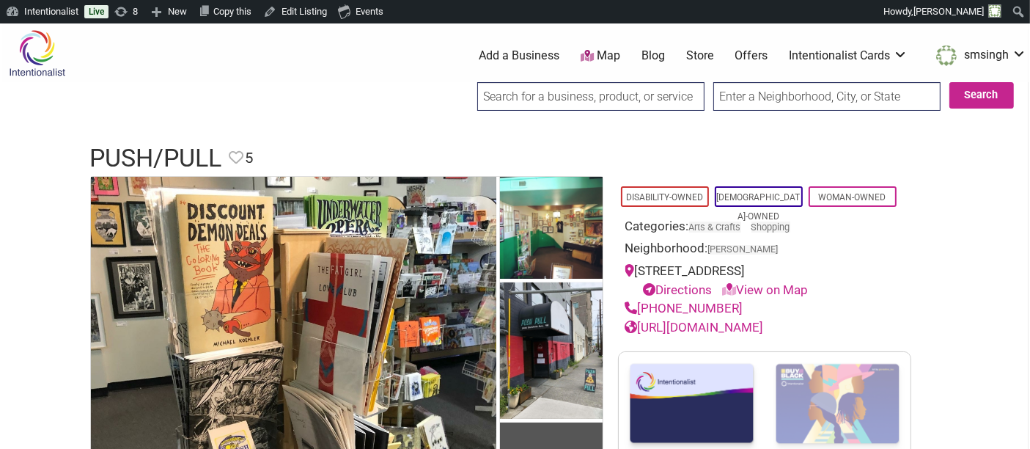
click at [559, 88] on input "search" at bounding box center [590, 96] width 227 height 29
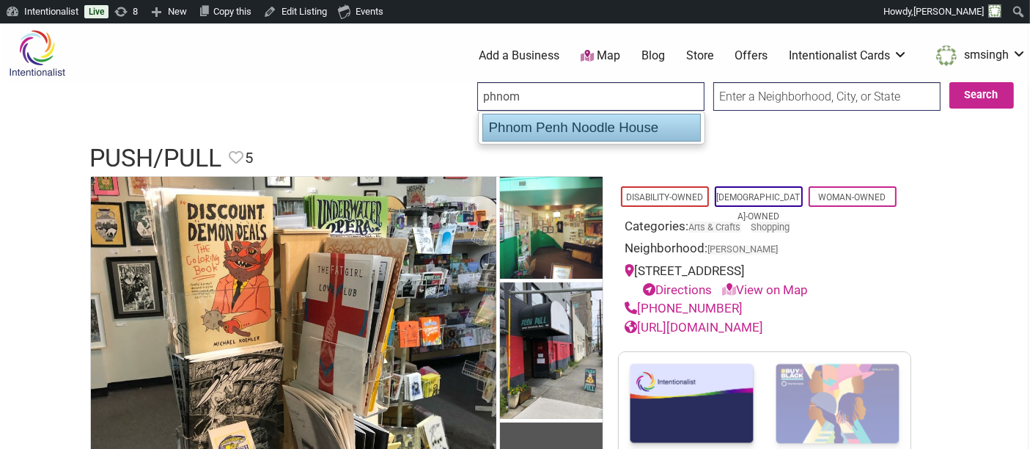
click at [564, 128] on div "Phnom Penh Noodle House" at bounding box center [592, 128] width 219 height 28
type input "Phnom Penh Noodle House"
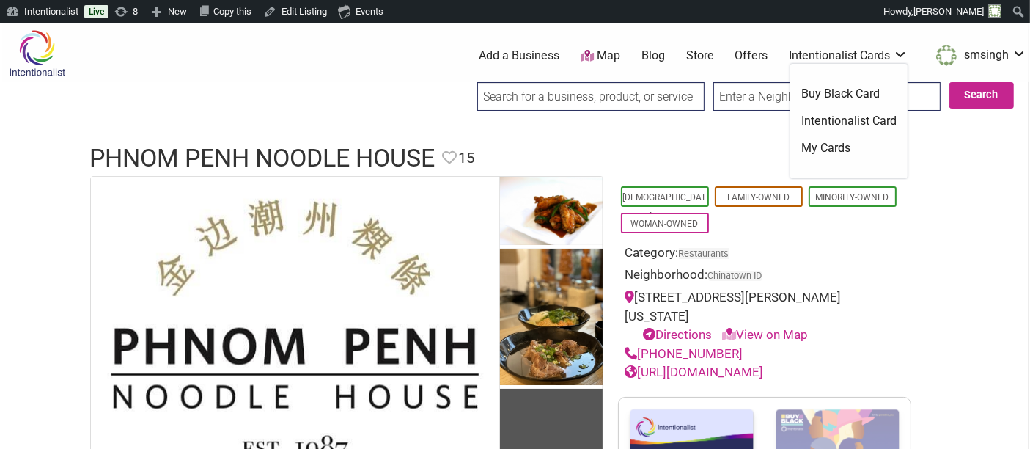
click at [603, 97] on input "search" at bounding box center [590, 96] width 227 height 29
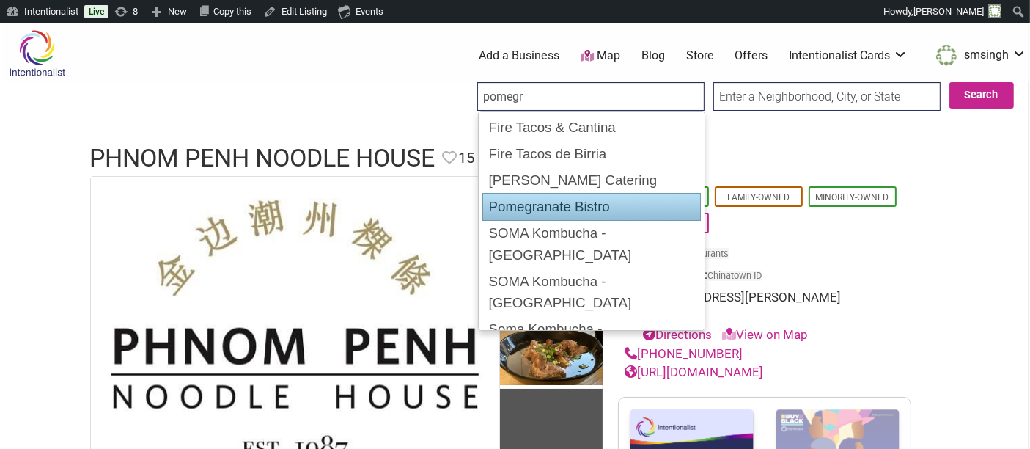
click at [572, 202] on div "Pomegranate Bistro" at bounding box center [592, 207] width 219 height 28
type input "Pomegranate Bistro"
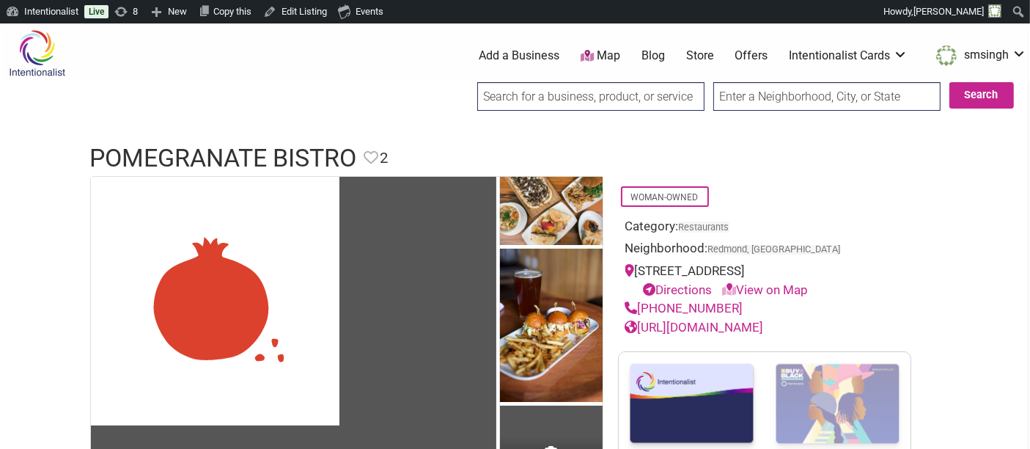
click at [626, 97] on input "search" at bounding box center [590, 96] width 227 height 29
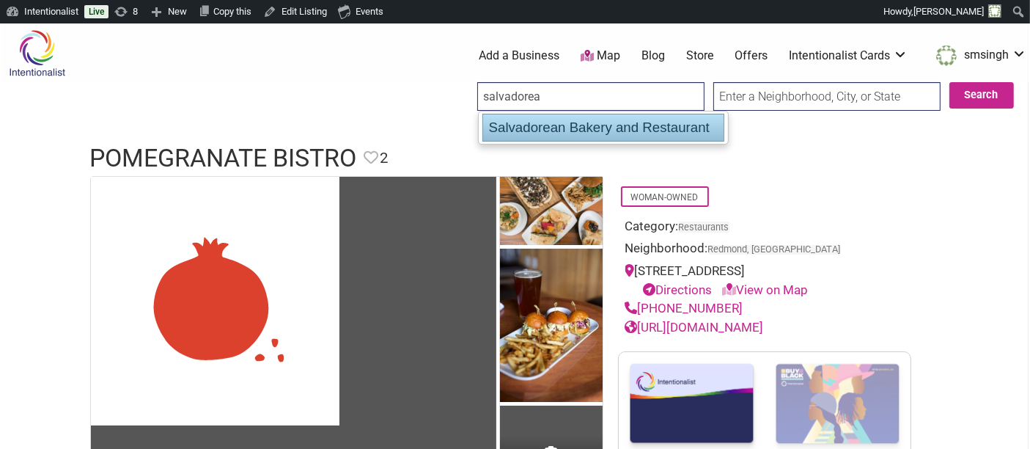
click at [607, 117] on div "Salvadorean Bakery and Restaurant" at bounding box center [604, 128] width 242 height 28
type input "Salvadorean Bakery and Restaurant"
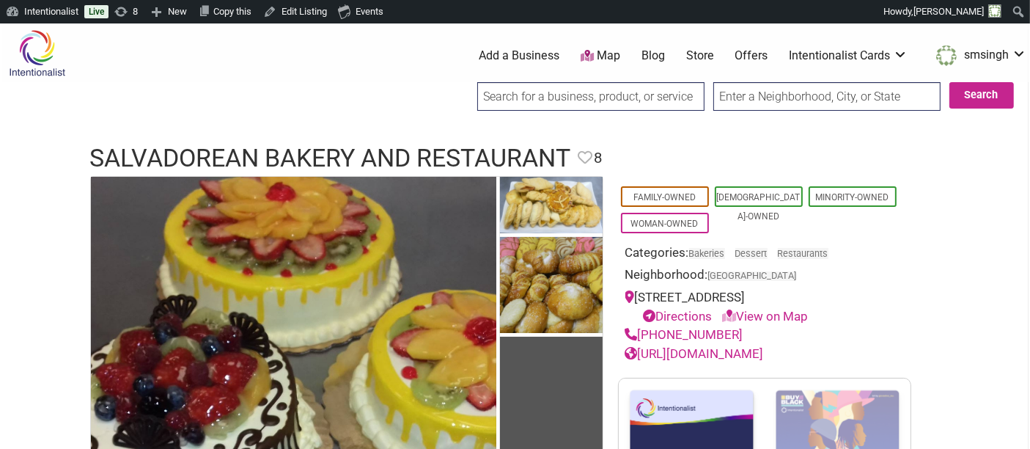
click at [593, 93] on input "search" at bounding box center [590, 96] width 227 height 29
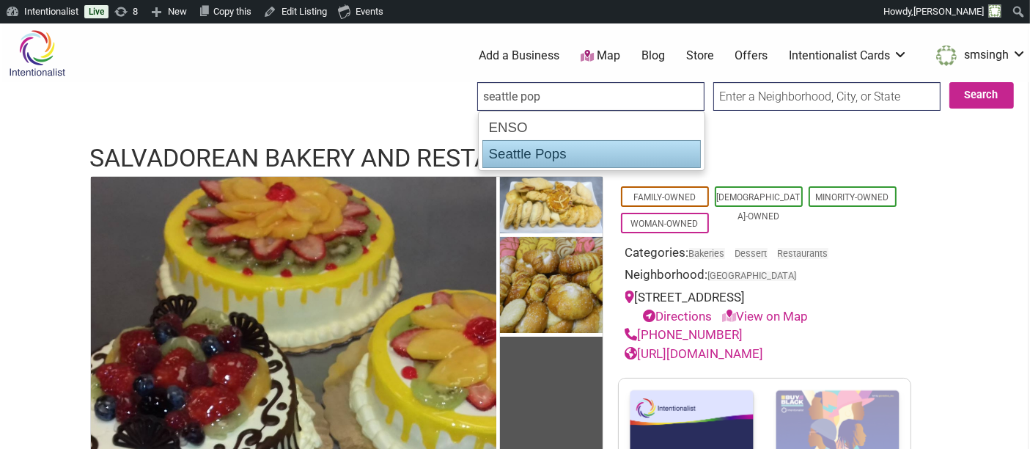
click at [560, 142] on div "Seattle Pops" at bounding box center [592, 154] width 219 height 28
type input "Seattle Pops"
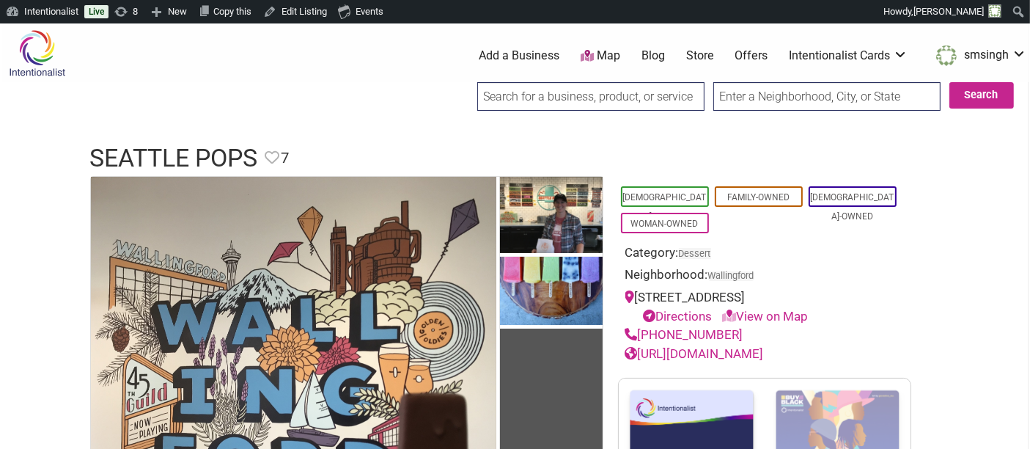
drag, startPoint x: 631, startPoint y: 100, endPoint x: 622, endPoint y: 94, distance: 11.2
click at [631, 100] on input "search" at bounding box center [590, 96] width 227 height 29
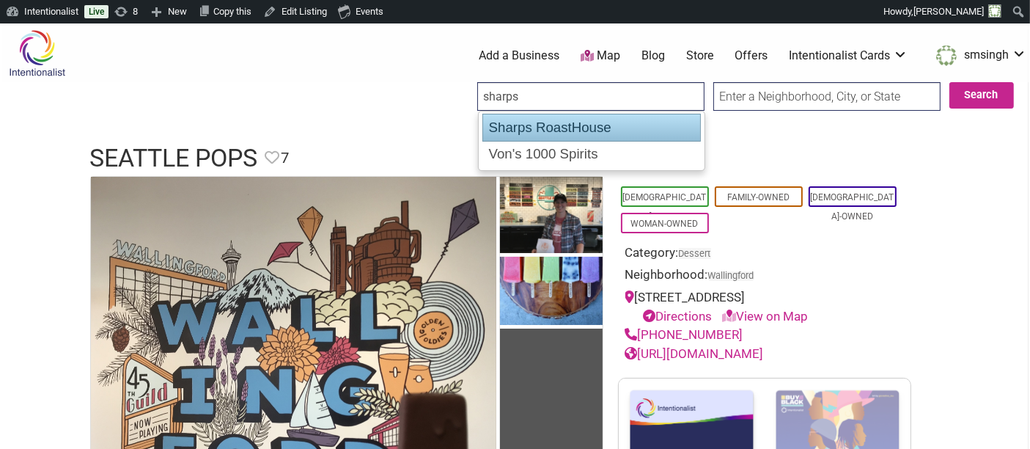
click at [591, 125] on div "Sharps RoastHouse" at bounding box center [592, 128] width 219 height 28
type input "Sharps RoastHouse"
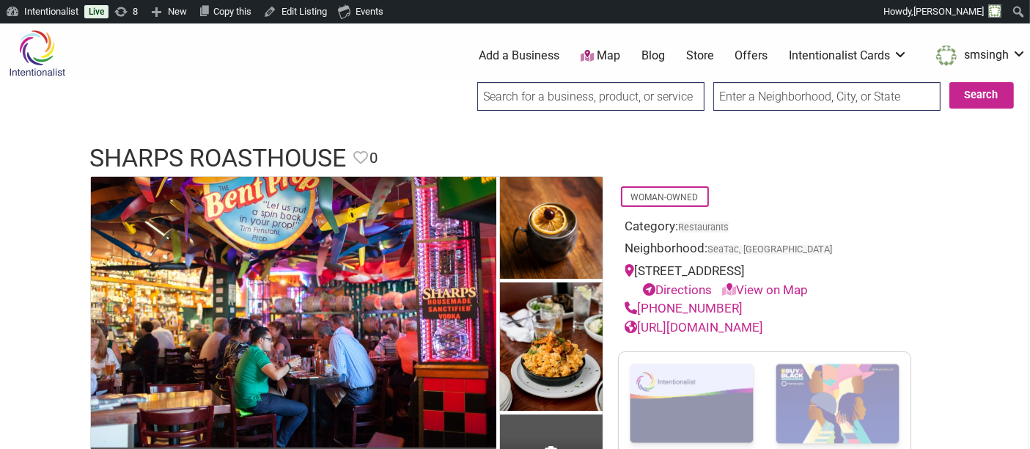
click at [644, 93] on input "search" at bounding box center [590, 96] width 227 height 29
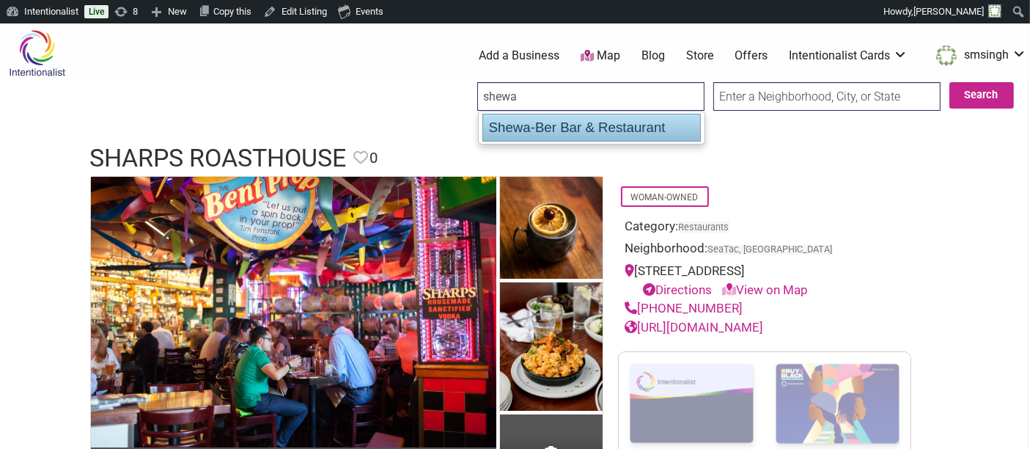
click at [632, 120] on div "Shewa-Ber Bar & Restaurant" at bounding box center [592, 128] width 219 height 28
type input "Shewa-Ber Bar & Restaurant"
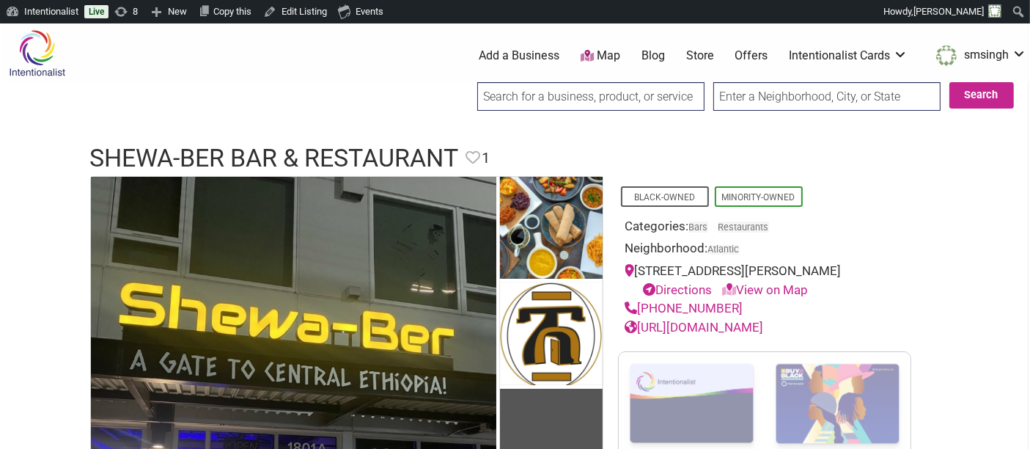
click at [564, 94] on input "search" at bounding box center [590, 96] width 227 height 29
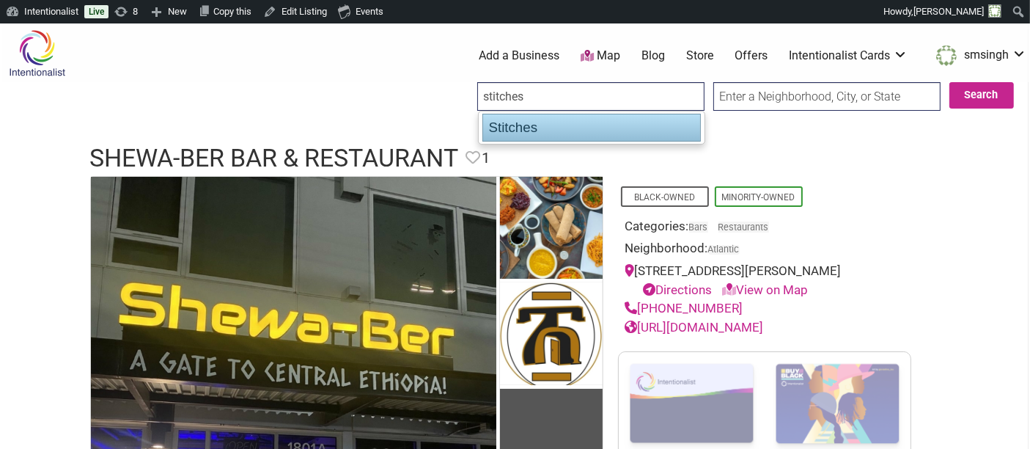
click at [557, 131] on div "Stitches" at bounding box center [592, 128] width 219 height 28
type input "Stitches"
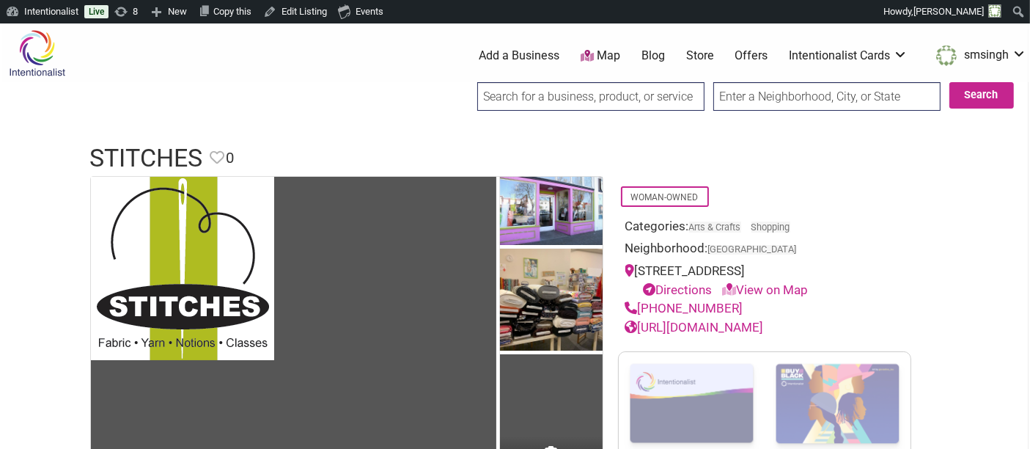
click at [512, 99] on input "search" at bounding box center [590, 96] width 227 height 29
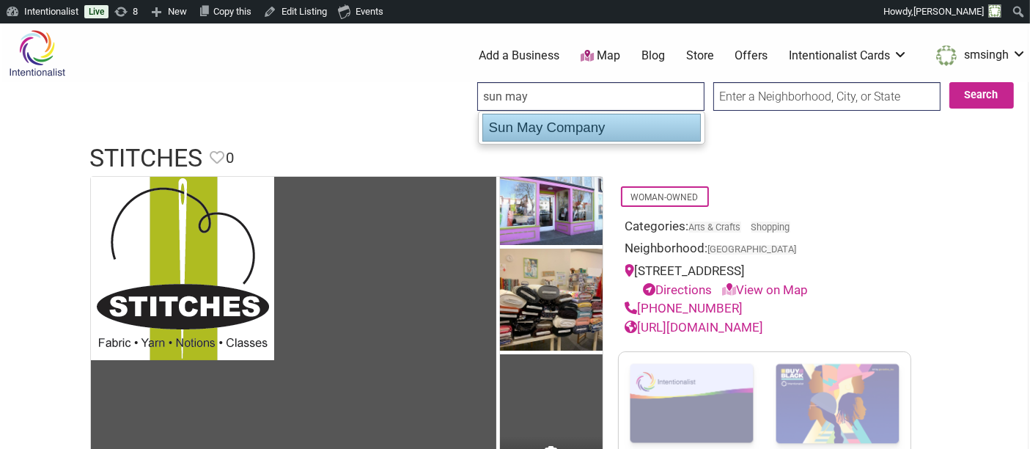
click at [513, 129] on div "Sun May Company" at bounding box center [592, 128] width 219 height 28
type input "Sun May Company"
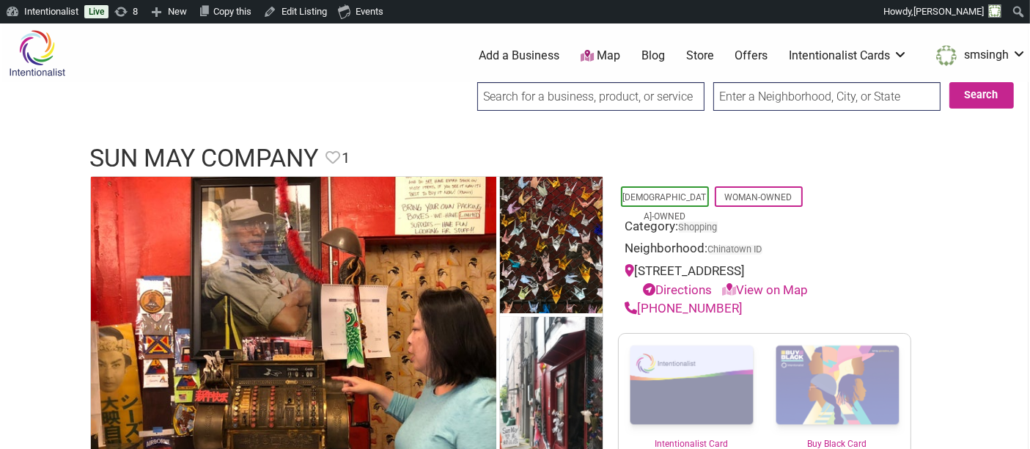
click at [586, 97] on input "search" at bounding box center [590, 96] width 227 height 29
type input "t"
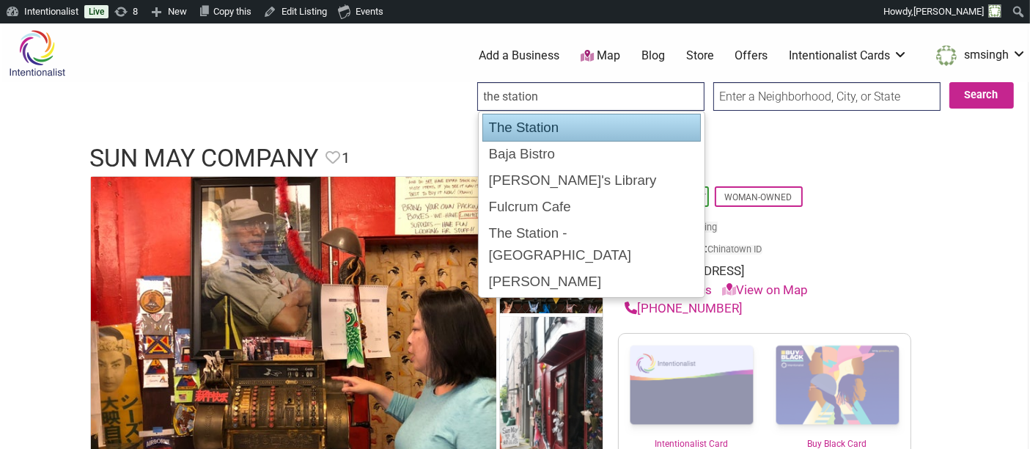
click at [555, 120] on div "The Station" at bounding box center [592, 128] width 219 height 28
type input "The Station"
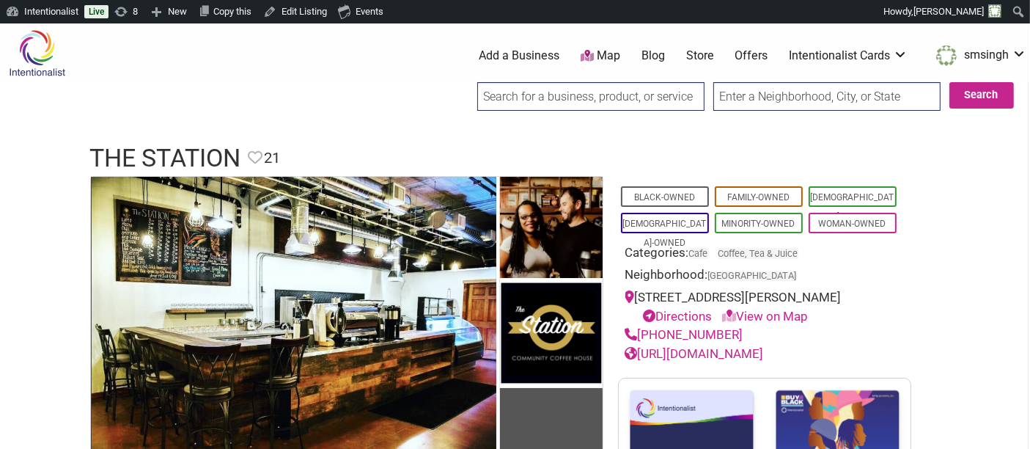
click at [554, 90] on input "search" at bounding box center [590, 96] width 227 height 29
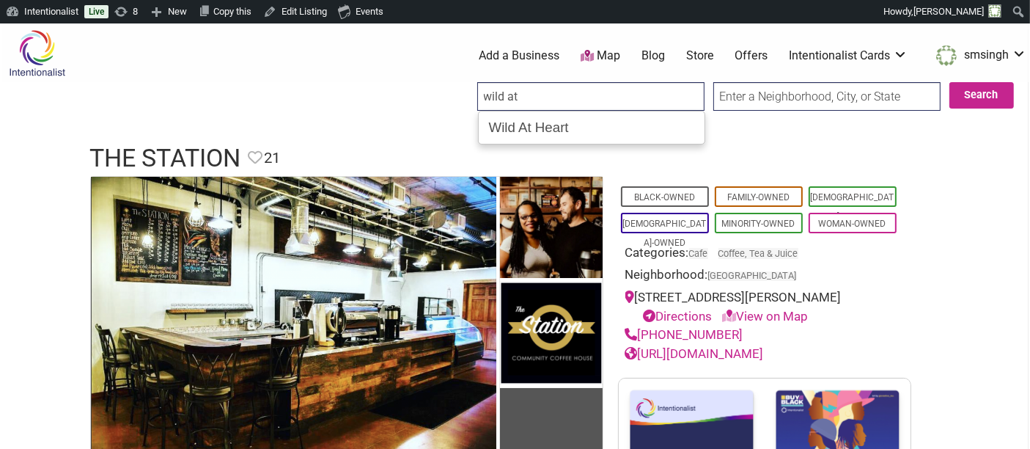
type input "Wild At Heart"
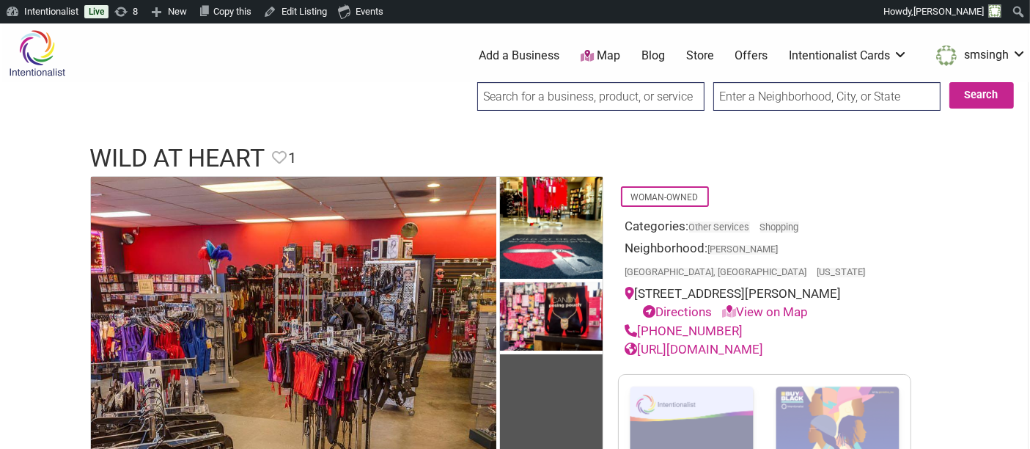
click at [649, 103] on input "search" at bounding box center [590, 96] width 227 height 29
type input "m"
click at [624, 106] on input "search" at bounding box center [590, 96] width 227 height 29
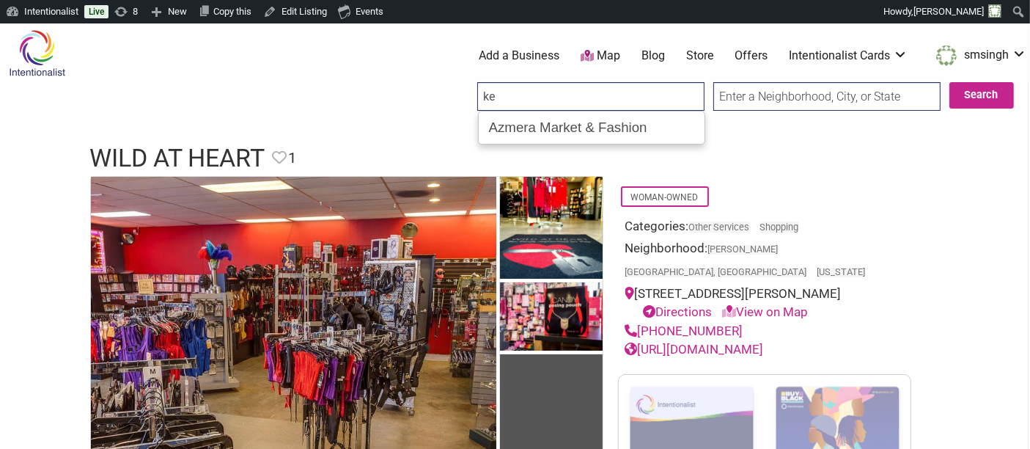
type input "k"
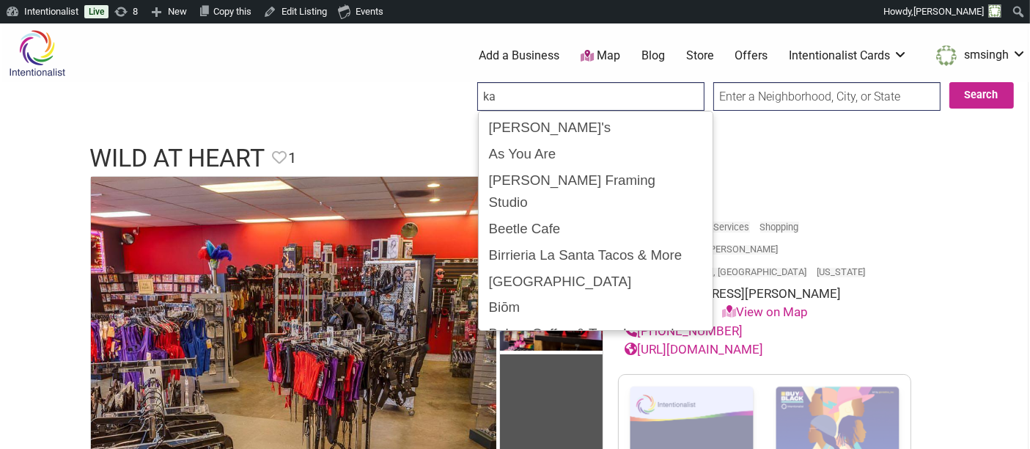
type input "k"
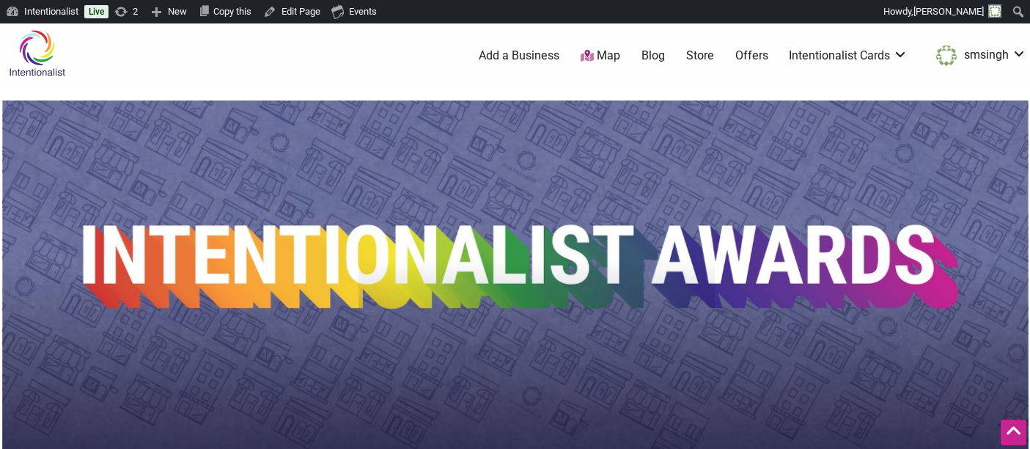
scroll to position [407, 0]
